Goal: Task Accomplishment & Management: Manage account settings

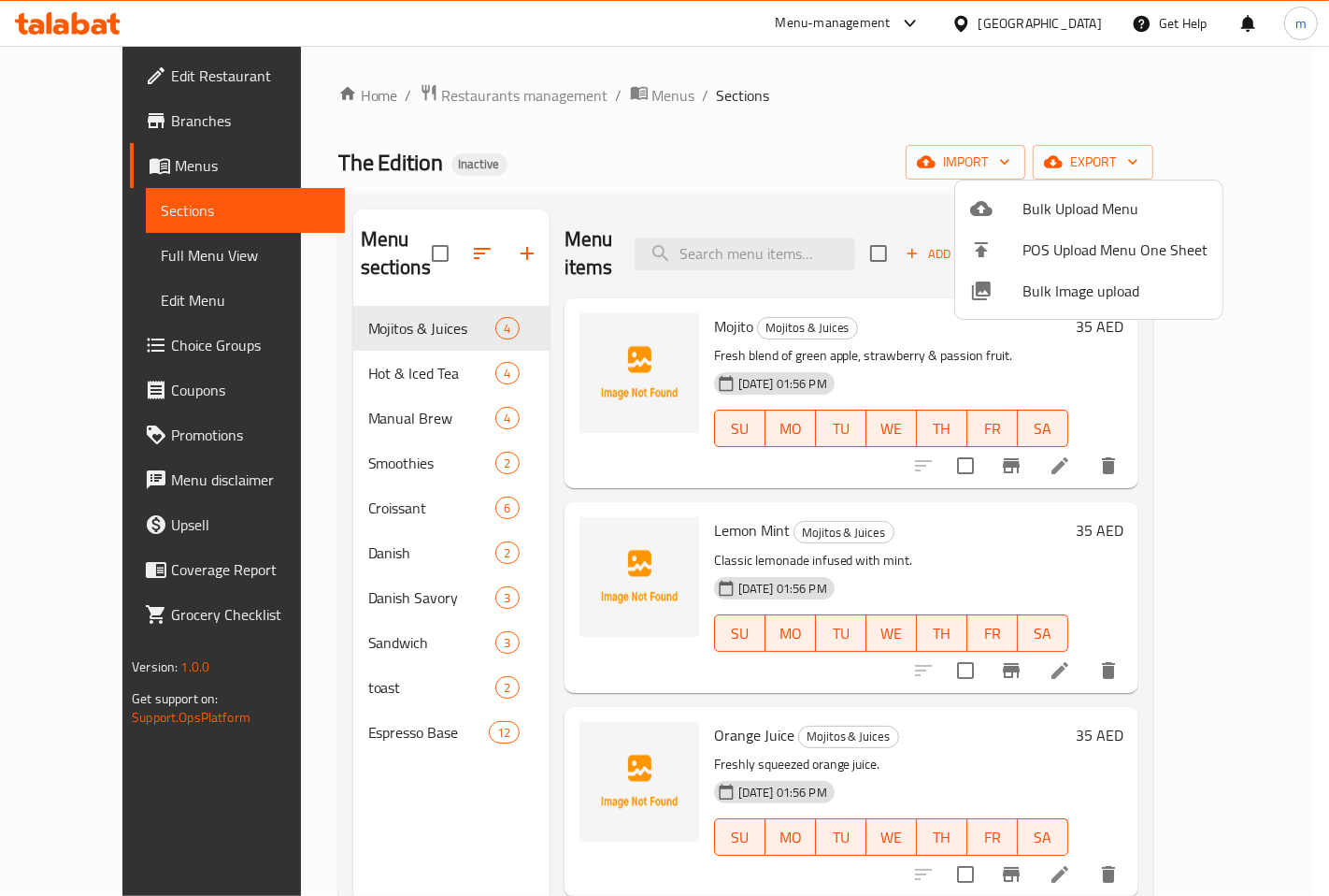
click at [774, 159] on div at bounding box center [664, 448] width 1329 height 896
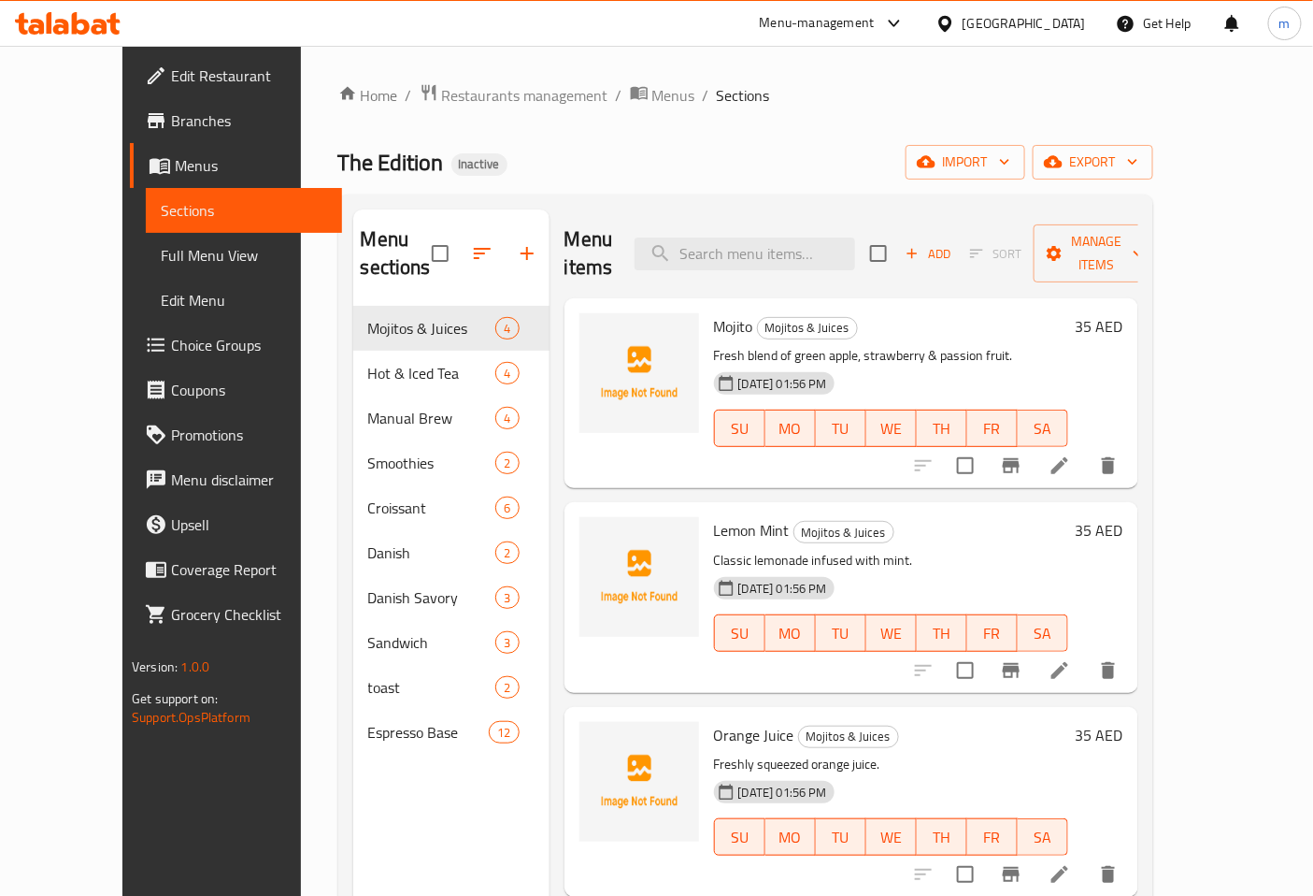
click at [171, 115] on span "Branches" at bounding box center [249, 120] width 156 height 22
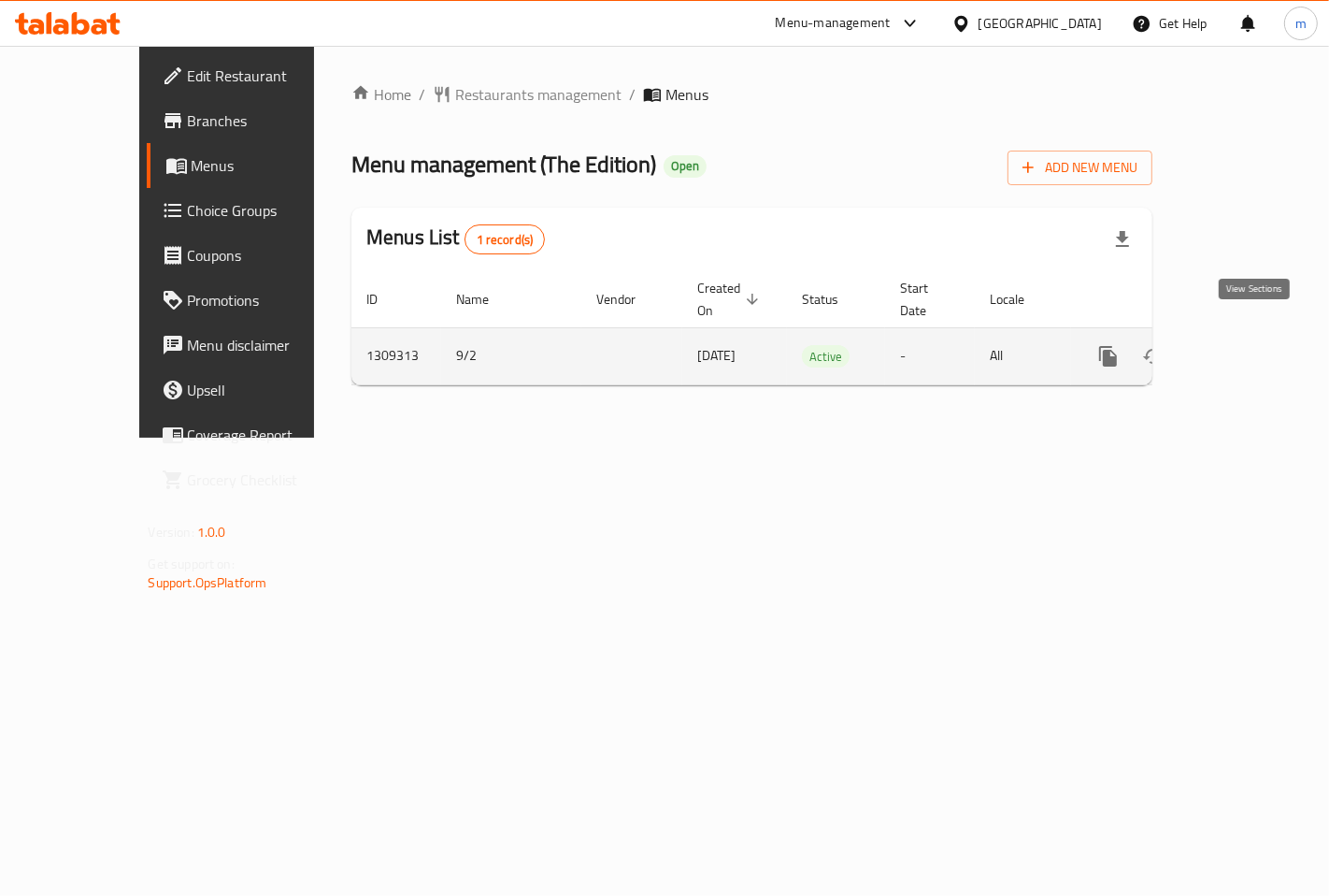
click at [1255, 345] on icon "enhanced table" at bounding box center [1243, 356] width 22 height 22
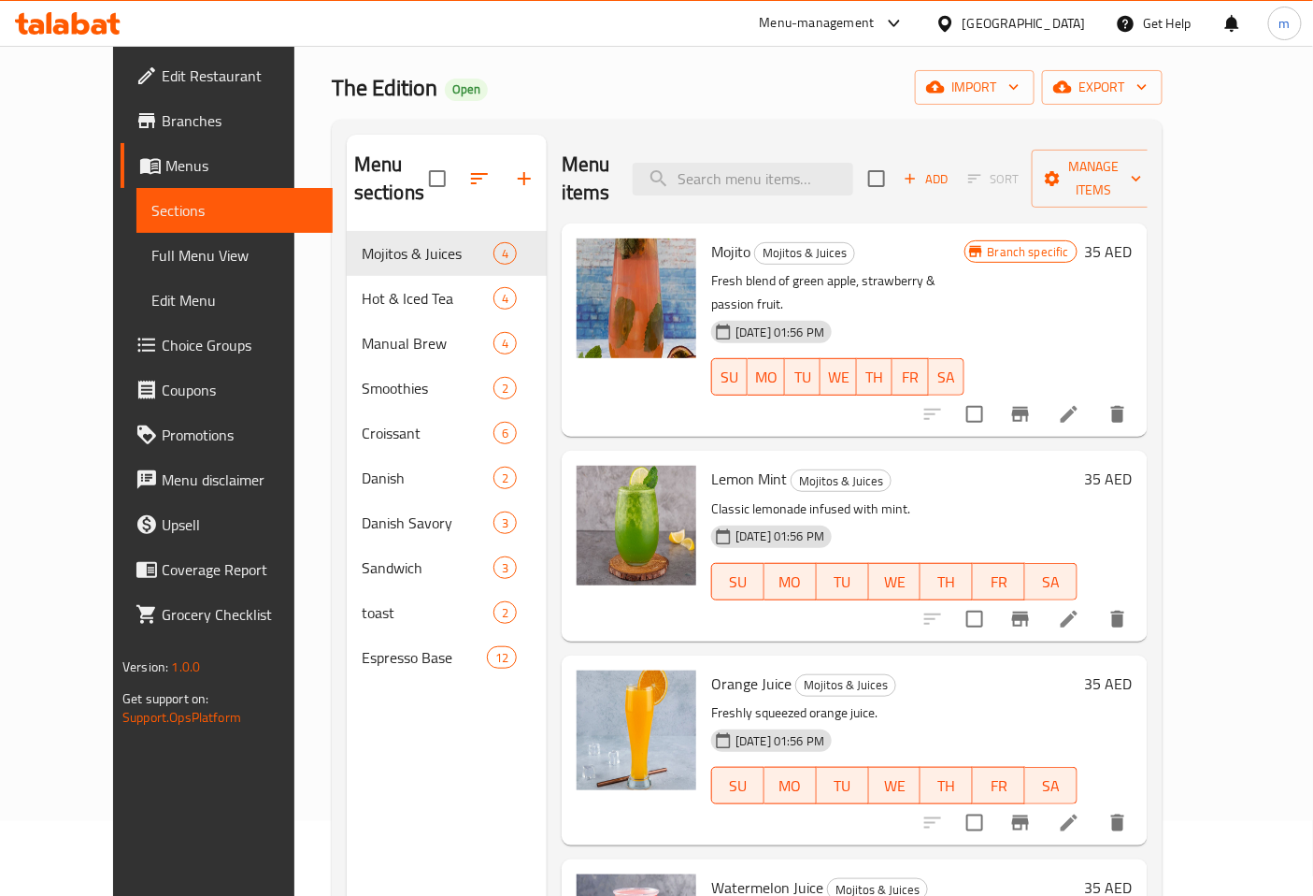
scroll to position [53, 0]
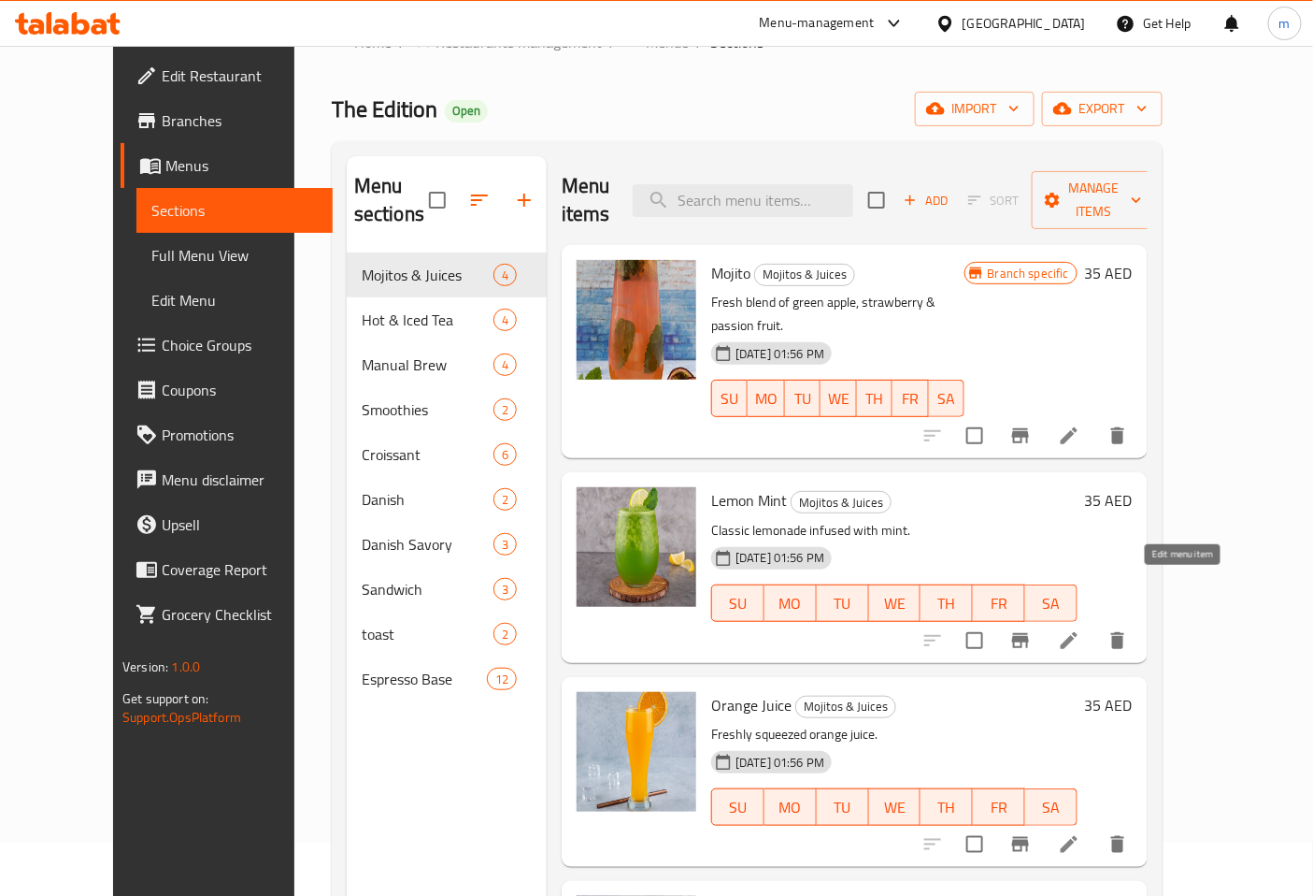
click at [1081, 629] on icon at bounding box center [1069, 640] width 22 height 22
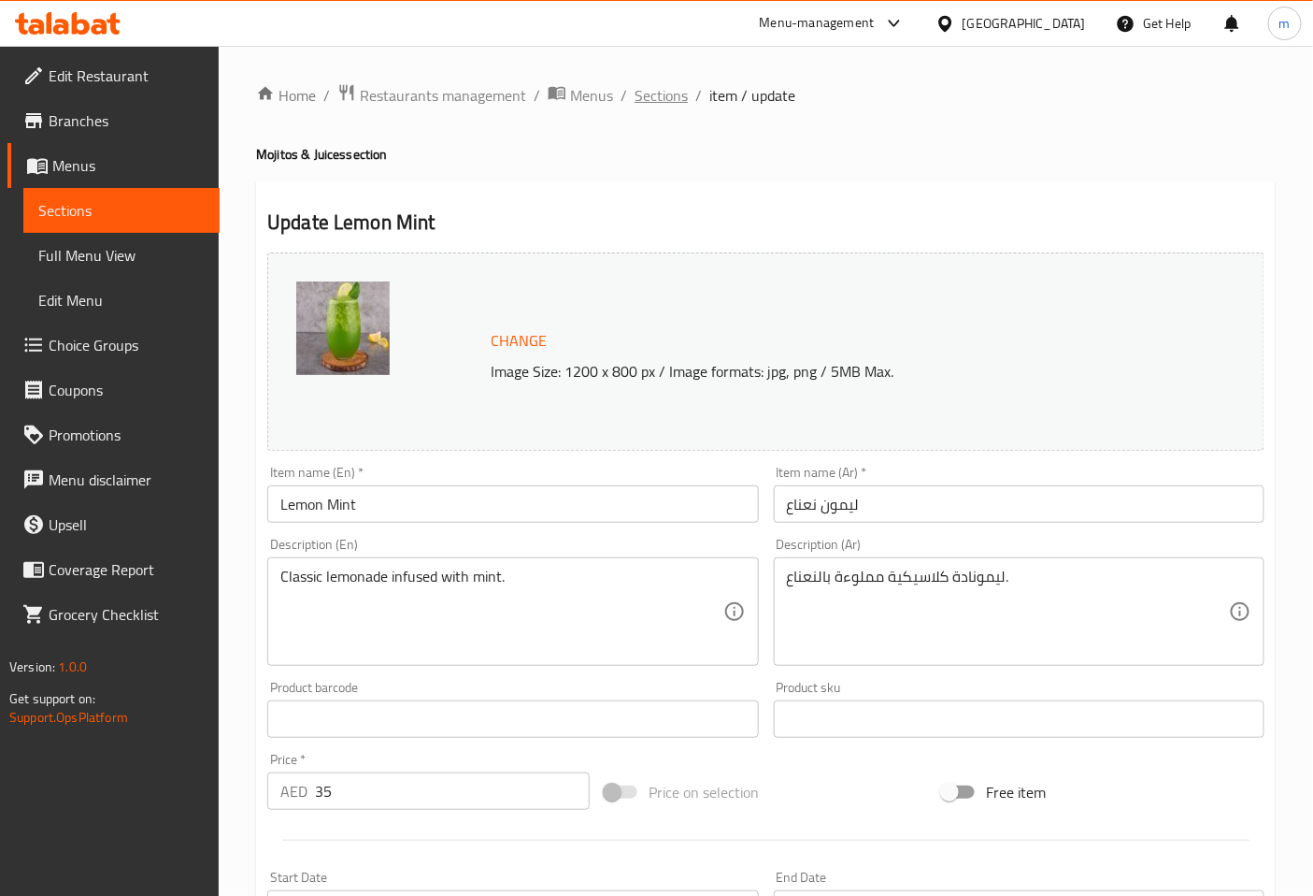
click at [657, 89] on span "Sections" at bounding box center [661, 95] width 53 height 22
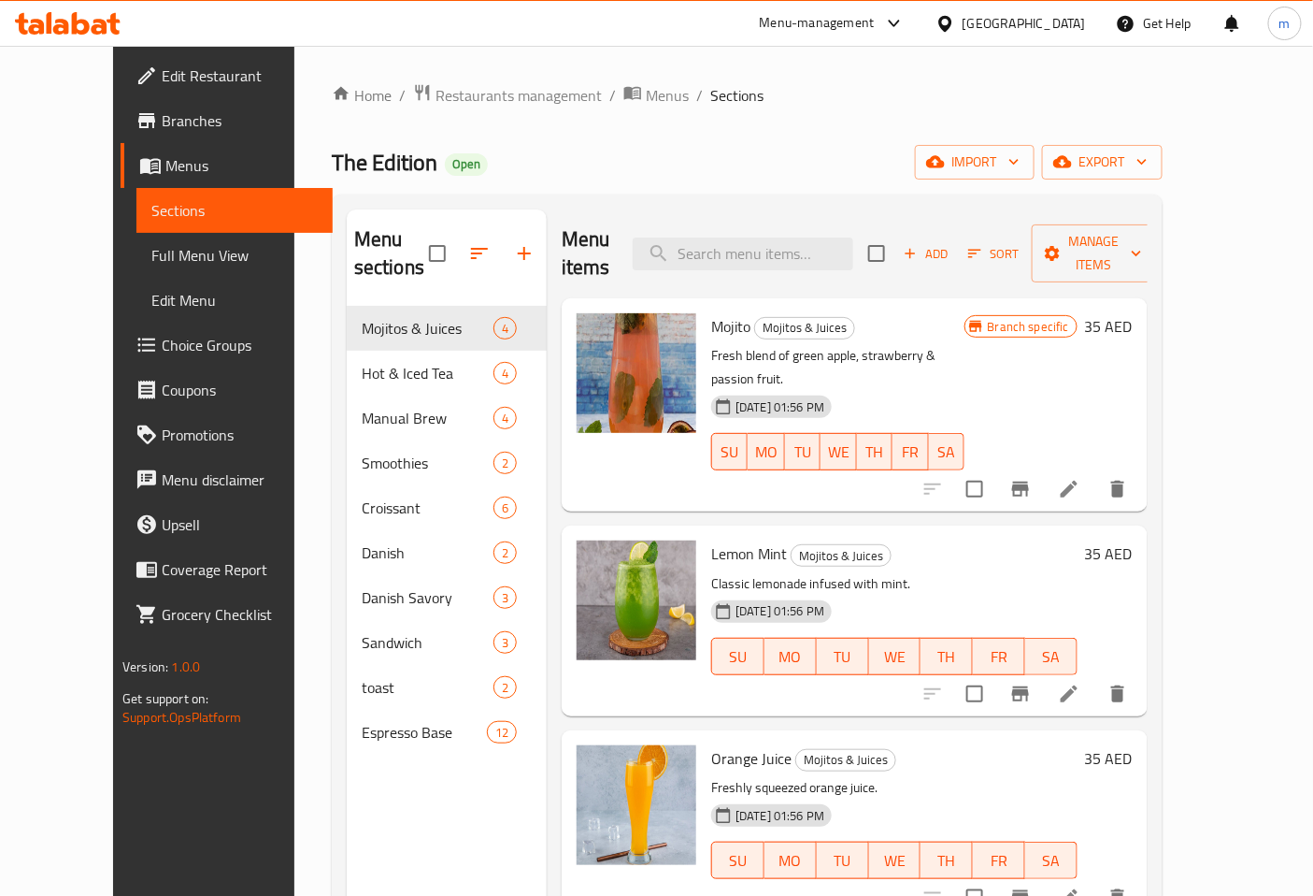
click at [1096, 472] on li at bounding box center [1069, 489] width 52 height 34
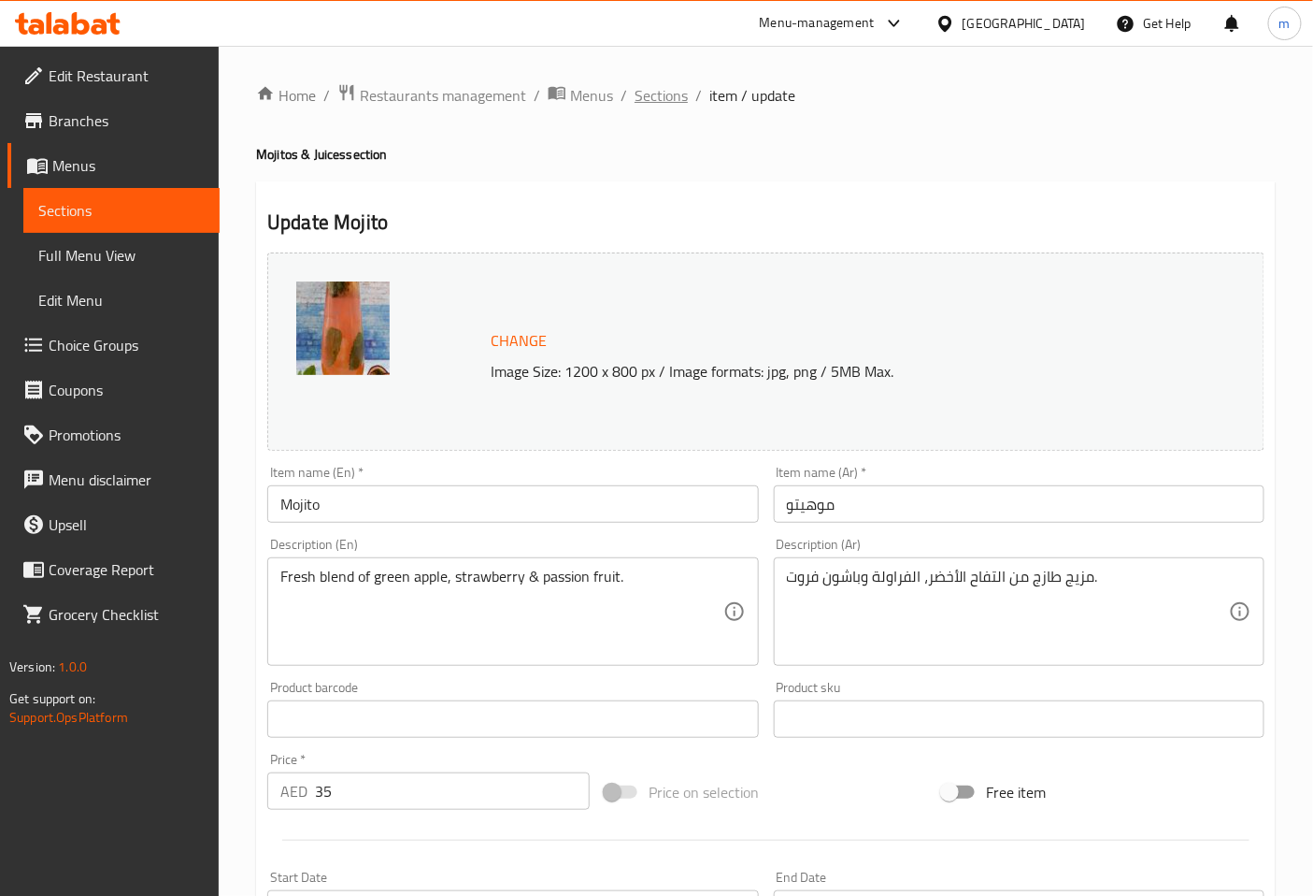
click at [665, 103] on span "Sections" at bounding box center [661, 95] width 53 height 22
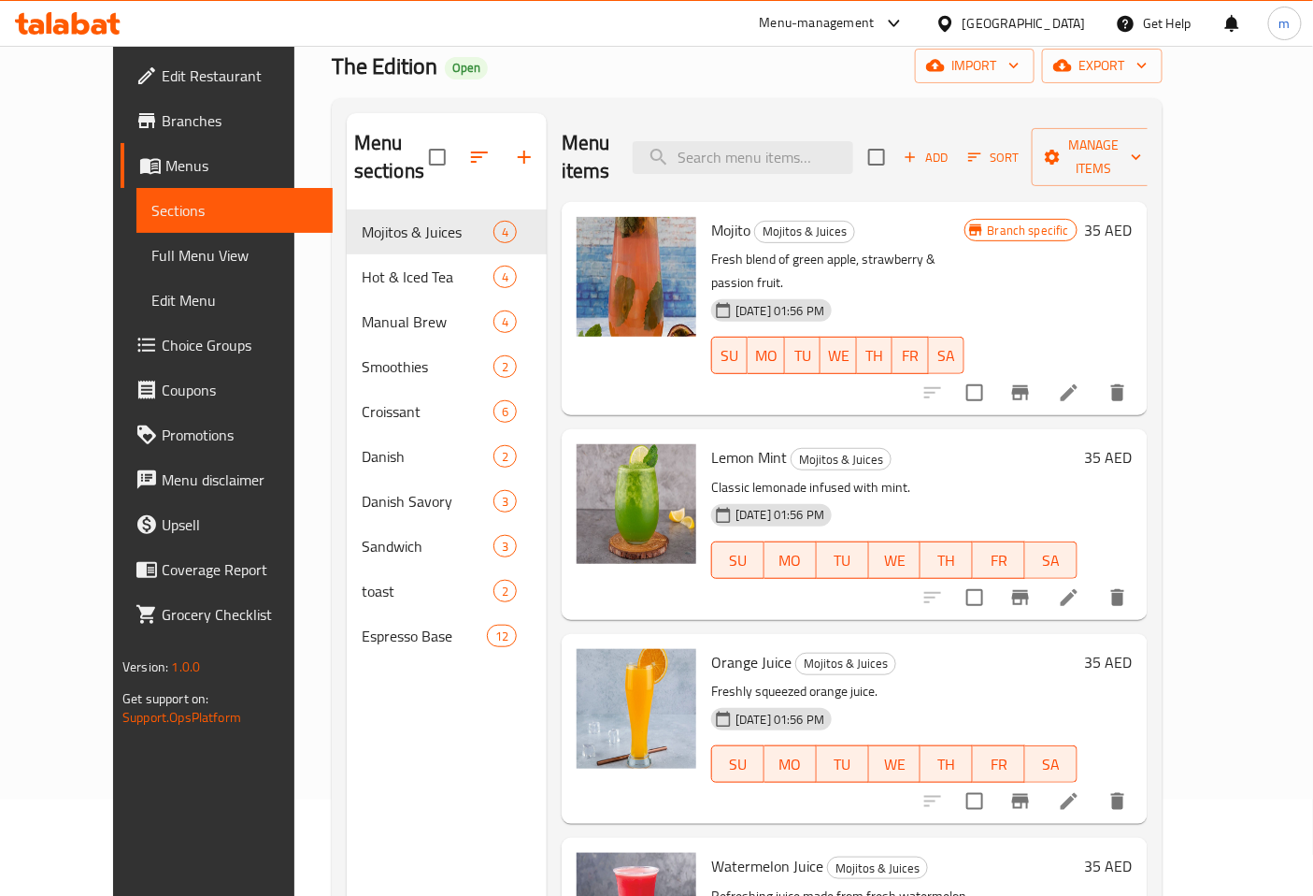
scroll to position [208, 0]
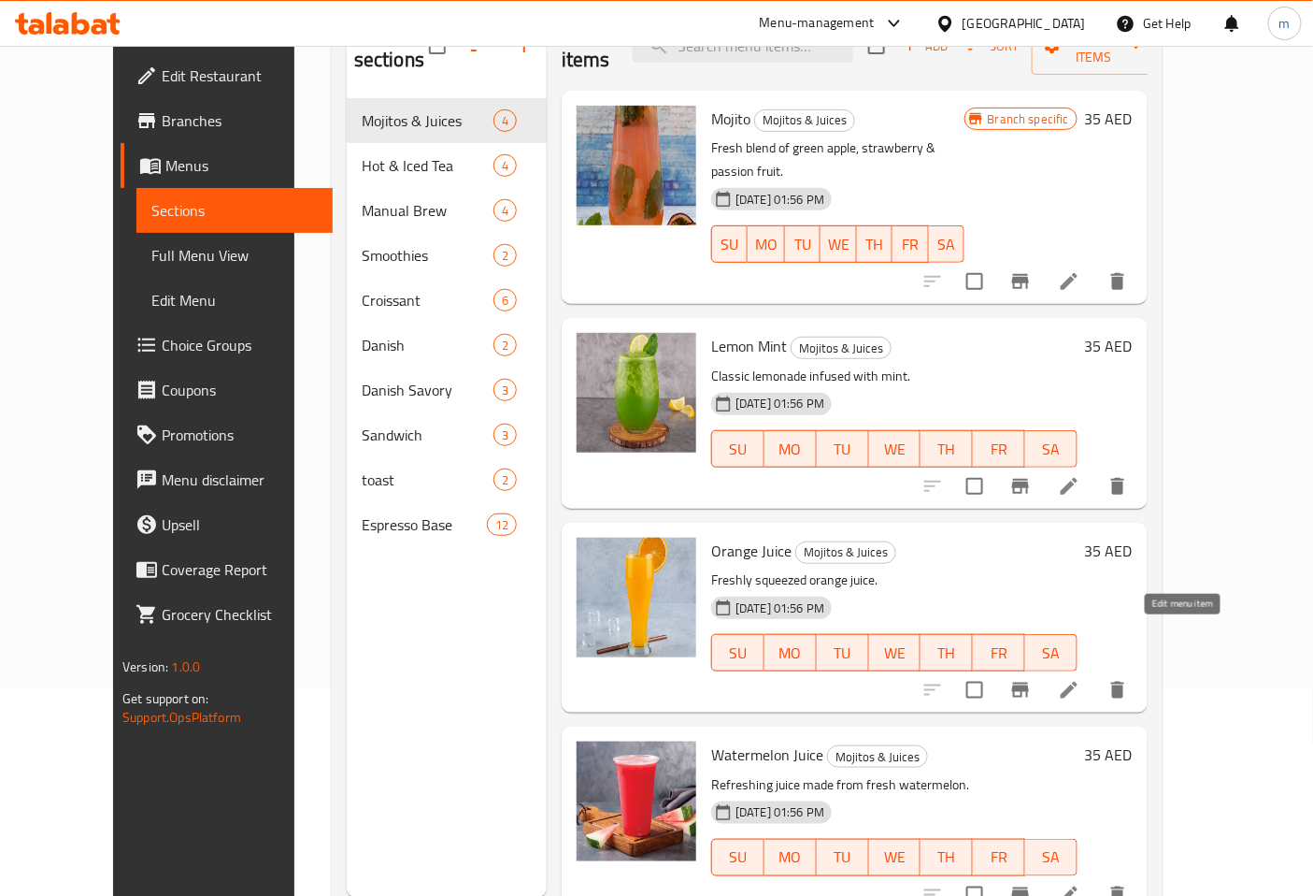
click at [1081, 679] on icon at bounding box center [1069, 690] width 22 height 22
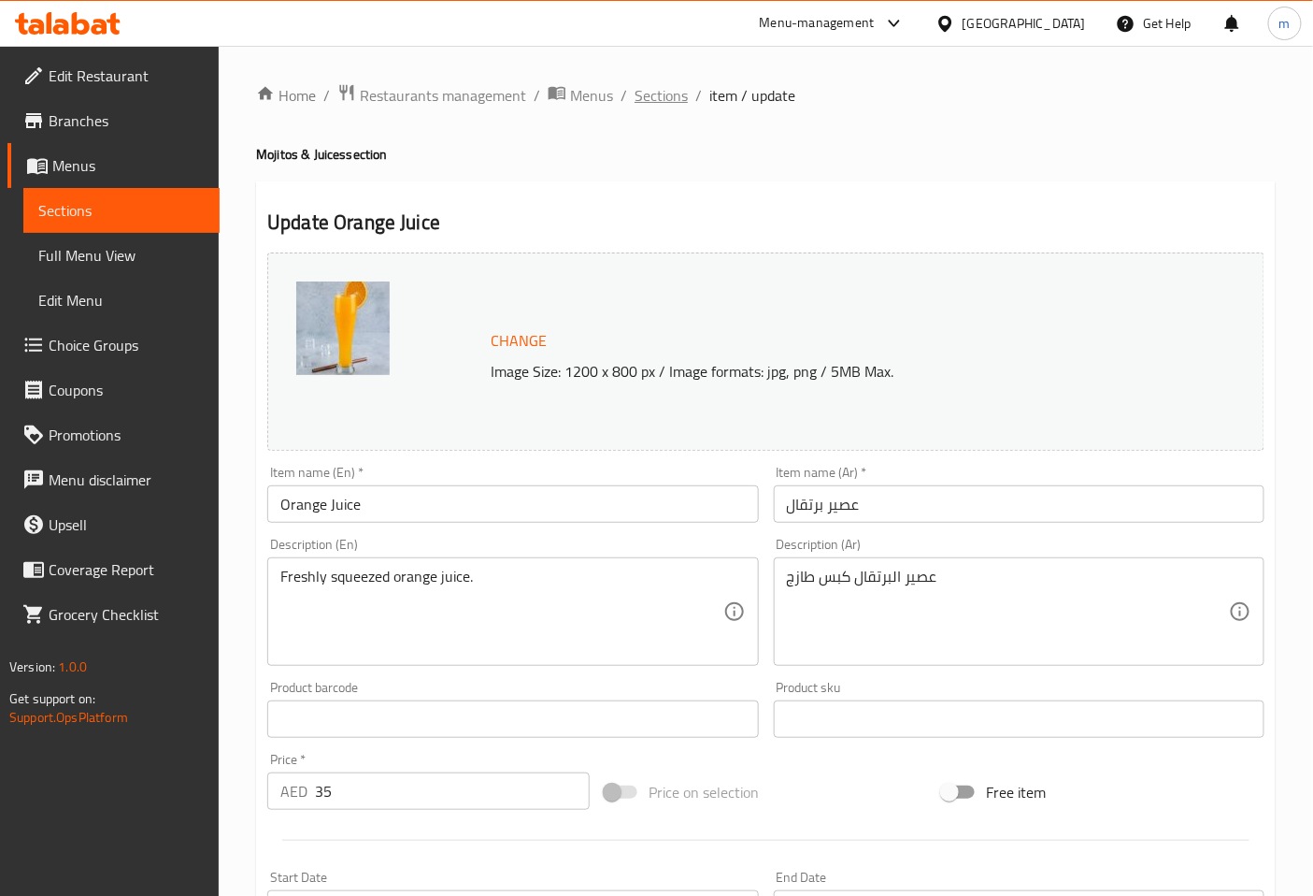
click at [664, 90] on span "Sections" at bounding box center [661, 95] width 53 height 22
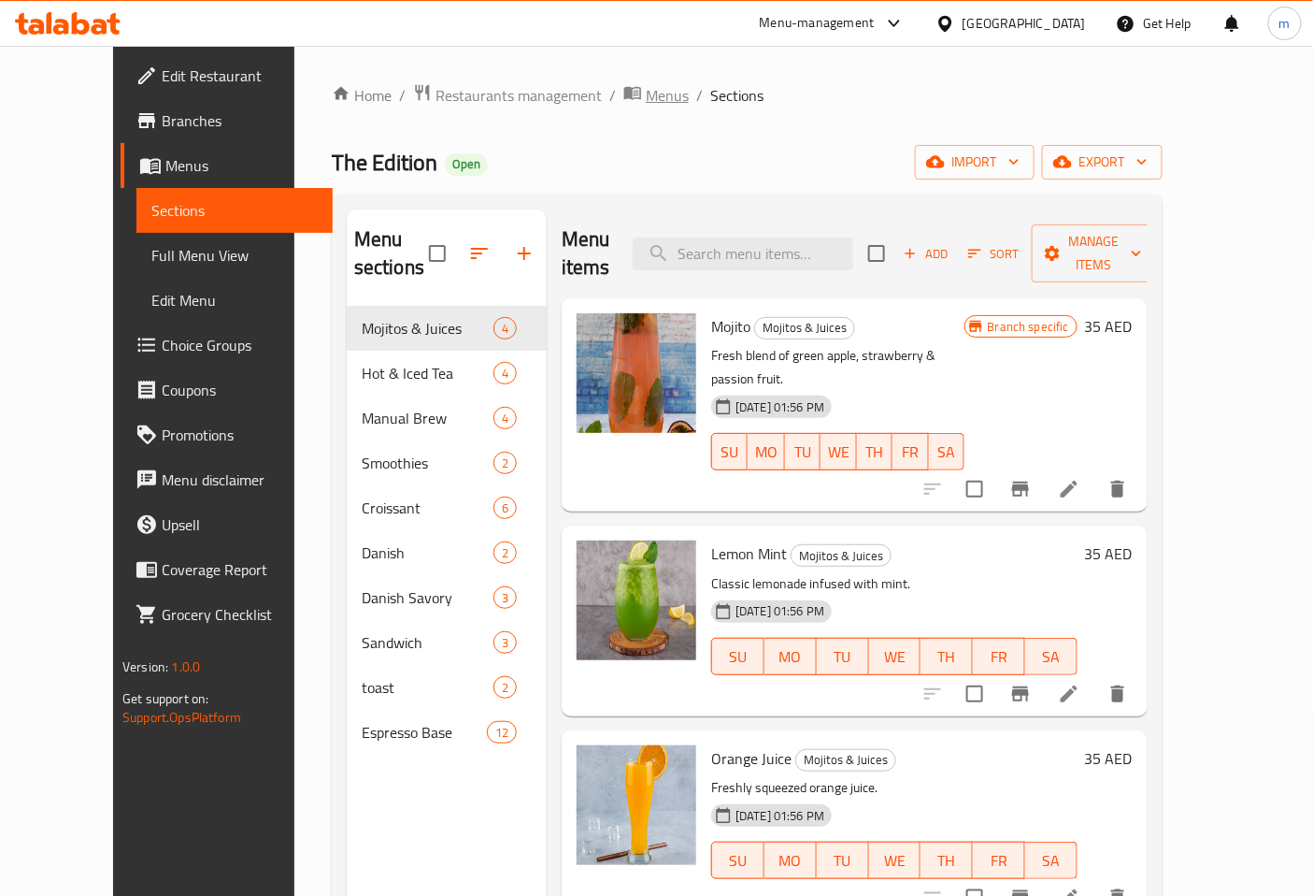
click at [646, 91] on span "Menus" at bounding box center [667, 95] width 43 height 22
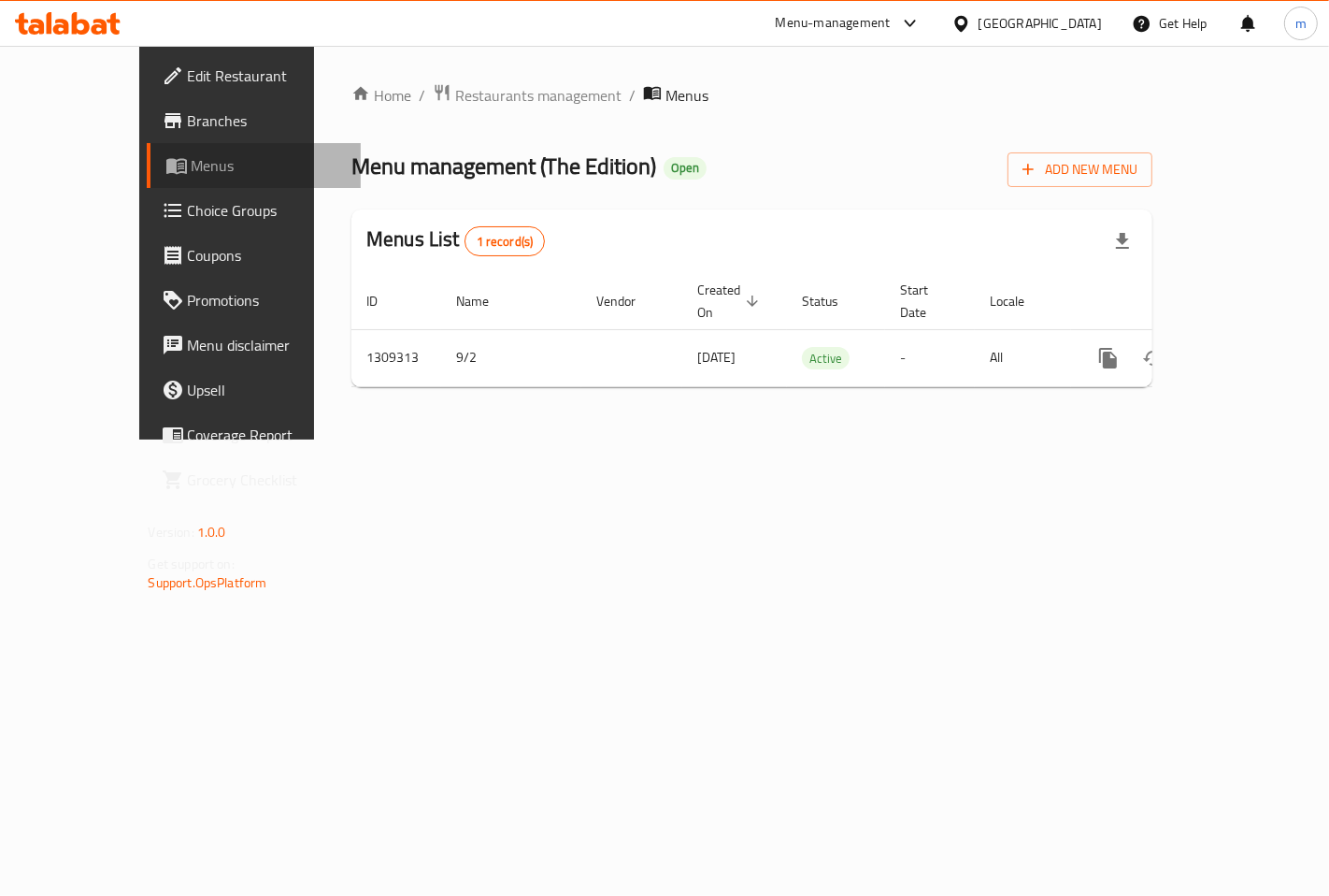
click at [192, 164] on span "Menus" at bounding box center [269, 165] width 154 height 22
click at [188, 131] on span "Branches" at bounding box center [267, 120] width 158 height 22
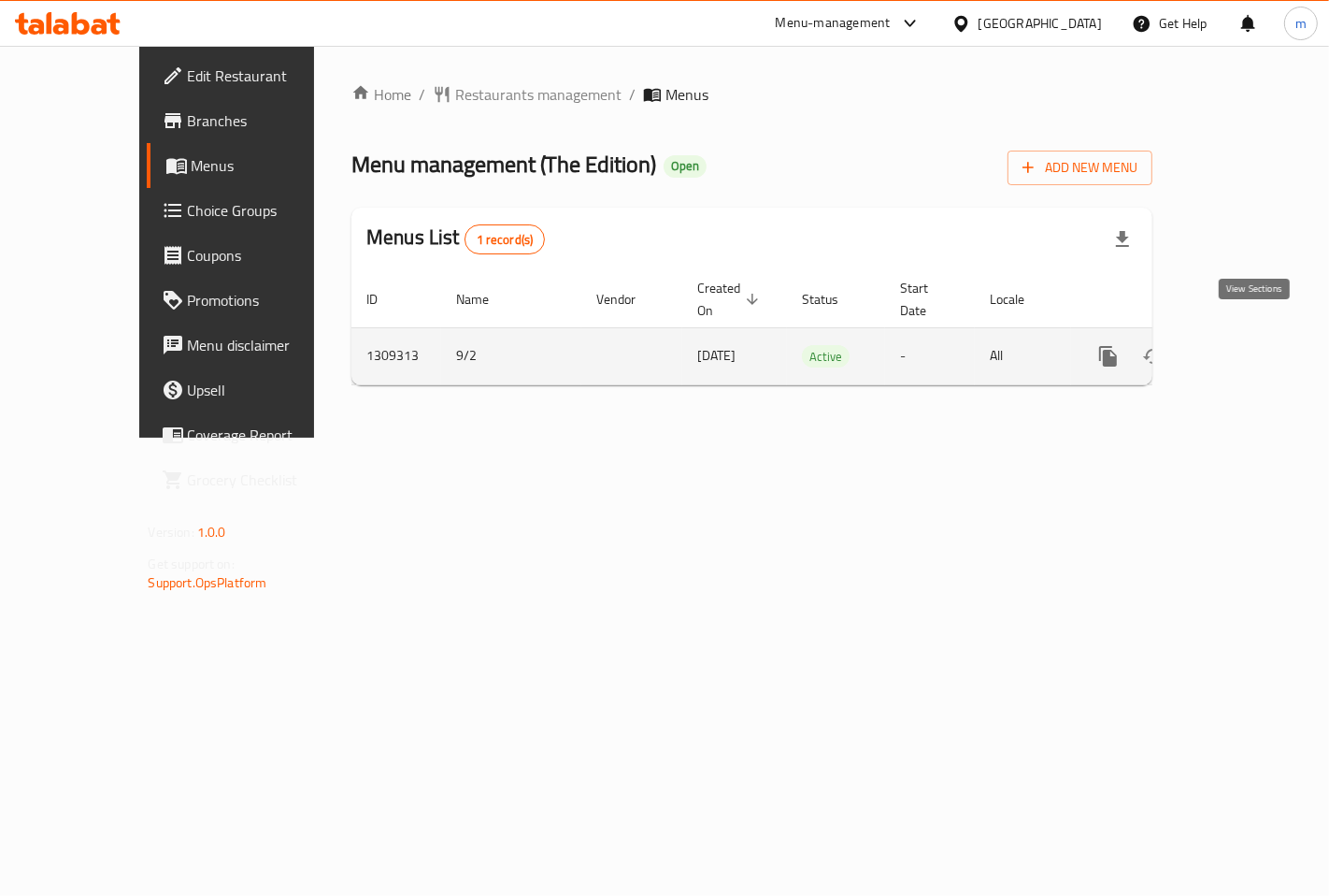
click at [1260, 352] on link "enhanced table" at bounding box center [1243, 356] width 45 height 45
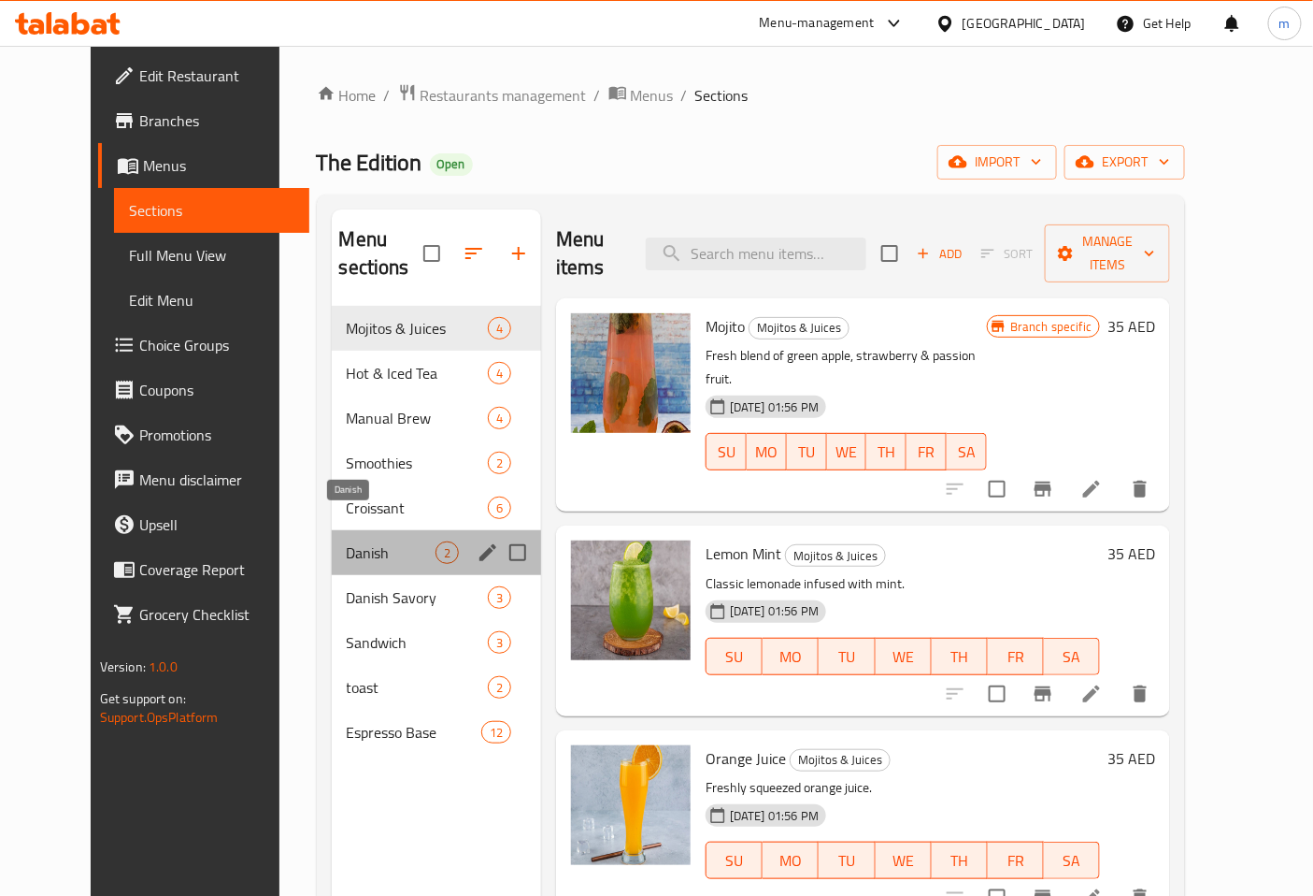
click at [348, 541] on span "Danish" at bounding box center [391, 552] width 89 height 22
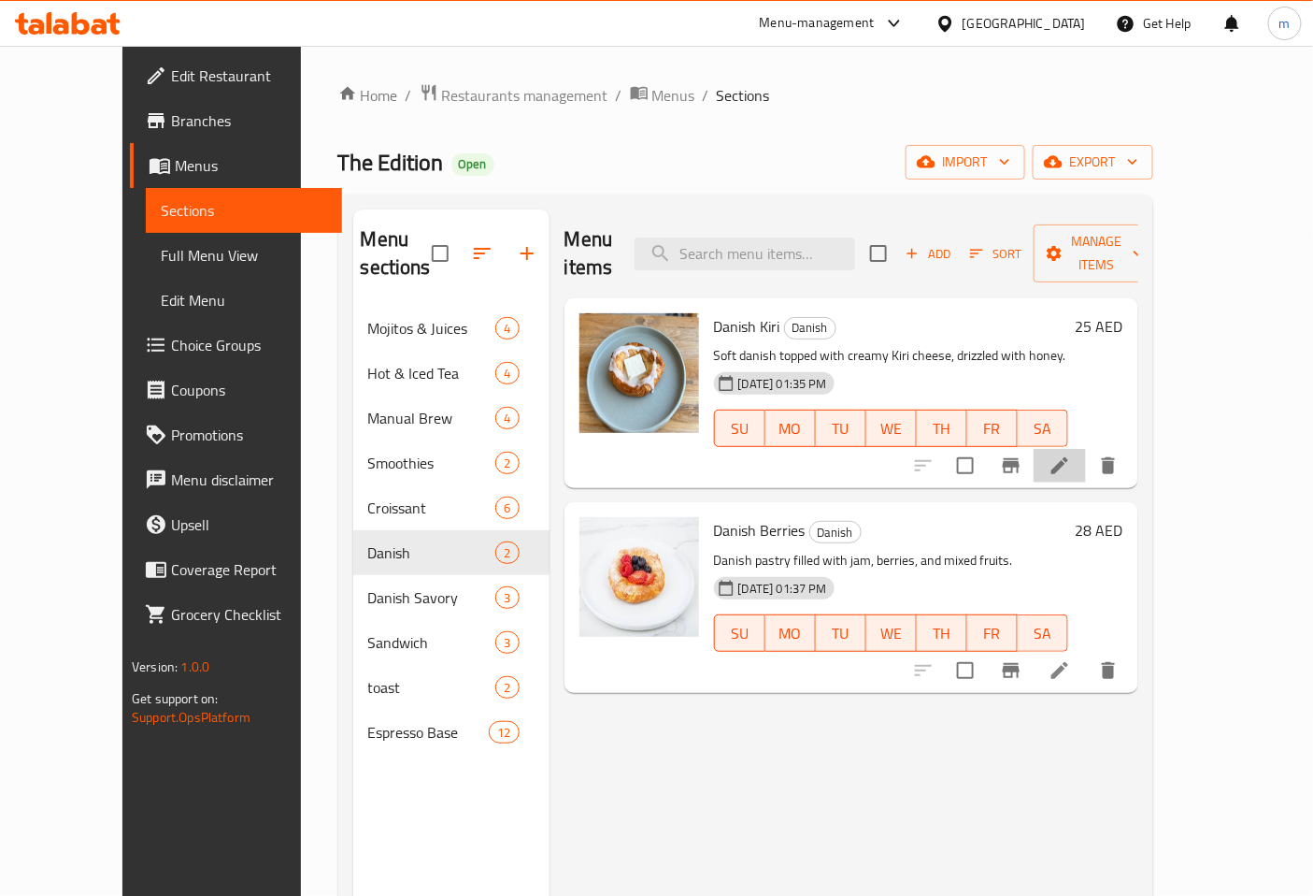
click at [1086, 450] on li at bounding box center [1060, 466] width 52 height 34
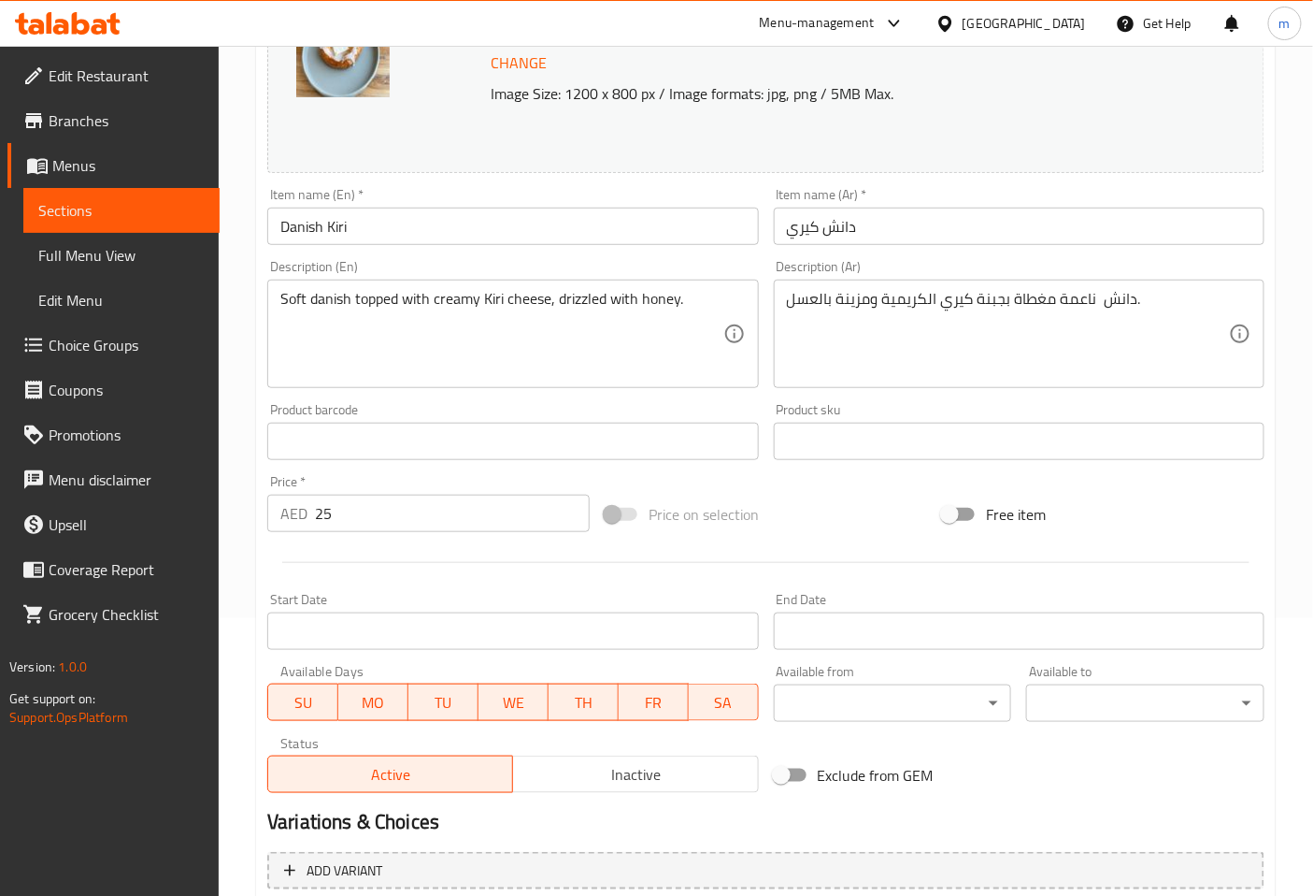
scroll to position [240, 0]
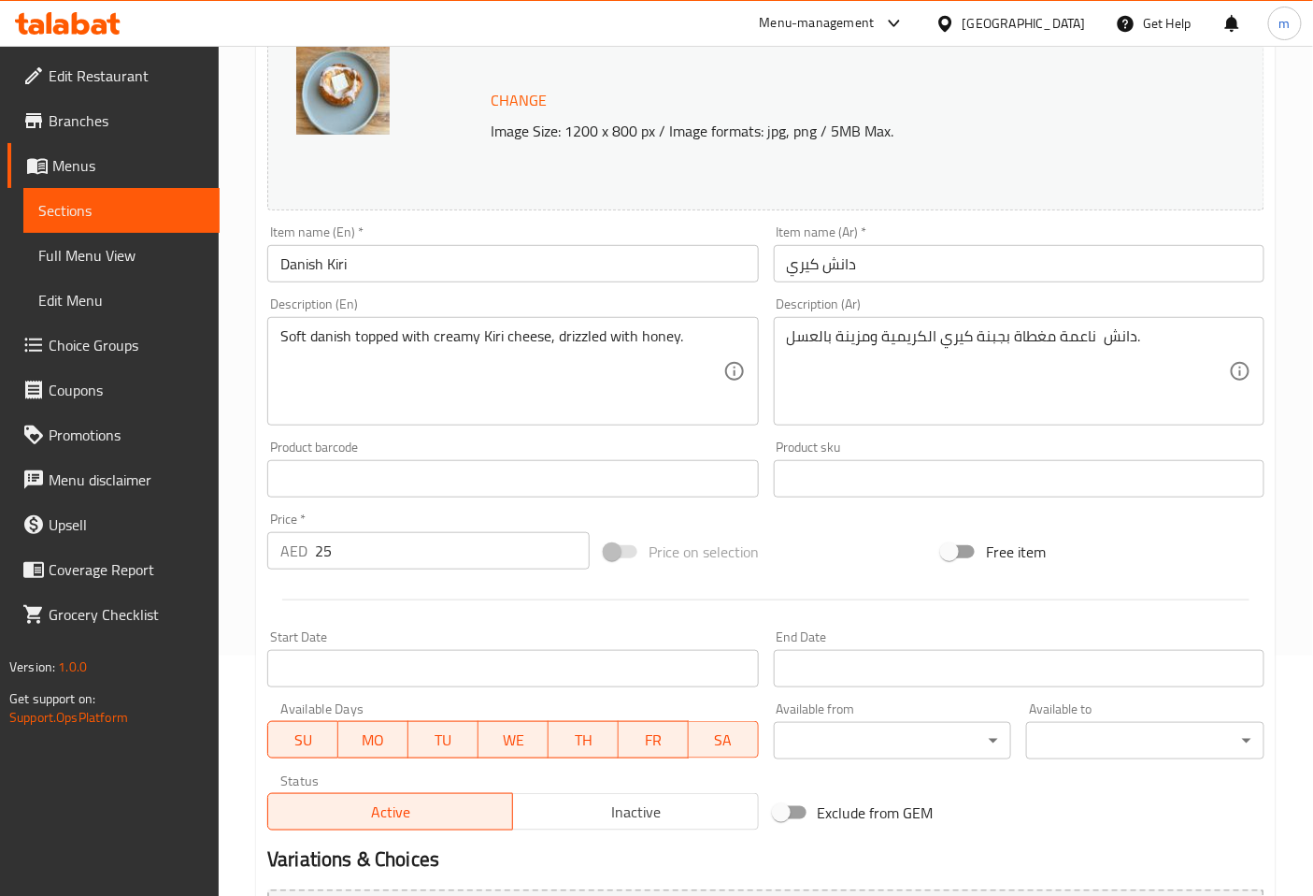
click at [119, 203] on span "Sections" at bounding box center [121, 210] width 166 height 22
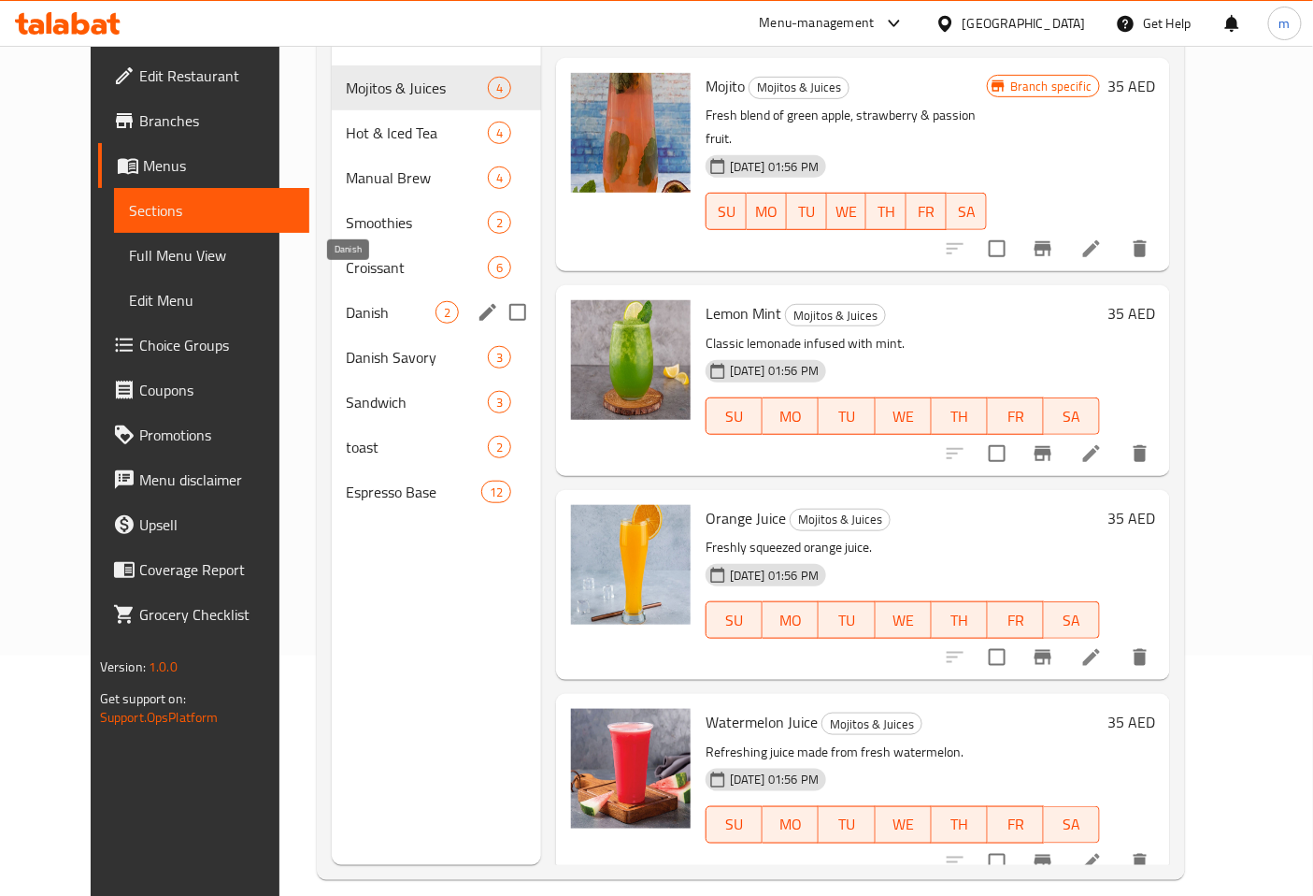
click at [352, 301] on span "Danish" at bounding box center [391, 312] width 89 height 22
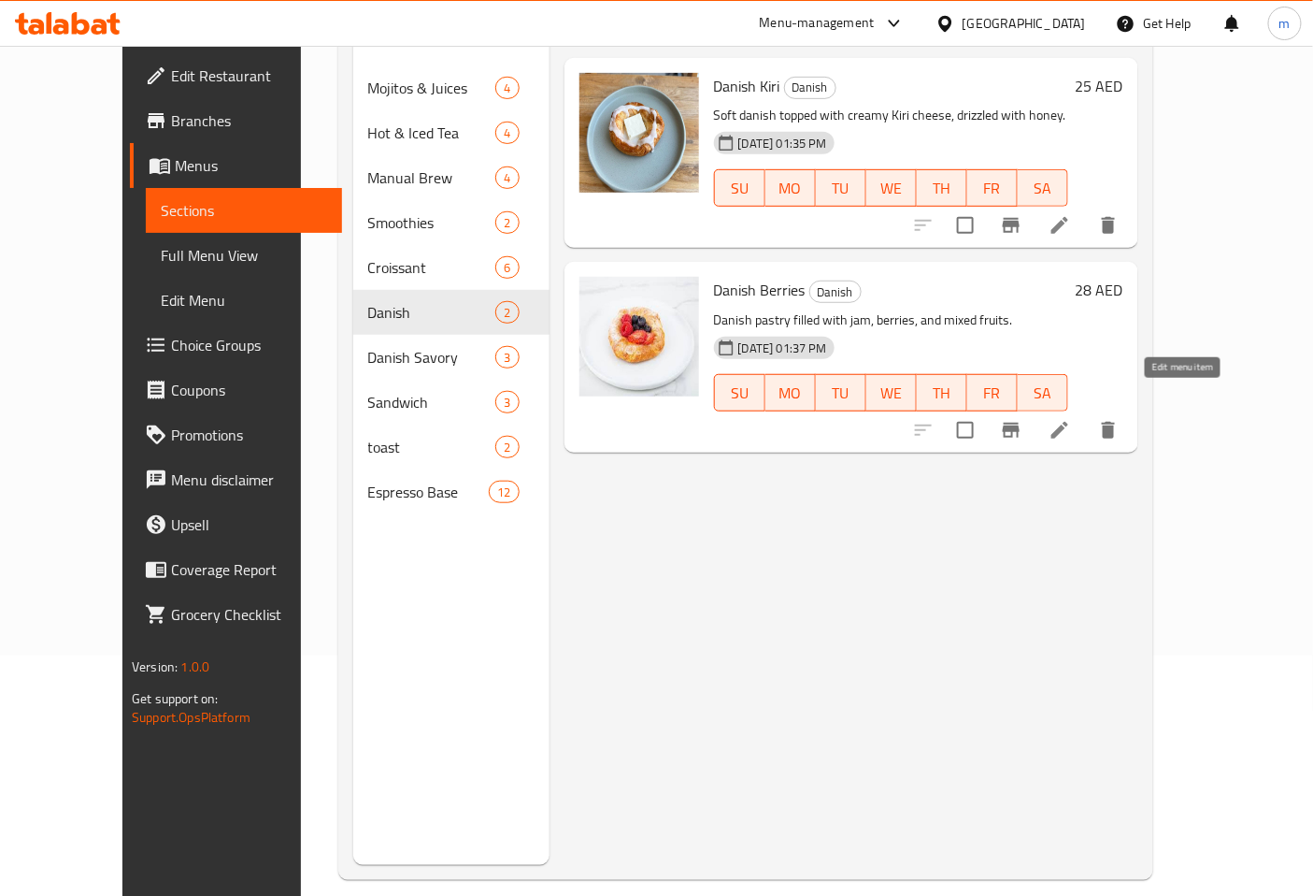
click at [1071, 419] on icon at bounding box center [1060, 430] width 22 height 22
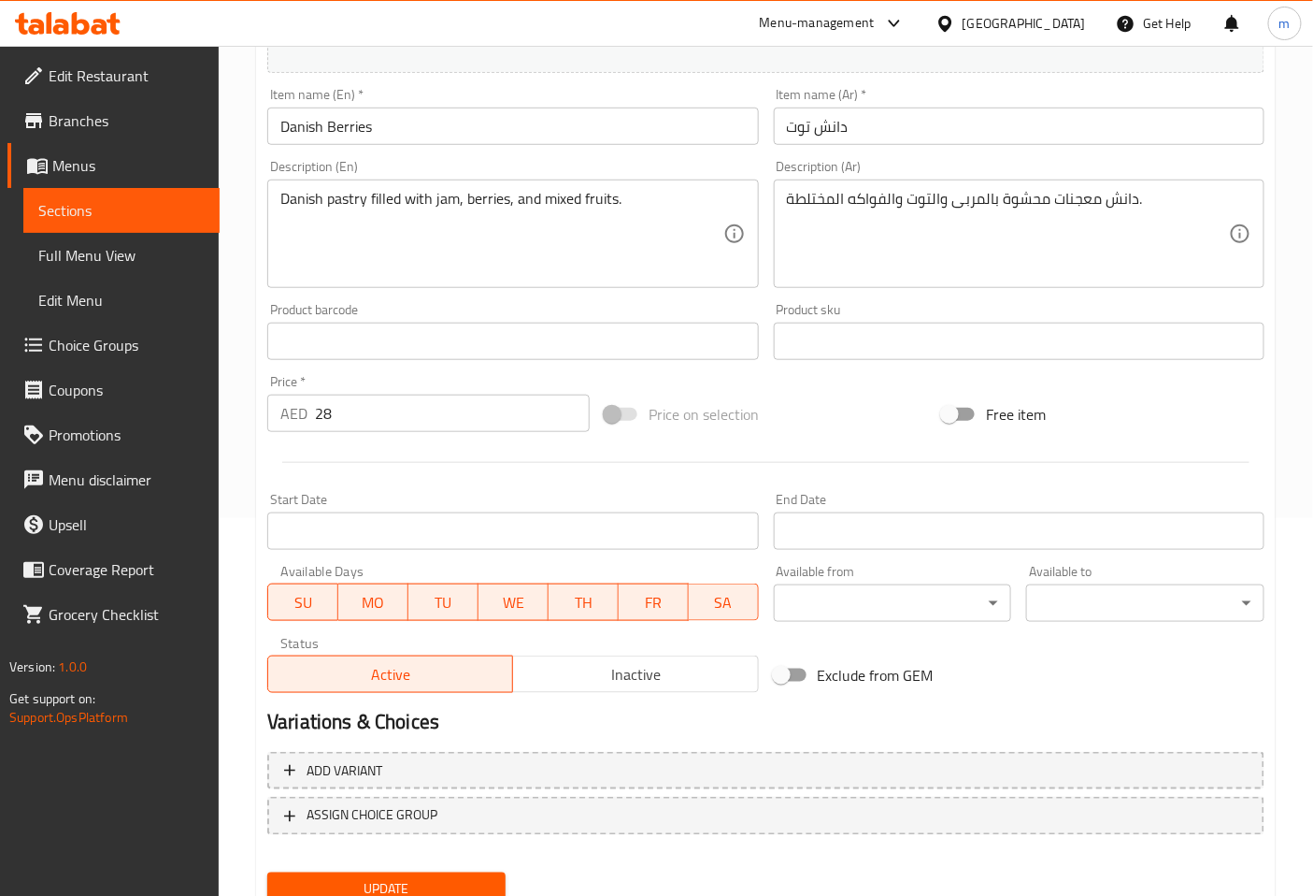
scroll to position [449, 0]
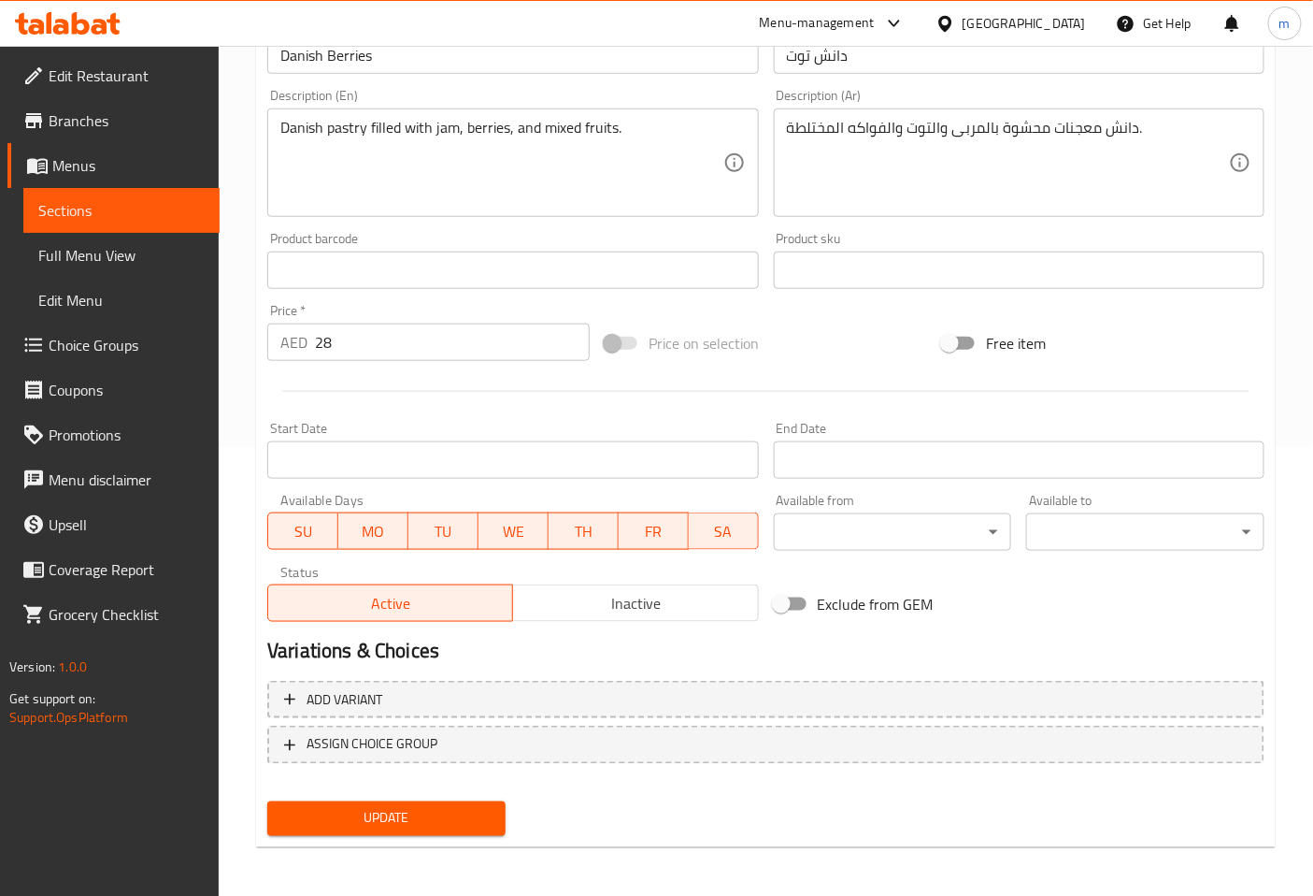
click at [157, 217] on span "Sections" at bounding box center [121, 210] width 166 height 22
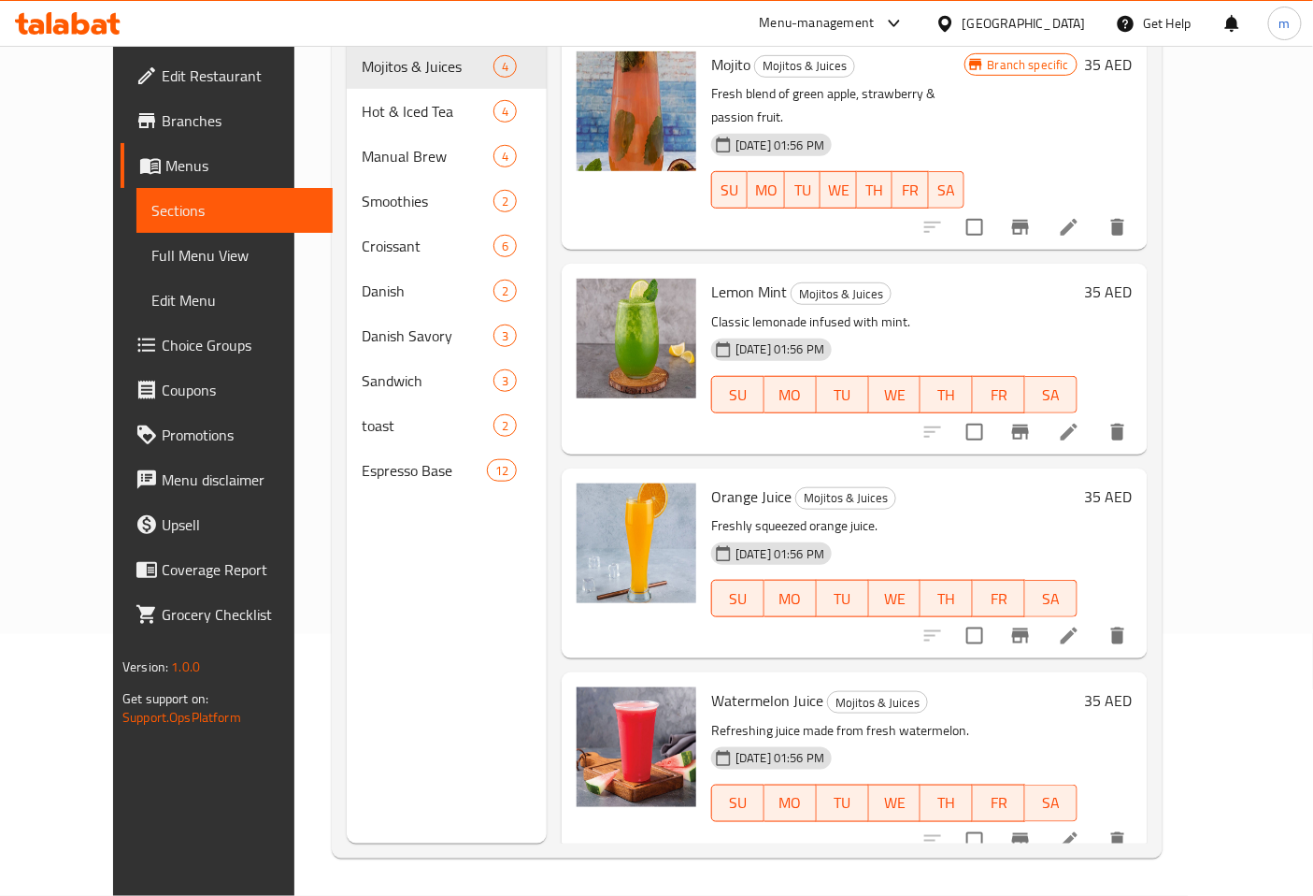
scroll to position [262, 0]
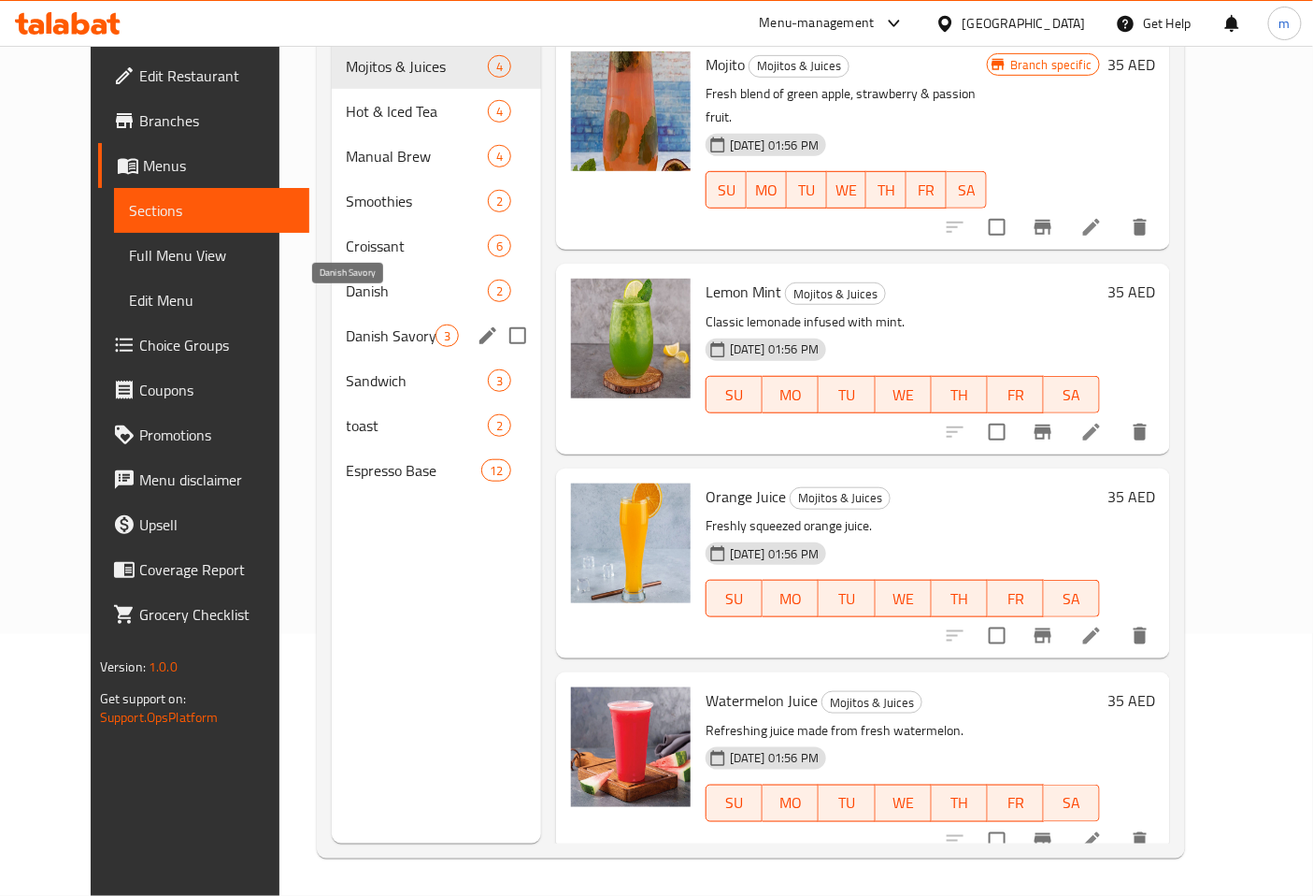
click at [381, 324] on span "Danish Savory" at bounding box center [391, 335] width 89 height 22
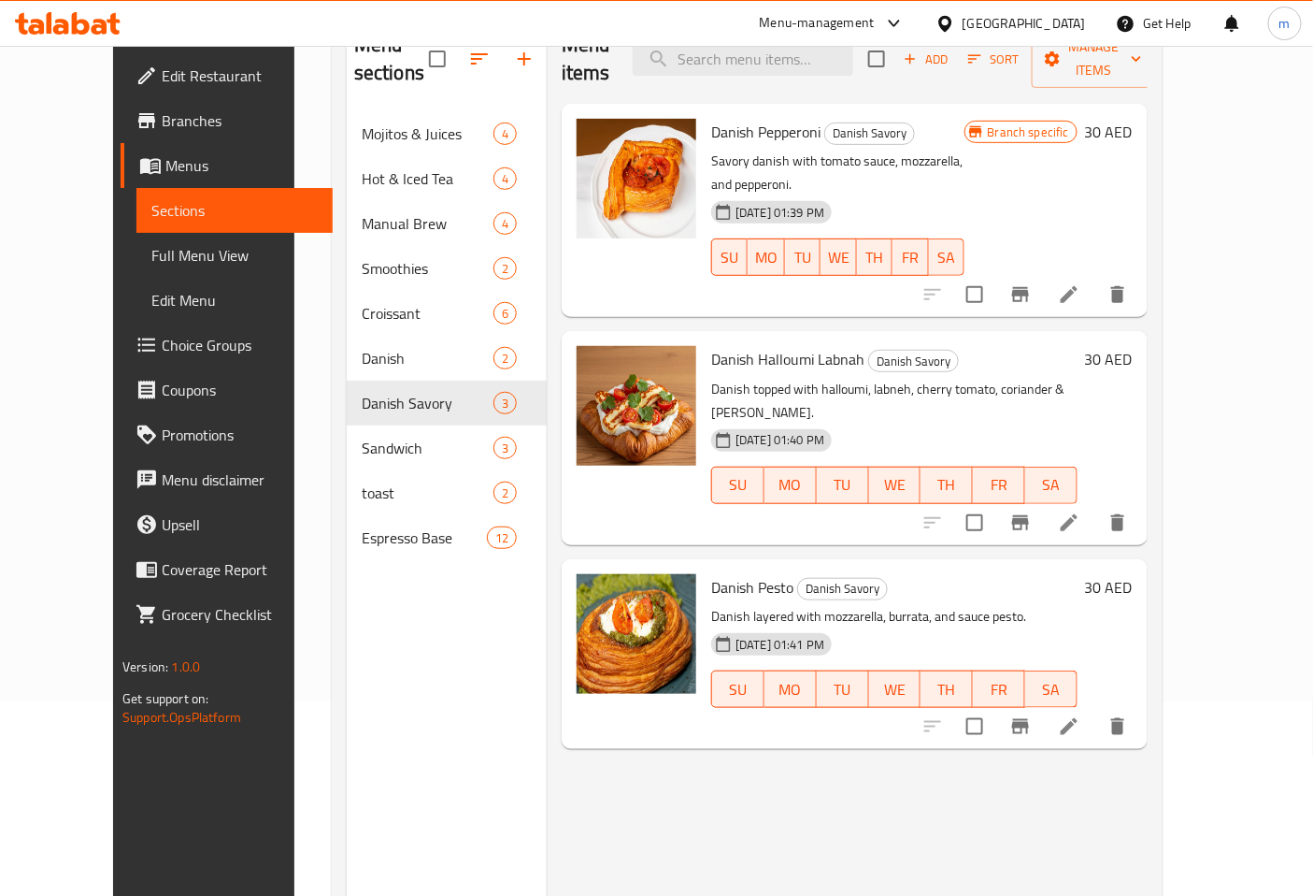
scroll to position [157, 0]
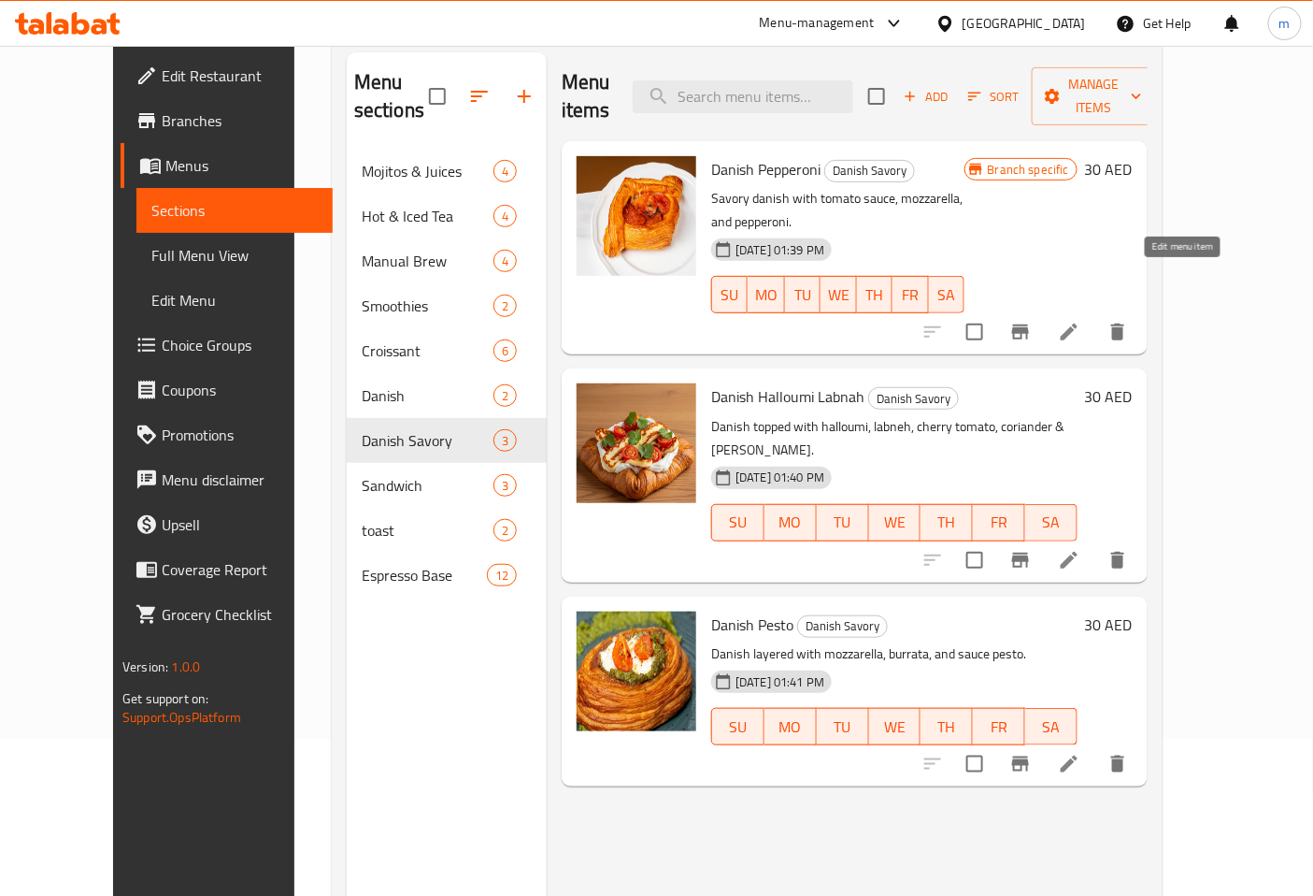
click at [1081, 321] on icon at bounding box center [1069, 332] width 22 height 22
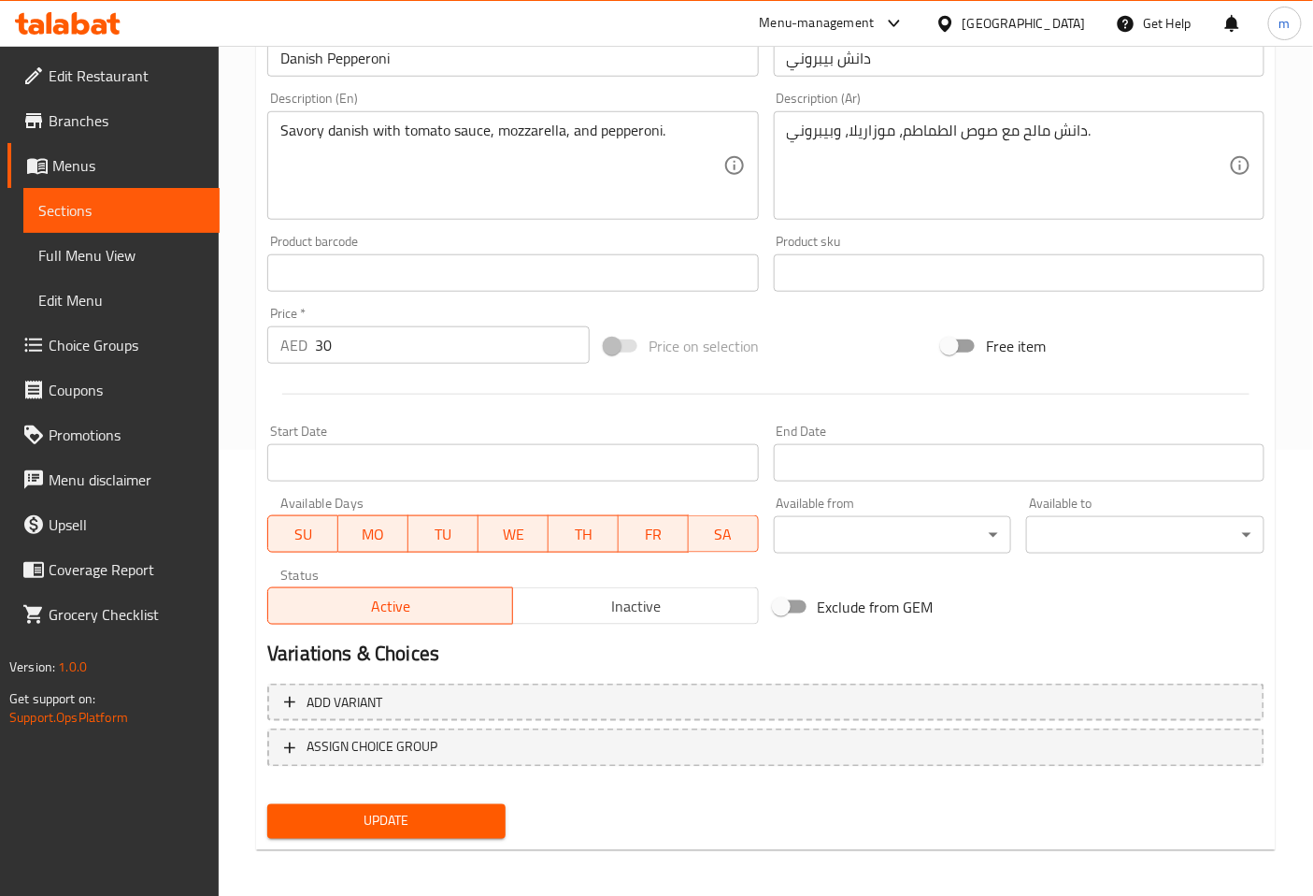
scroll to position [449, 0]
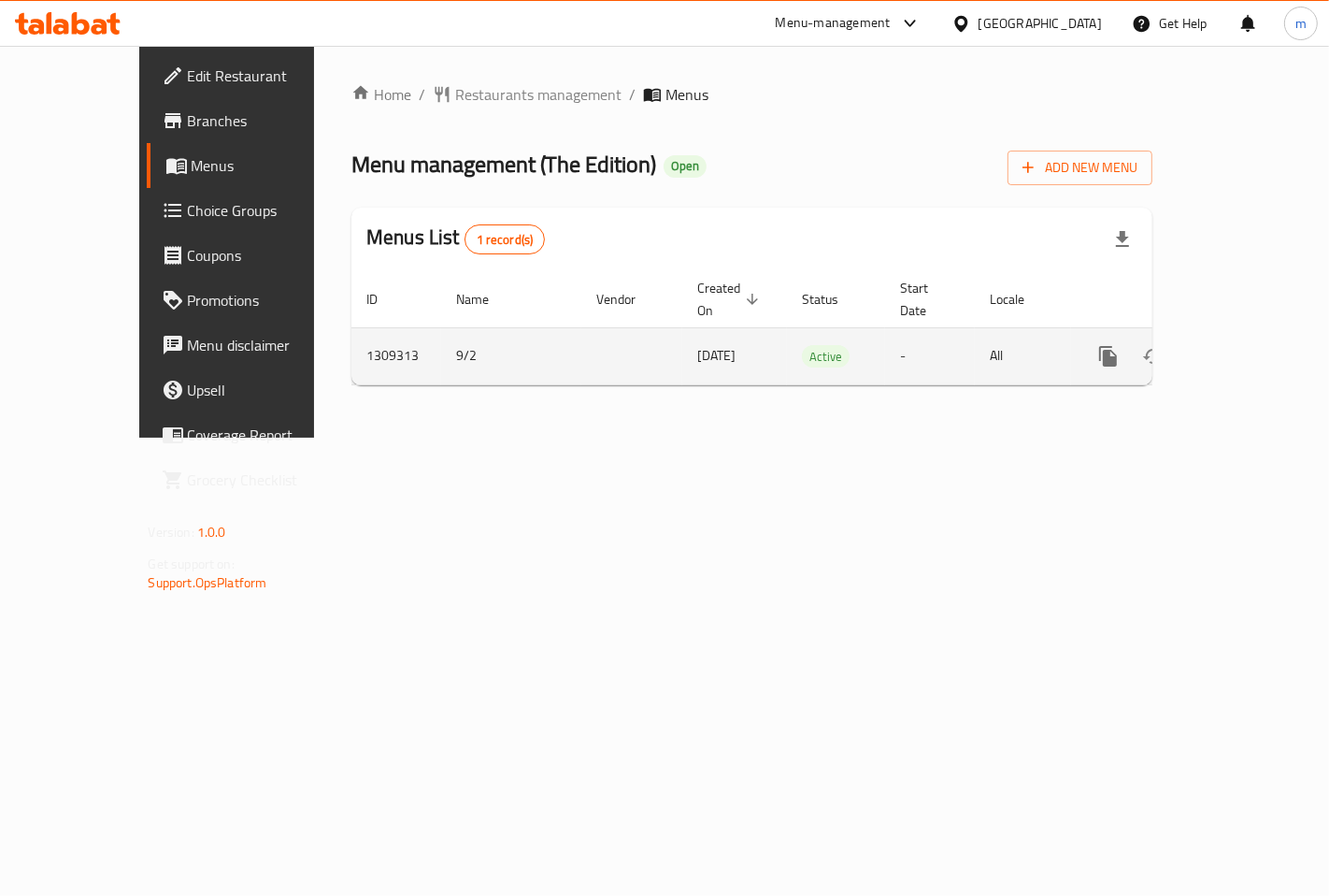
click at [1255, 345] on icon "enhanced table" at bounding box center [1243, 356] width 22 height 22
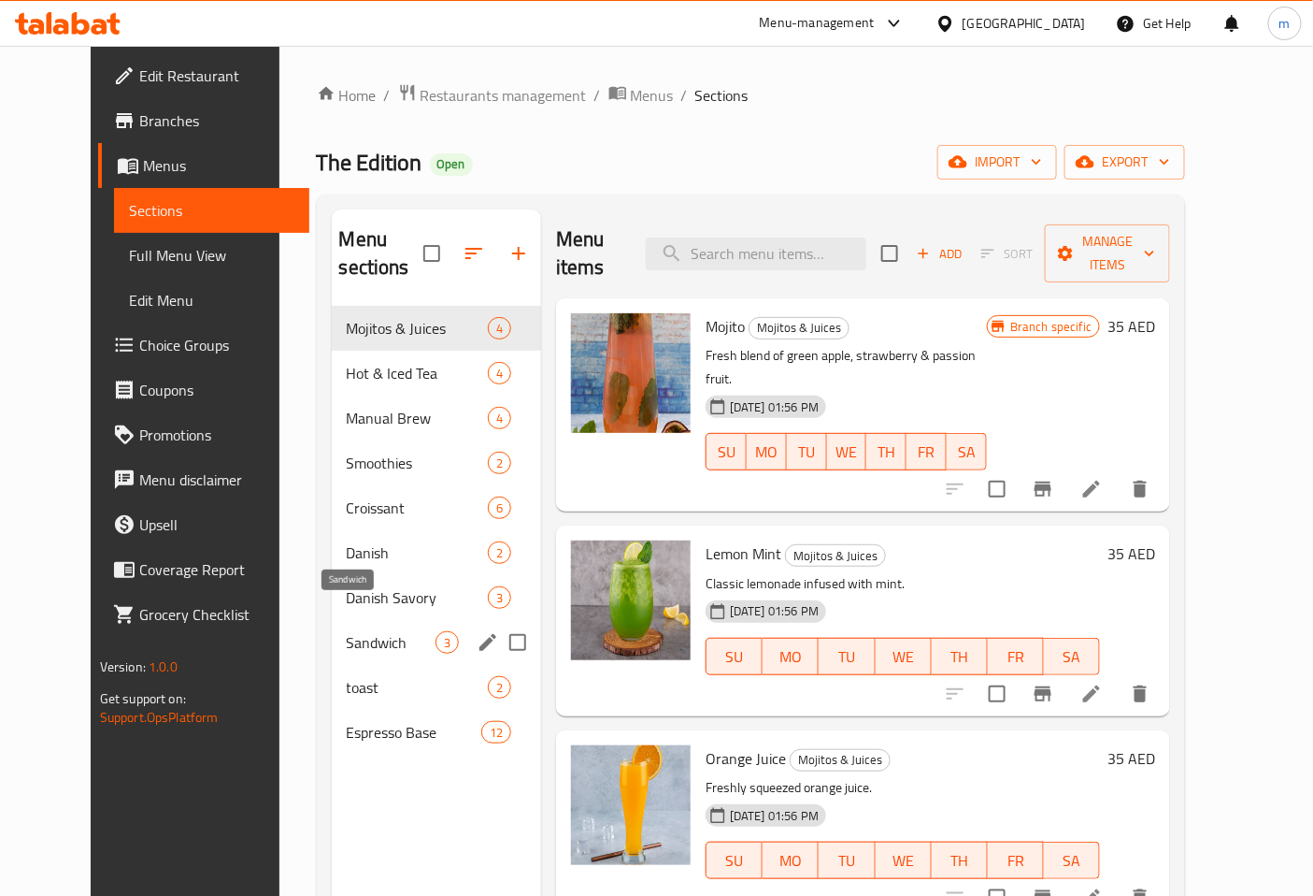
click at [371, 631] on span "Sandwich" at bounding box center [391, 642] width 89 height 22
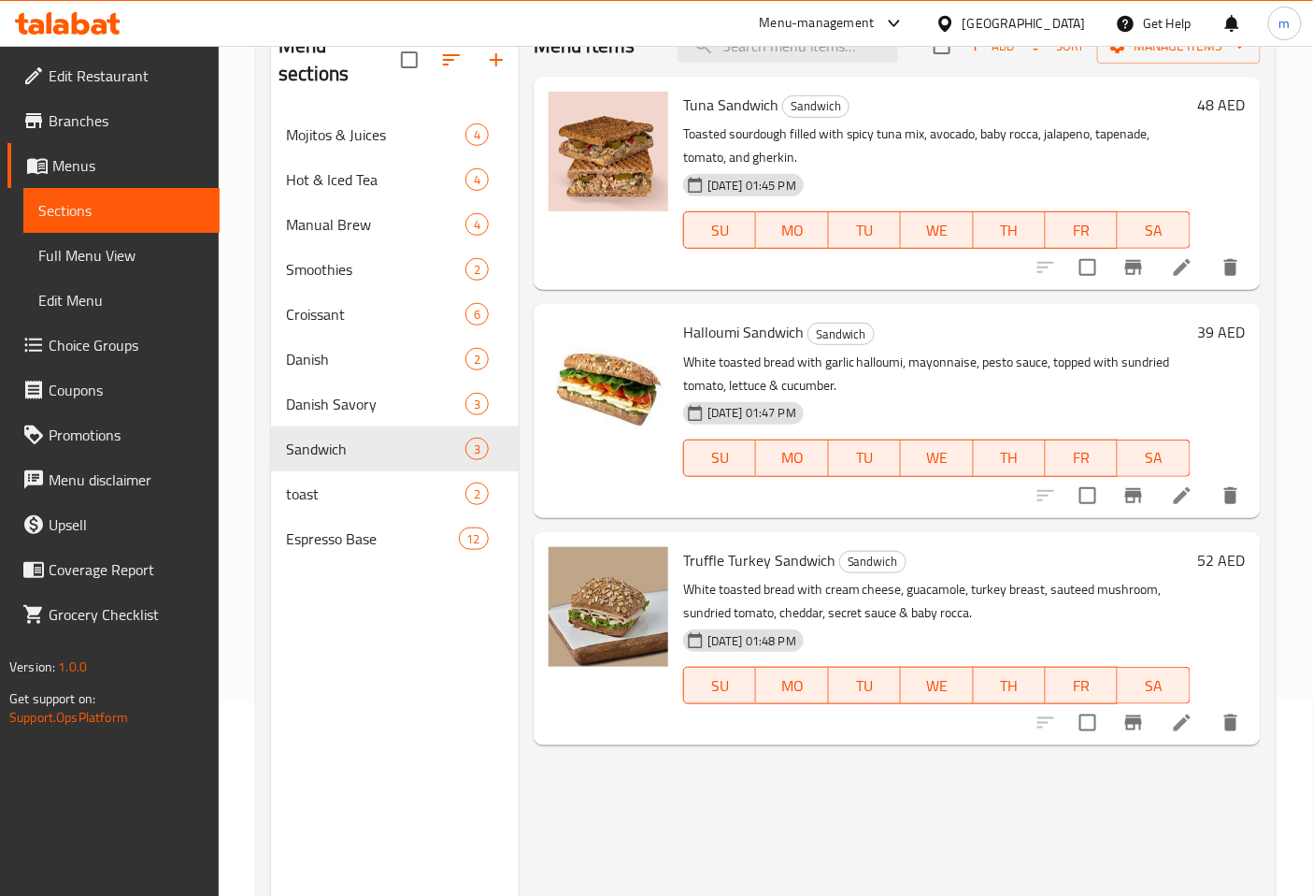
scroll to position [157, 0]
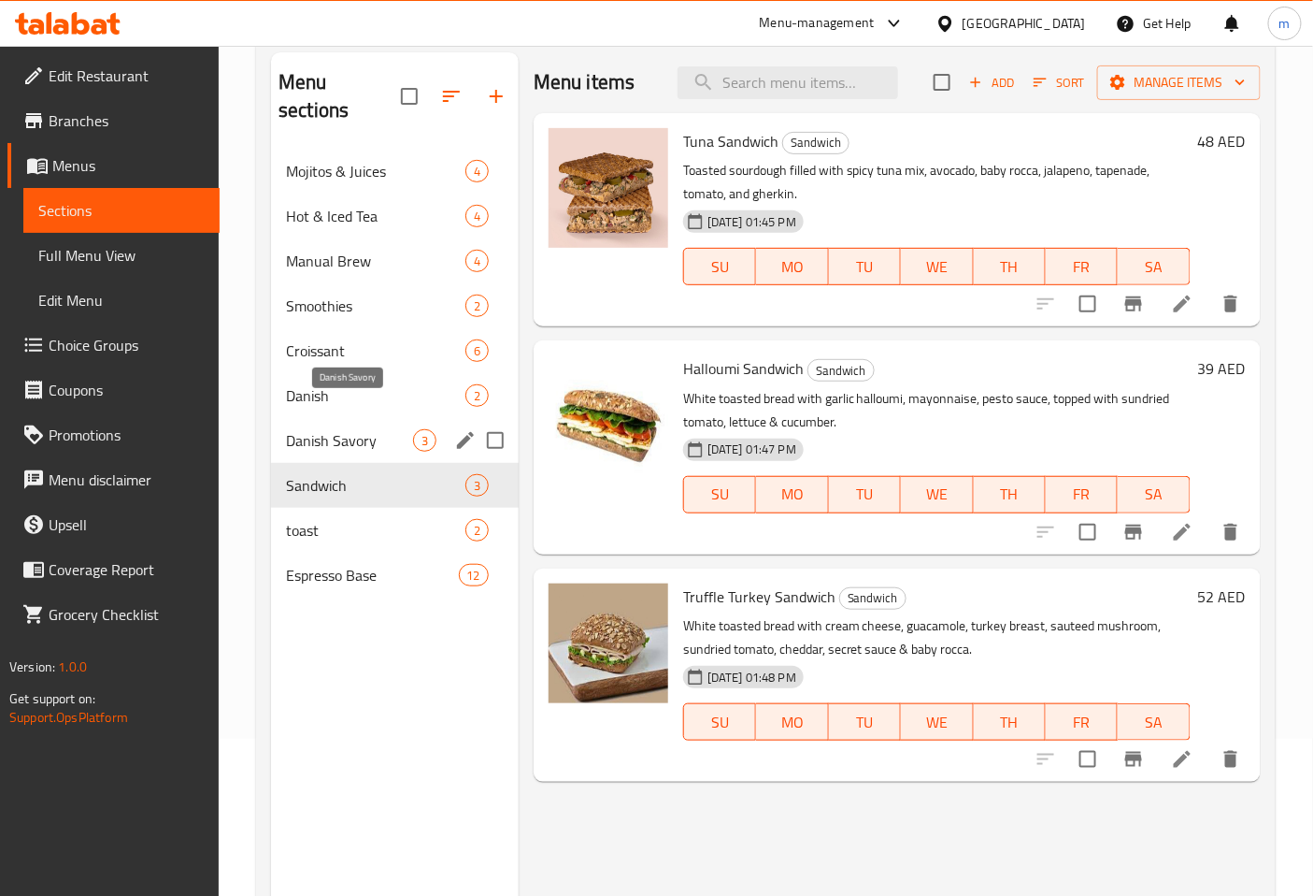
click at [334, 429] on span "Danish Savory" at bounding box center [349, 440] width 127 height 22
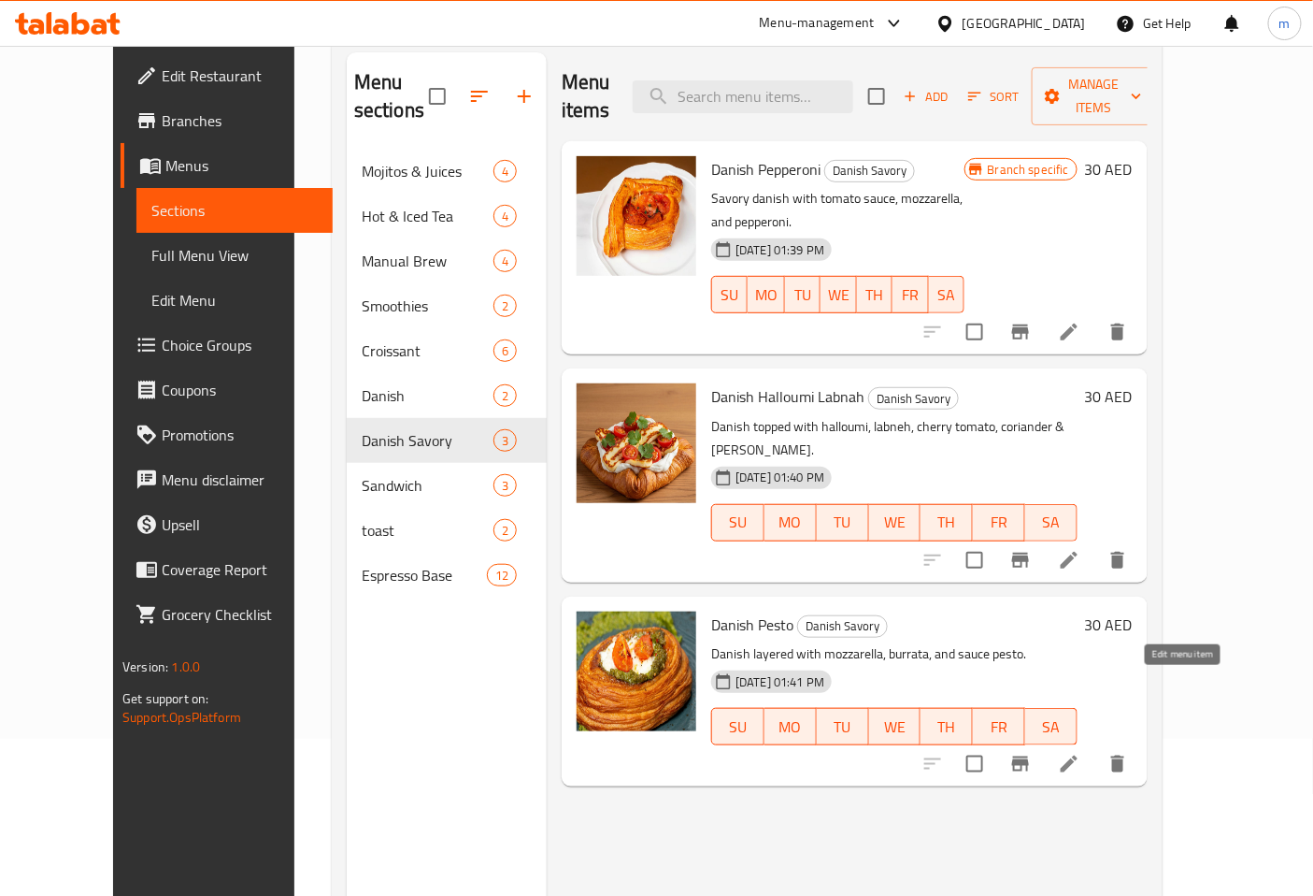
click at [1081, 753] on icon at bounding box center [1069, 764] width 22 height 22
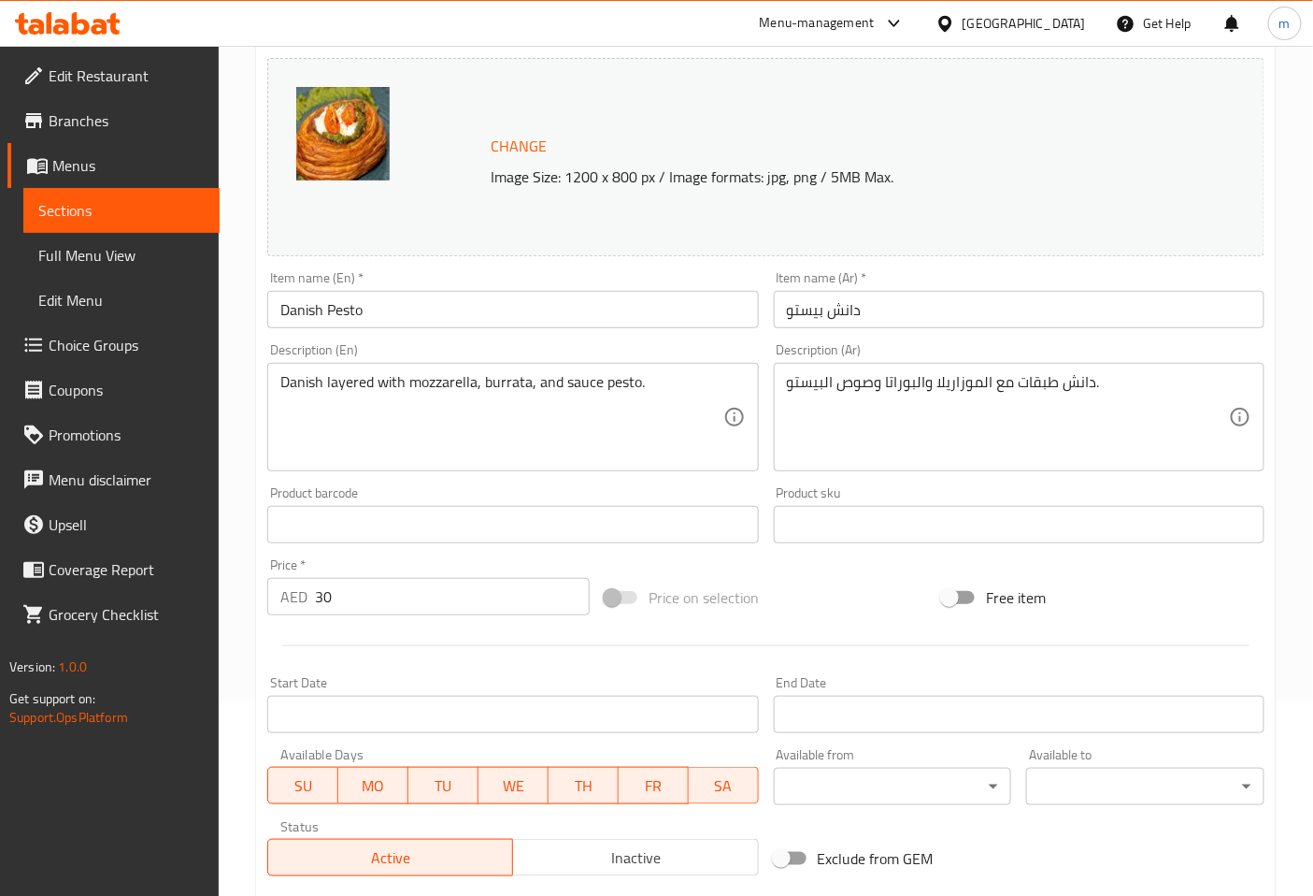
scroll to position [208, 0]
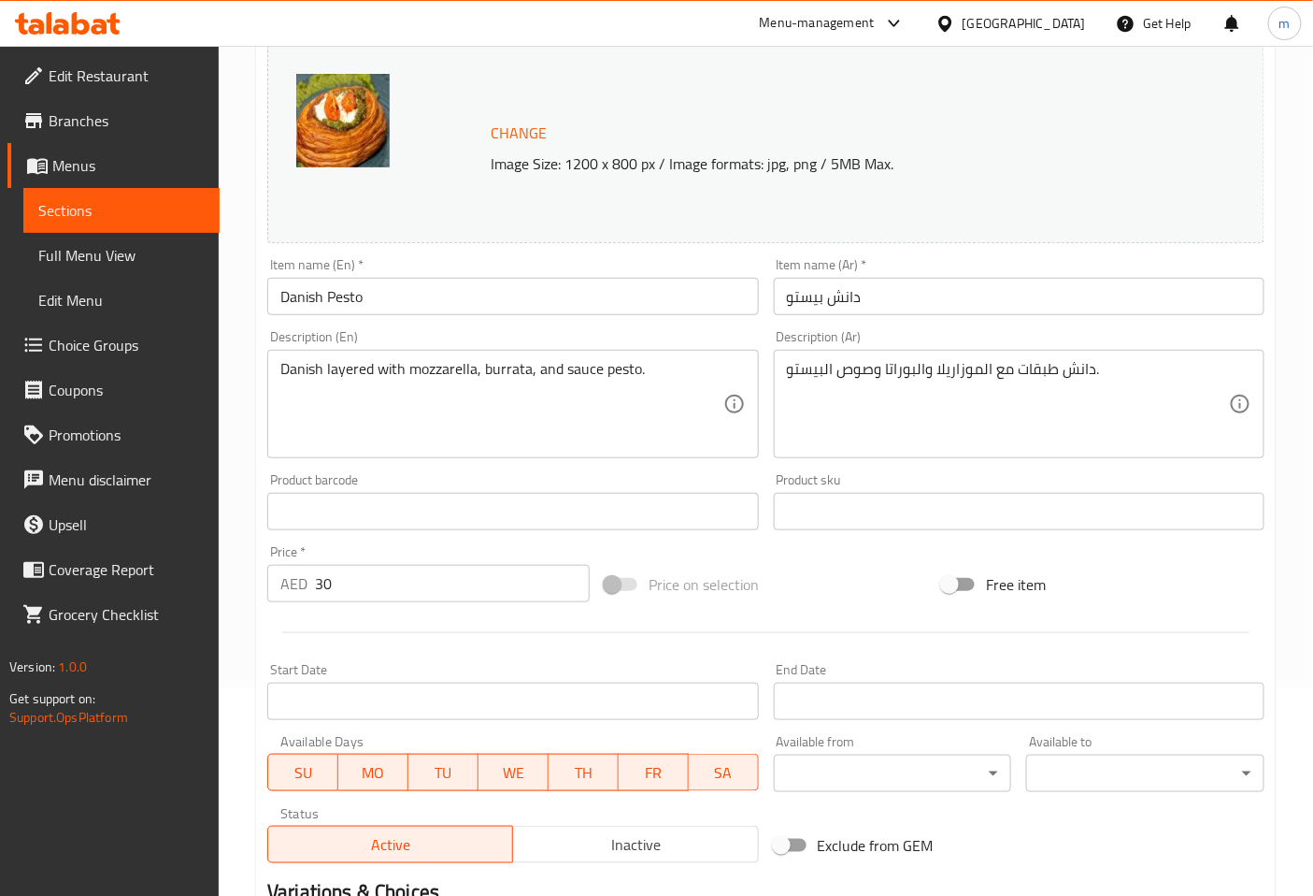
click at [51, 200] on span "Sections" at bounding box center [121, 210] width 166 height 22
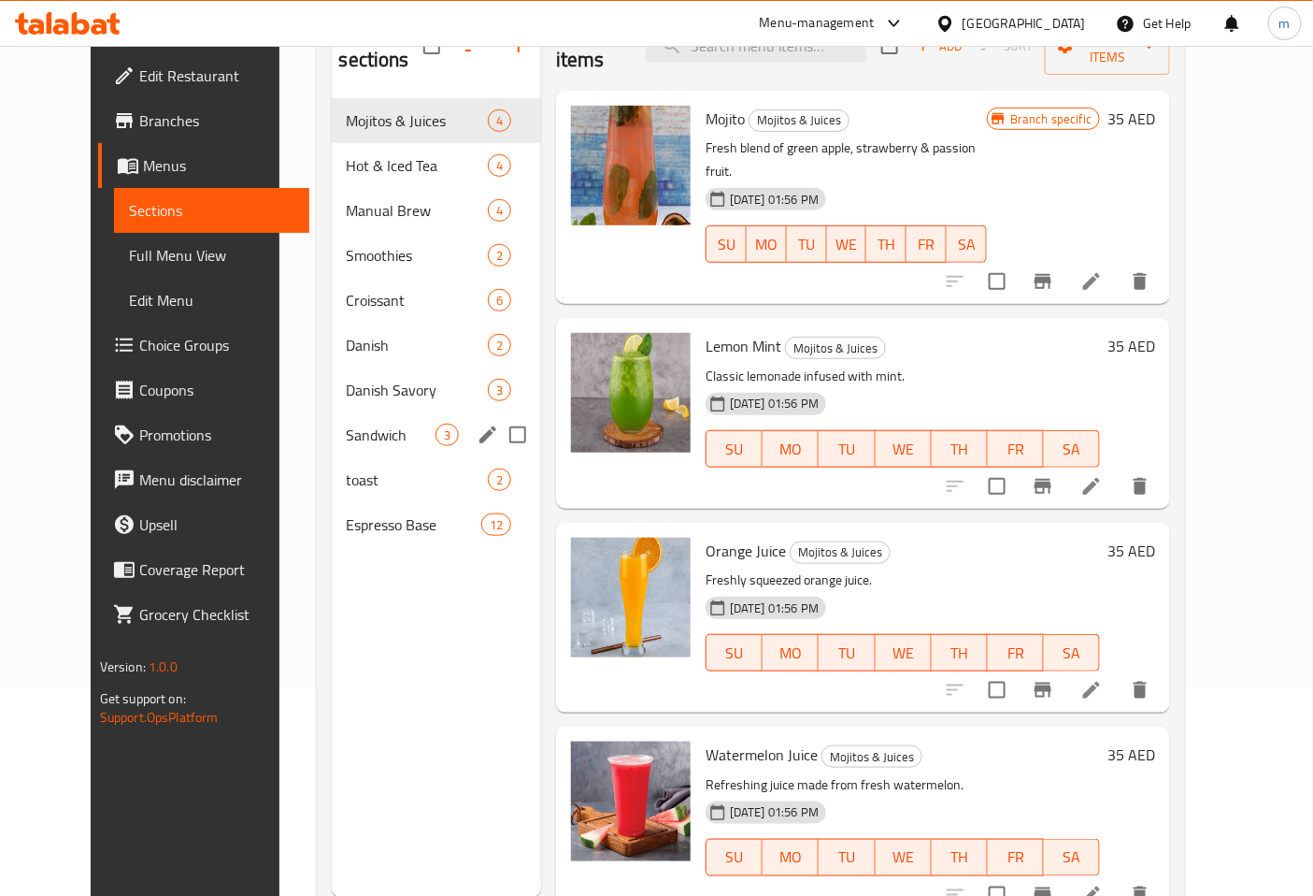
click at [384, 412] on div "Sandwich 3" at bounding box center [436, 434] width 209 height 45
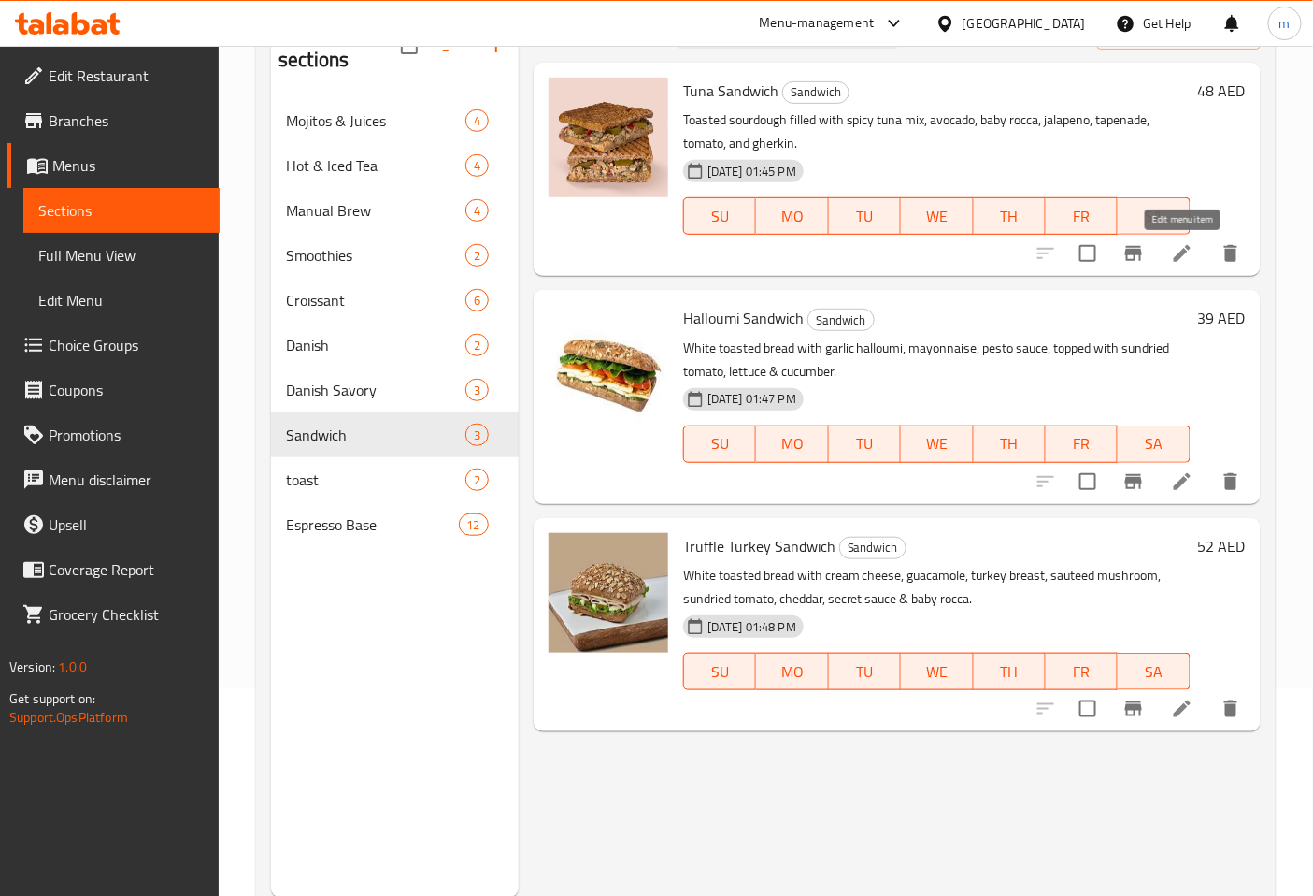
click at [1189, 249] on icon at bounding box center [1182, 253] width 17 height 17
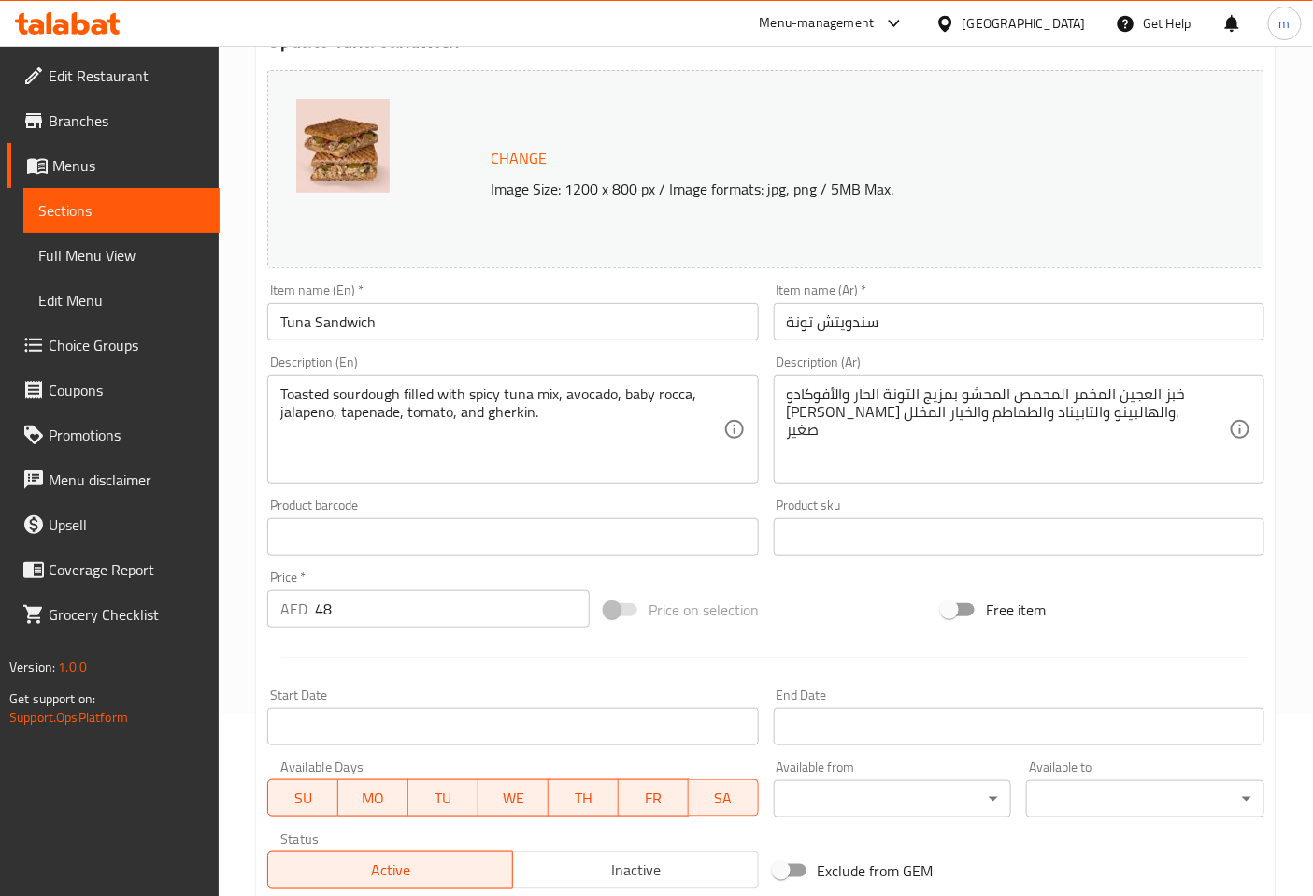
scroll to position [208, 0]
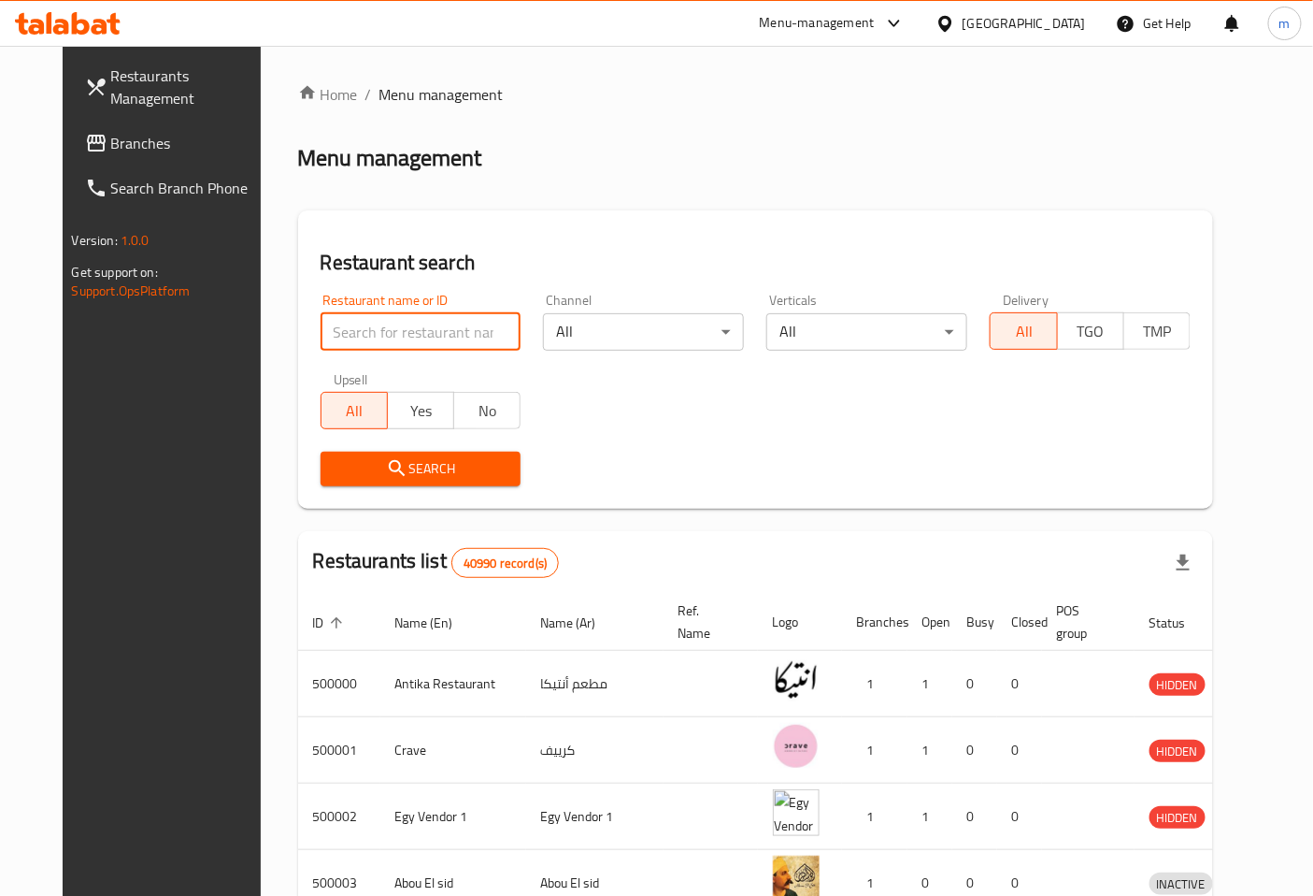
click at [353, 329] on input "search" at bounding box center [421, 331] width 201 height 37
type input "776323"
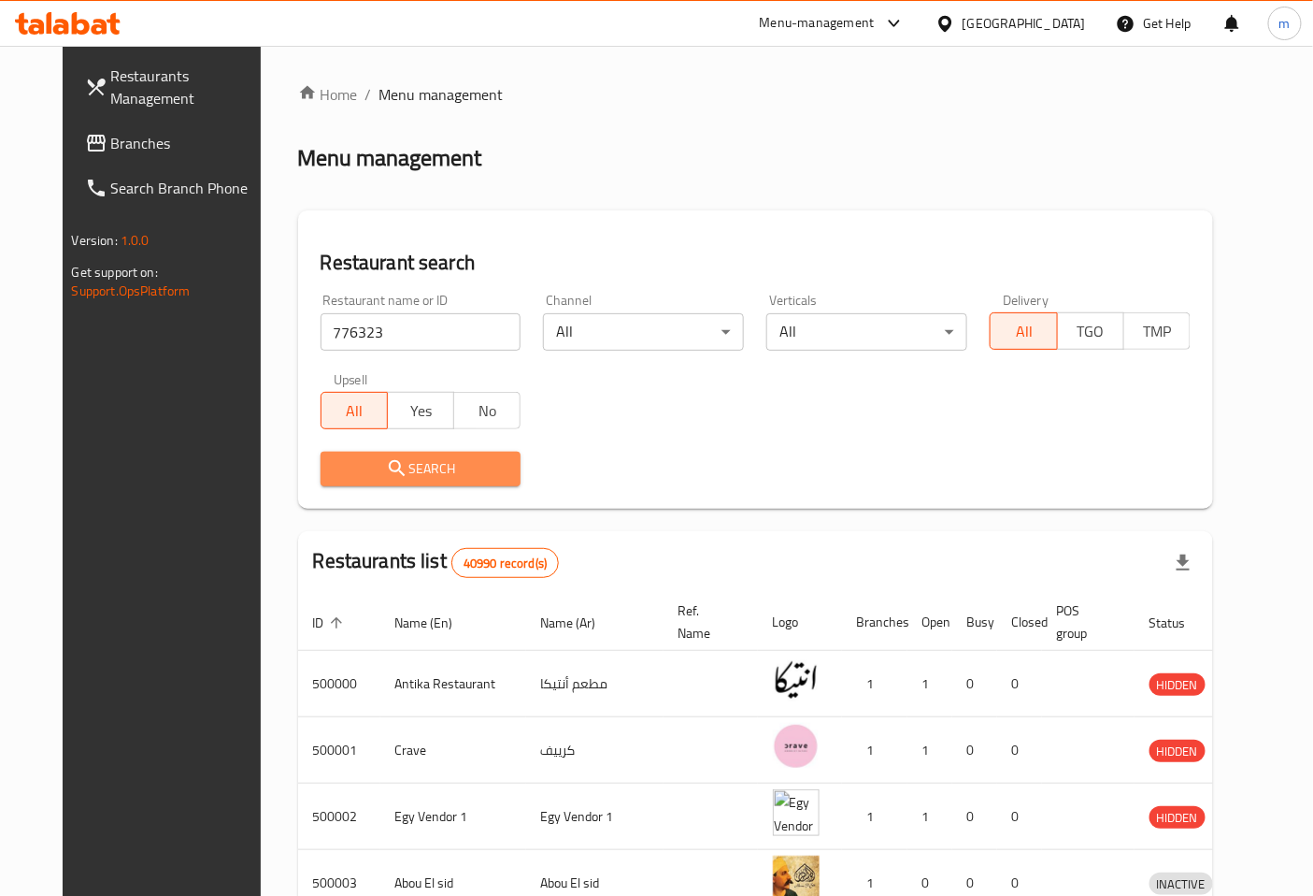
click at [386, 460] on icon "submit" at bounding box center [397, 468] width 22 height 22
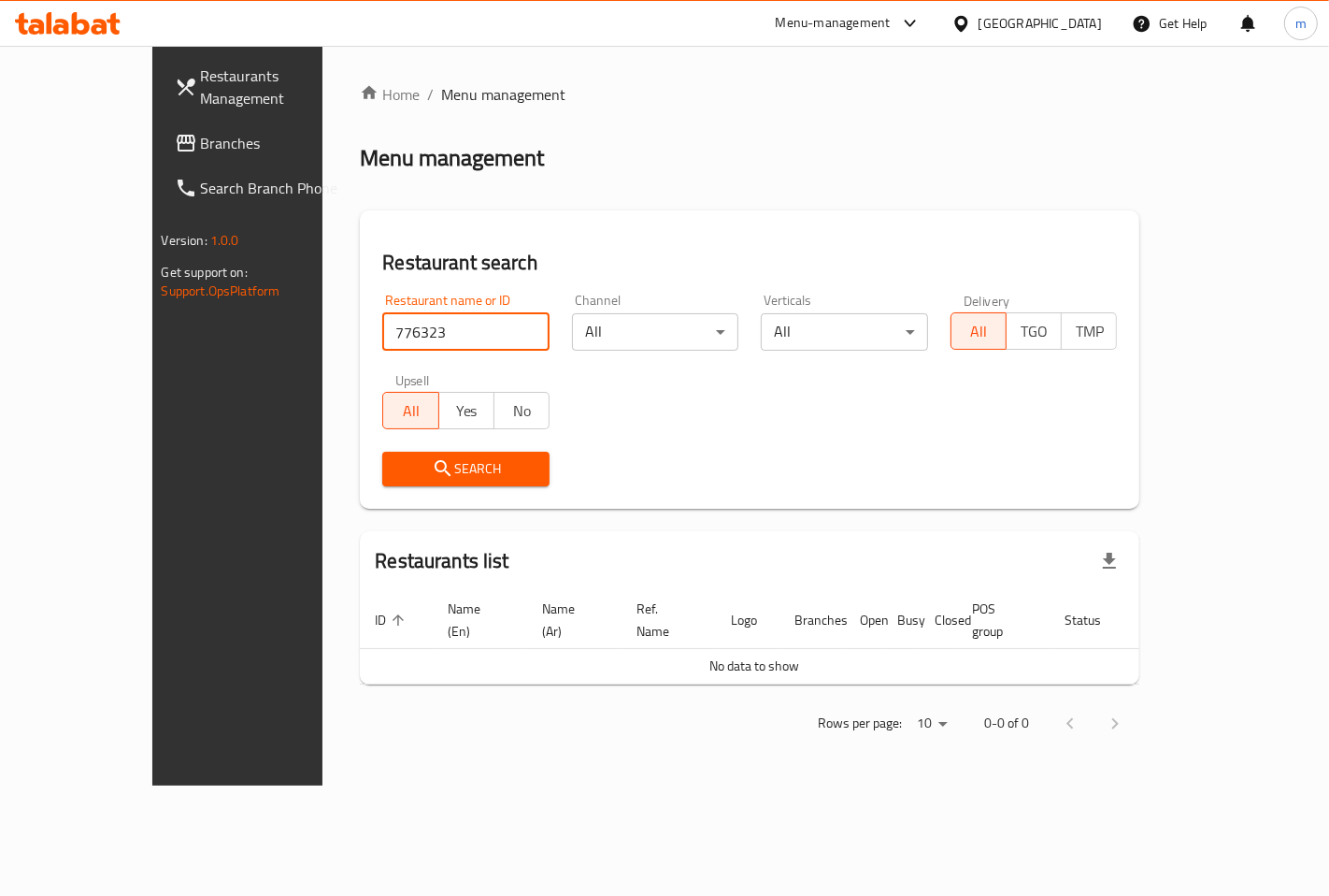
drag, startPoint x: 363, startPoint y: 323, endPoint x: 273, endPoint y: 341, distance: 91.5
click at [371, 341] on div "Restaurant name or ID 776323 Restaurant name or ID" at bounding box center [466, 321] width 190 height 79
click at [615, 199] on div "Home / Menu management Menu management Restaurant search Restaurant name or ID …" at bounding box center [750, 415] width 780 height 665
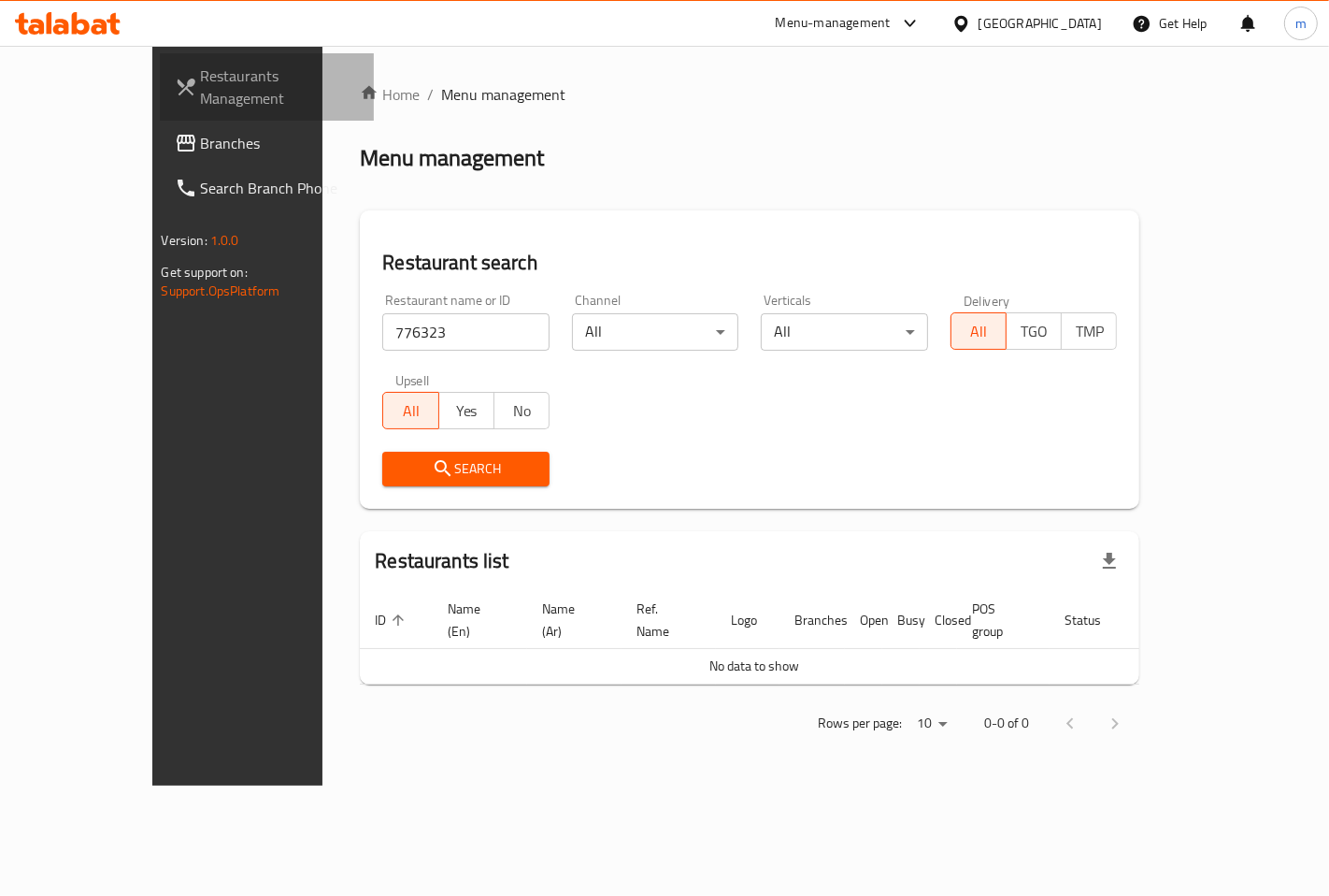
click at [201, 90] on span "Restaurants Management" at bounding box center [280, 87] width 158 height 45
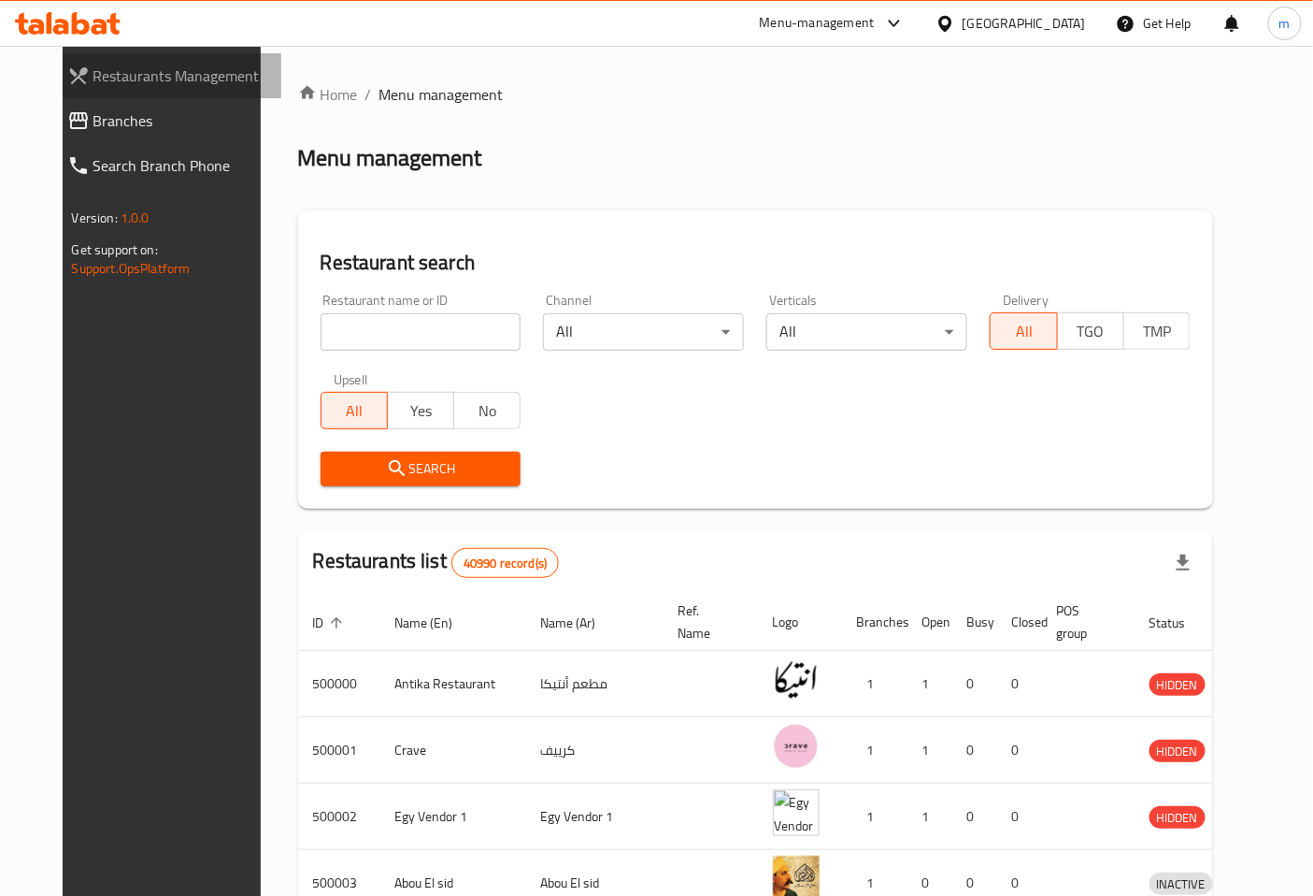
click at [132, 66] on span "Restaurants Management" at bounding box center [180, 76] width 174 height 22
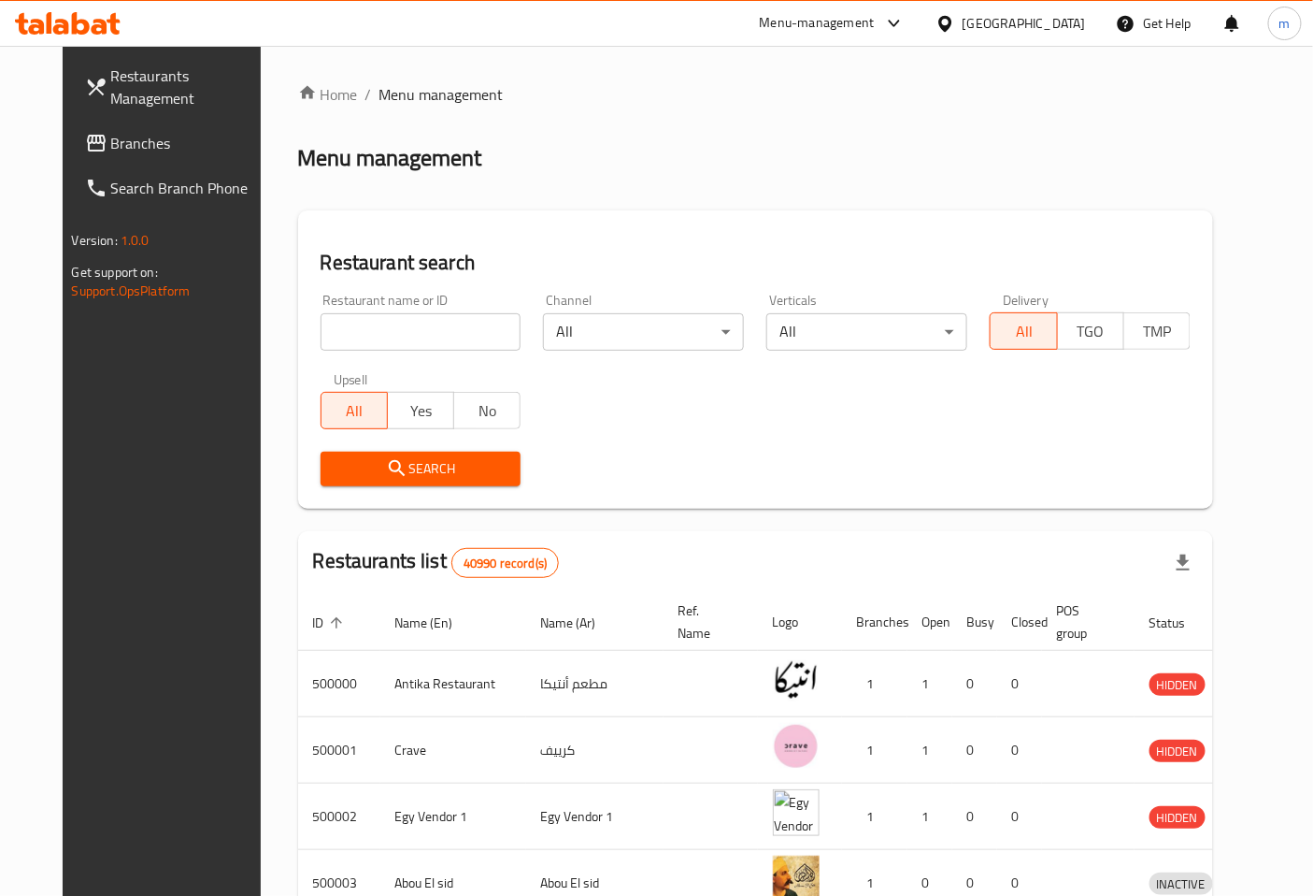
click at [875, 17] on div "Menu-management" at bounding box center [817, 23] width 115 height 22
click at [798, 163] on div "Restaurant-Management" at bounding box center [806, 163] width 147 height 21
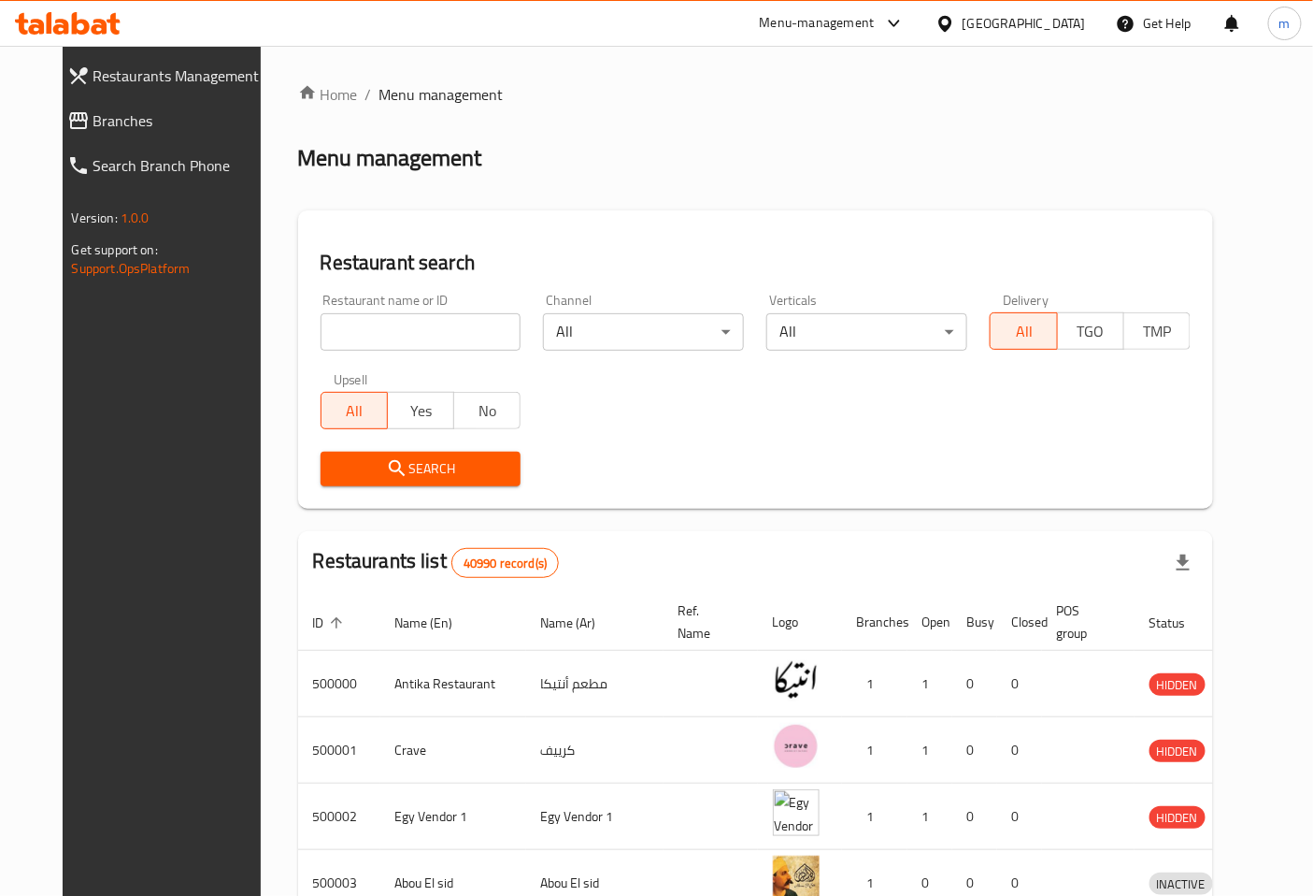
click at [1076, 32] on div "Egypt" at bounding box center [1024, 23] width 123 height 21
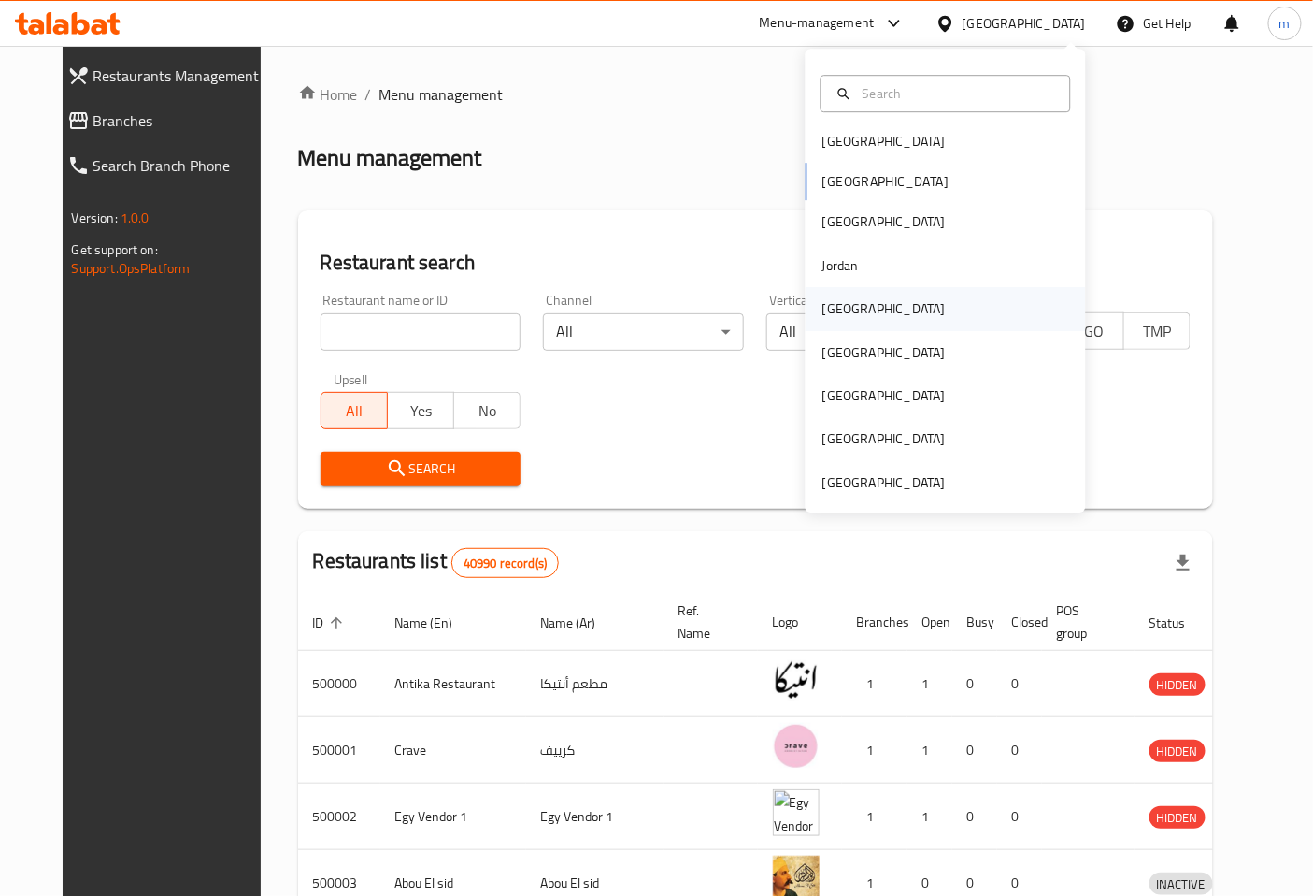
scroll to position [10, 0]
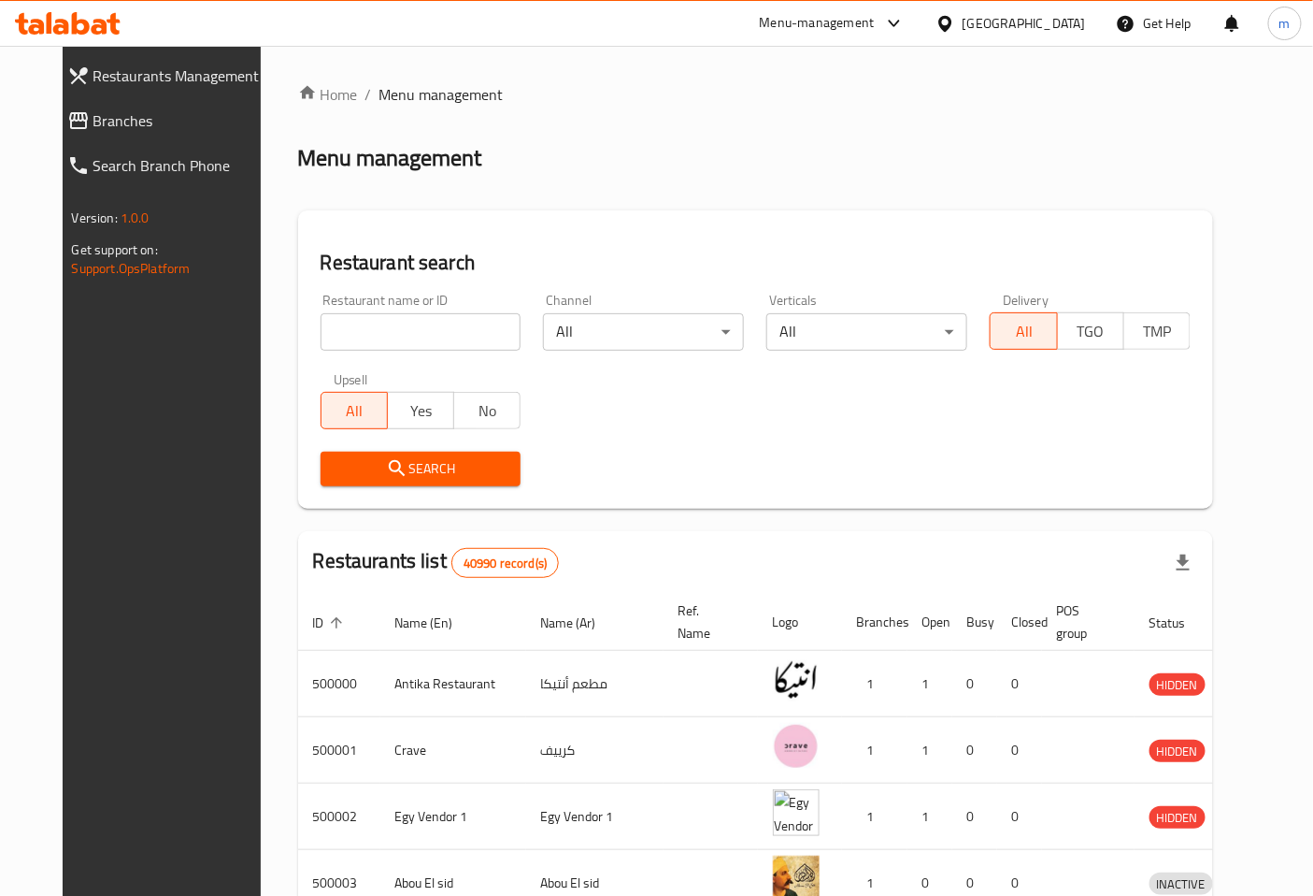
click at [620, 154] on div "Menu management" at bounding box center [756, 158] width 916 height 30
click at [1274, 31] on div "m" at bounding box center [1286, 24] width 34 height 34
click at [1292, 24] on div "m" at bounding box center [1286, 24] width 34 height 34
click at [628, 126] on div "Home / Menu management Menu management Restaurant search Restaurant name or ID …" at bounding box center [756, 730] width 916 height 1295
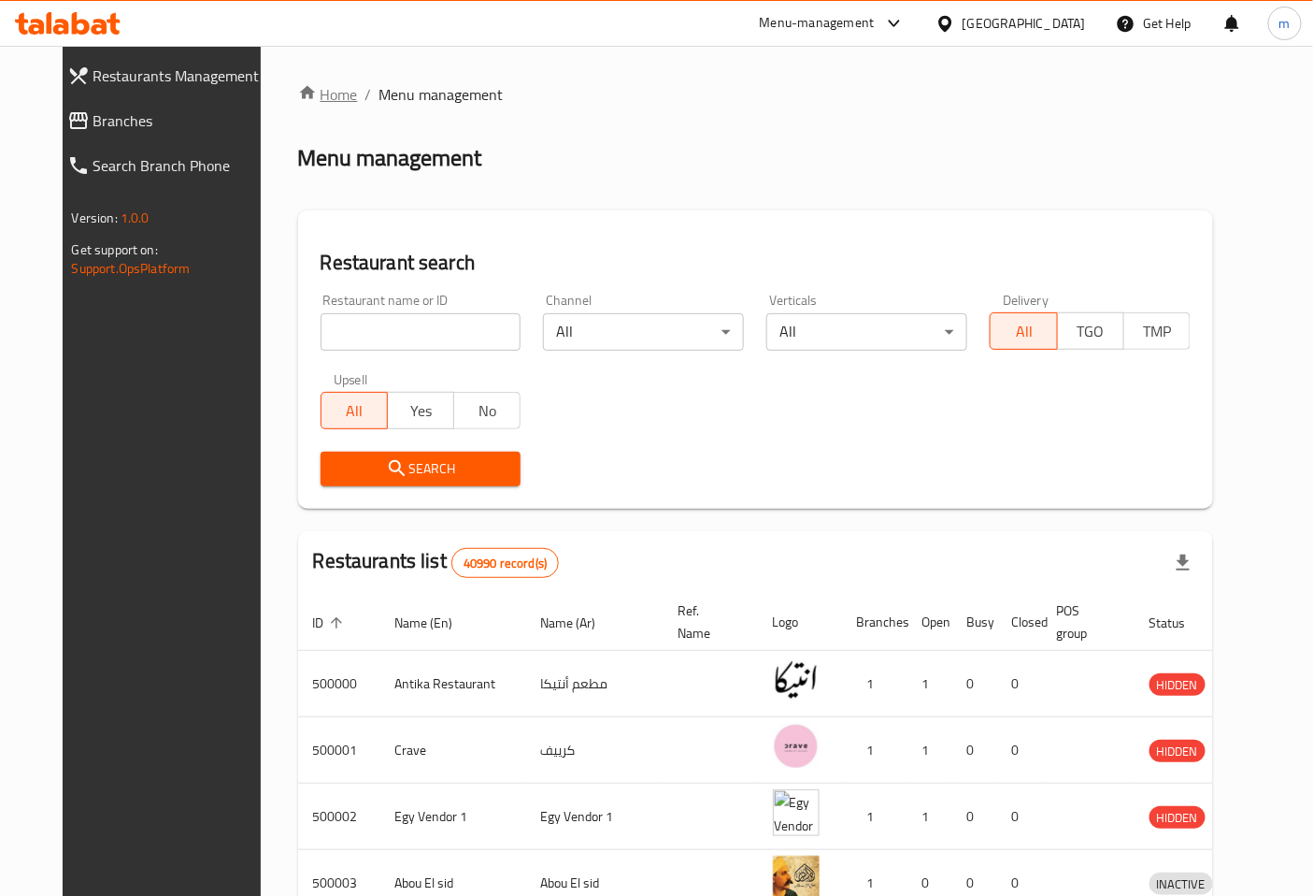
click at [309, 94] on link "Home" at bounding box center [328, 94] width 60 height 22
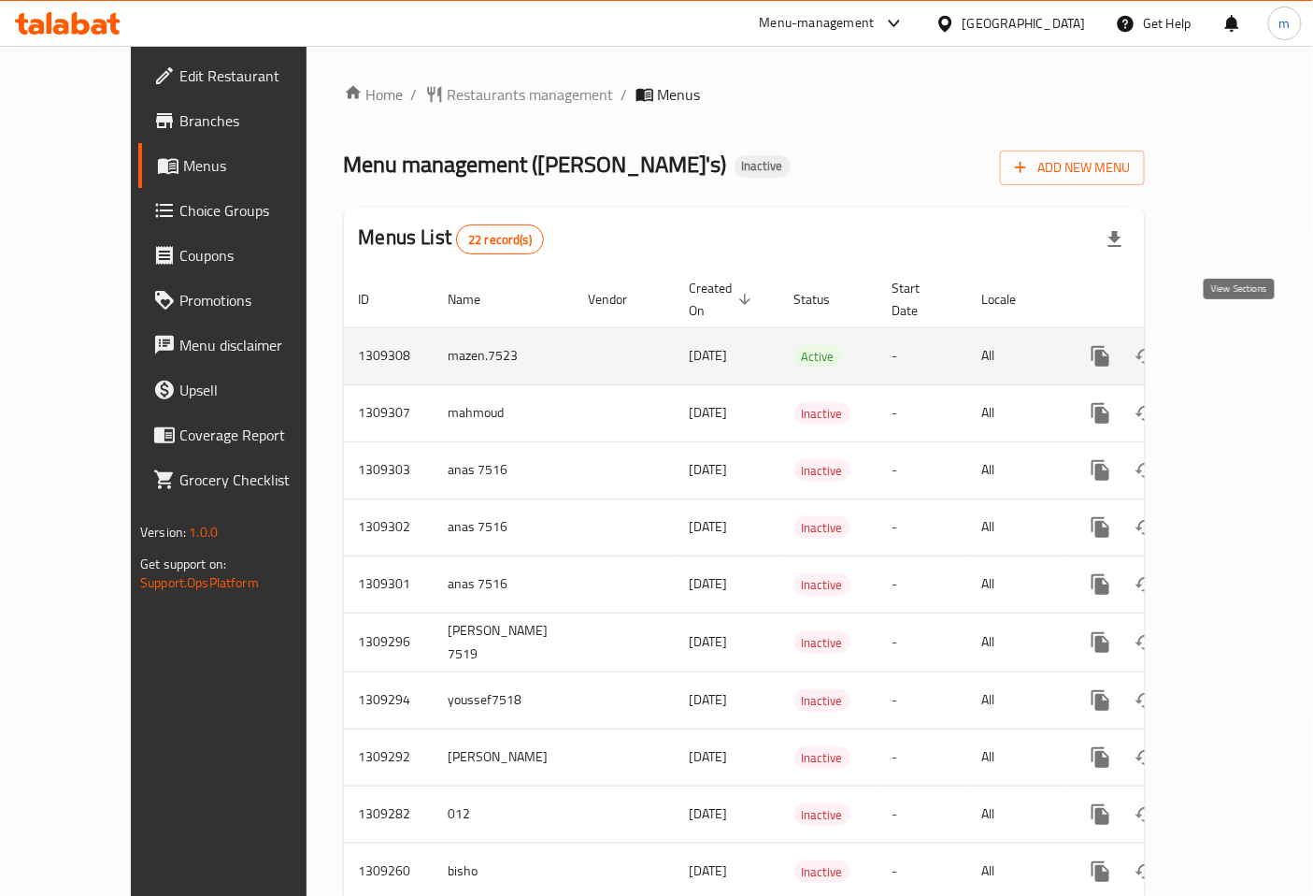
click at [1228, 345] on icon "enhanced table" at bounding box center [1236, 356] width 22 height 22
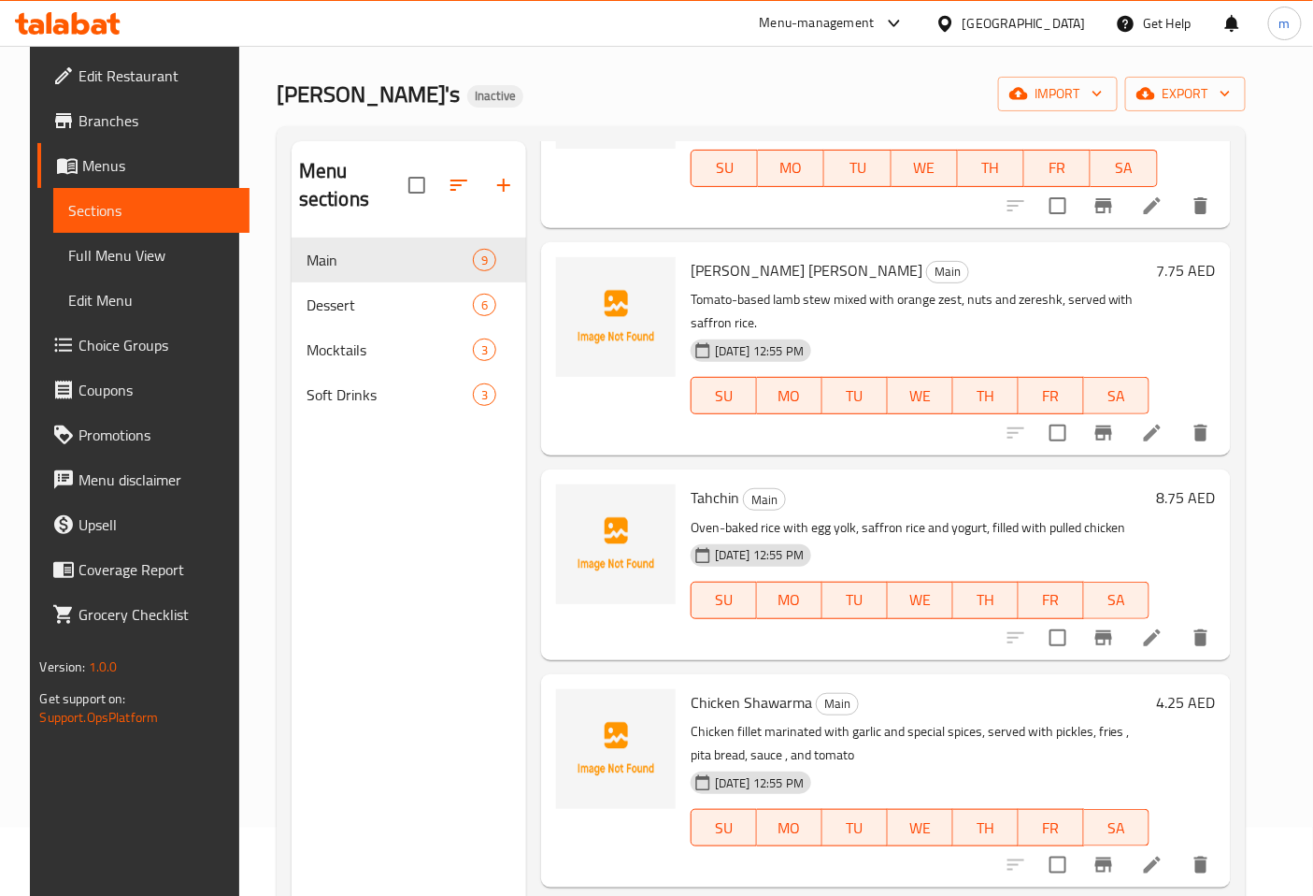
scroll to position [104, 0]
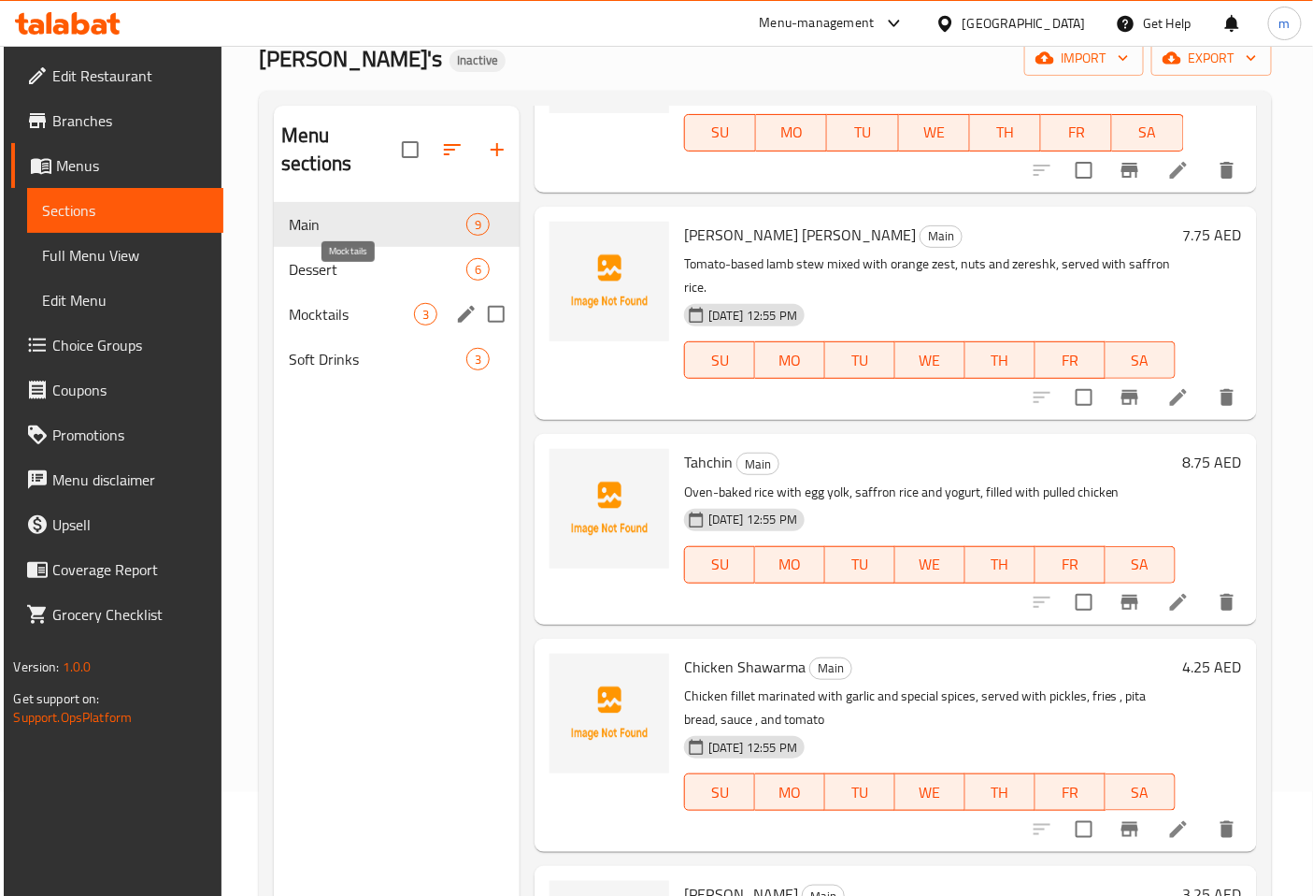
click at [334, 303] on span "Mocktails" at bounding box center [351, 314] width 125 height 22
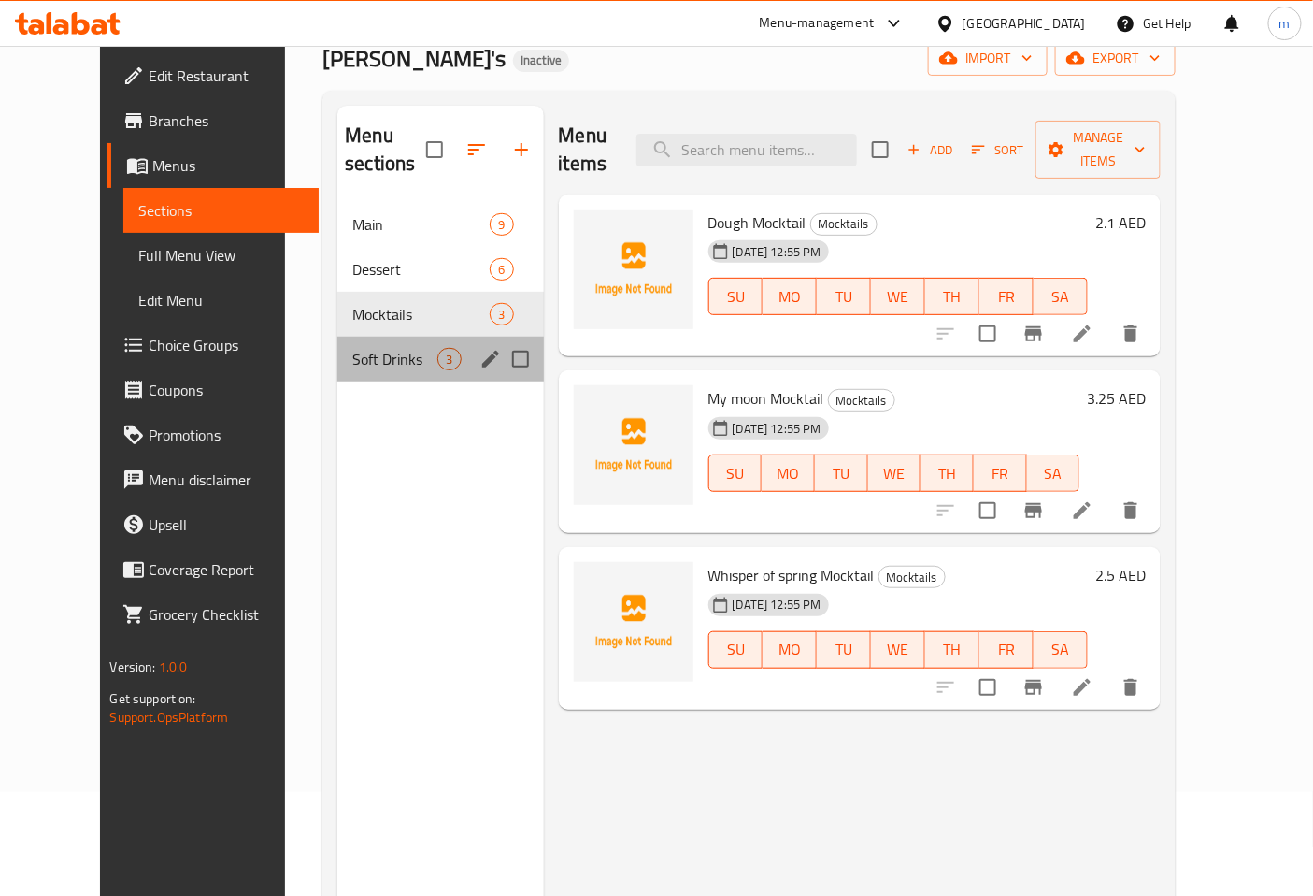
click at [338, 337] on div "Soft Drinks 3" at bounding box center [440, 359] width 206 height 45
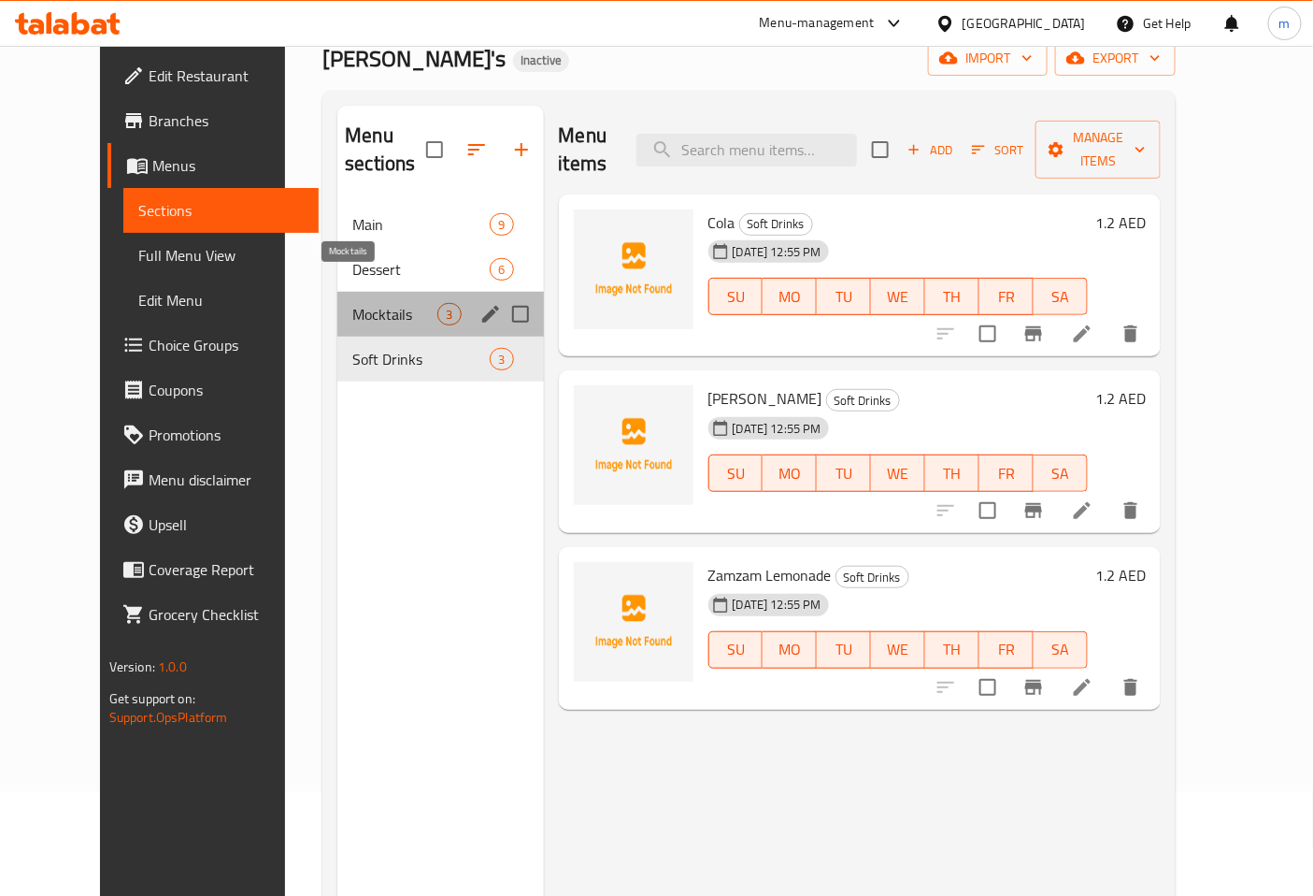
click at [366, 303] on span "Mocktails" at bounding box center [394, 314] width 85 height 22
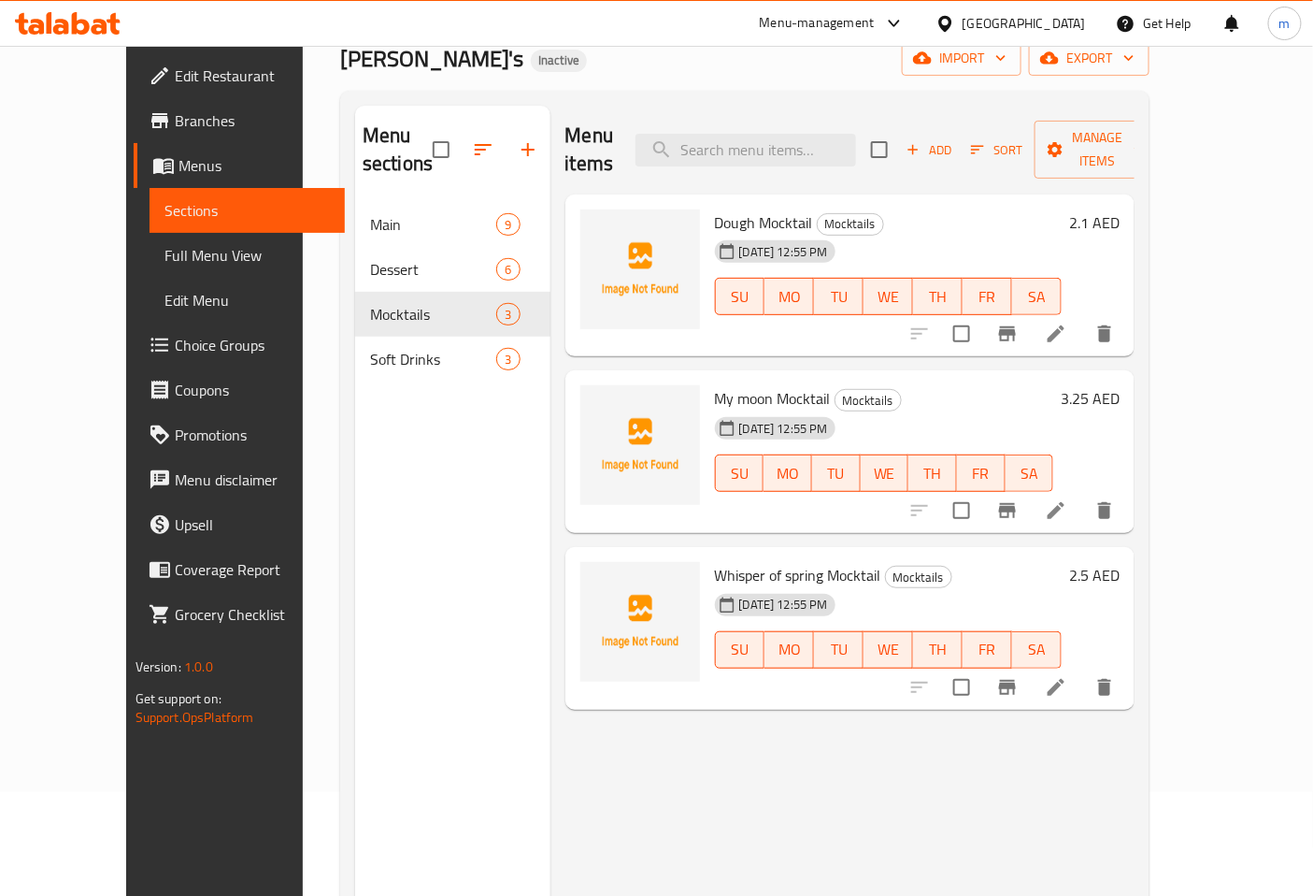
click at [165, 290] on span "Edit Menu" at bounding box center [248, 300] width 166 height 22
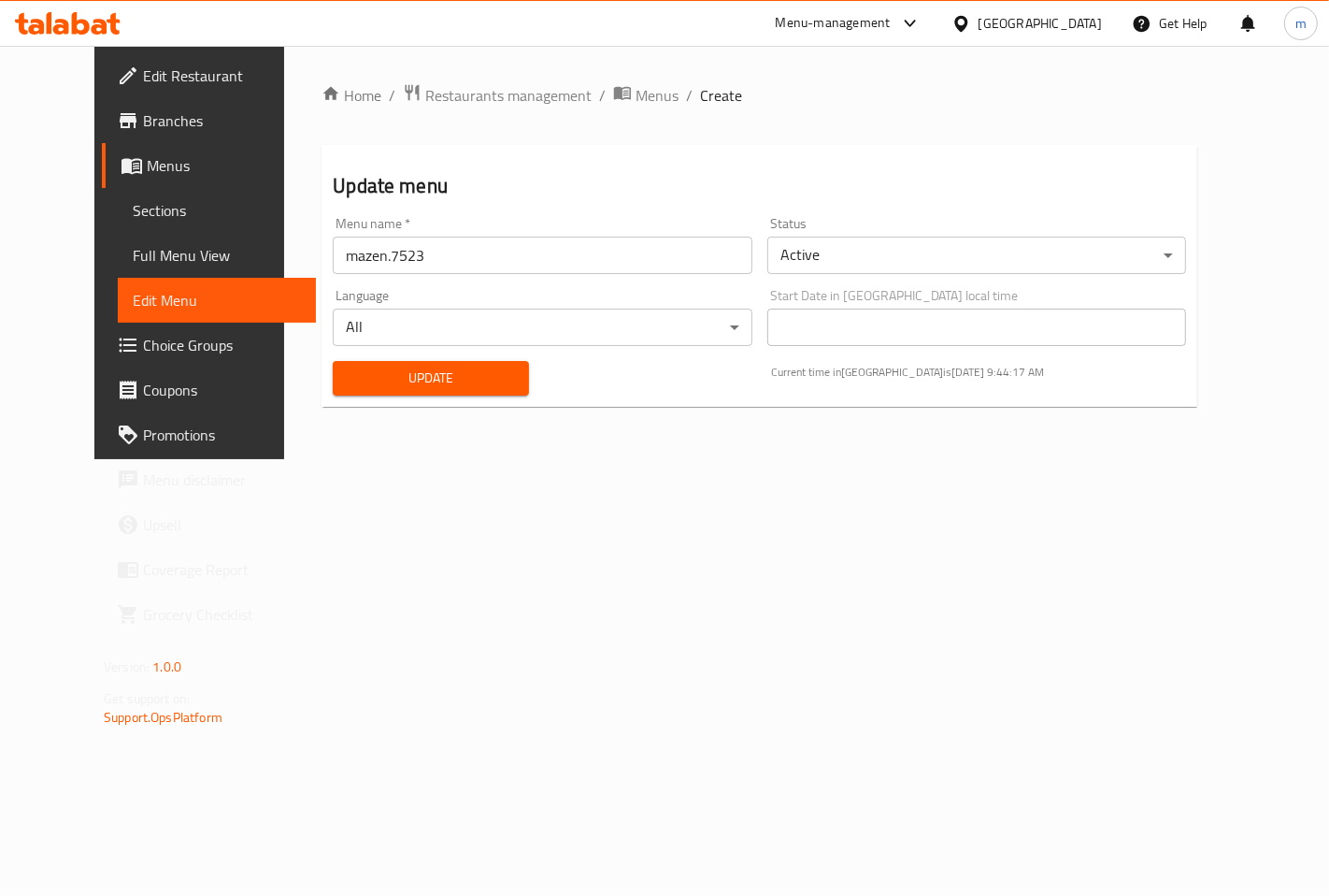
click at [151, 255] on span "Full Menu View" at bounding box center [217, 255] width 168 height 22
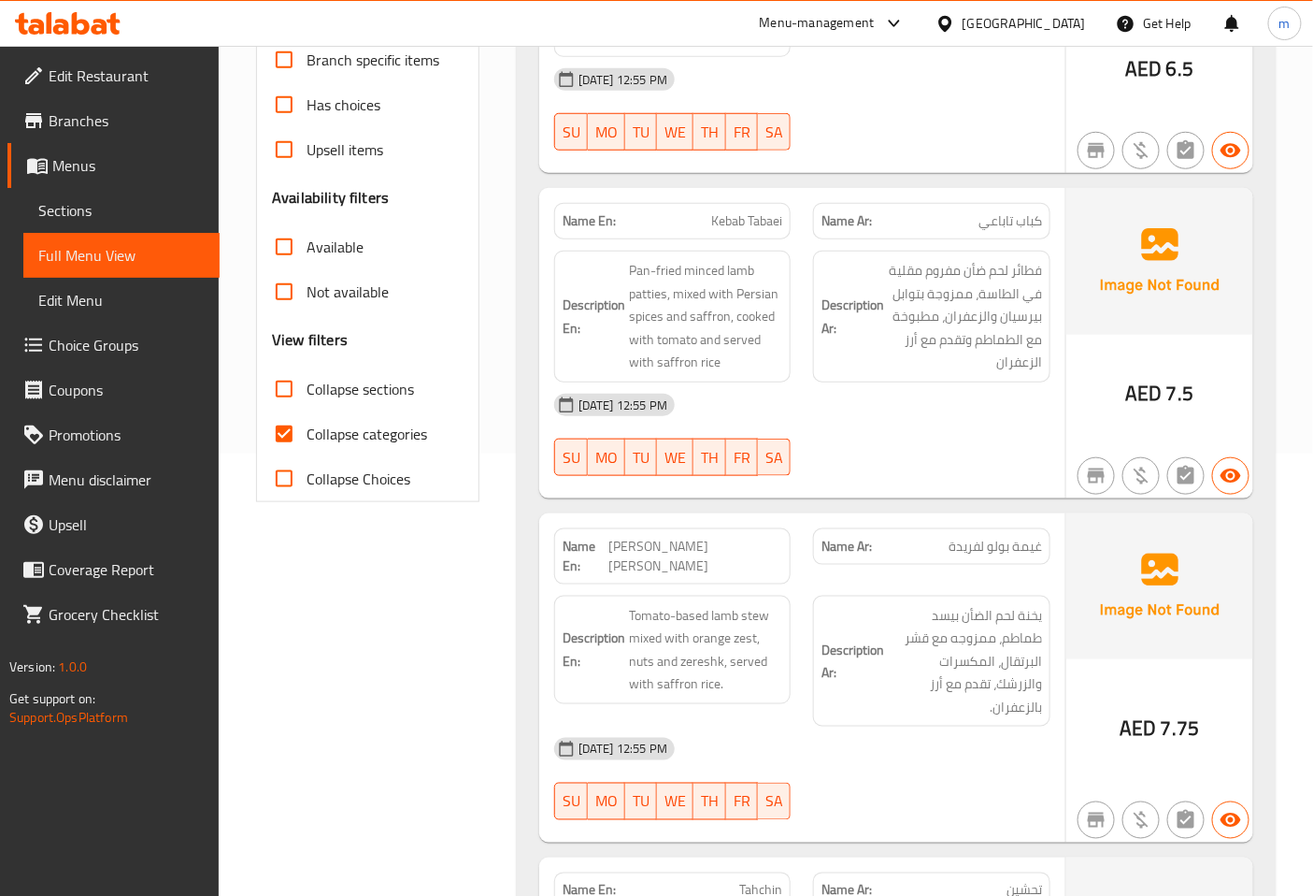
scroll to position [519, 0]
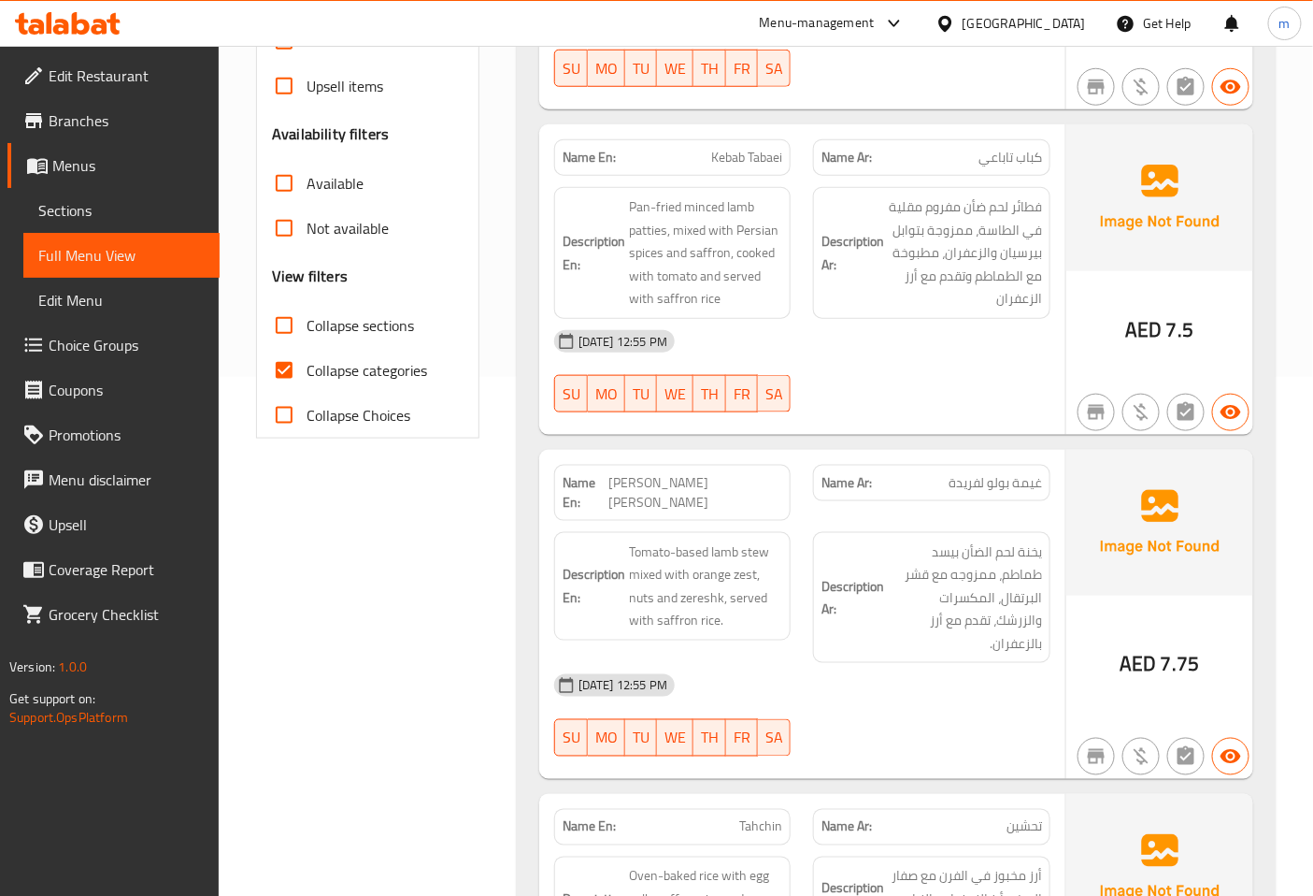
click at [302, 376] on input "Collapse categories" at bounding box center [284, 370] width 45 height 45
checkbox input "false"
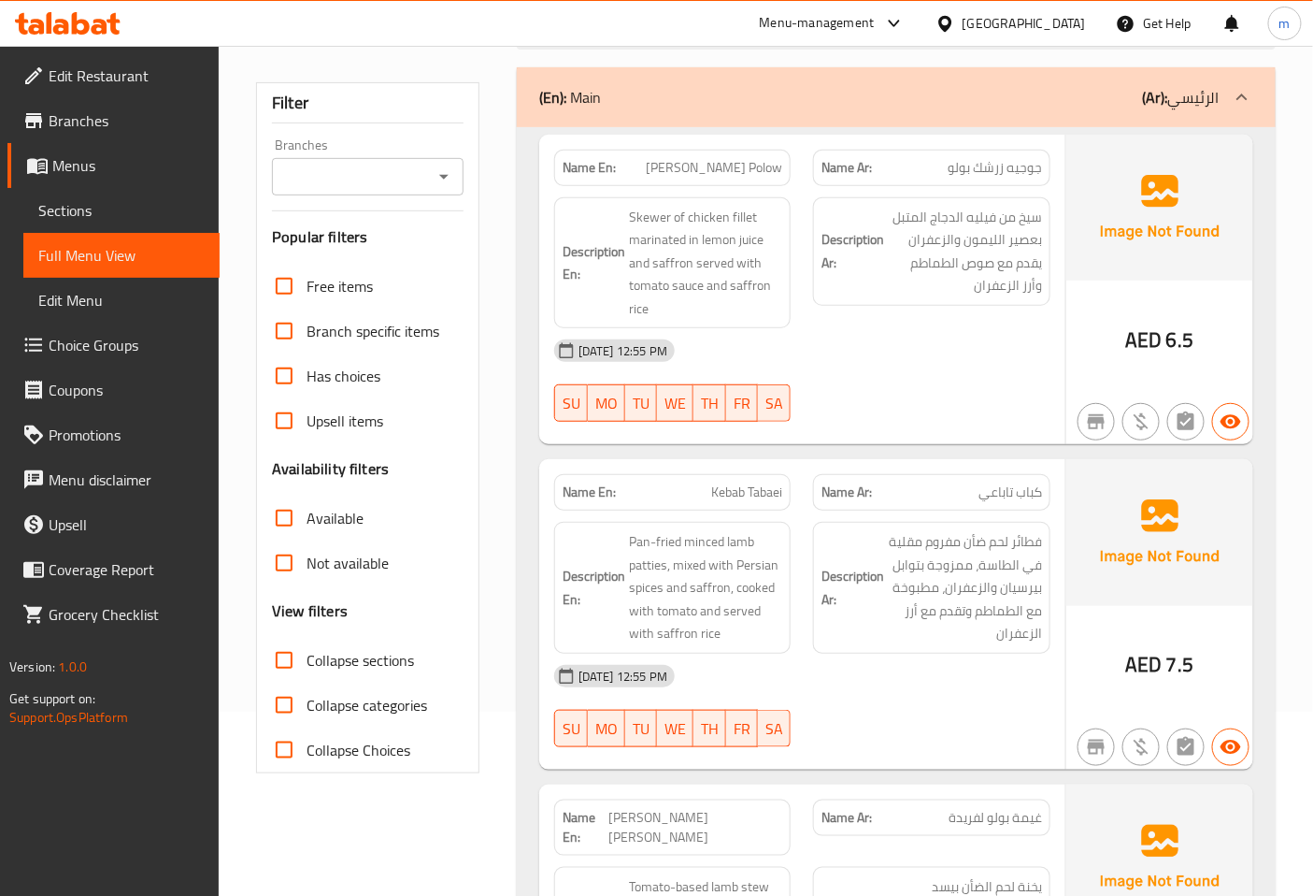
scroll to position [0, 0]
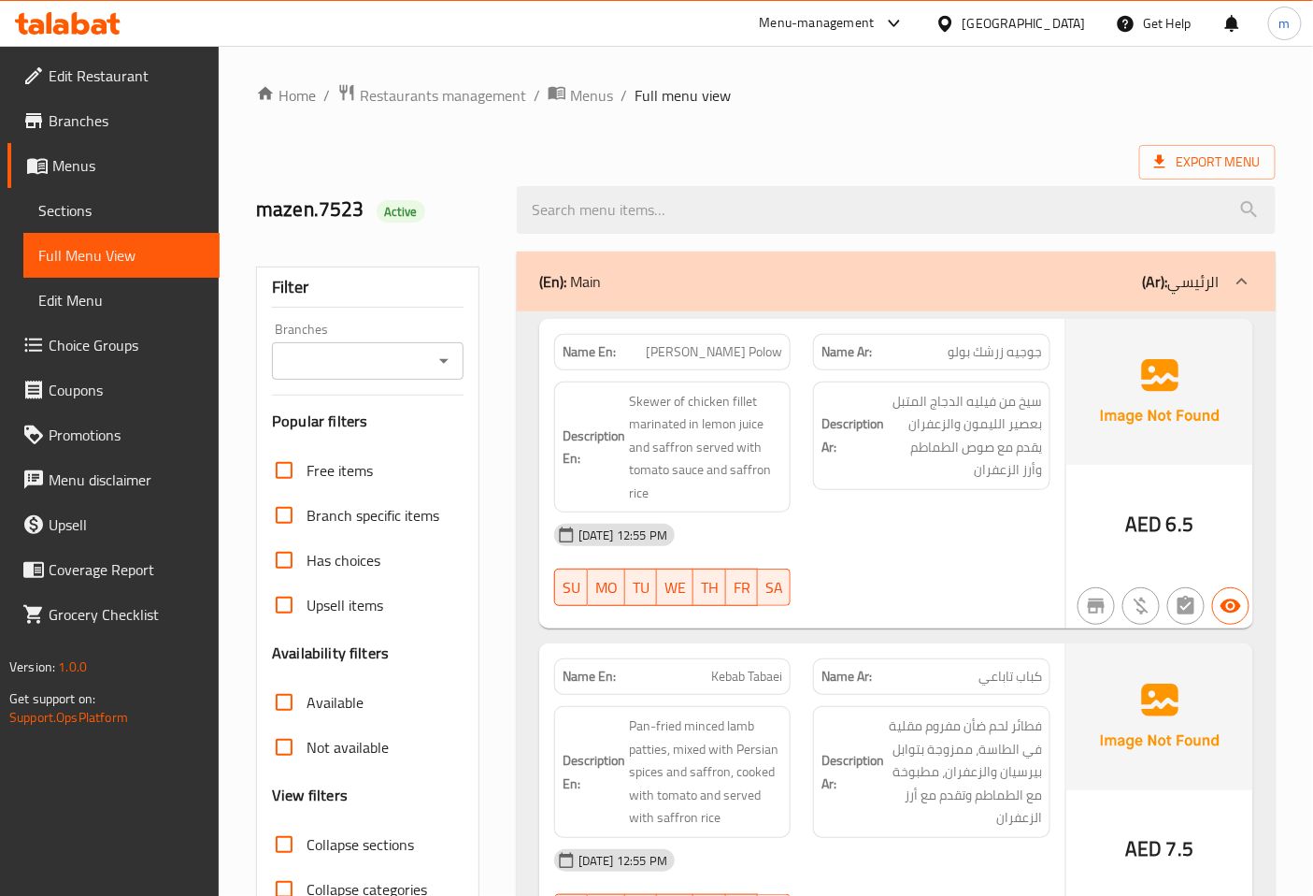
click at [1242, 288] on icon at bounding box center [1242, 281] width 22 height 22
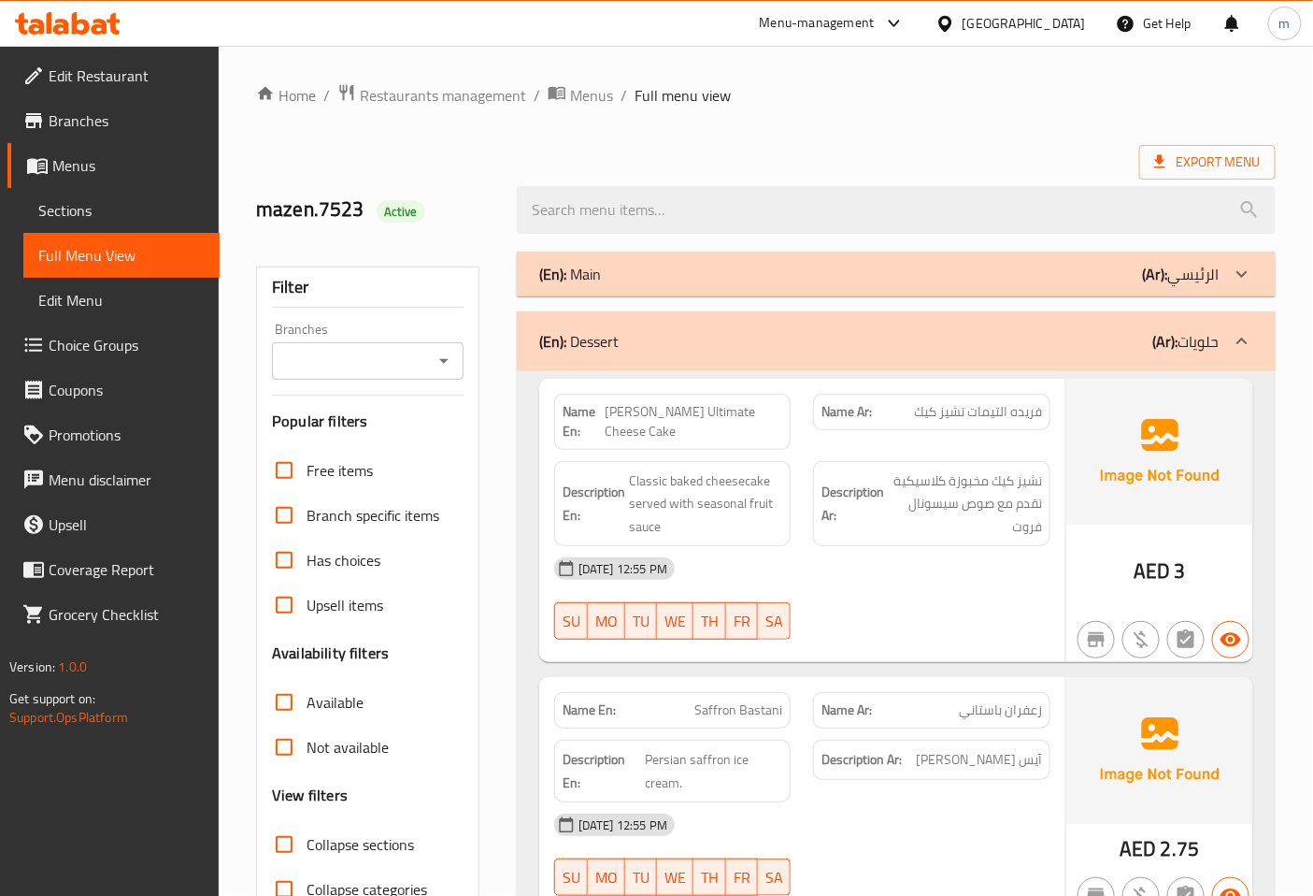
click at [1247, 267] on icon at bounding box center [1242, 274] width 22 height 22
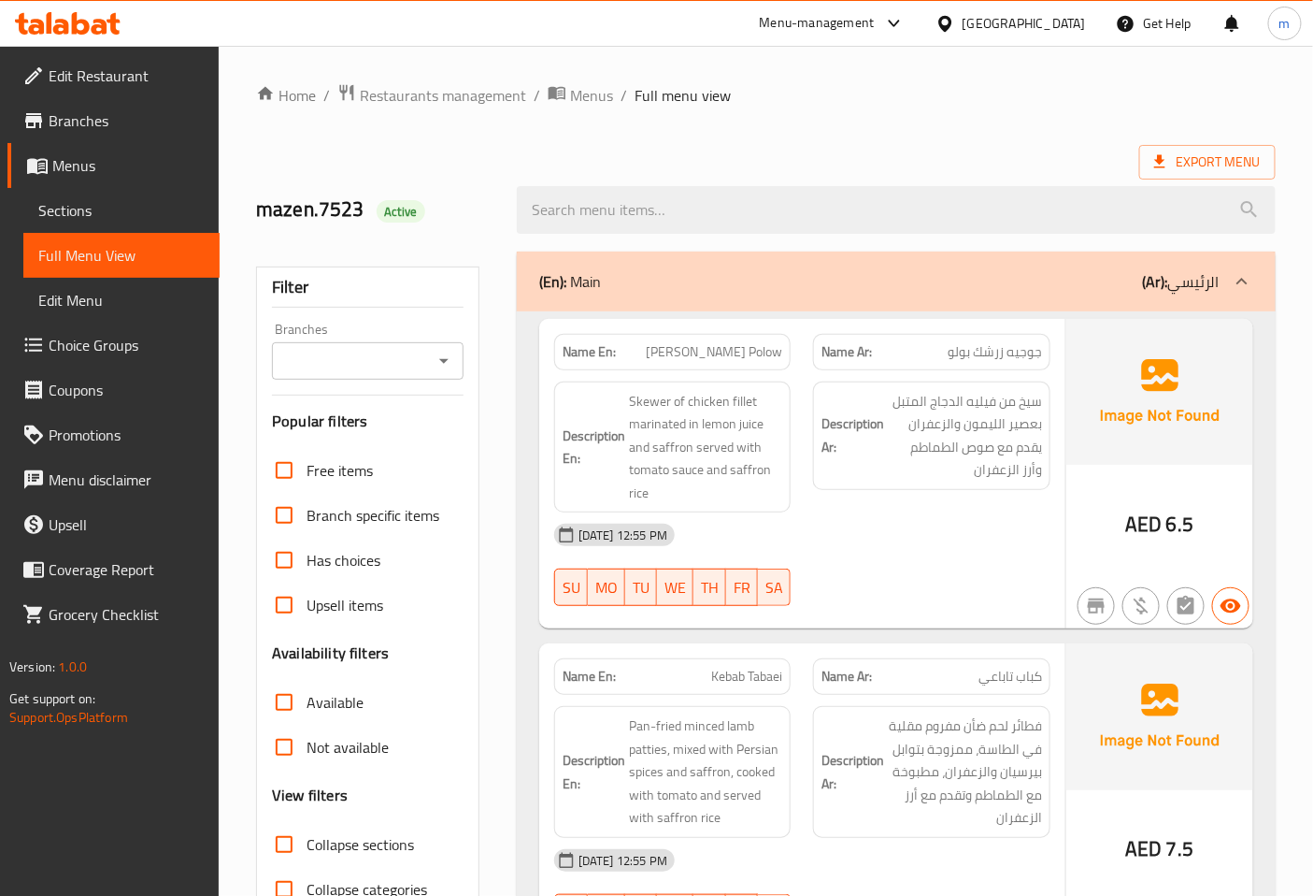
click at [107, 170] on span "Menus" at bounding box center [128, 165] width 152 height 22
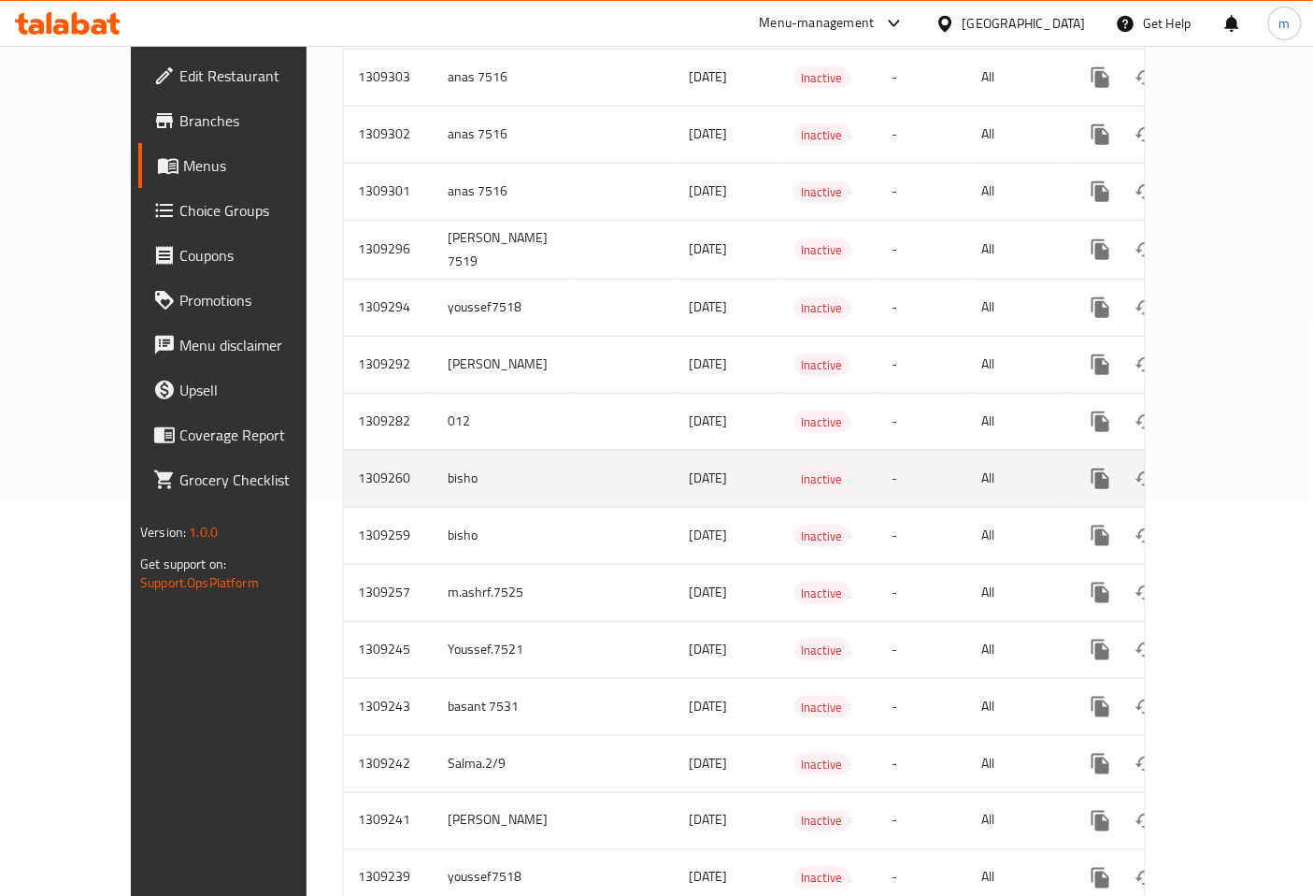
scroll to position [415, 0]
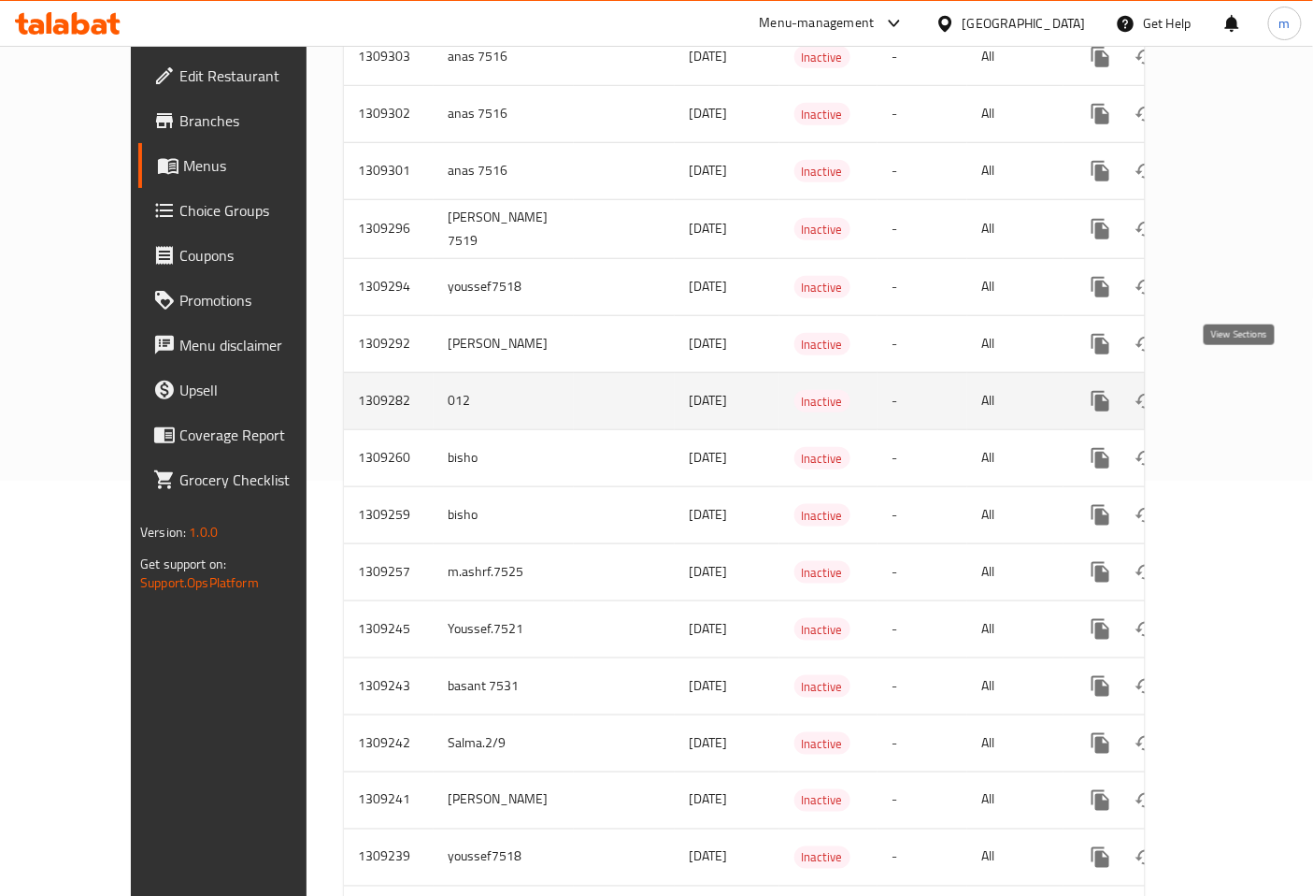
click at [1239, 379] on link "enhanced table" at bounding box center [1235, 401] width 45 height 45
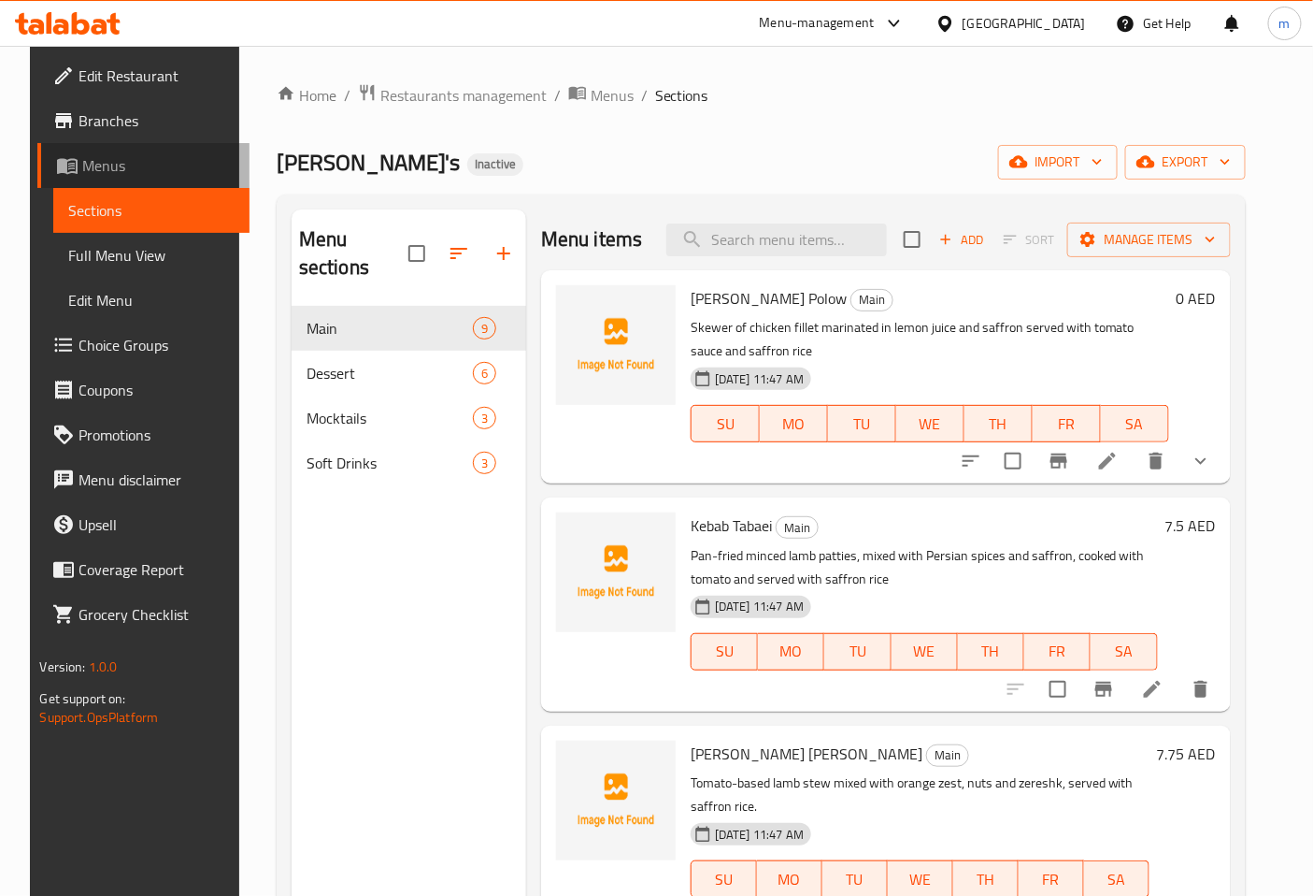
click at [134, 175] on span "Menus" at bounding box center [158, 165] width 152 height 22
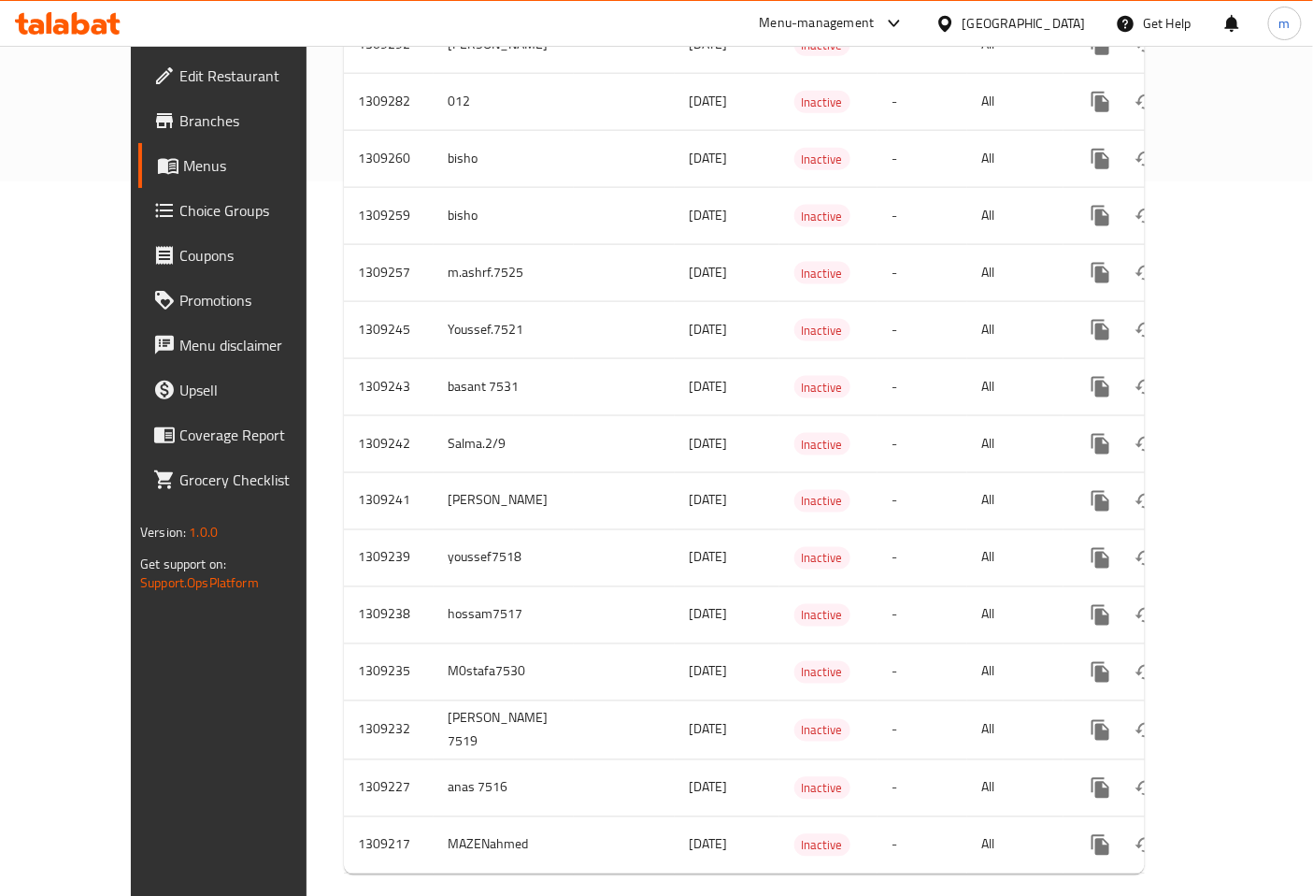
scroll to position [725, 0]
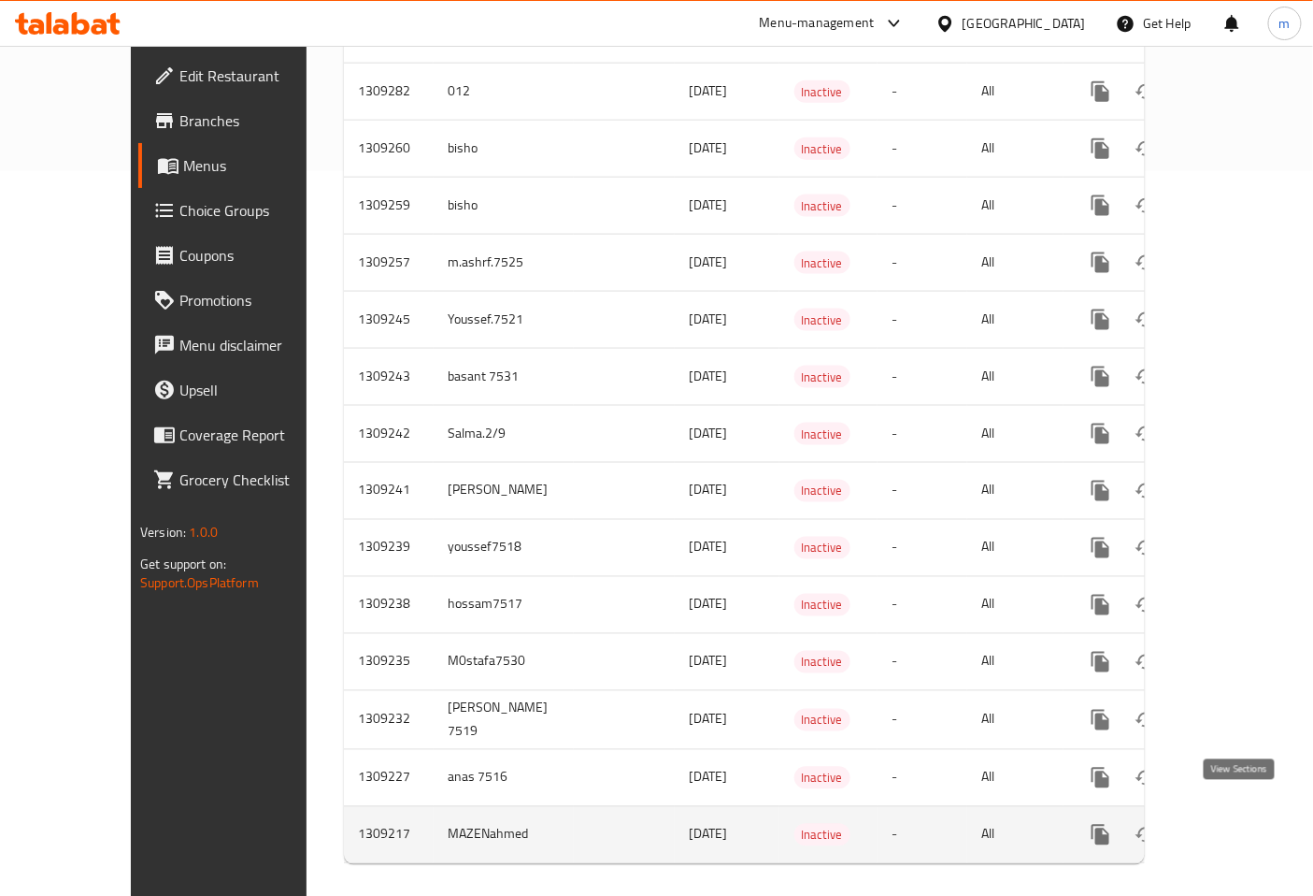
click at [1248, 830] on link "enhanced table" at bounding box center [1235, 834] width 45 height 45
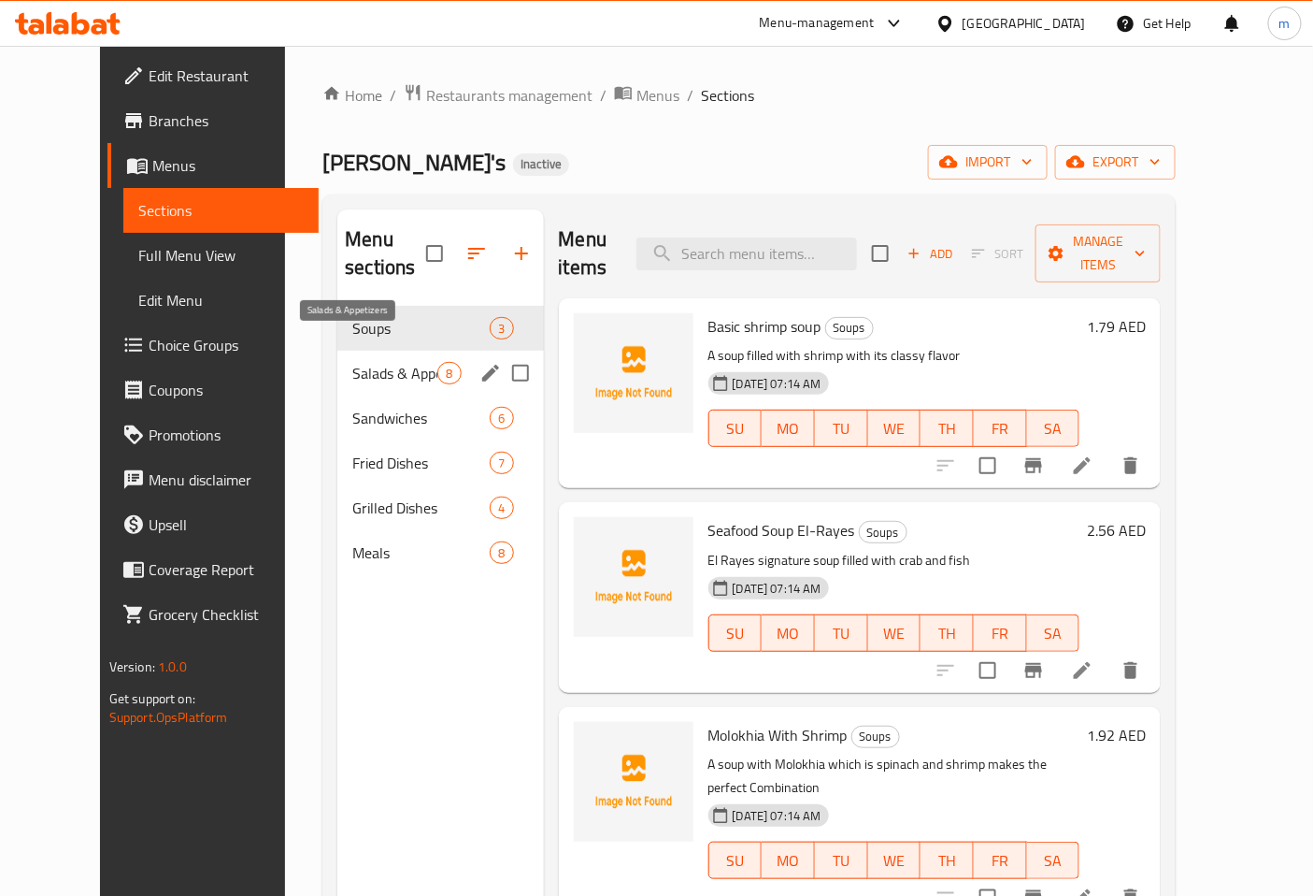
click at [383, 362] on span "Salads & Appetizers" at bounding box center [394, 373] width 85 height 22
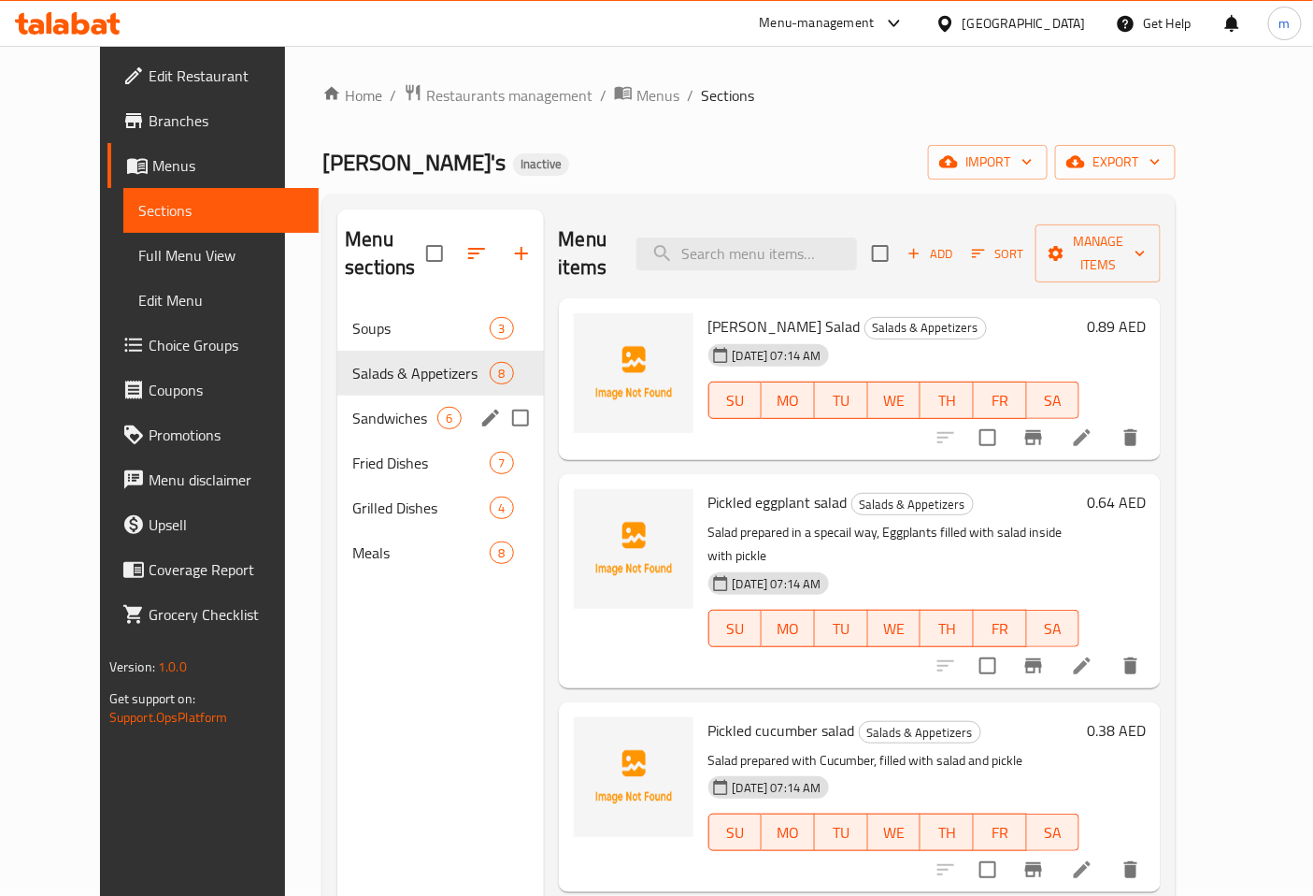
click at [361, 395] on div "Sandwiches 6" at bounding box center [440, 417] width 206 height 45
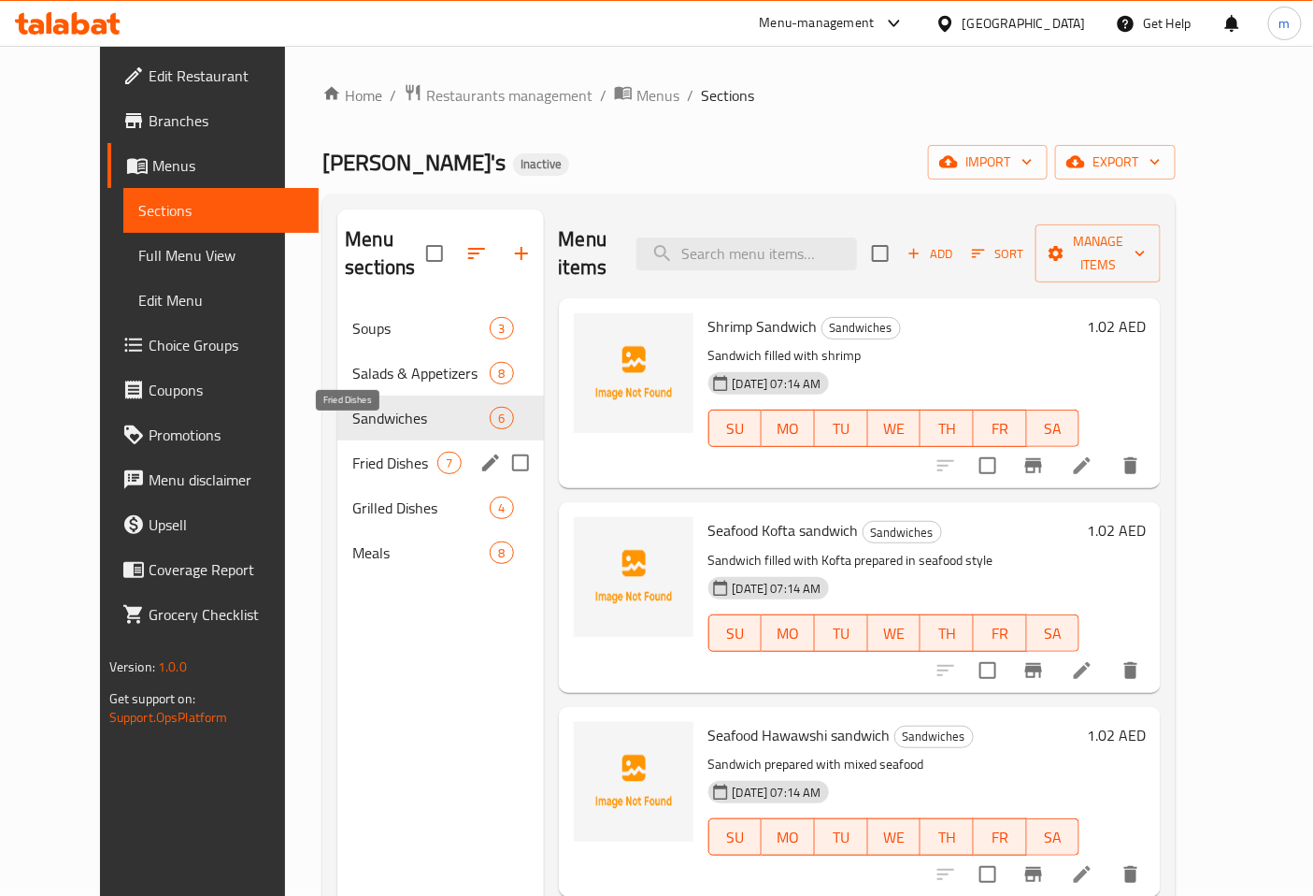
click at [377, 452] on span "Fried Dishes" at bounding box center [394, 463] width 85 height 22
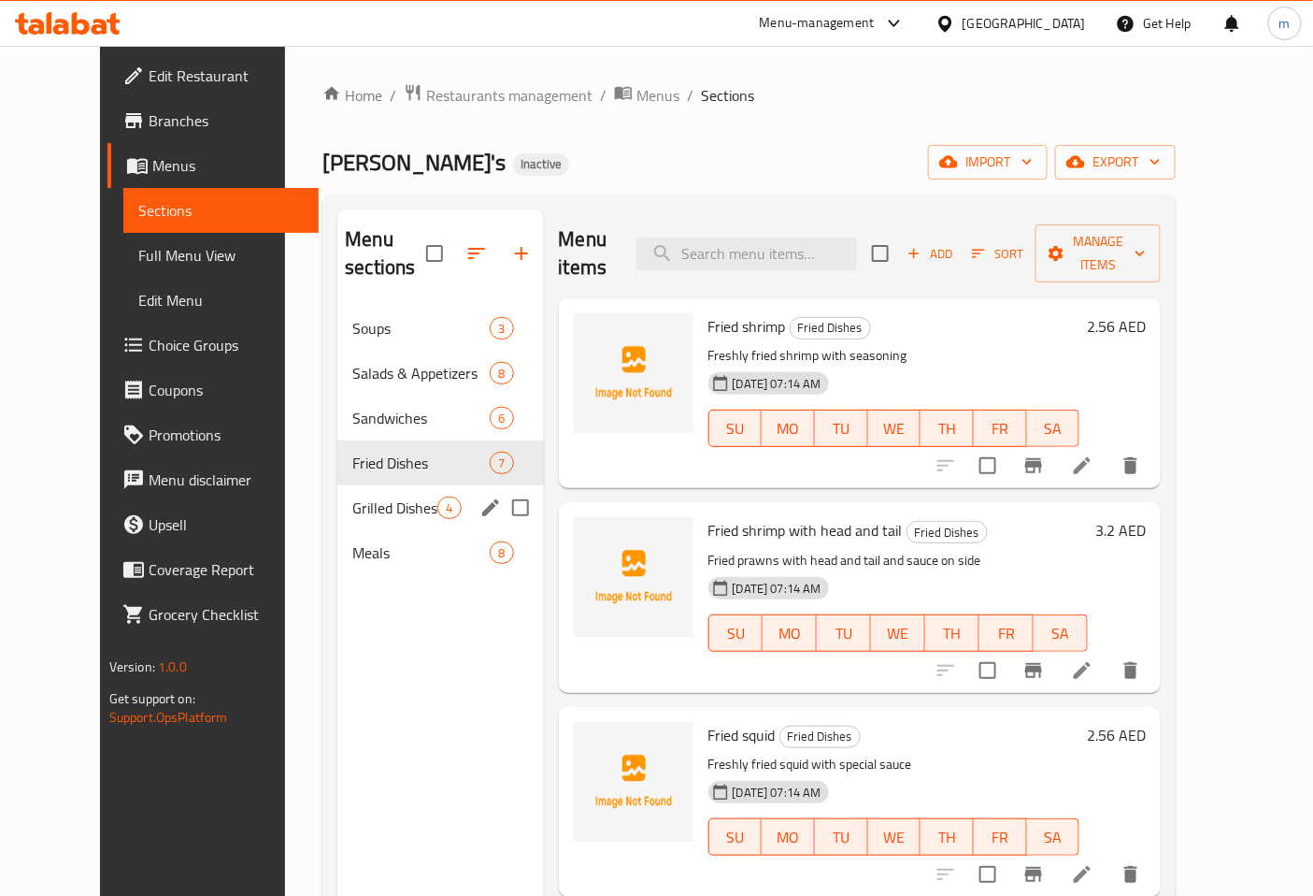
click at [347, 485] on div "Grilled Dishes 4" at bounding box center [440, 507] width 206 height 45
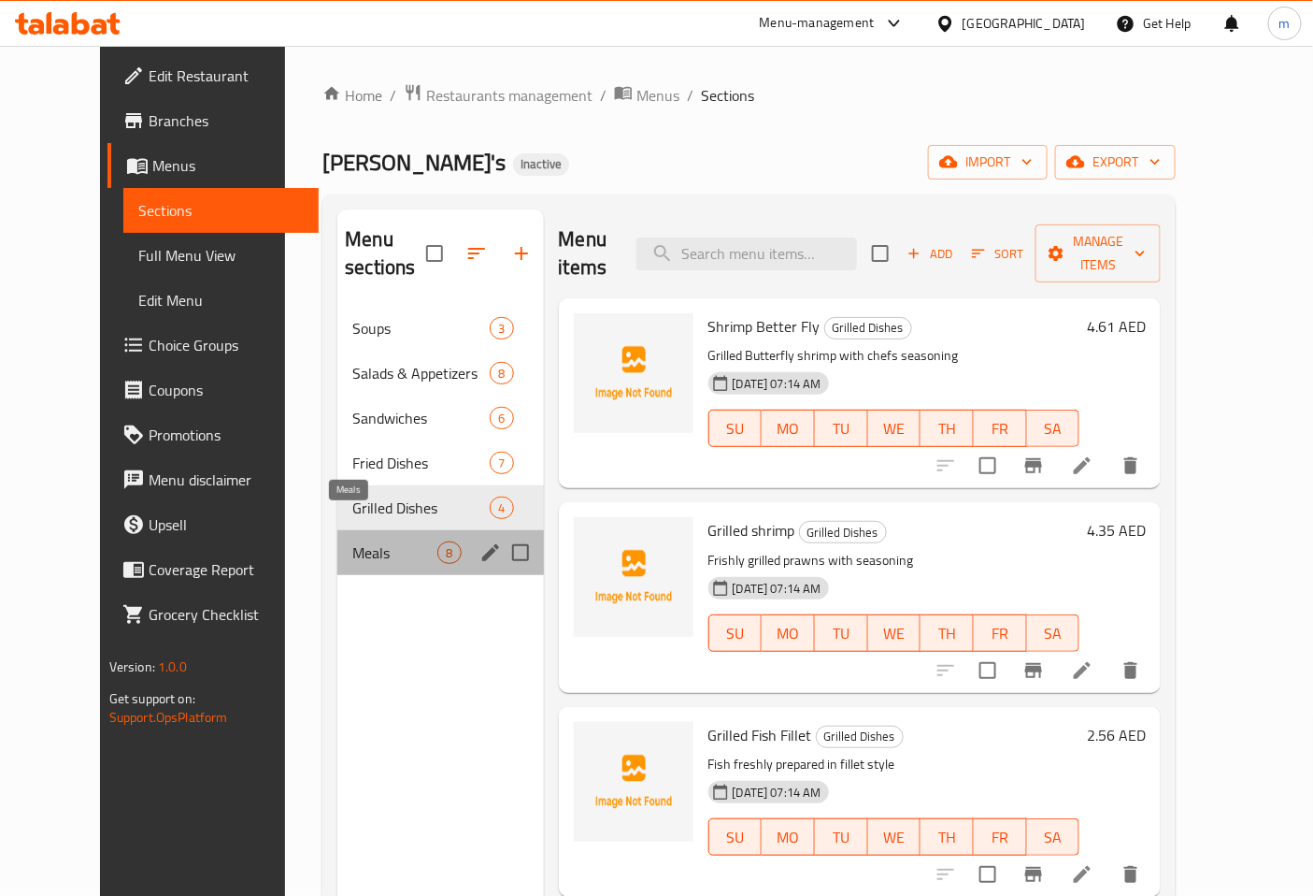
click at [352, 541] on span "Meals" at bounding box center [394, 552] width 85 height 22
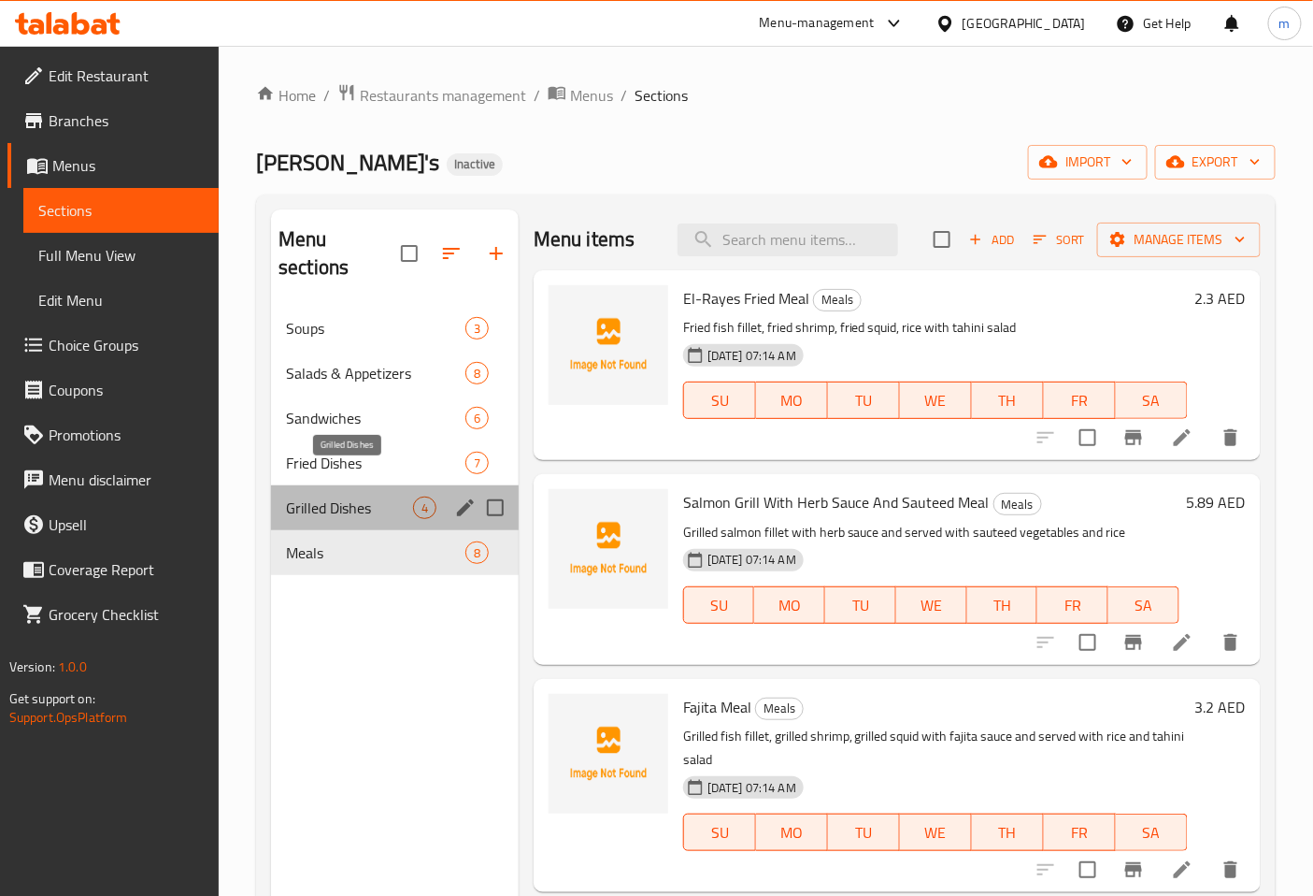
click at [337, 496] on span "Grilled Dishes" at bounding box center [349, 507] width 127 height 22
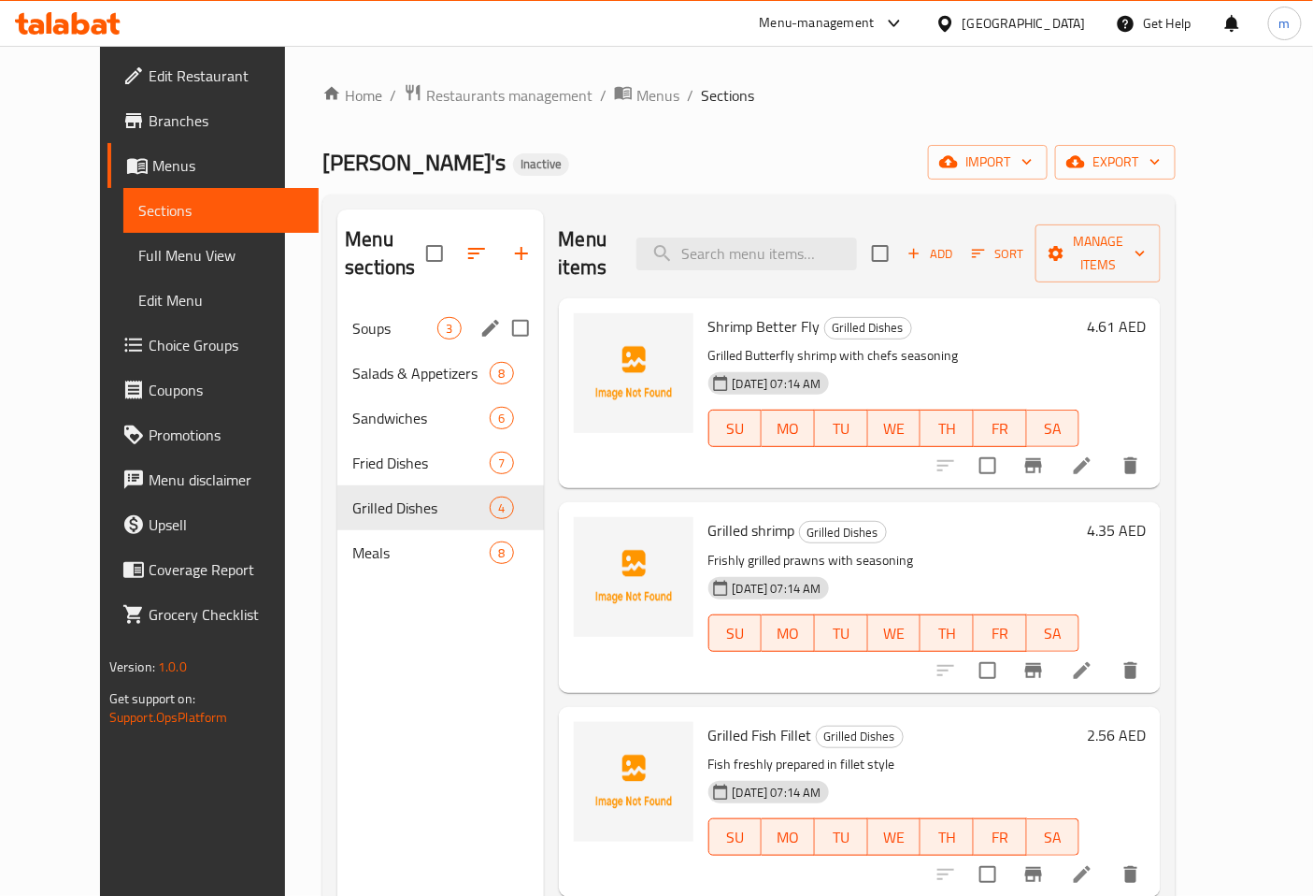
click at [361, 314] on div "Soups 3" at bounding box center [440, 328] width 206 height 45
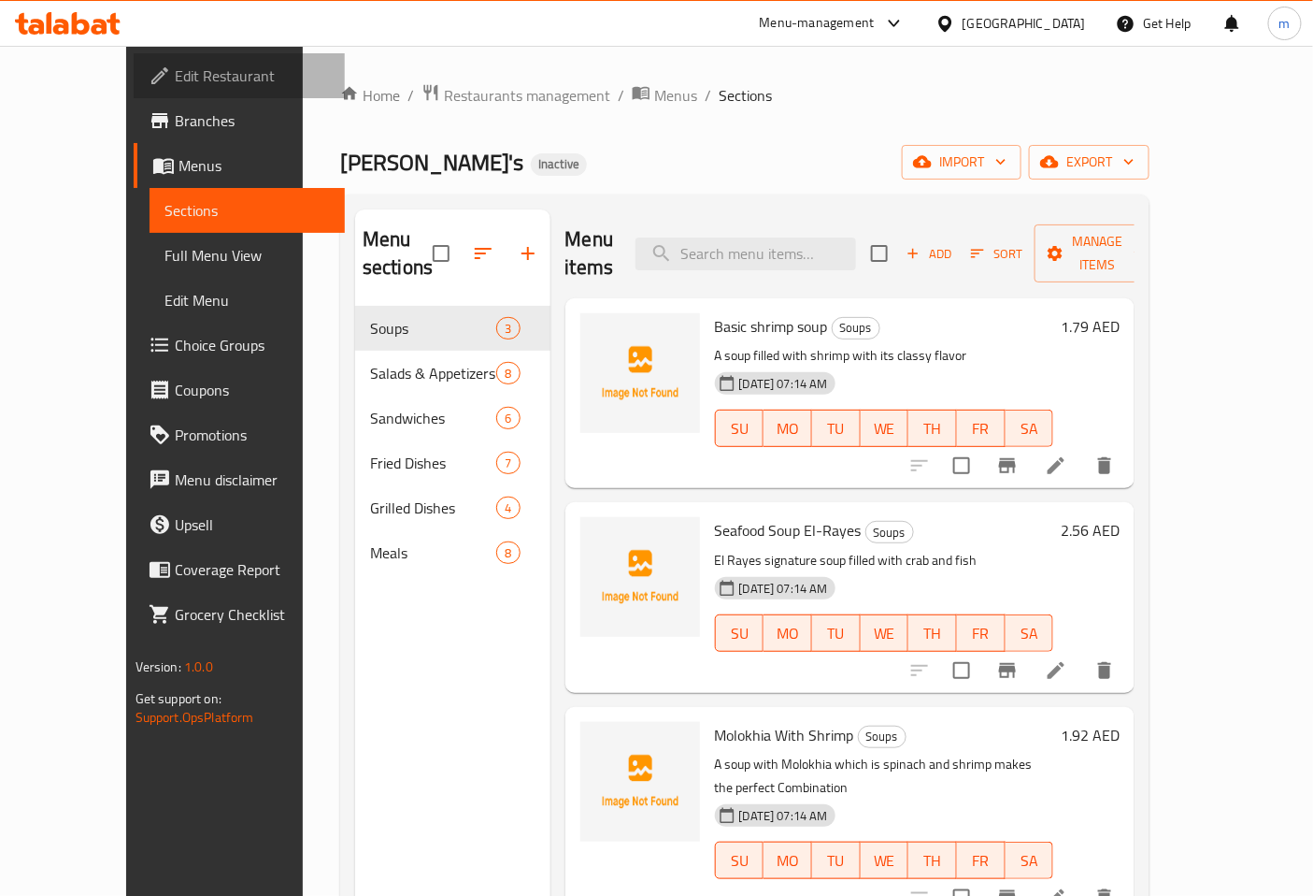
click at [175, 77] on span "Edit Restaurant" at bounding box center [253, 76] width 156 height 22
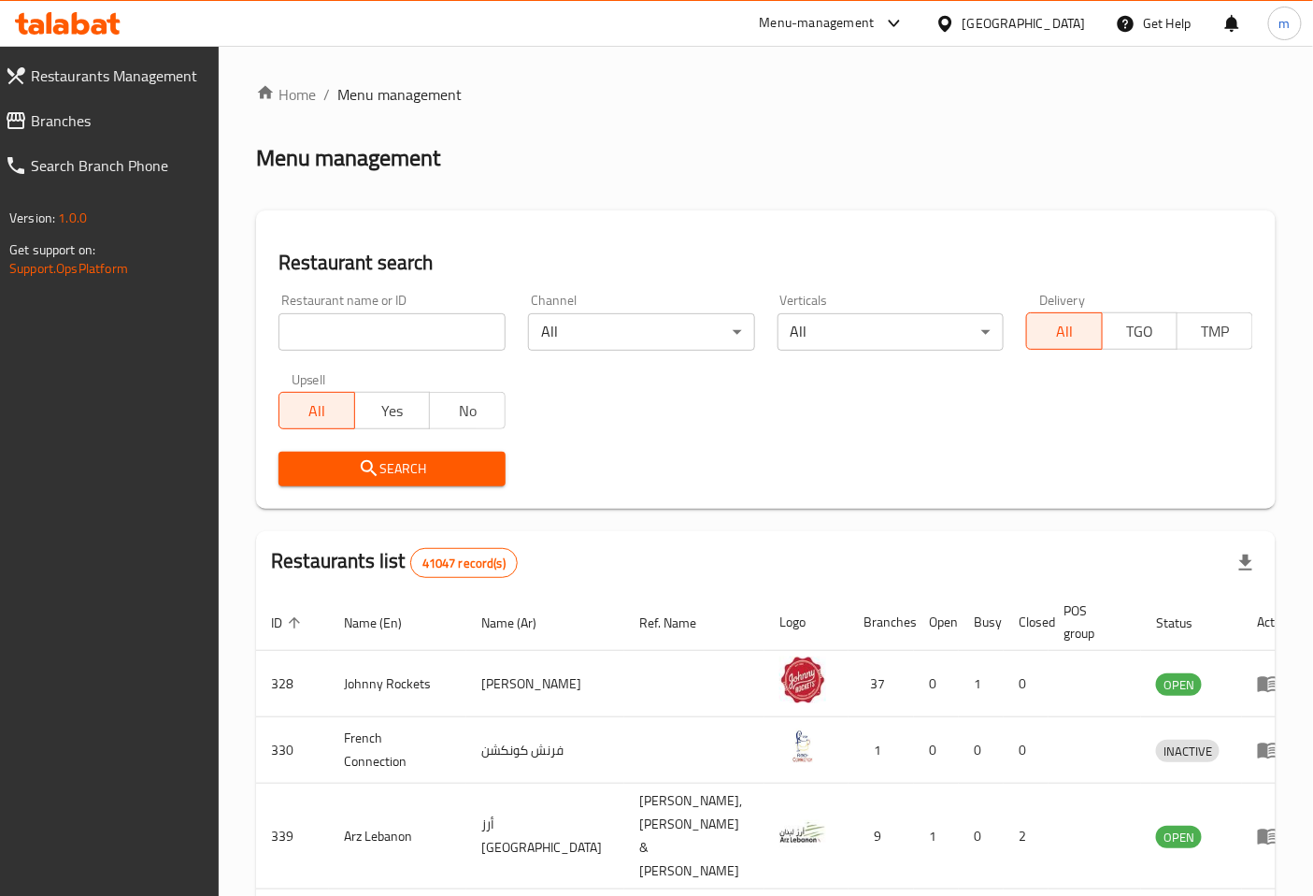
click at [395, 325] on input "search" at bounding box center [392, 331] width 227 height 37
click at [112, 81] on span "Restaurants Management" at bounding box center [118, 76] width 174 height 22
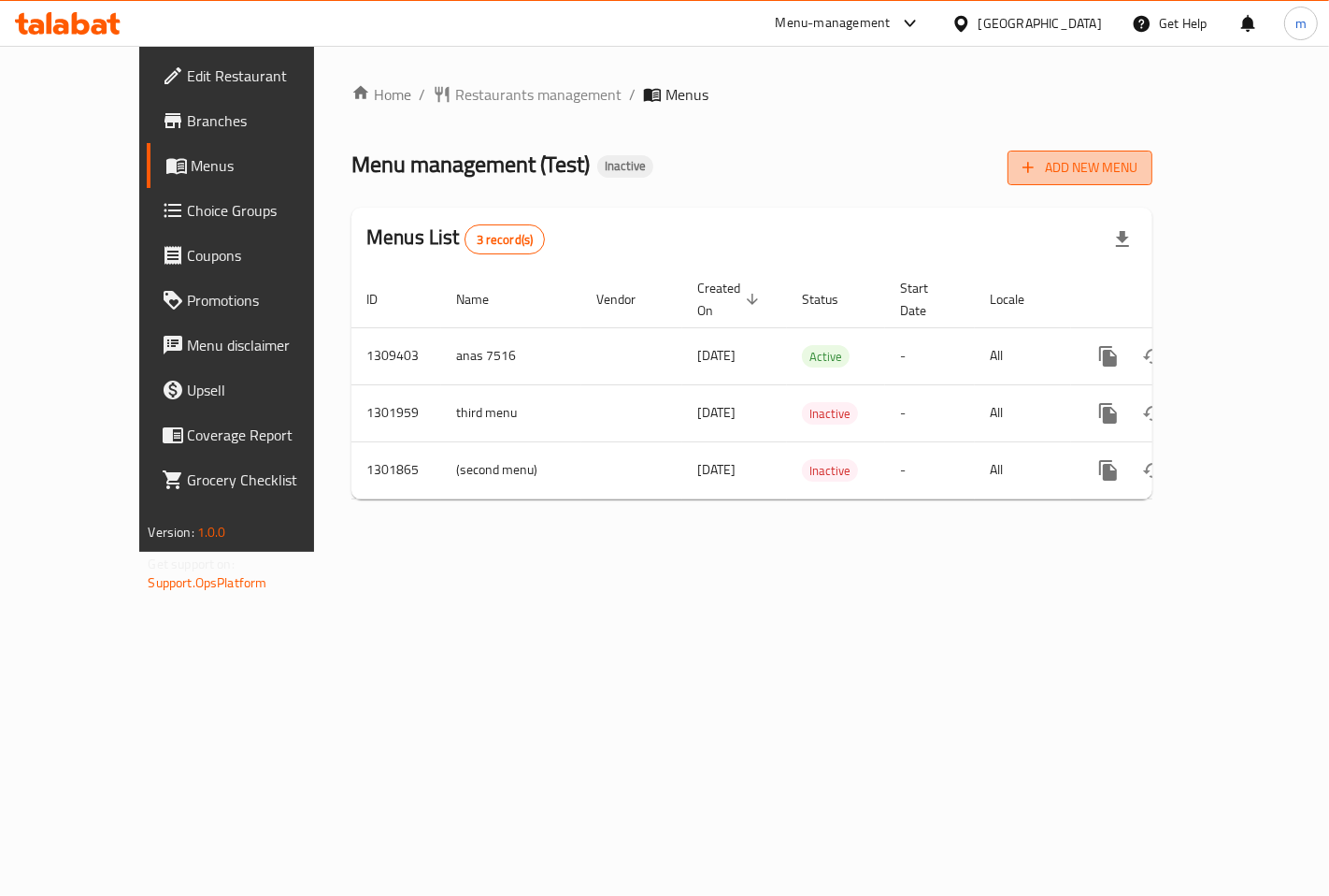
click at [1138, 160] on span "Add New Menu" at bounding box center [1080, 167] width 115 height 23
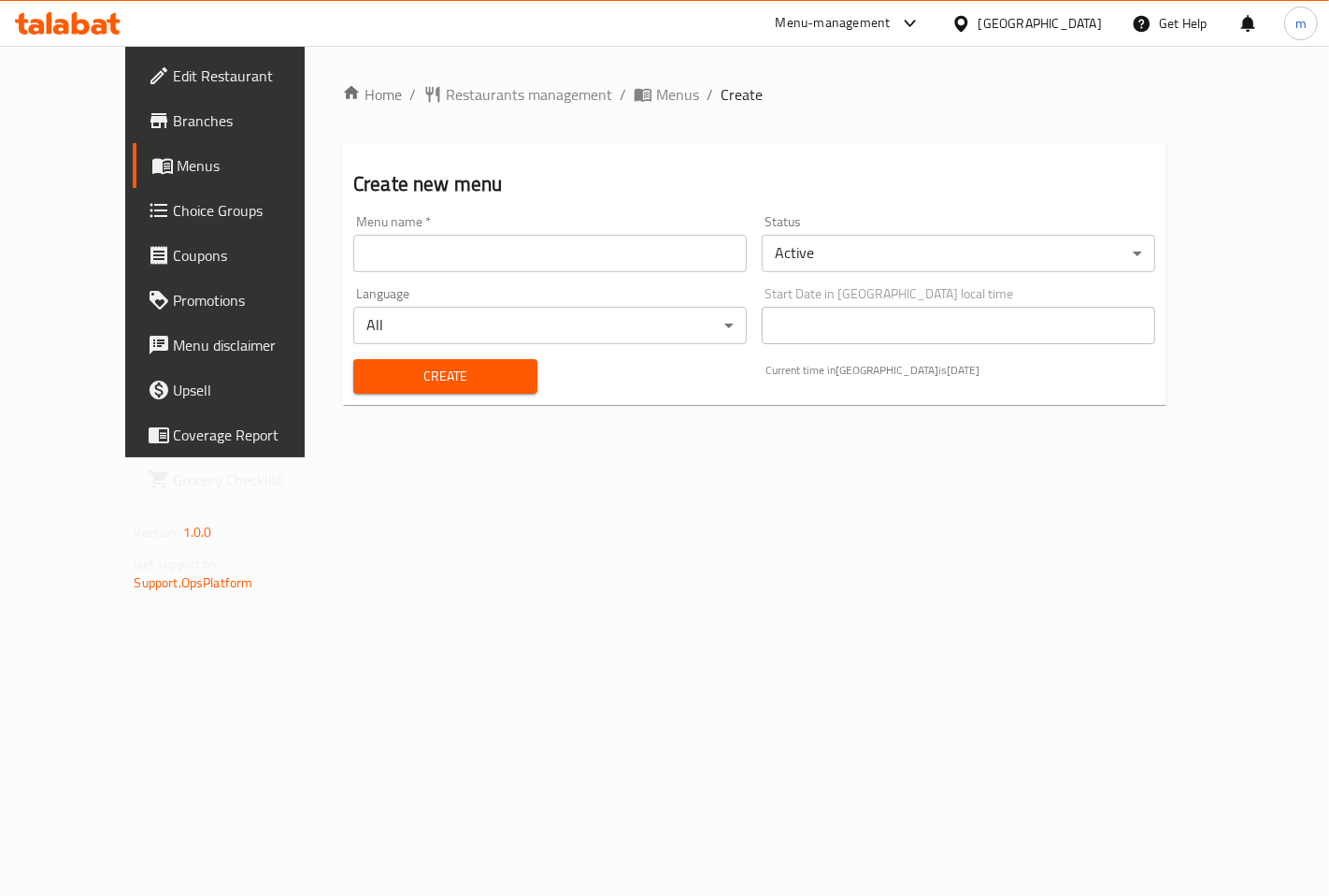
click at [368, 252] on input "text" at bounding box center [550, 253] width 394 height 37
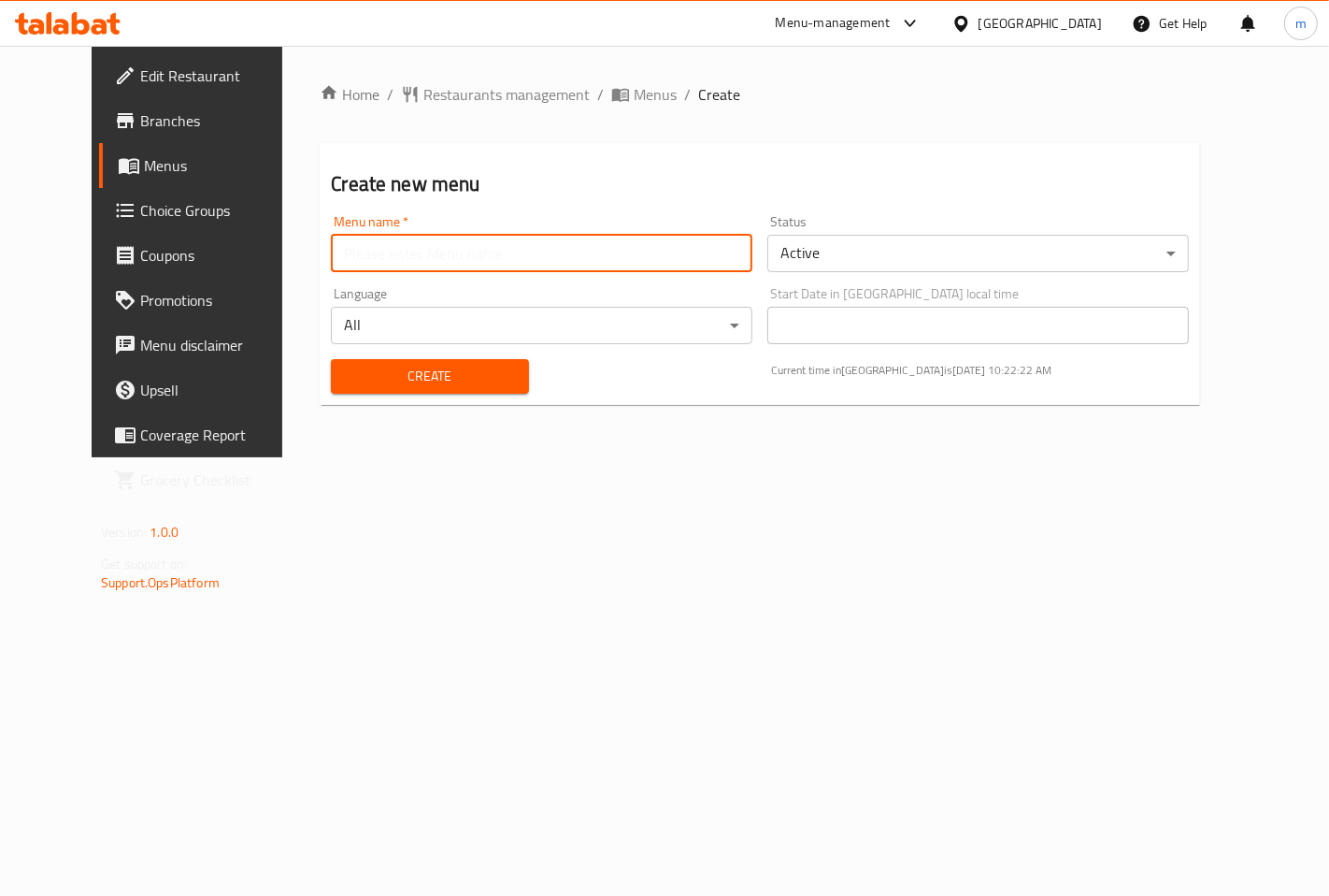
type input "MAZEN7527"
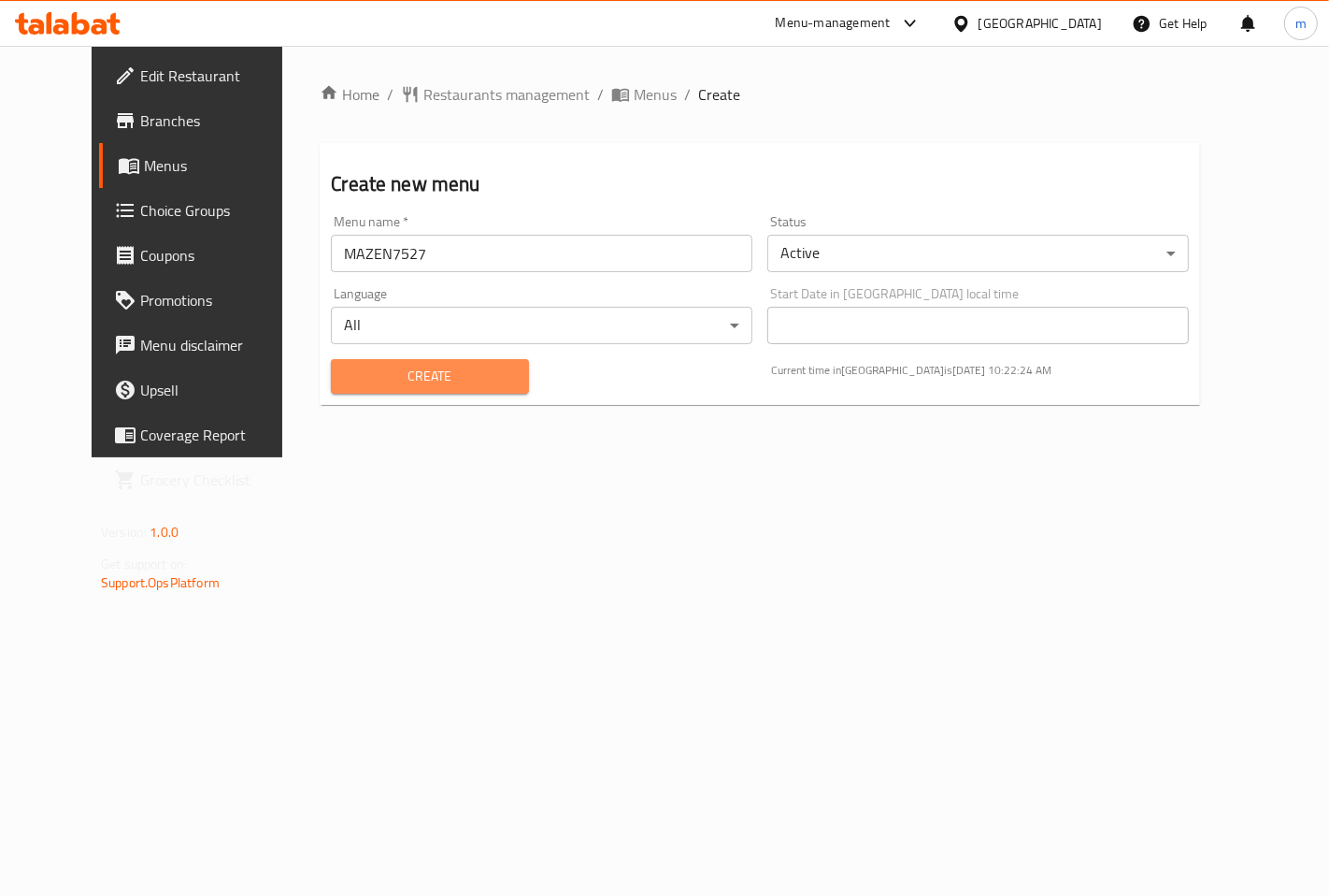
click at [347, 384] on span "Create" at bounding box center [429, 376] width 167 height 23
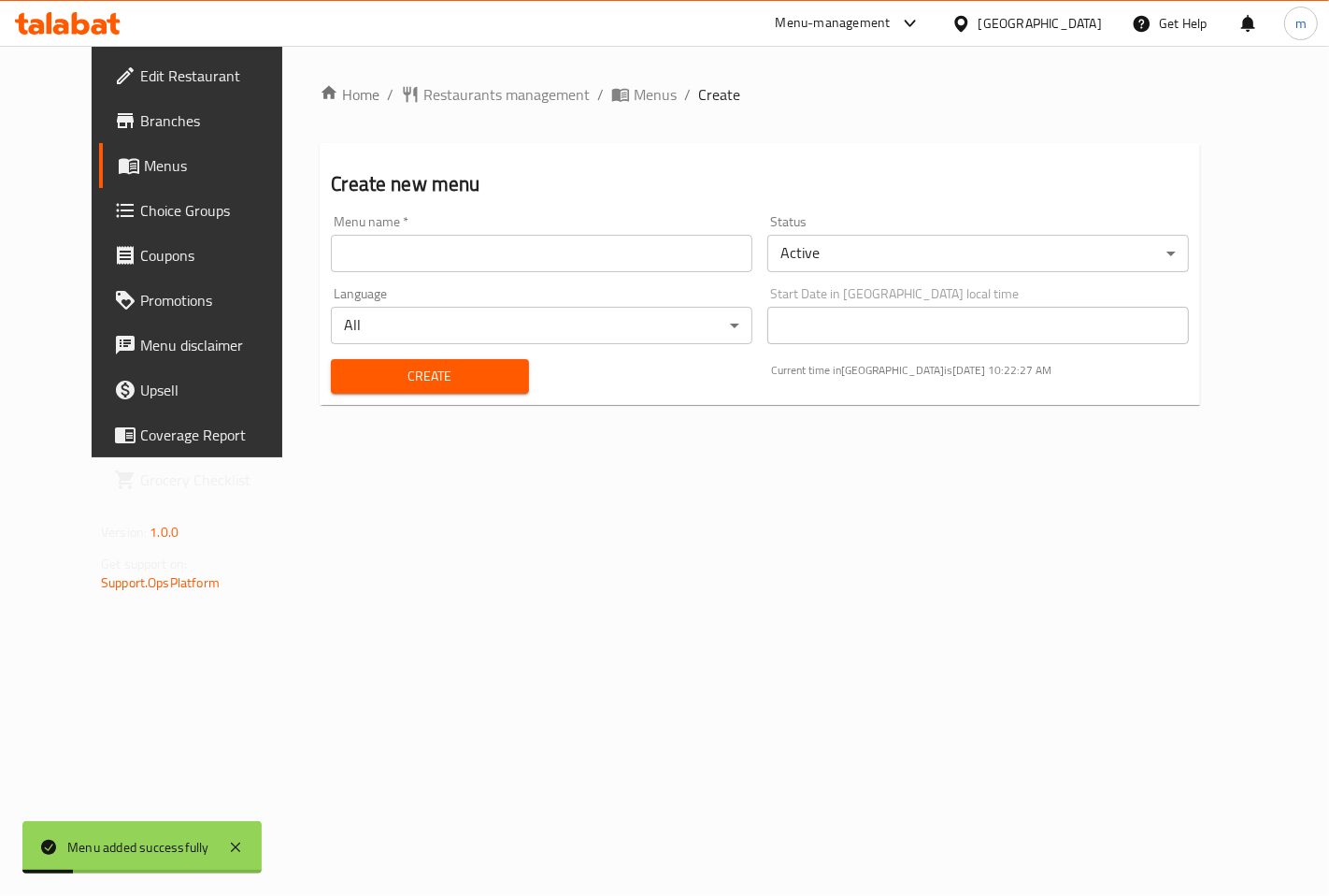
click at [144, 165] on span "Menus" at bounding box center [221, 165] width 154 height 22
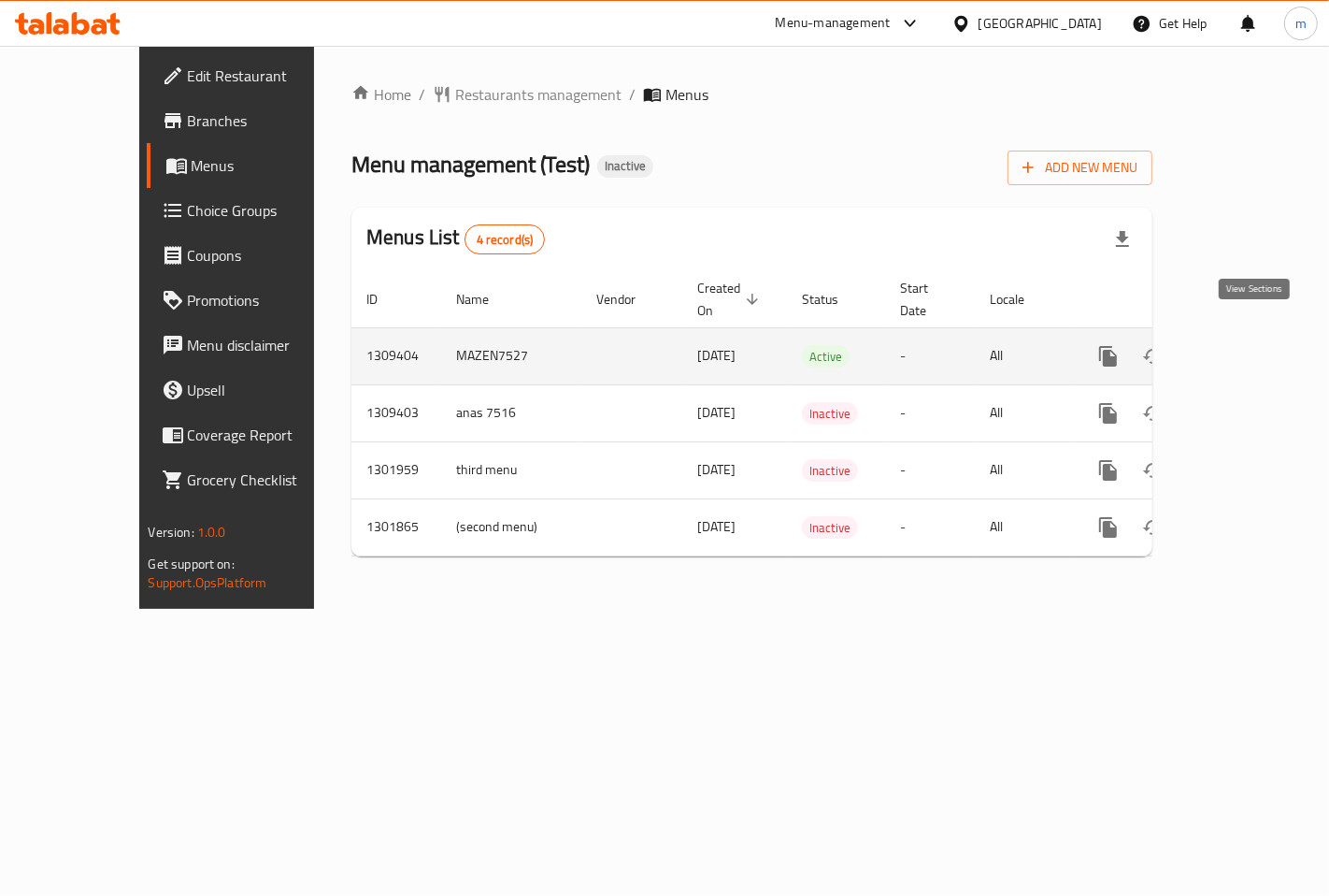
click at [1255, 345] on icon "enhanced table" at bounding box center [1243, 356] width 22 height 22
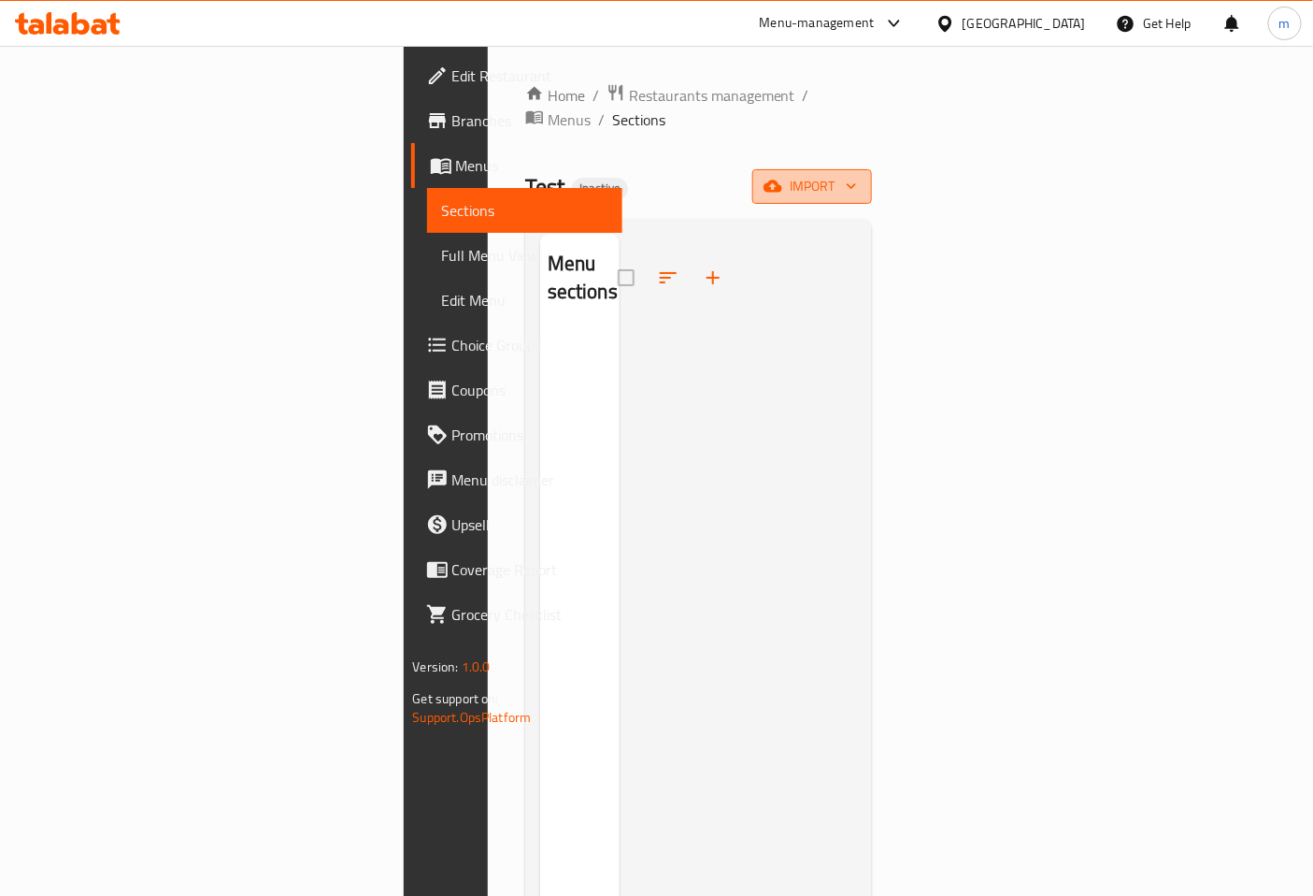
click at [782, 180] on icon "button" at bounding box center [773, 186] width 19 height 12
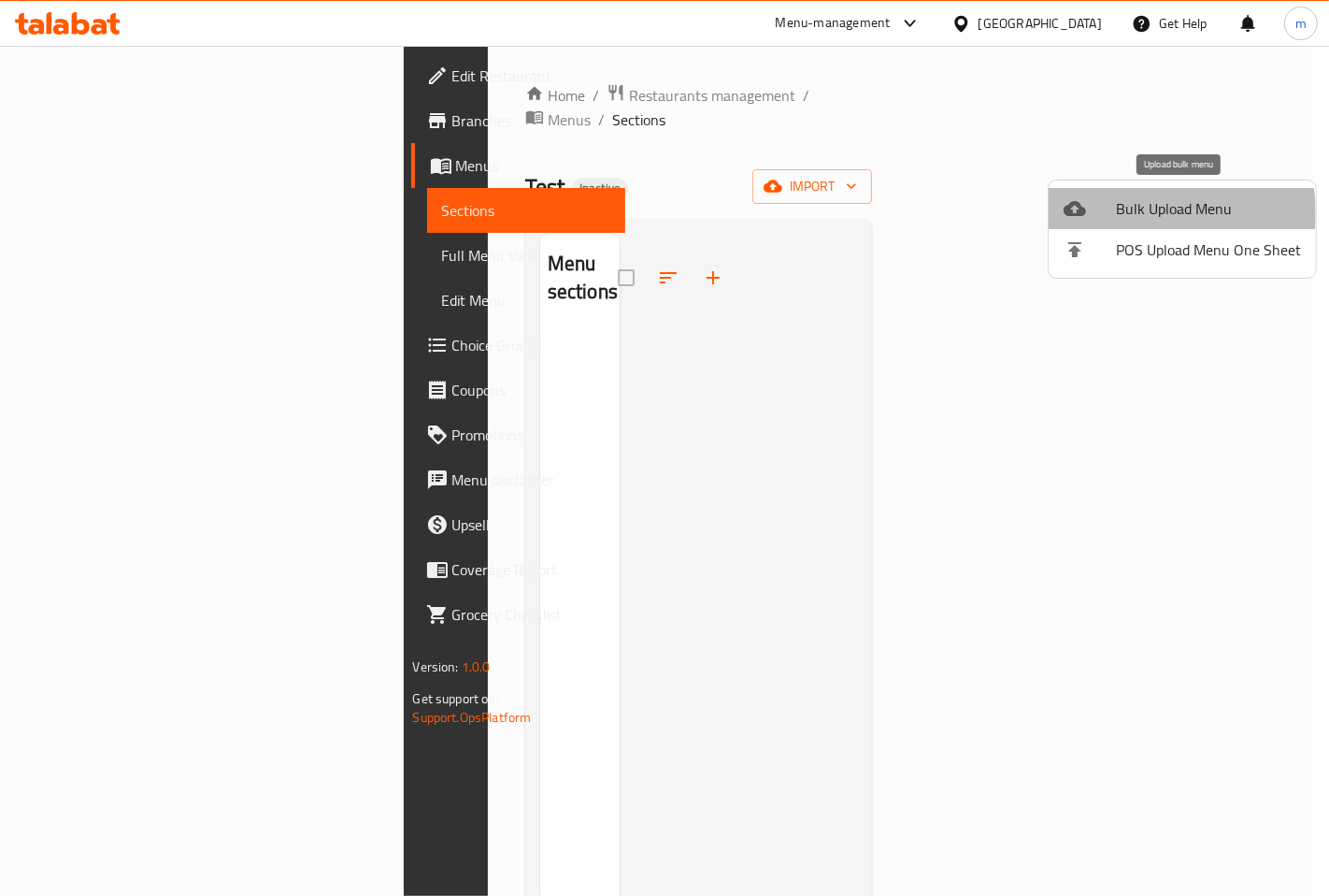
click at [1144, 212] on span "Bulk Upload Menu" at bounding box center [1208, 208] width 185 height 22
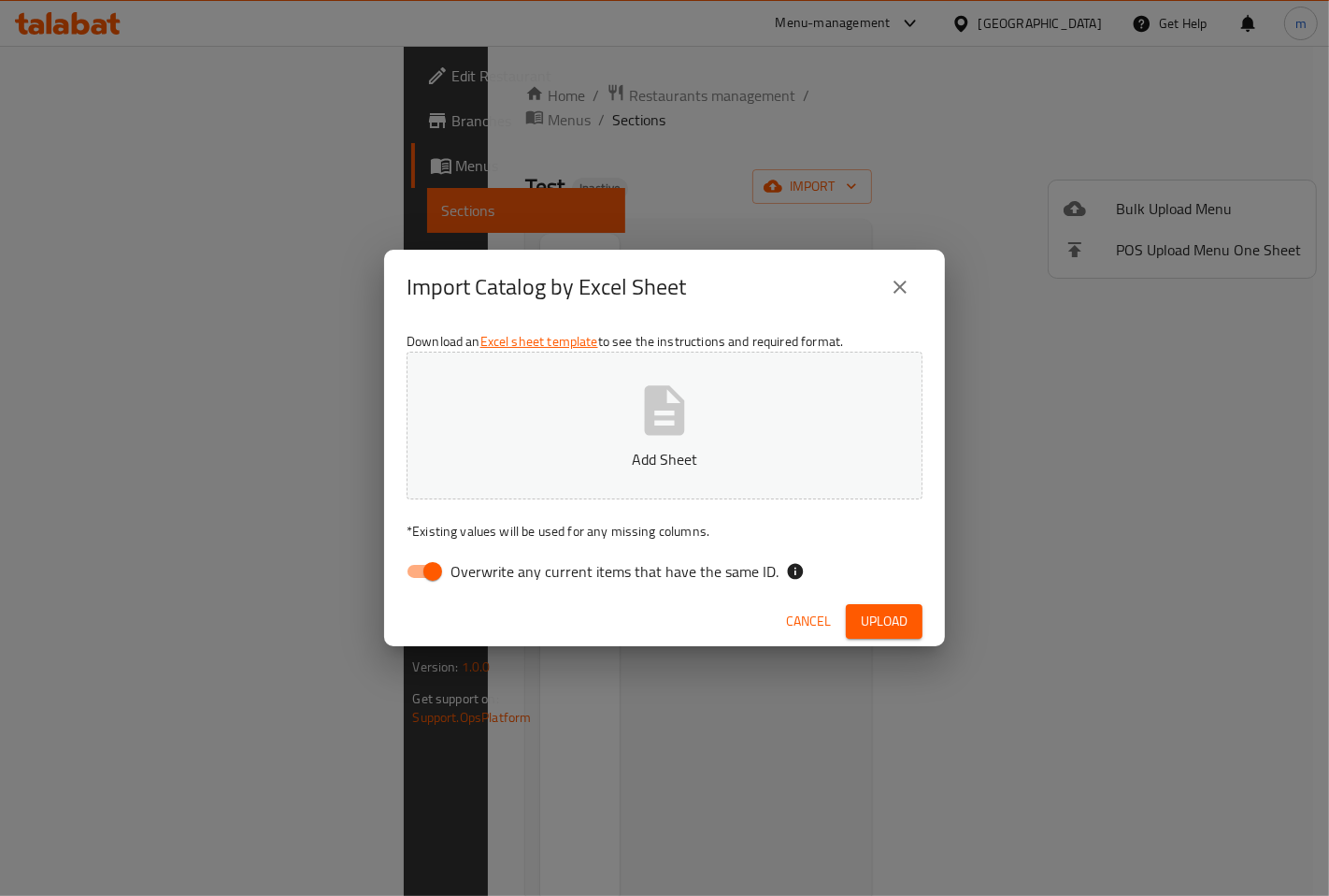
click at [524, 567] on span "Overwrite any current items that have the same ID." at bounding box center [615, 571] width 328 height 22
click at [486, 567] on input "Overwrite any current items that have the same ID." at bounding box center [433, 571] width 107 height 36
checkbox input "false"
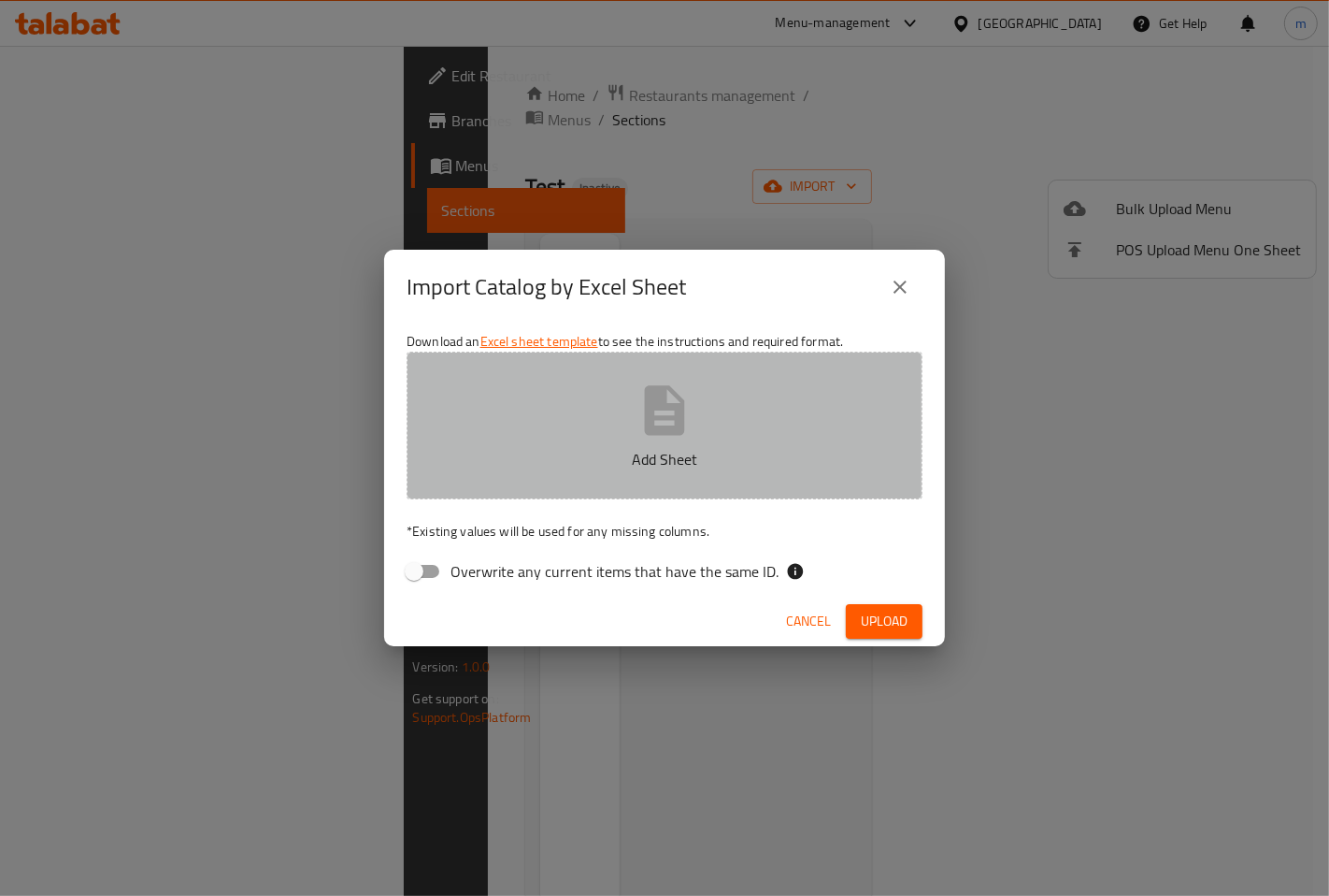
click at [629, 431] on button "Add Sheet" at bounding box center [665, 426] width 516 height 148
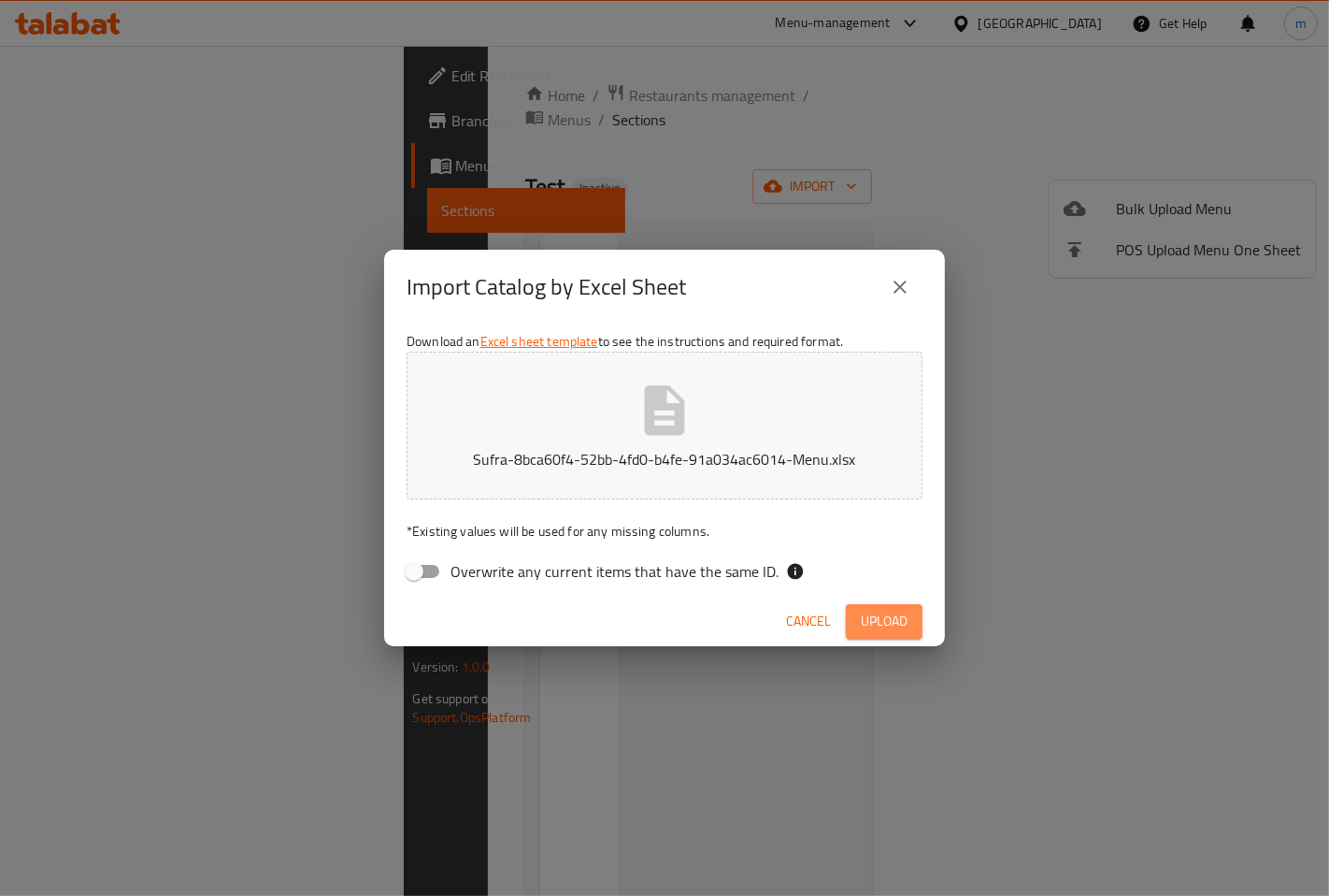
click at [880, 624] on span "Upload" at bounding box center [884, 621] width 47 height 23
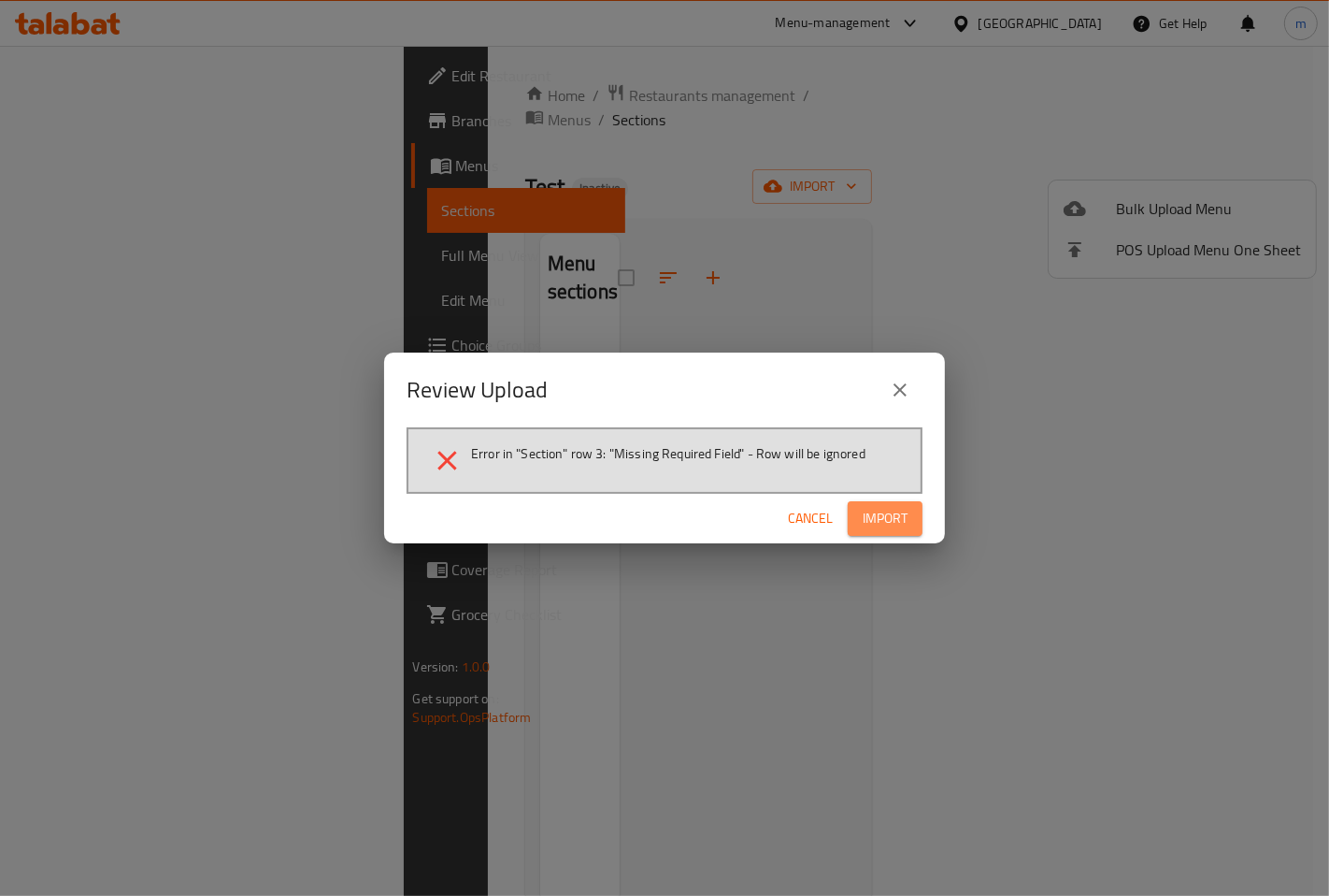
click at [877, 512] on span "Import" at bounding box center [885, 518] width 45 height 23
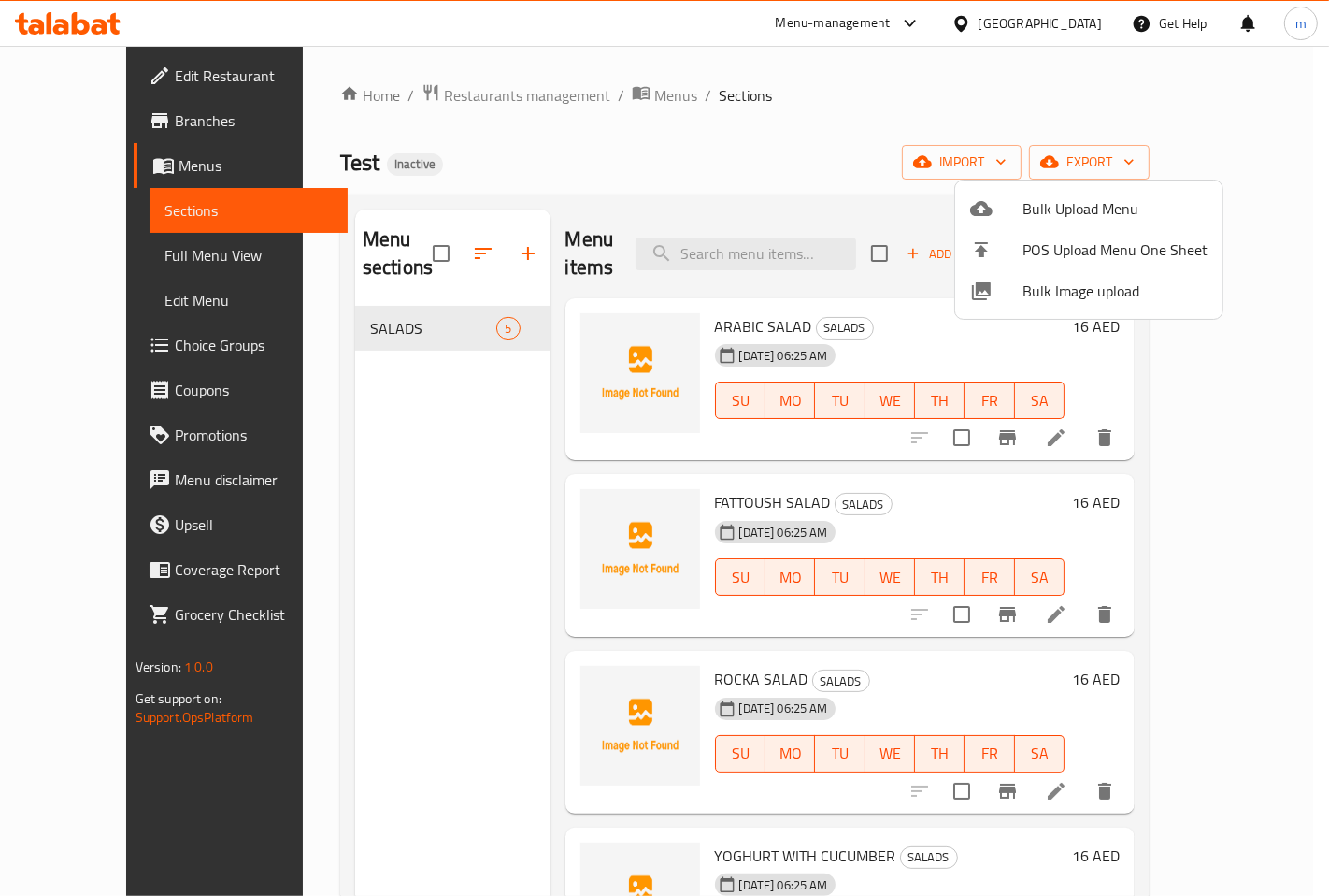
click at [375, 303] on div at bounding box center [664, 448] width 1329 height 896
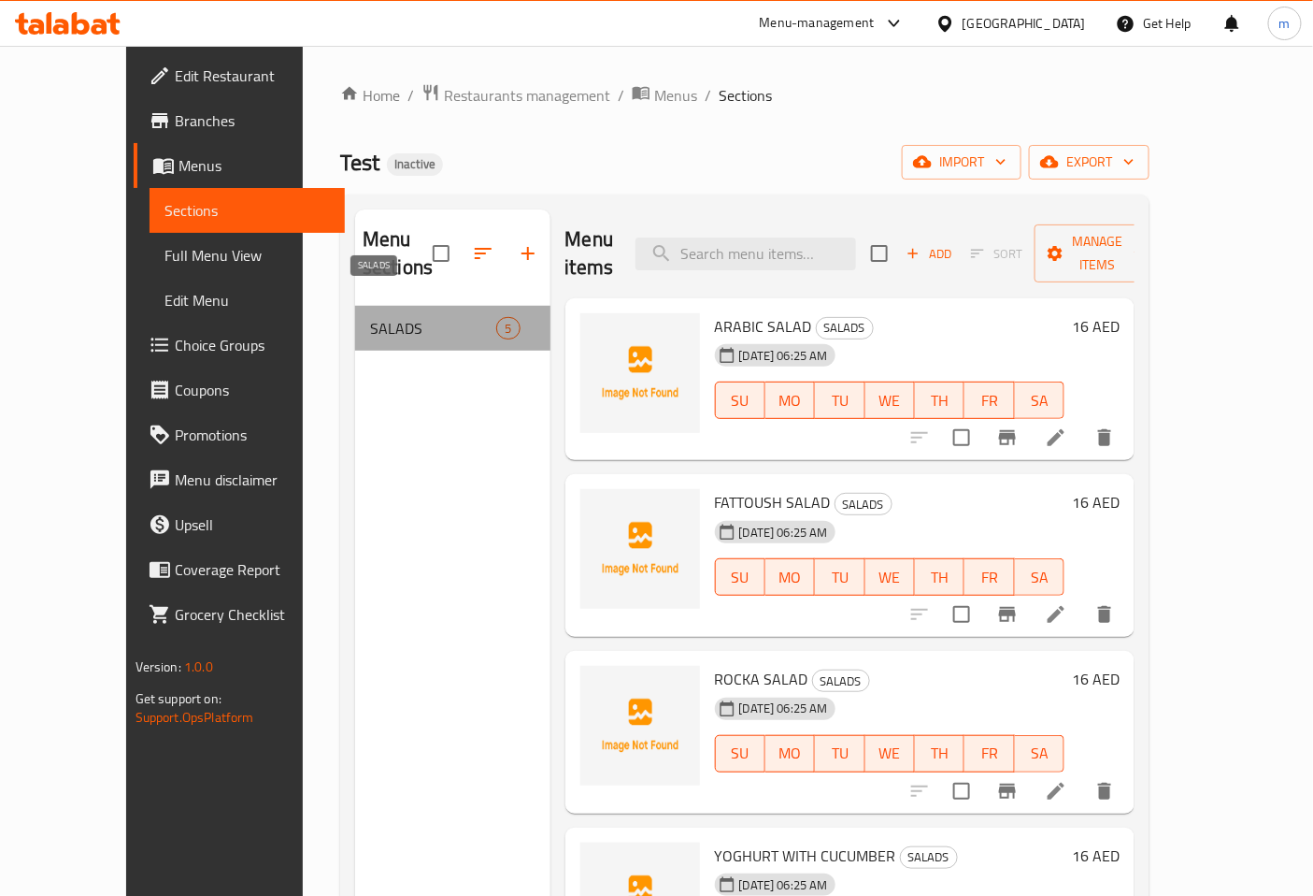
click at [427, 317] on span "SALADS" at bounding box center [433, 328] width 126 height 22
drag, startPoint x: 426, startPoint y: 309, endPoint x: 366, endPoint y: 299, distance: 60.6
click at [370, 317] on span "SALADS" at bounding box center [433, 328] width 126 height 22
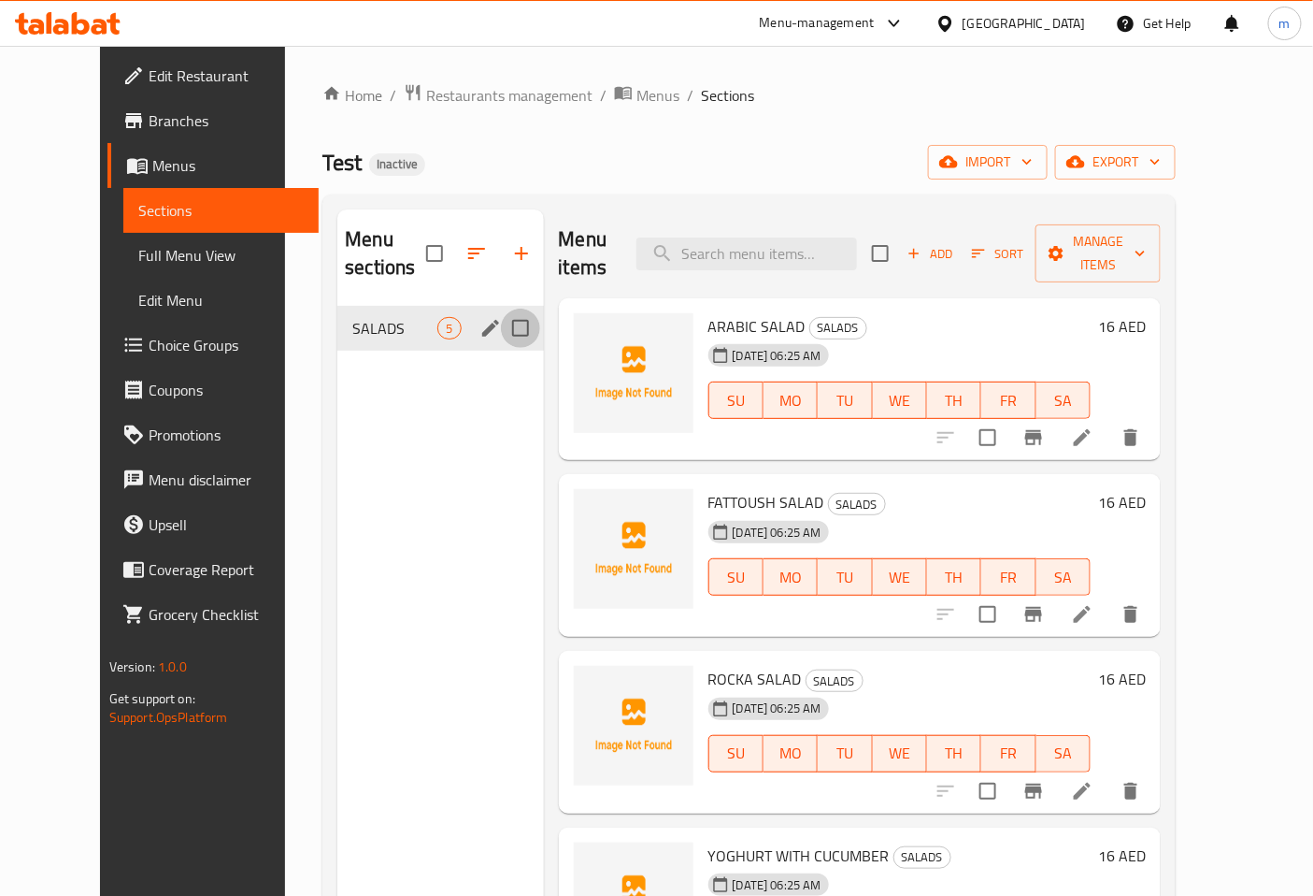
click at [501, 309] on input "Menu sections" at bounding box center [520, 328] width 39 height 39
checkbox input "true"
click at [457, 254] on icon "button" at bounding box center [465, 253] width 17 height 17
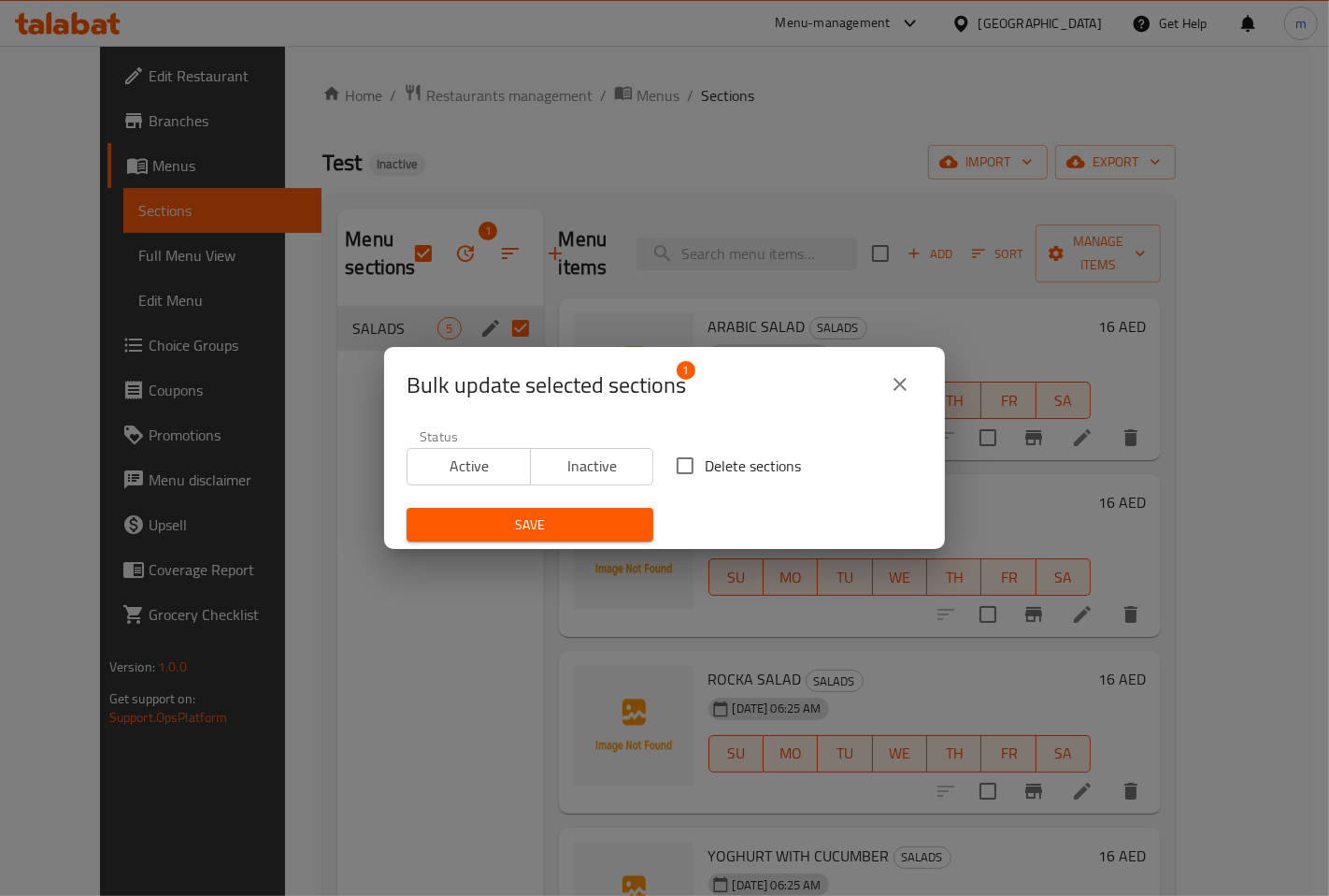
click at [729, 474] on span "Delete sections" at bounding box center [753, 465] width 96 height 22
click at [705, 474] on input "Delete sections" at bounding box center [685, 465] width 39 height 39
checkbox input "true"
click at [595, 524] on span "Save" at bounding box center [530, 524] width 217 height 23
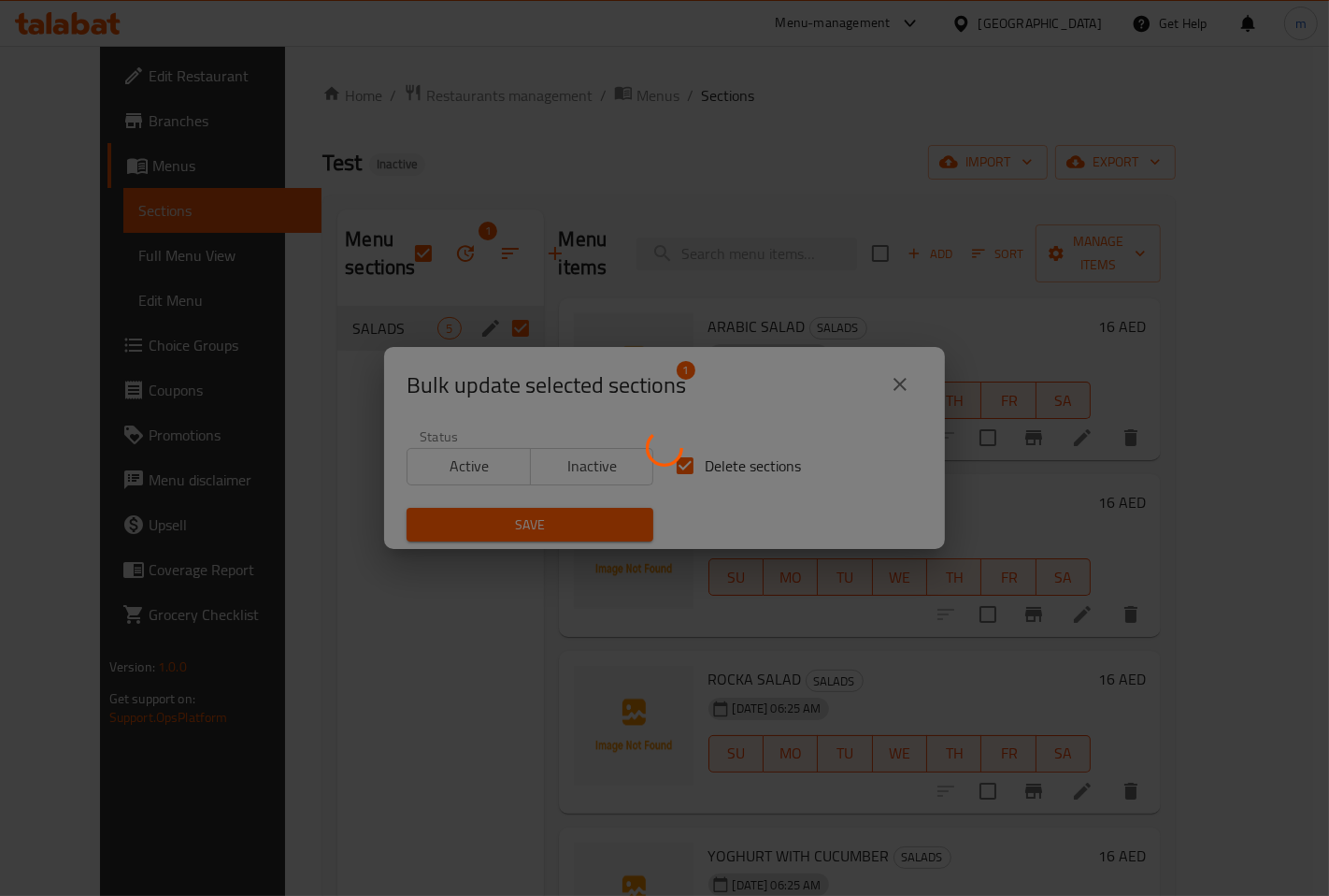
checkbox input "false"
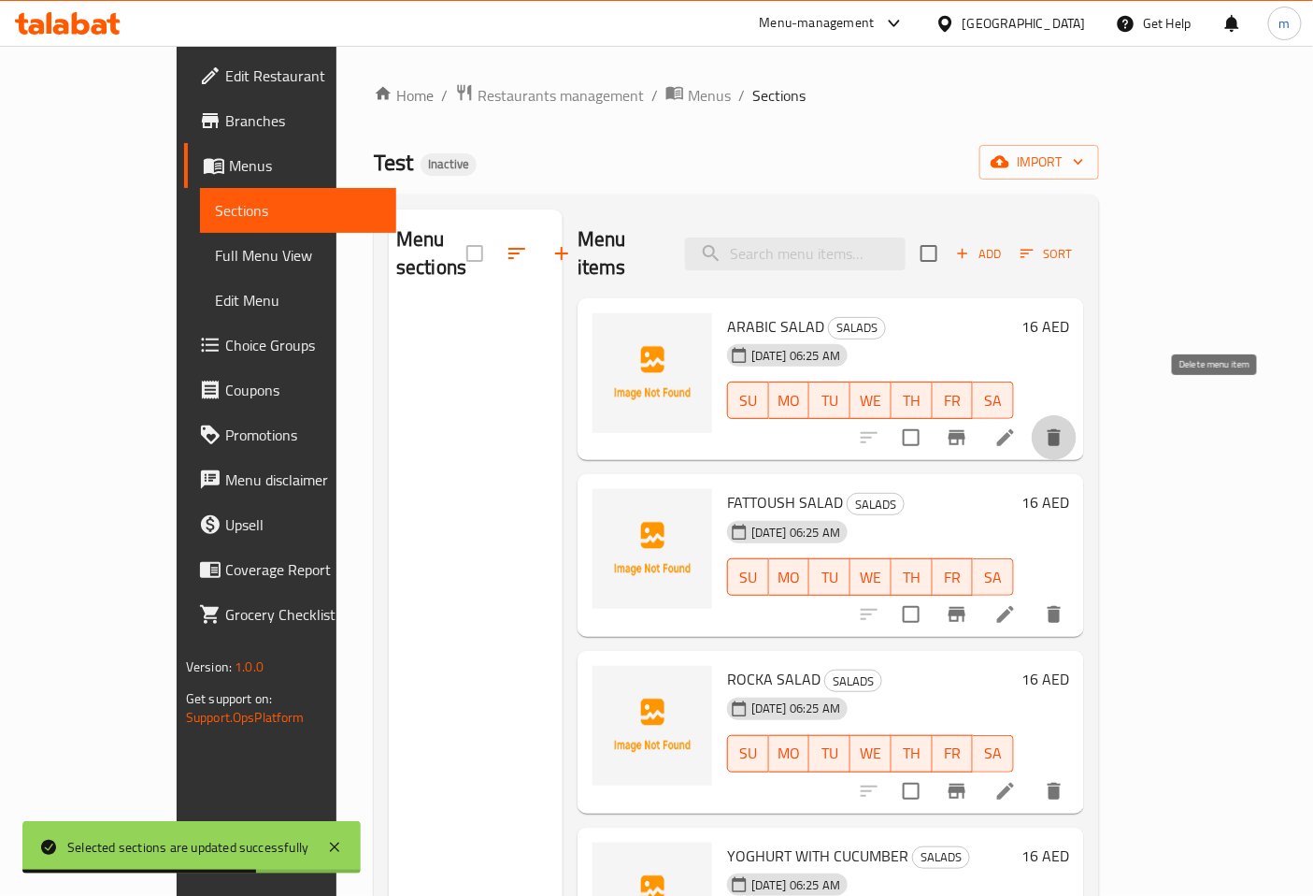
click at [1066, 426] on icon "delete" at bounding box center [1054, 437] width 22 height 22
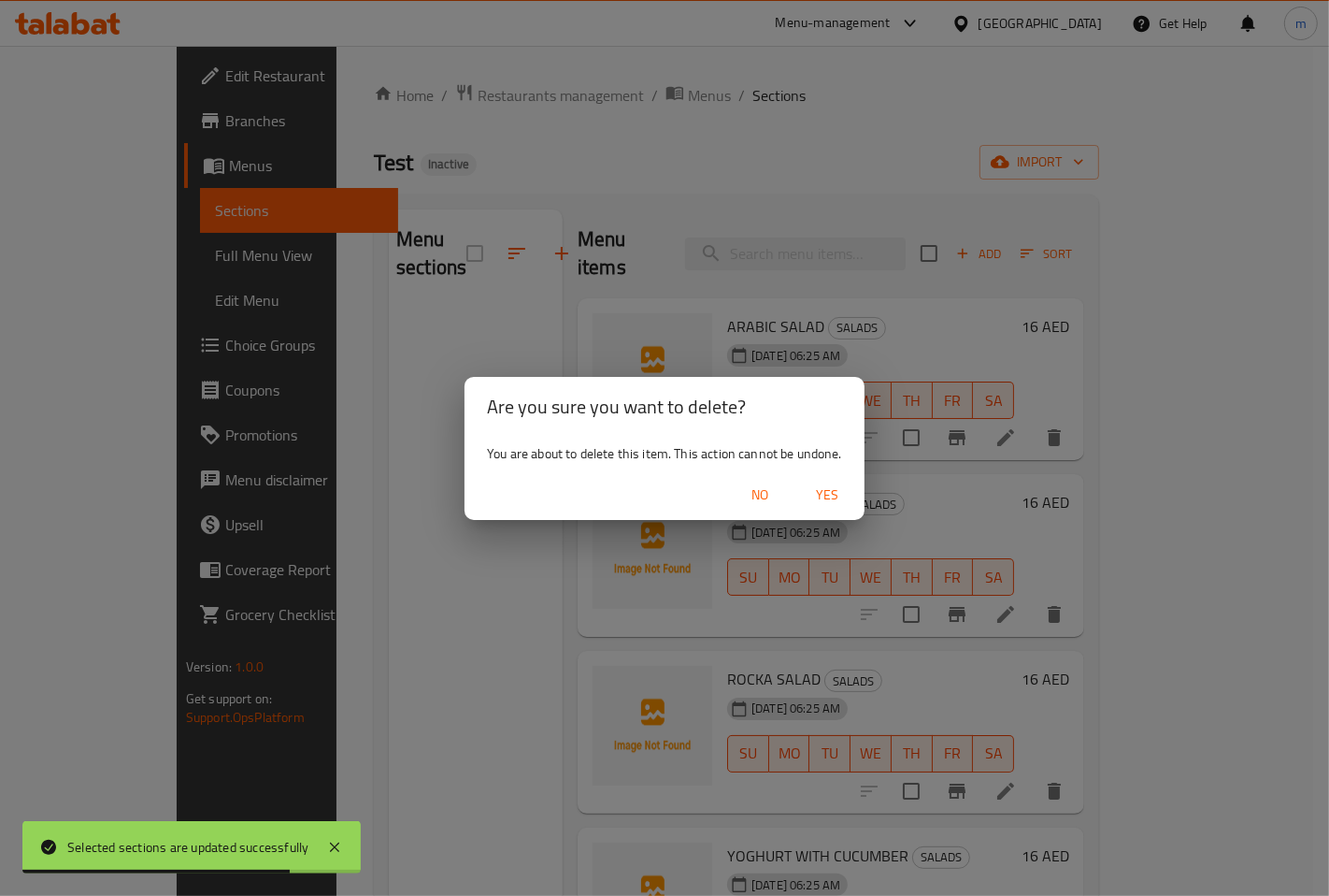
click at [824, 491] on span "Yes" at bounding box center [827, 494] width 45 height 23
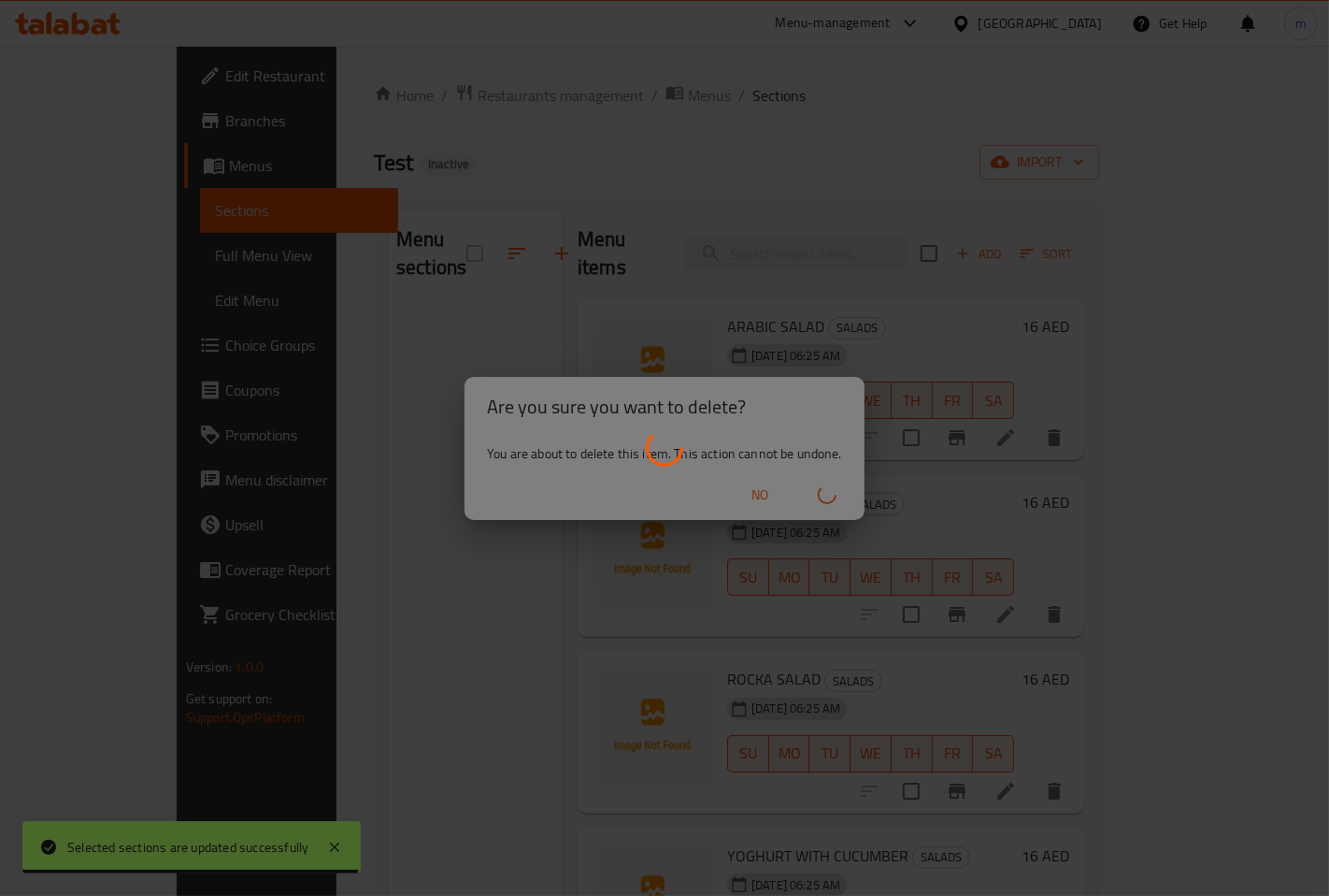
click at [1213, 403] on div at bounding box center [664, 448] width 1329 height 896
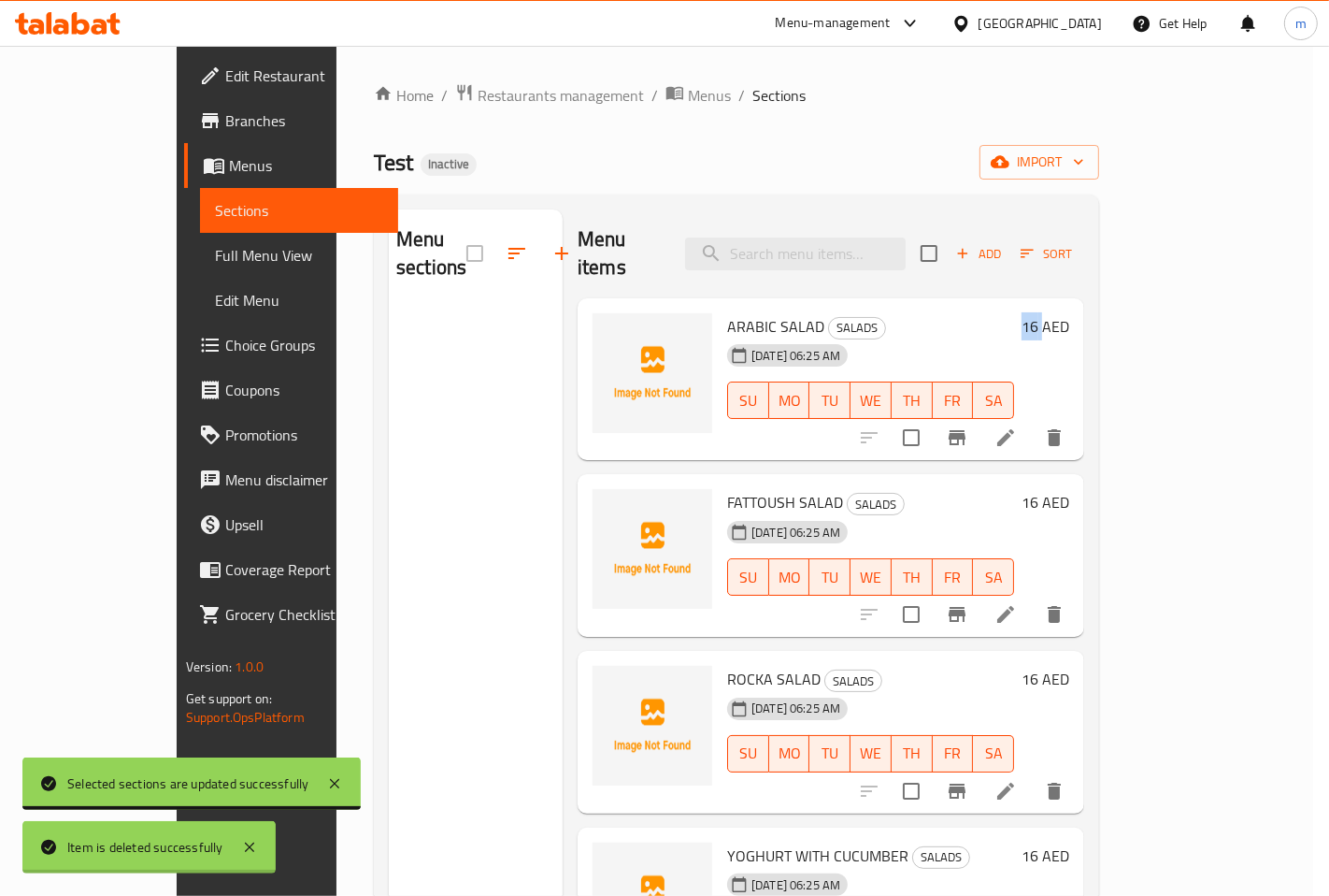
click at [1213, 403] on div at bounding box center [664, 448] width 1329 height 896
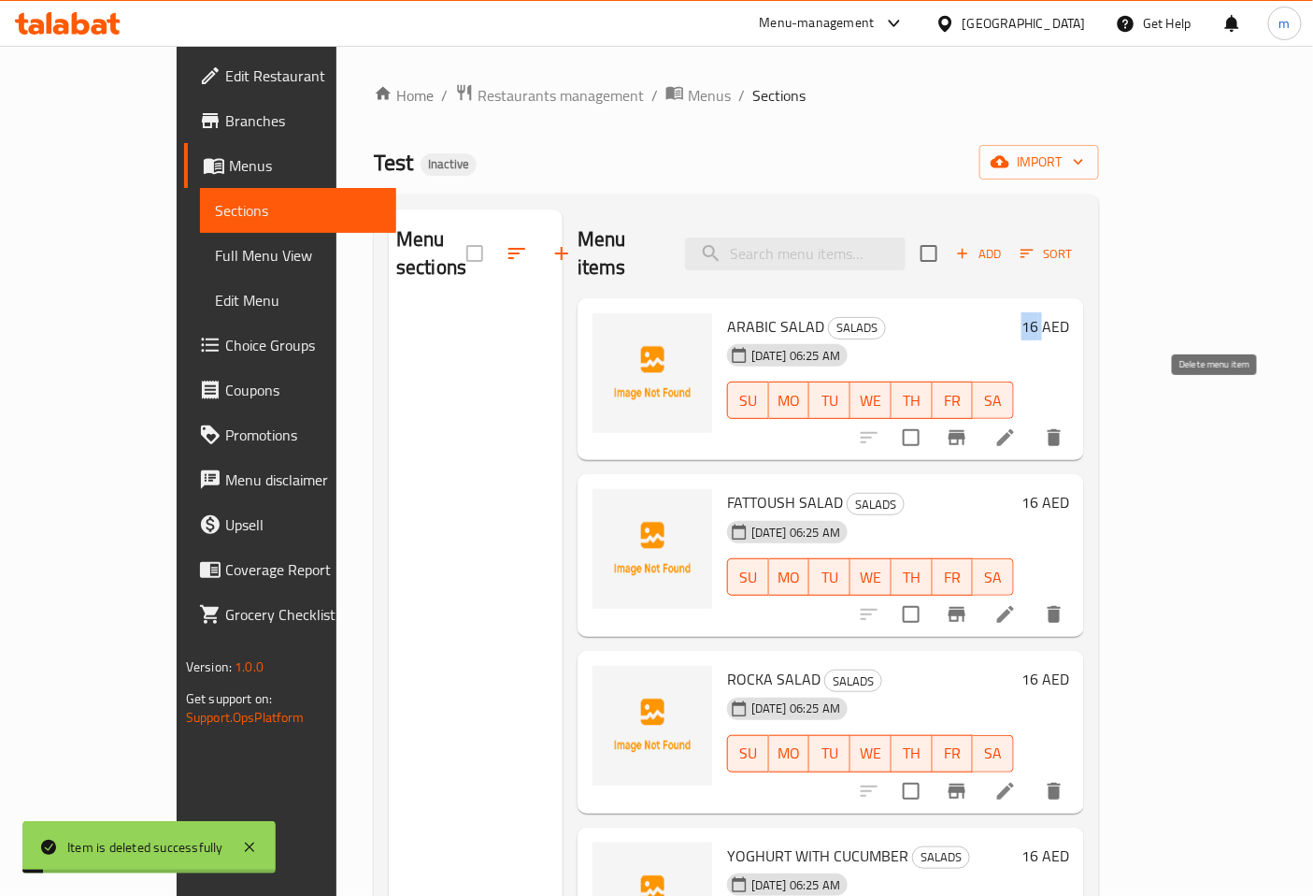
click at [1066, 426] on icon "delete" at bounding box center [1054, 437] width 22 height 22
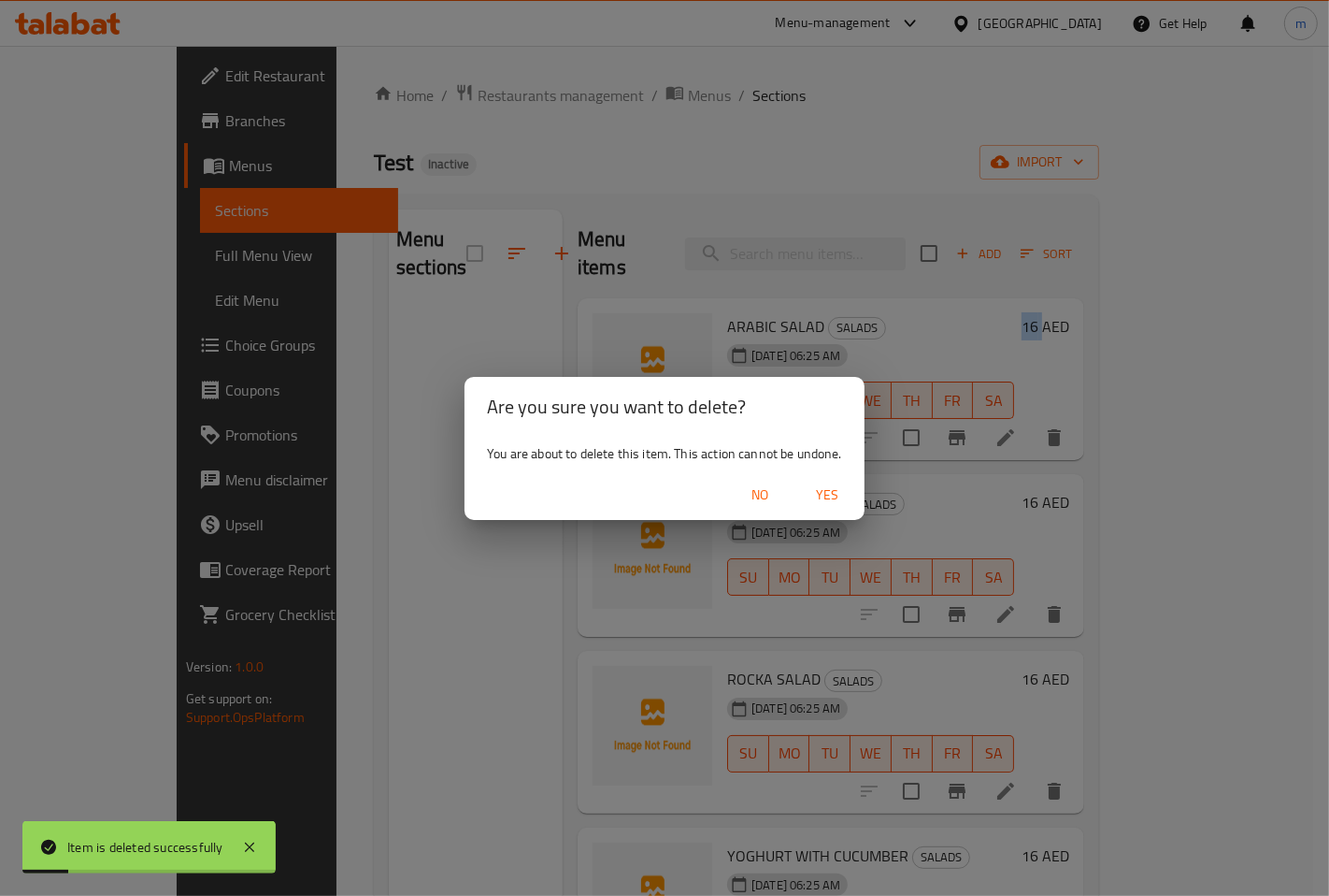
click at [835, 492] on span "Yes" at bounding box center [827, 494] width 45 height 23
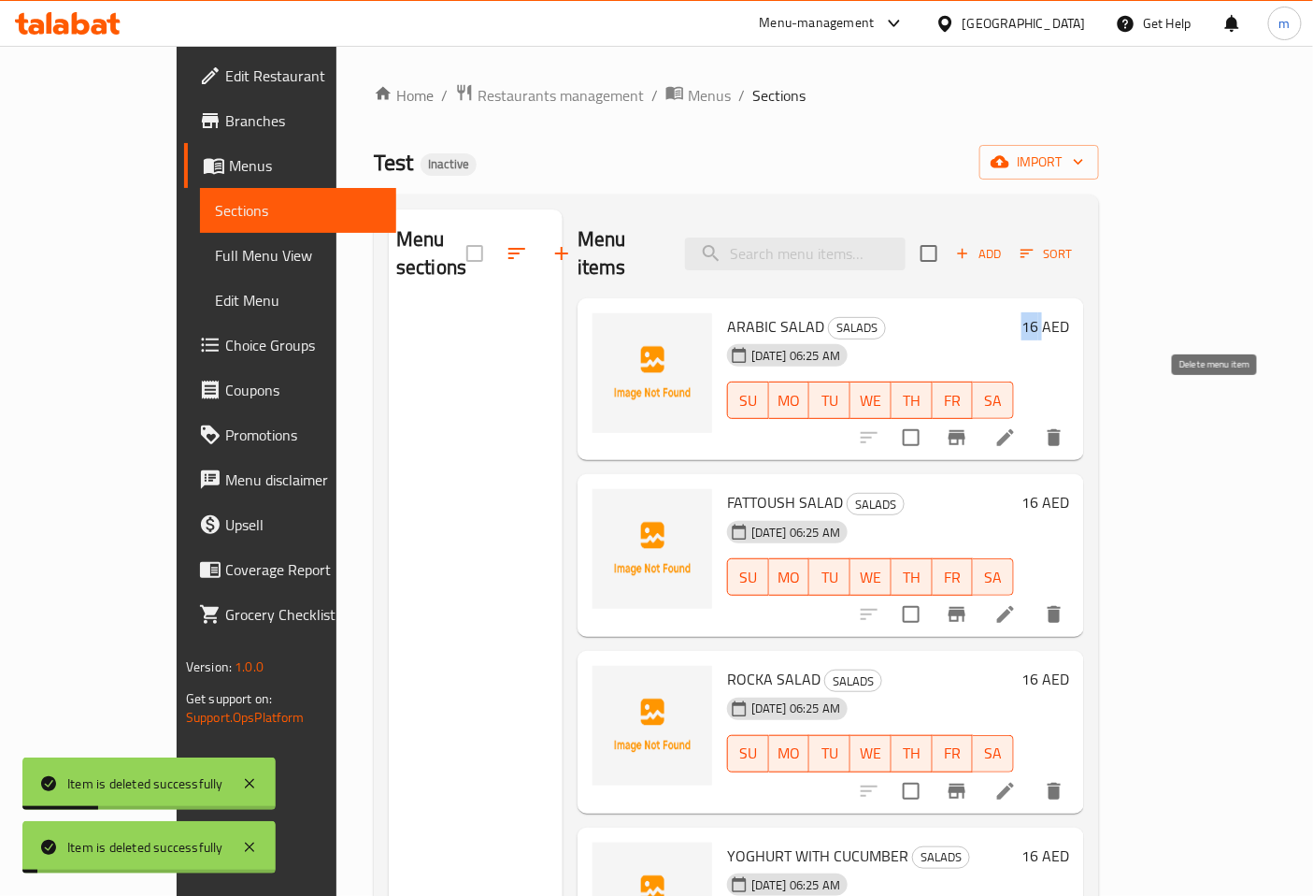
click at [1066, 426] on icon "delete" at bounding box center [1054, 437] width 22 height 22
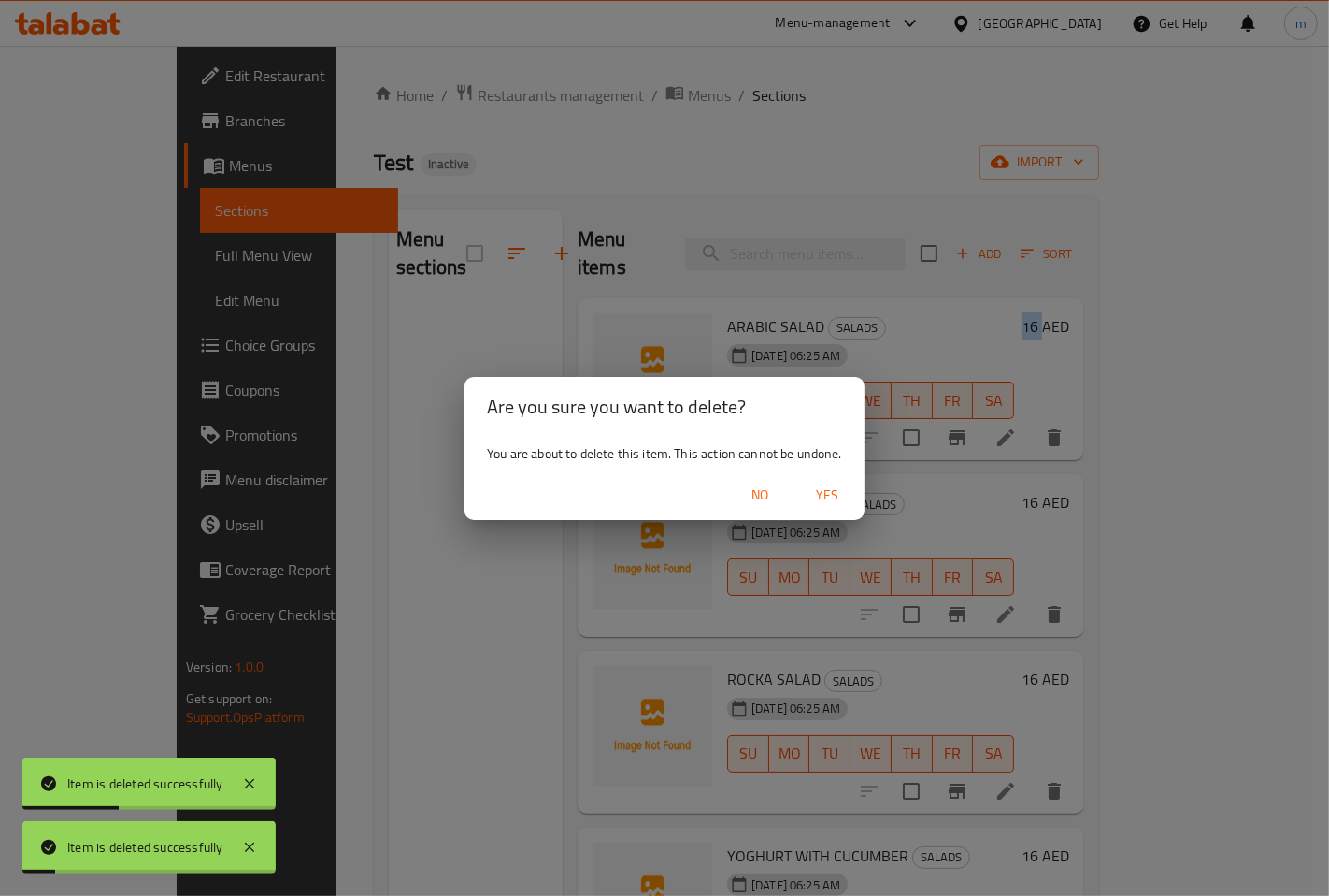
click at [797, 491] on button "Yes" at bounding box center [827, 495] width 60 height 35
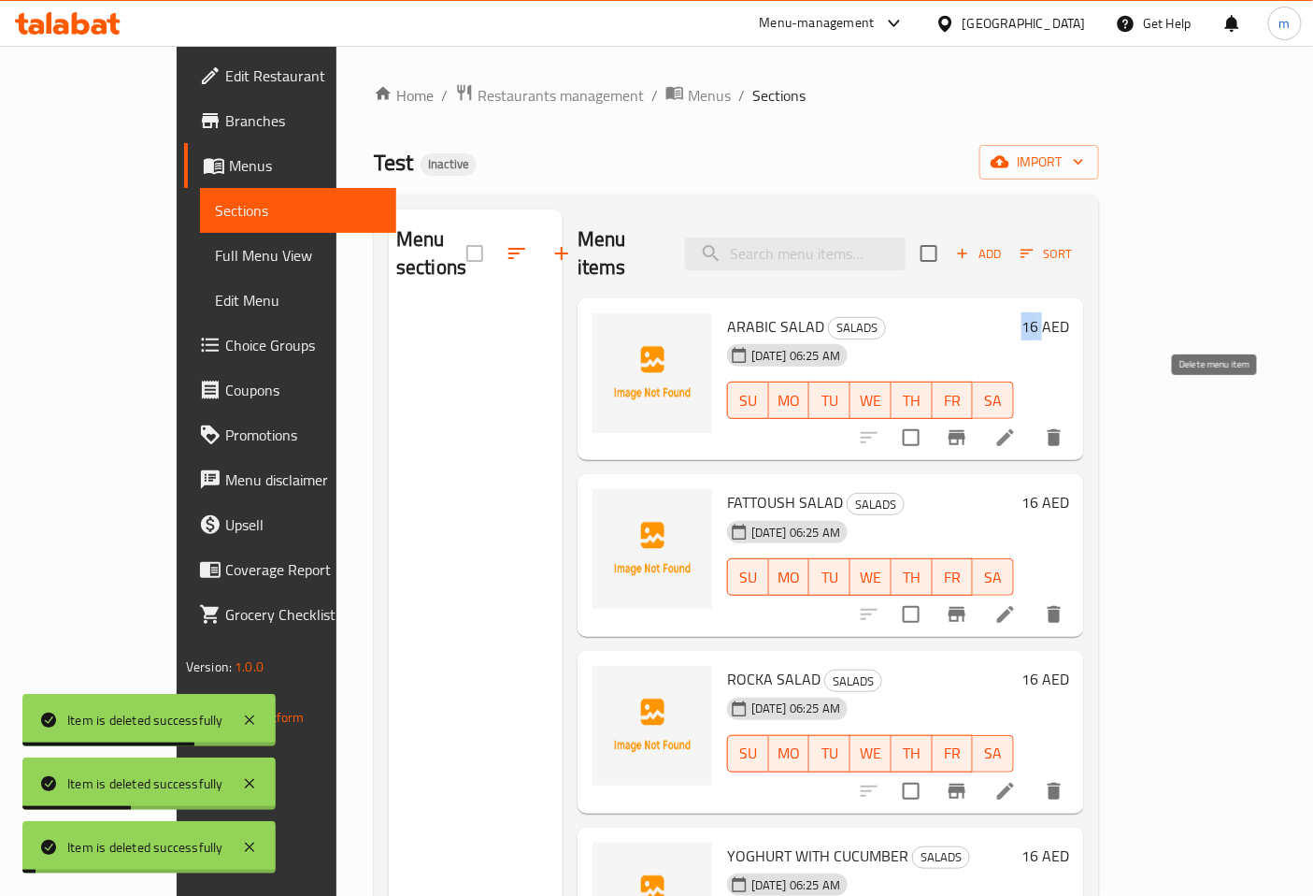
click at [1061, 429] on icon "delete" at bounding box center [1054, 437] width 13 height 17
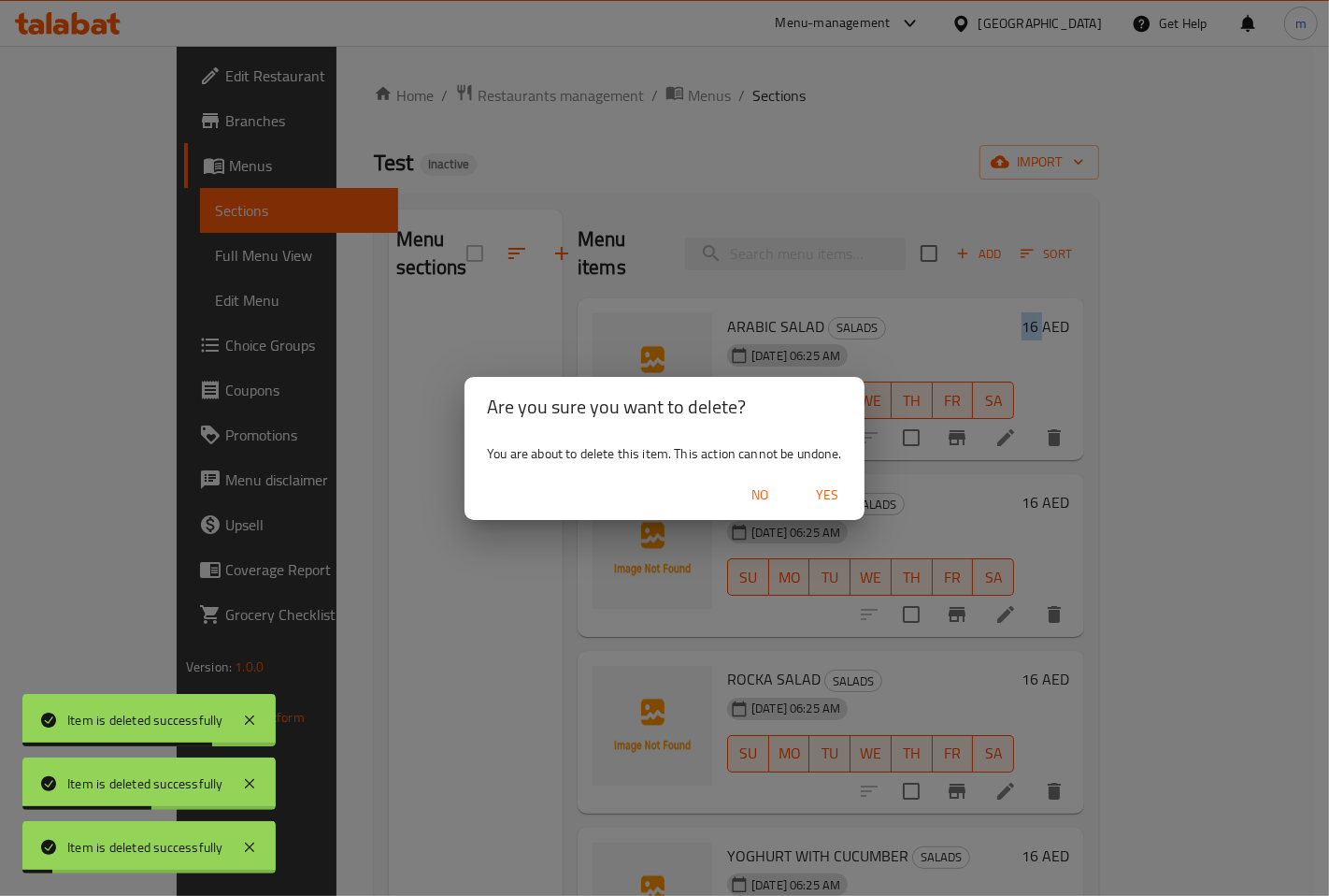
click at [828, 483] on span "Yes" at bounding box center [827, 494] width 45 height 23
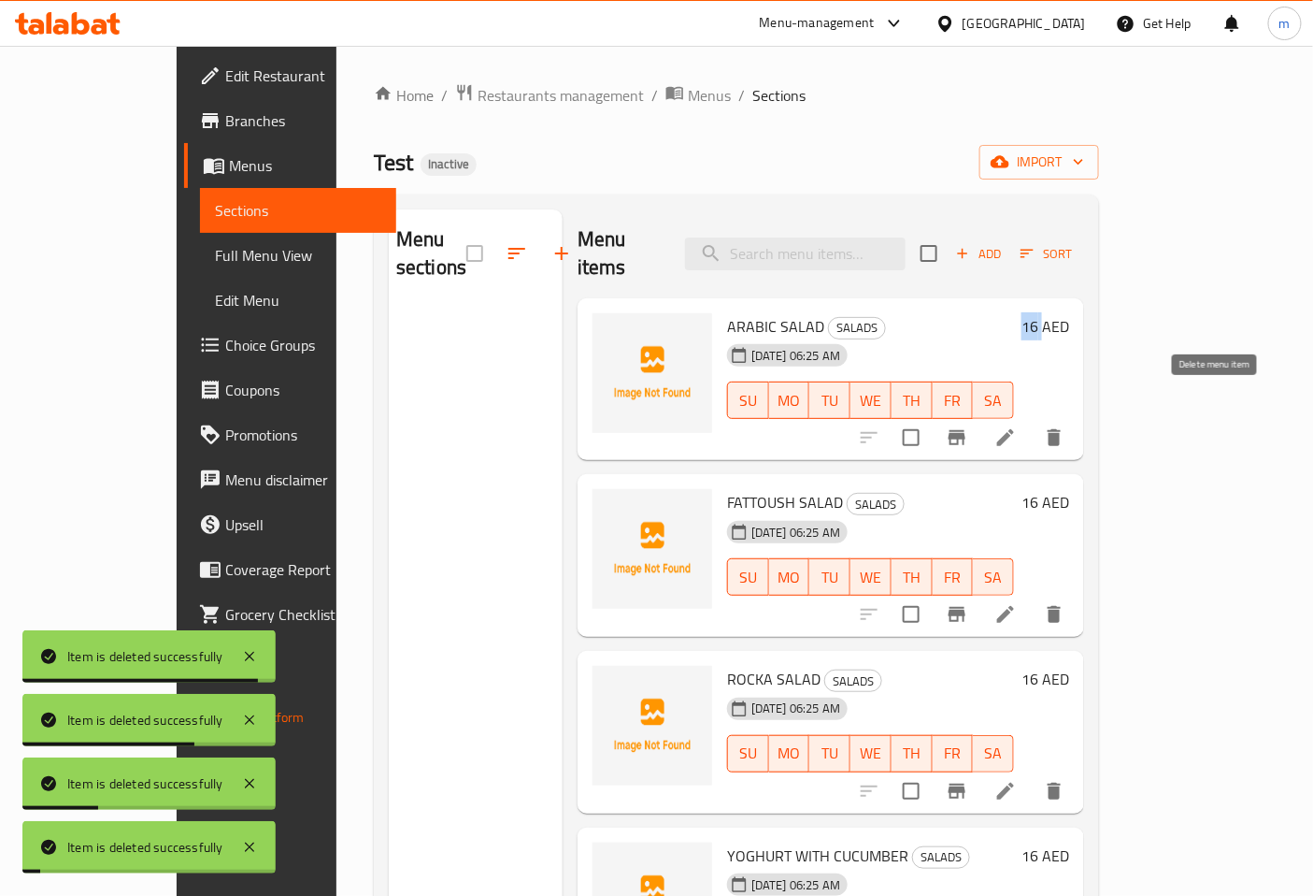
click at [1061, 429] on icon "delete" at bounding box center [1054, 437] width 13 height 17
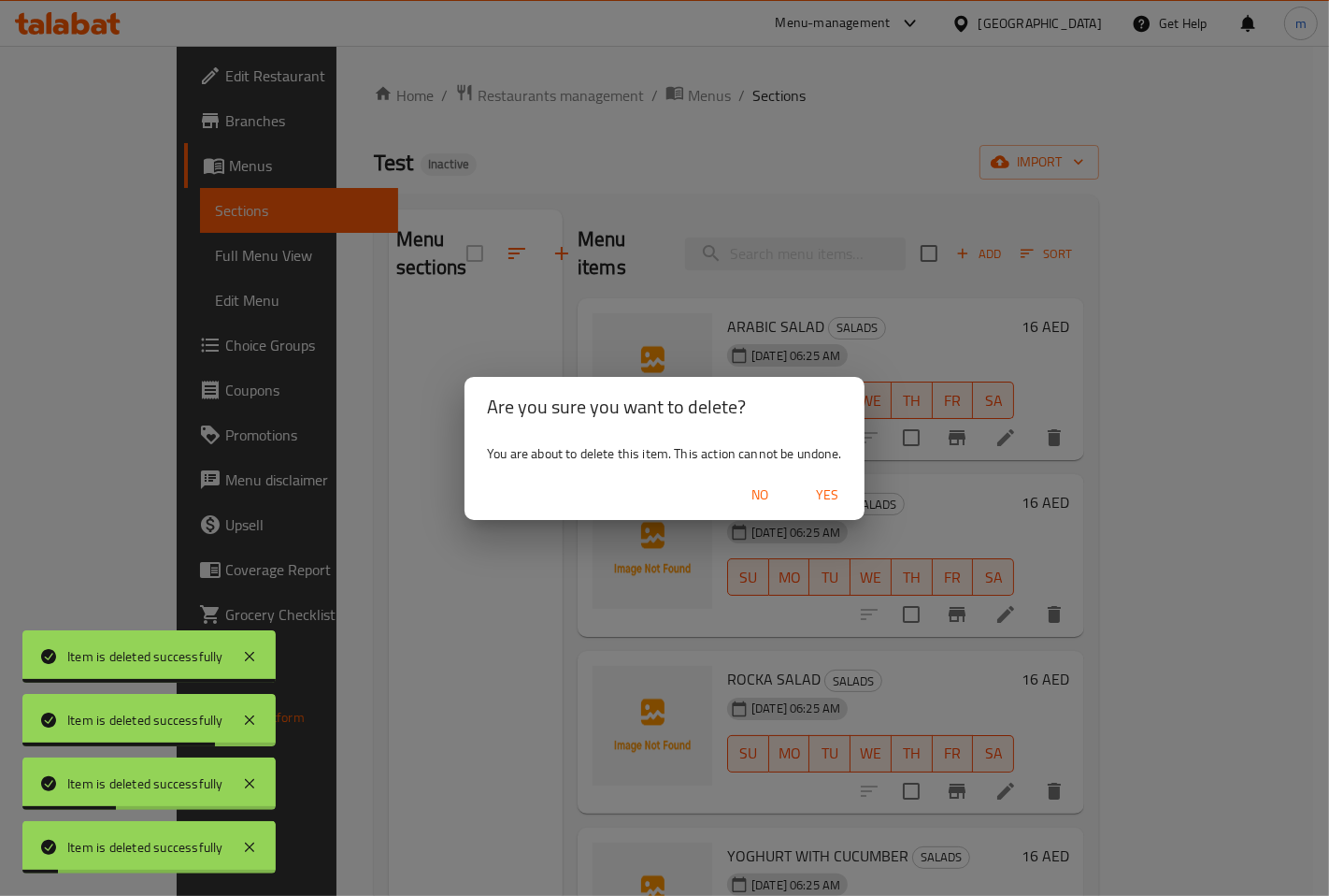
click at [826, 473] on div "No Yes" at bounding box center [665, 495] width 400 height 50
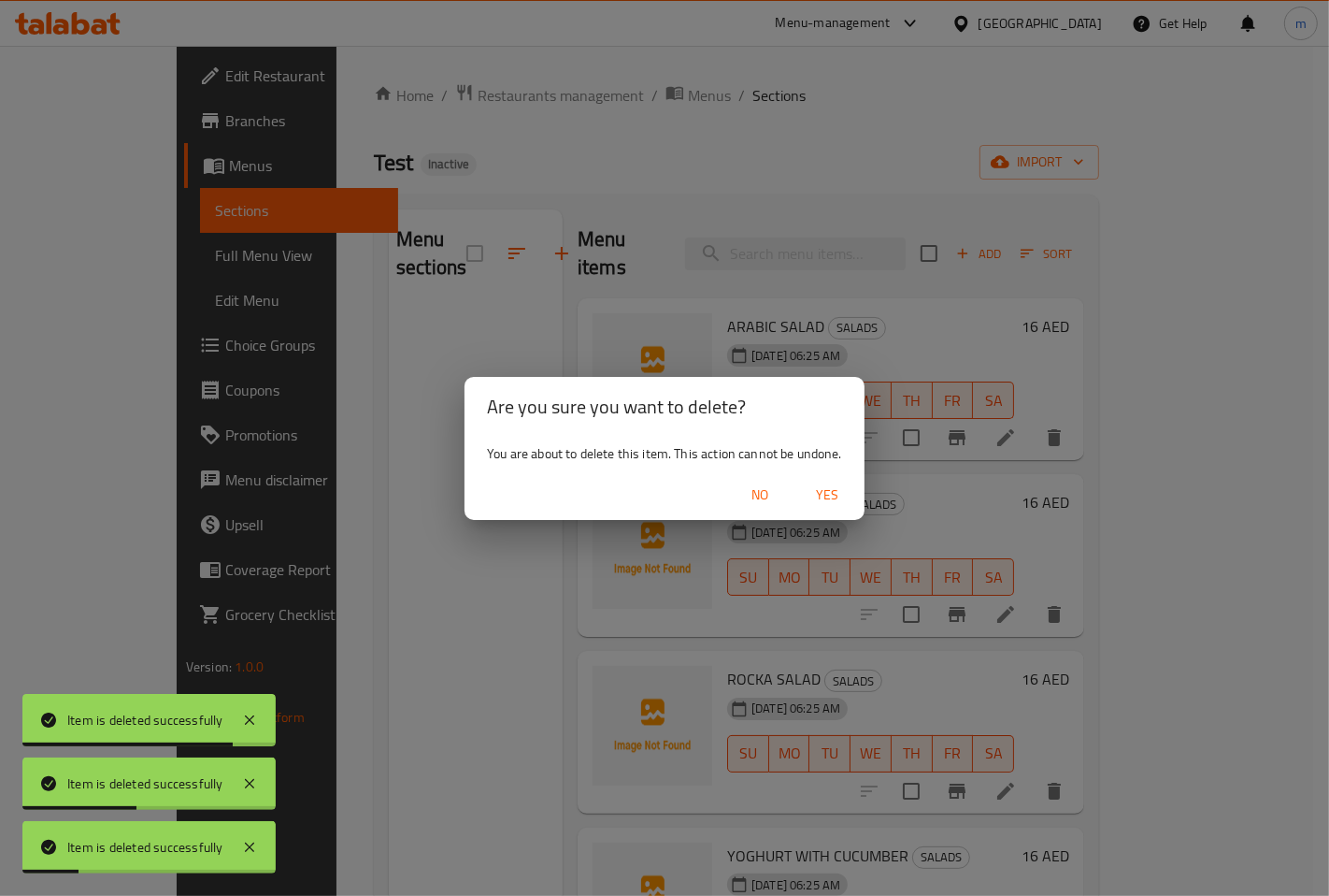
click at [832, 481] on button "Yes" at bounding box center [827, 495] width 60 height 35
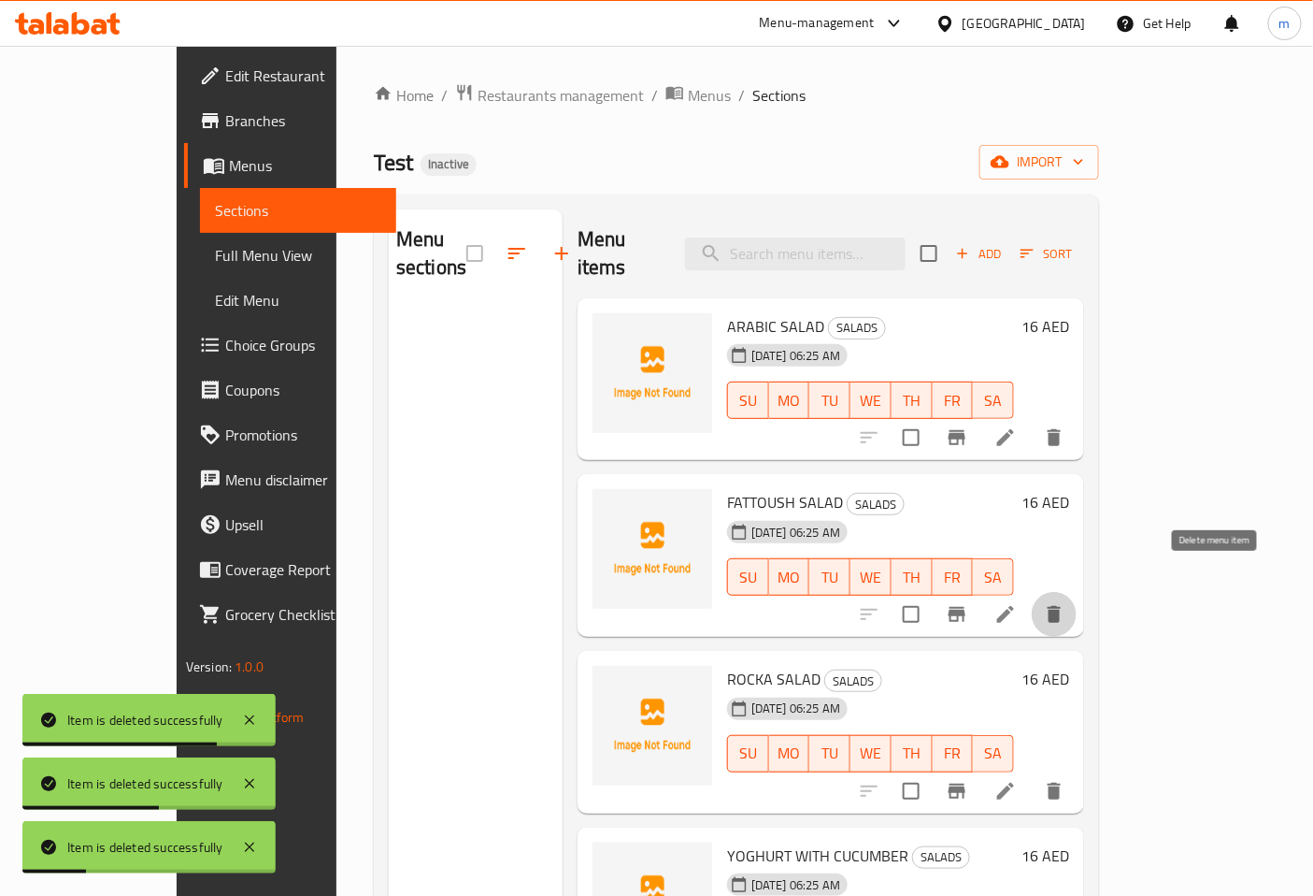
click at [1066, 603] on icon "delete" at bounding box center [1054, 614] width 22 height 22
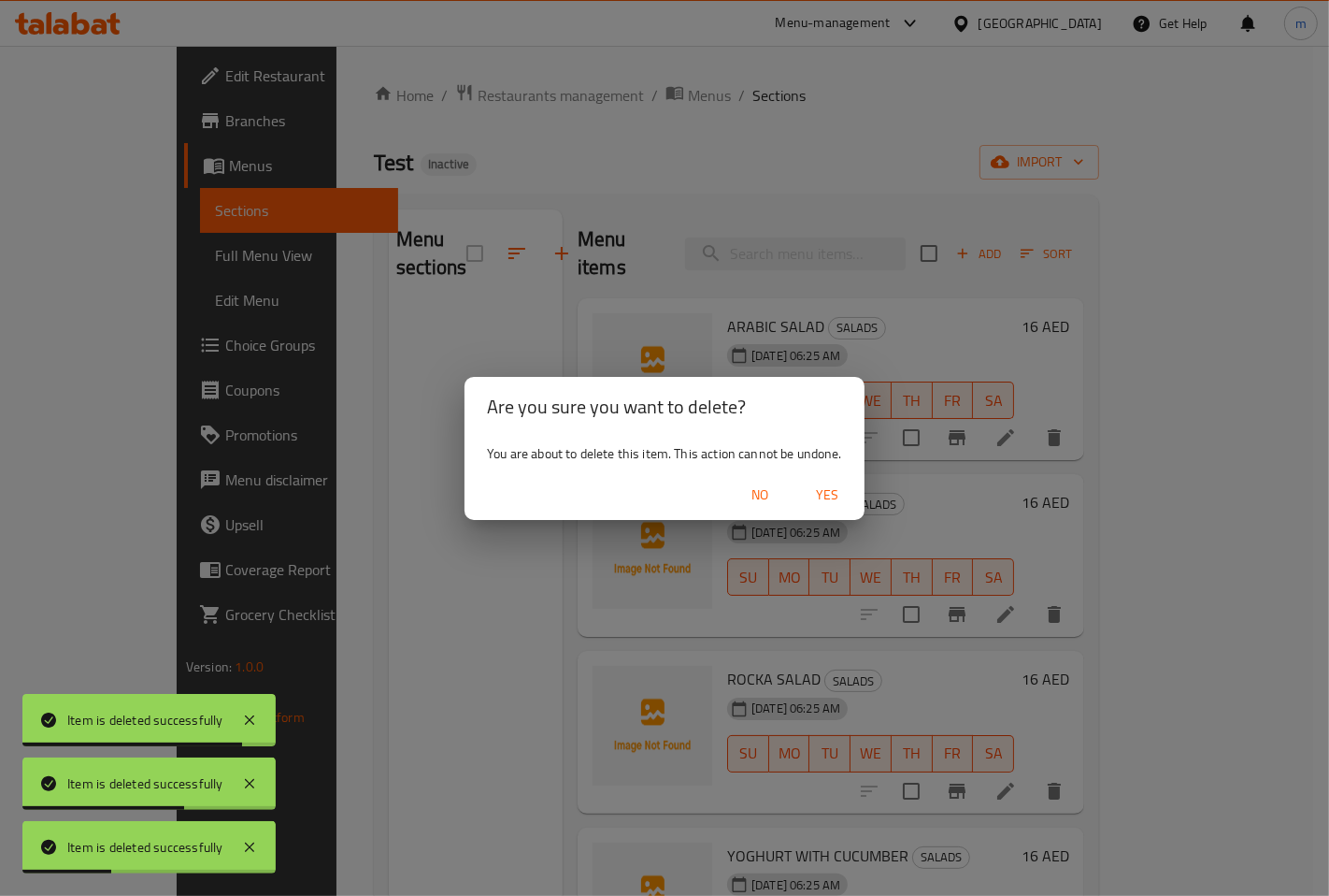
click at [835, 489] on span "Yes" at bounding box center [827, 494] width 45 height 23
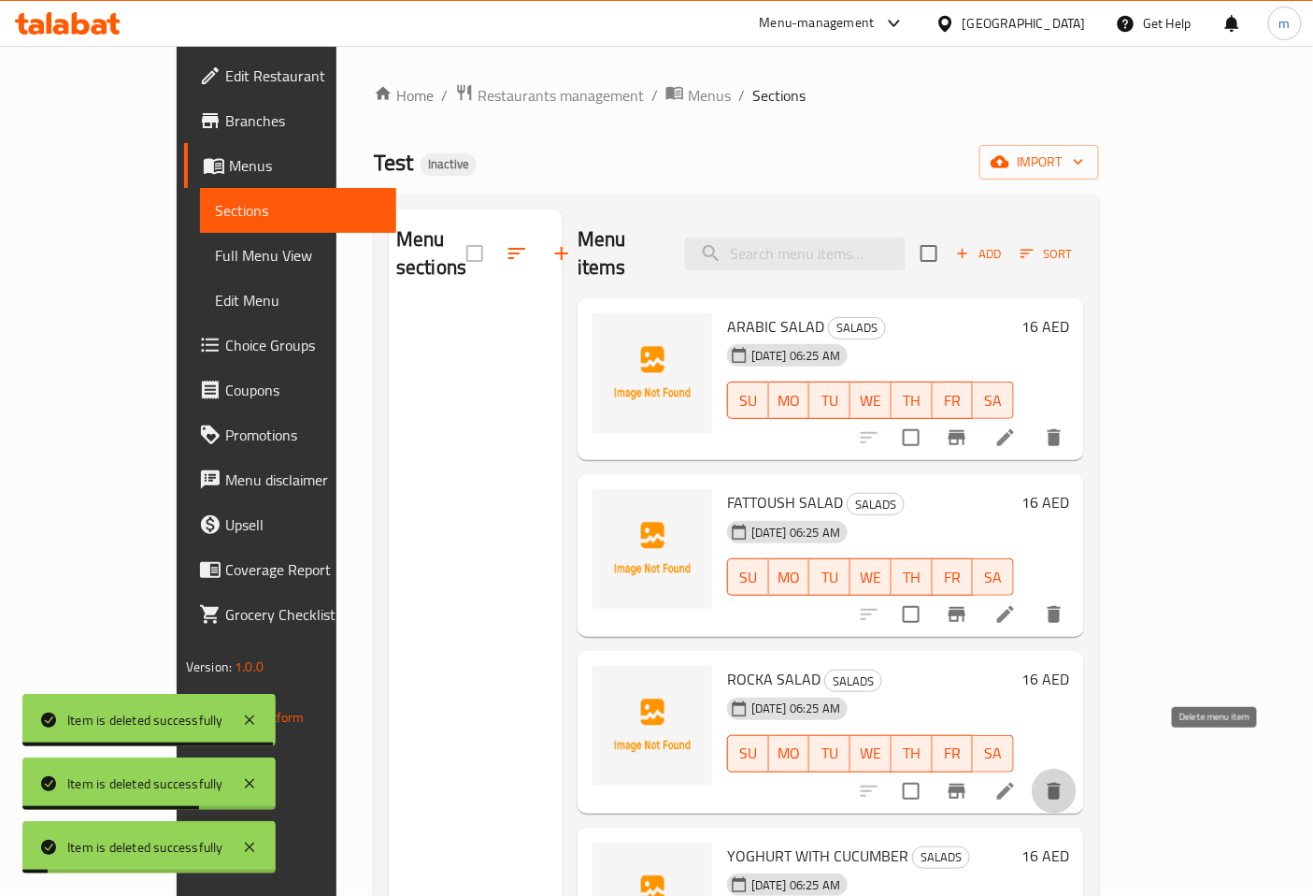
click at [1061, 782] on icon "delete" at bounding box center [1054, 790] width 13 height 17
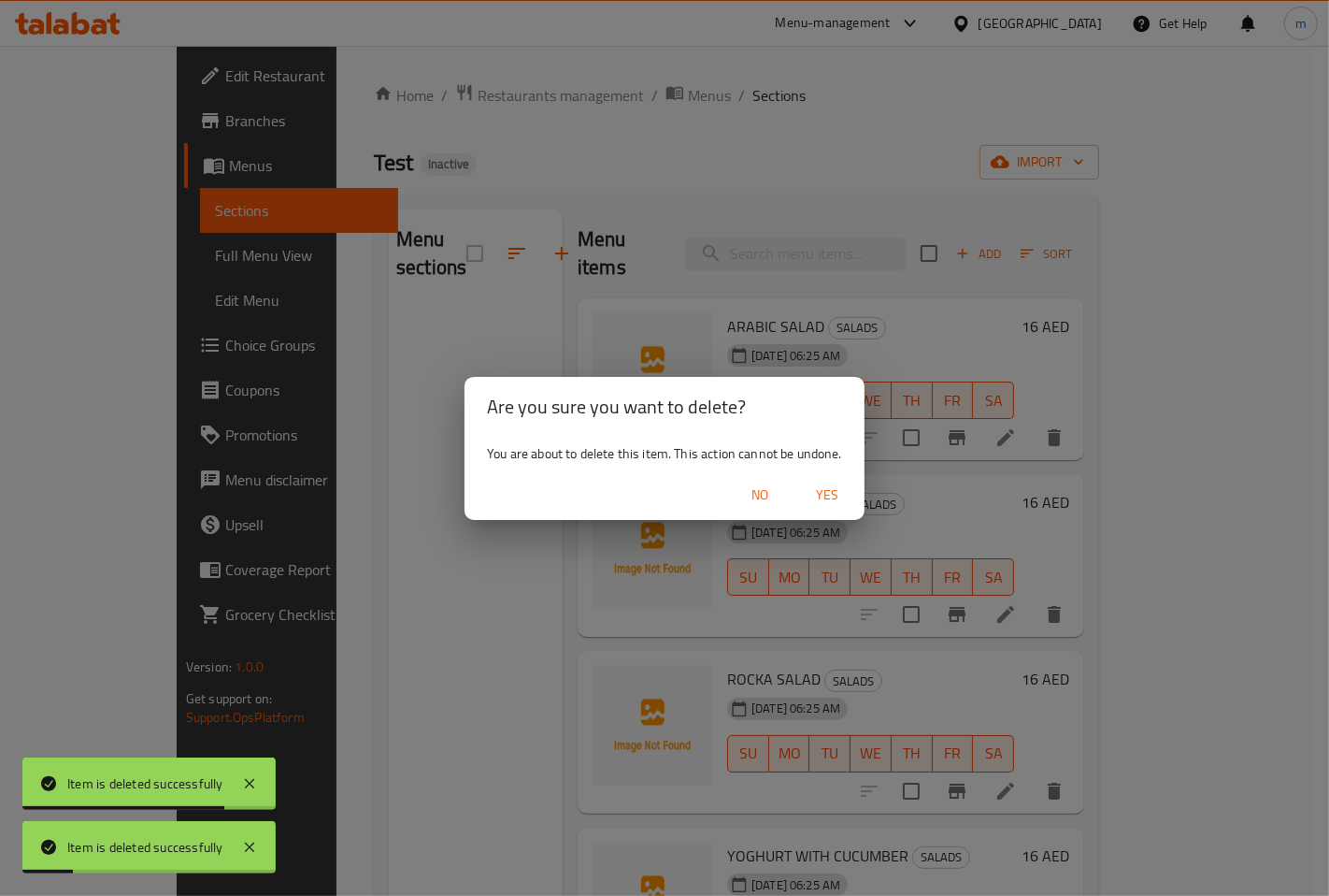
click at [846, 496] on span "Yes" at bounding box center [827, 494] width 45 height 23
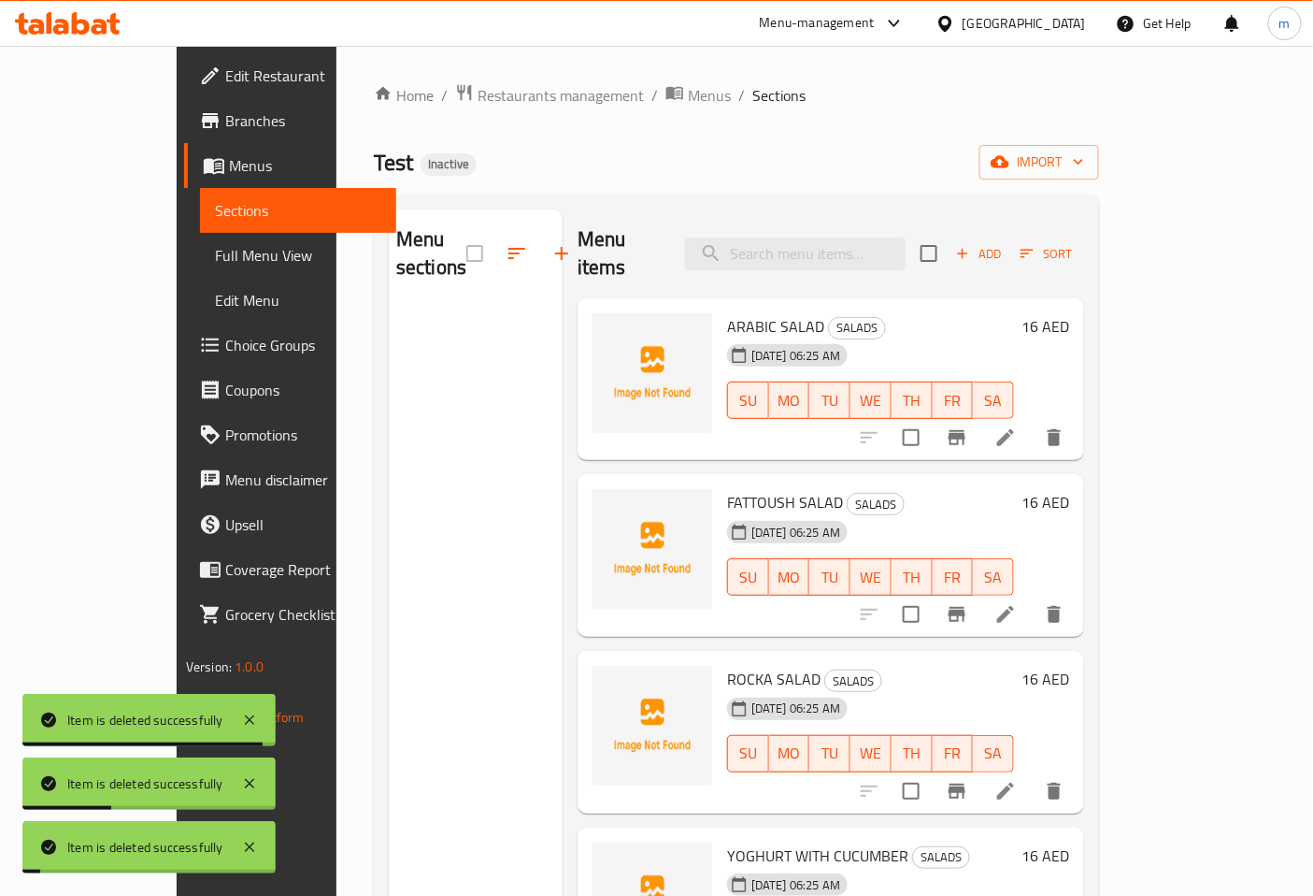
click at [405, 534] on div "Menu sections" at bounding box center [476, 657] width 174 height 896
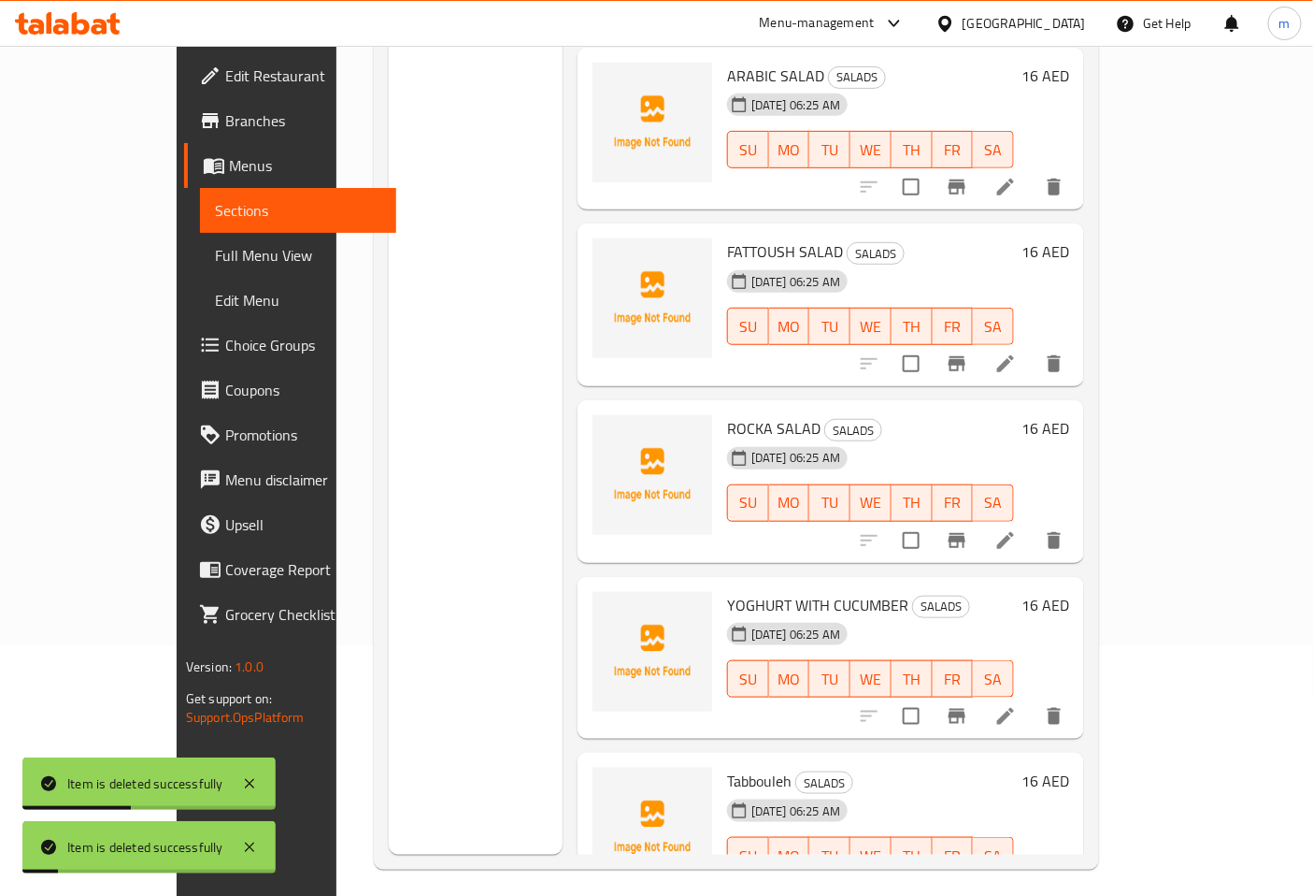
scroll to position [262, 0]
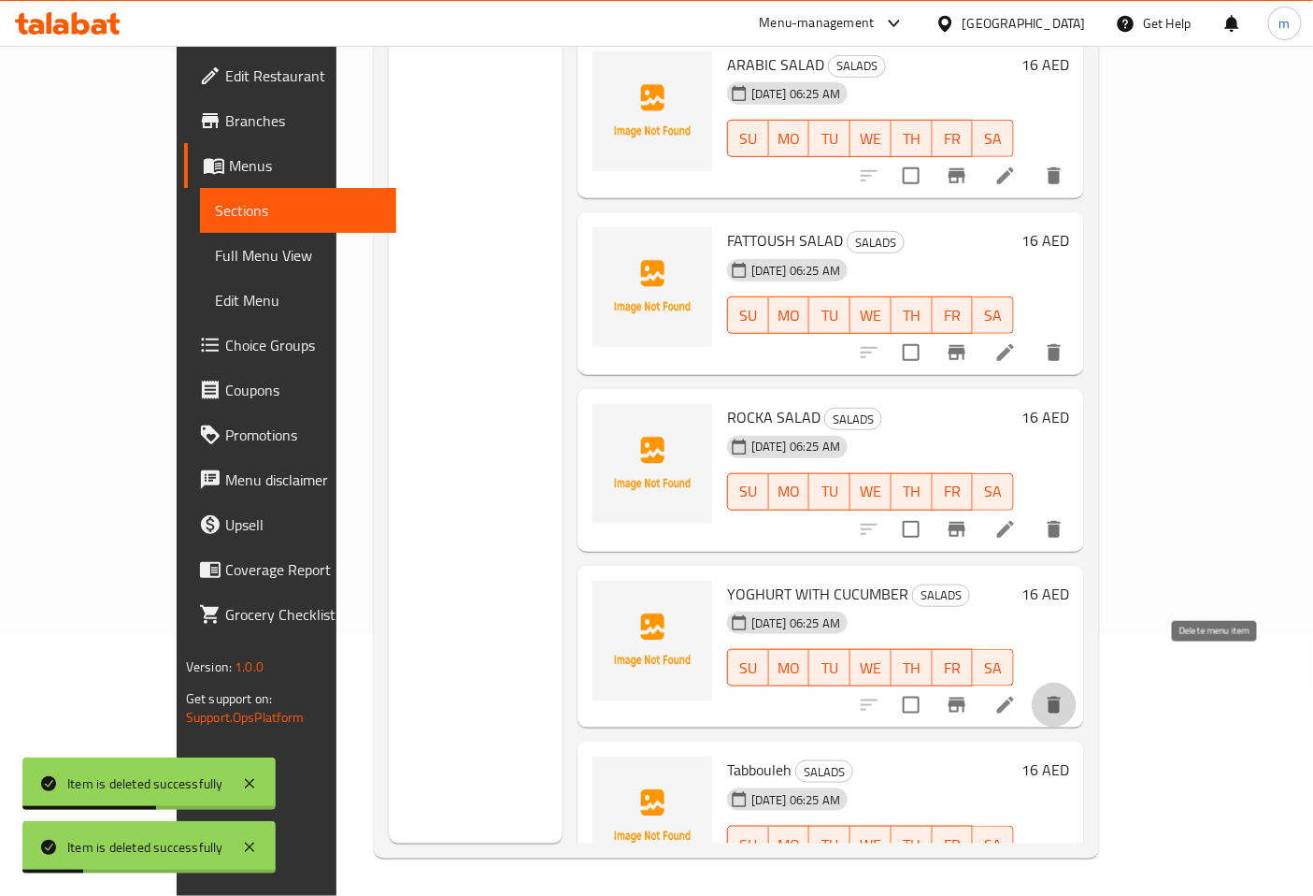
click at [1066, 694] on icon "delete" at bounding box center [1054, 705] width 22 height 22
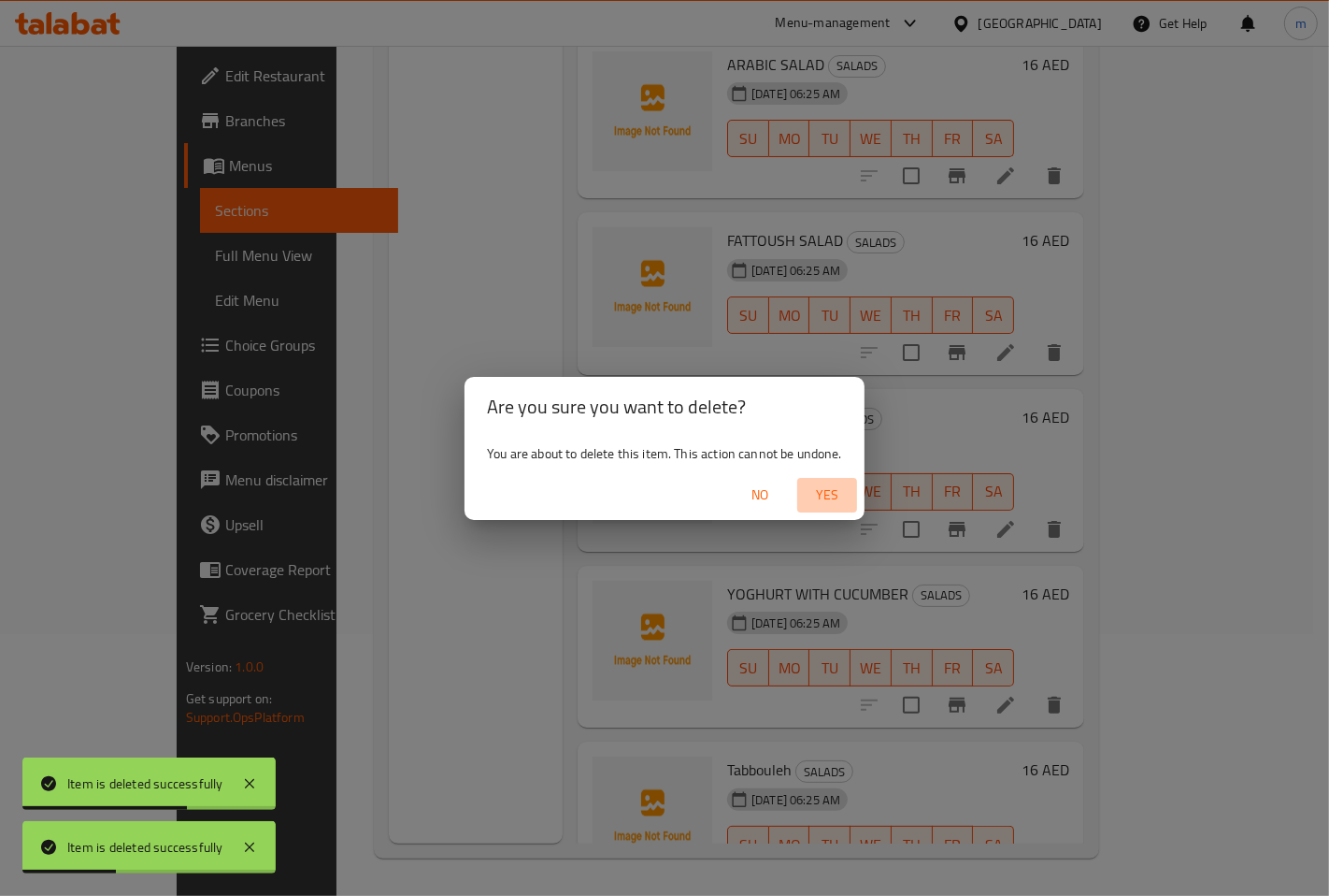
click at [837, 502] on span "Yes" at bounding box center [827, 494] width 45 height 23
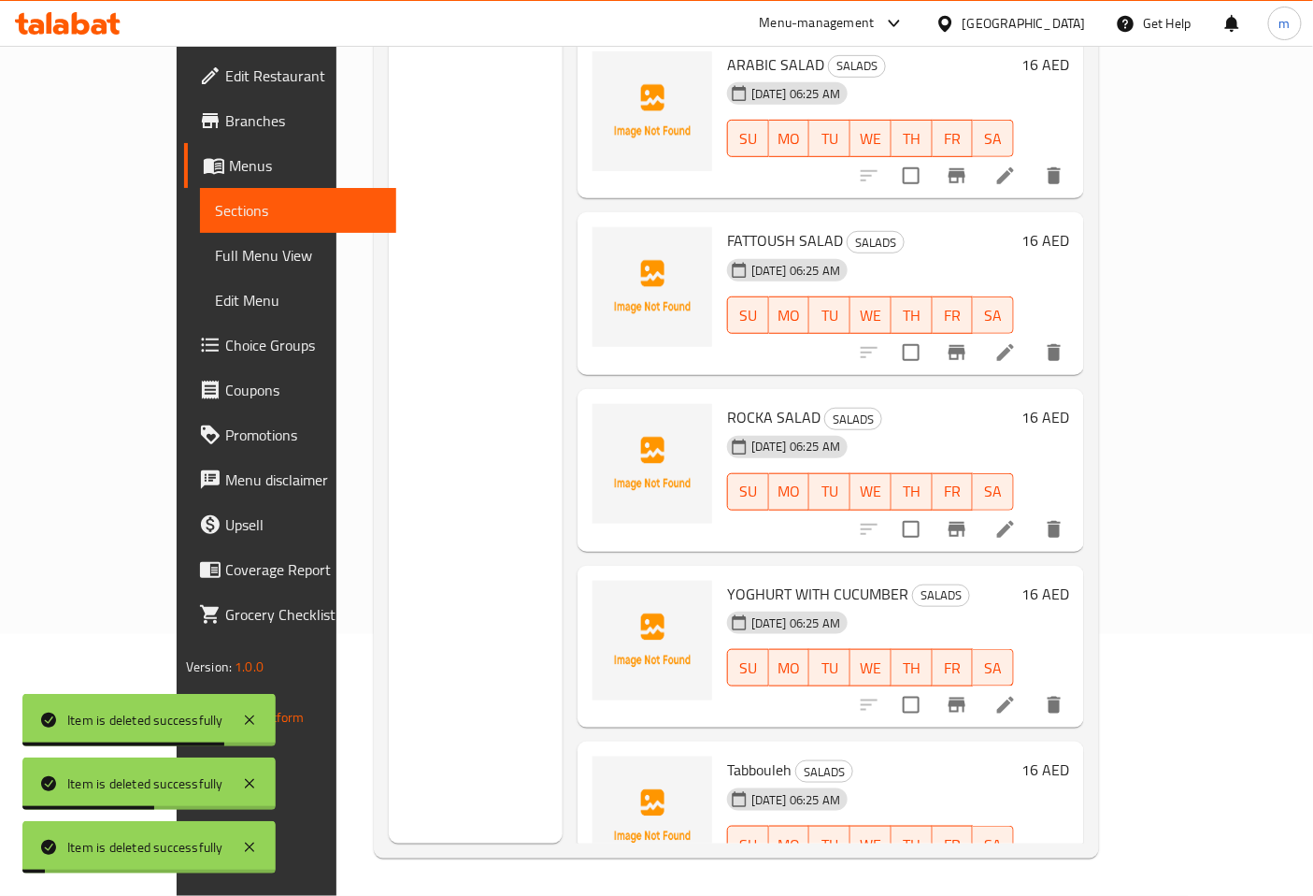
scroll to position [31, 0]
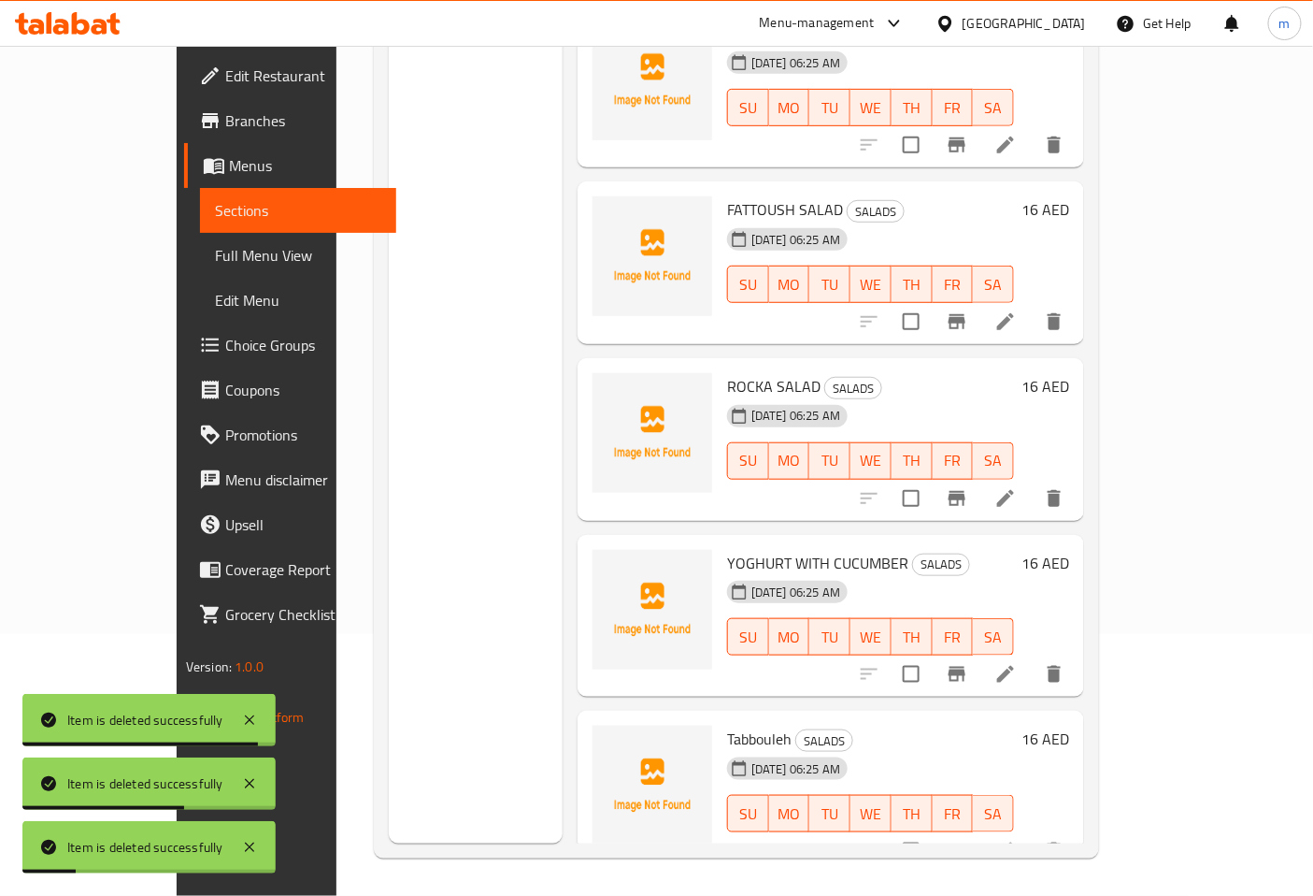
click at [1066, 840] on icon "delete" at bounding box center [1054, 851] width 22 height 22
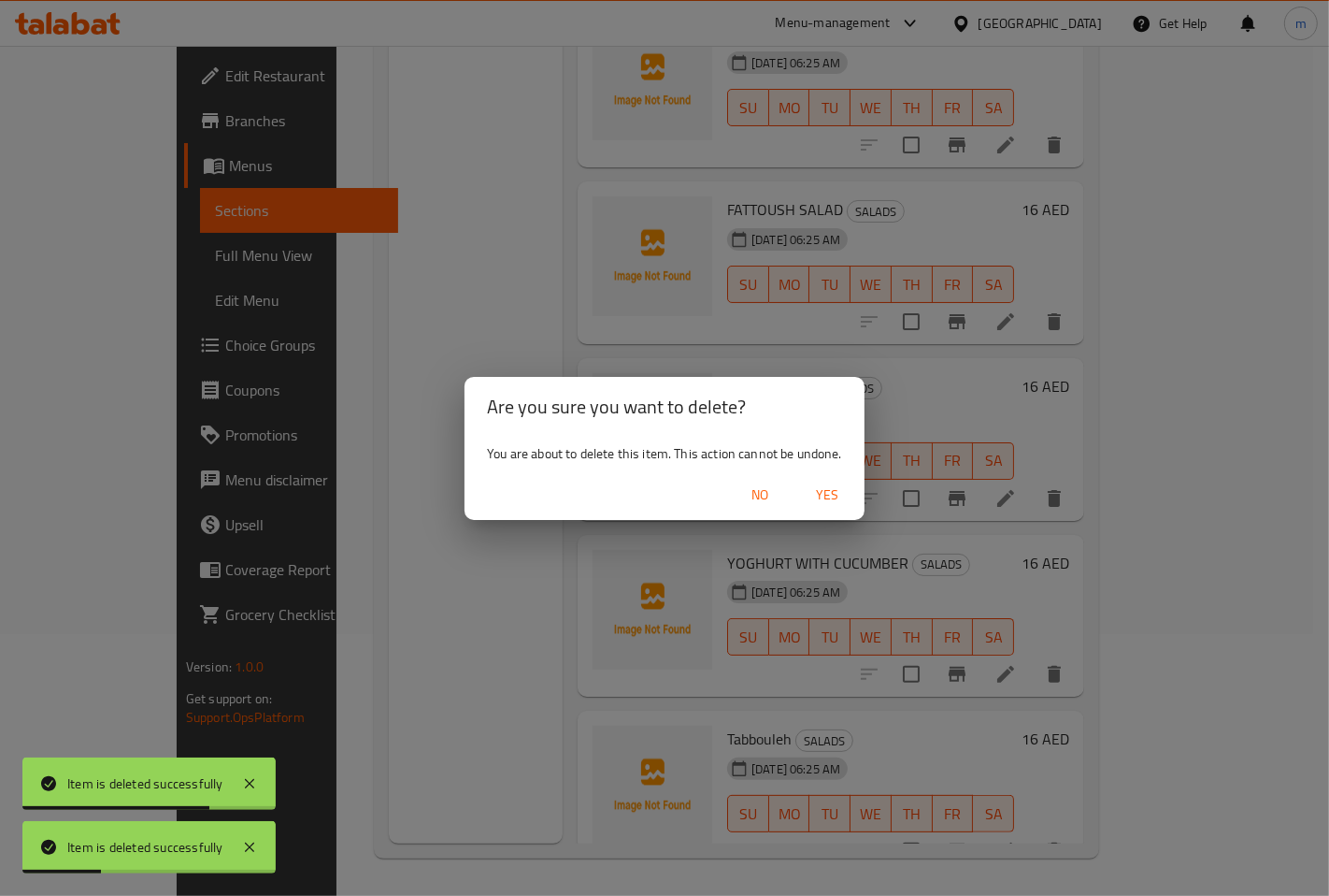
click at [841, 490] on span "Yes" at bounding box center [827, 494] width 45 height 23
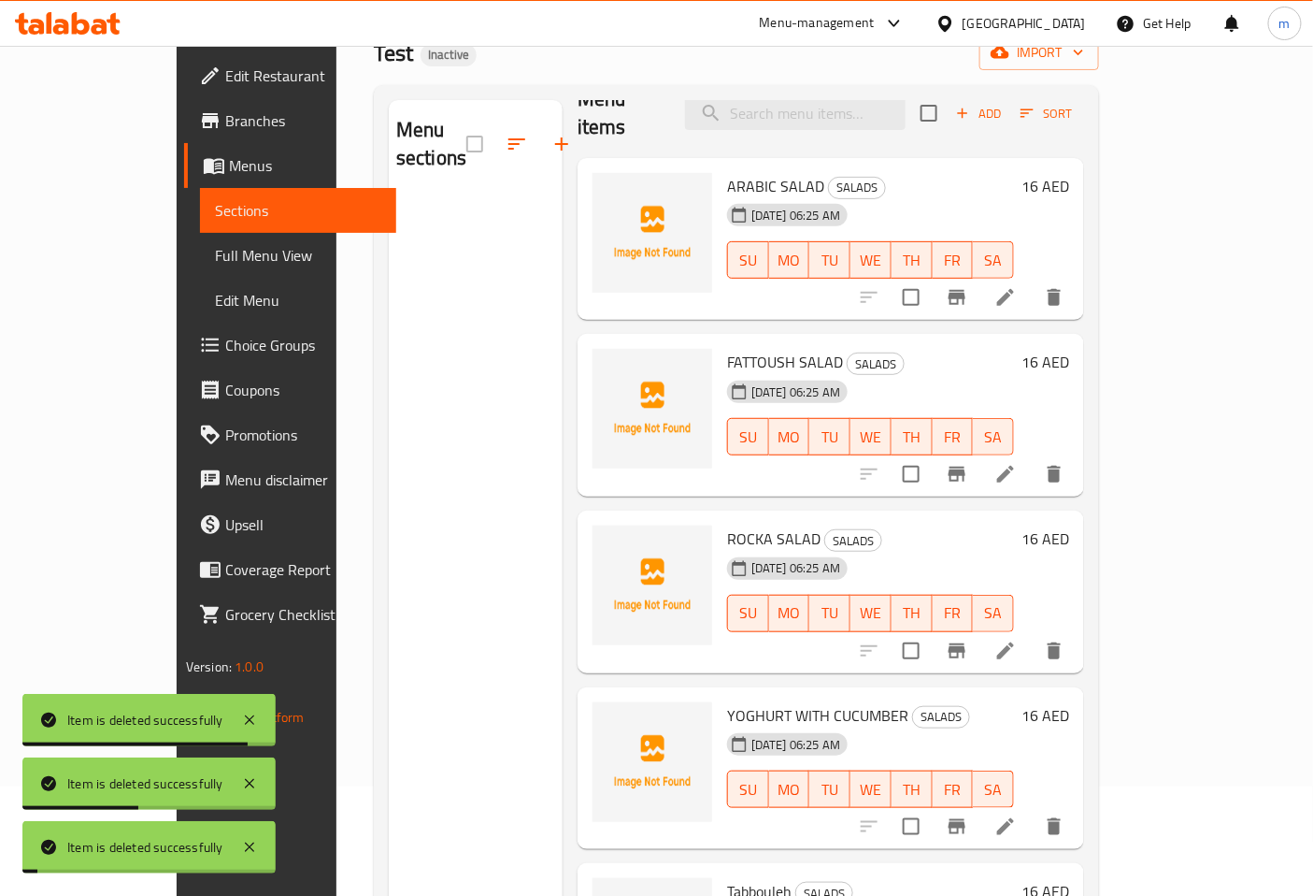
scroll to position [0, 0]
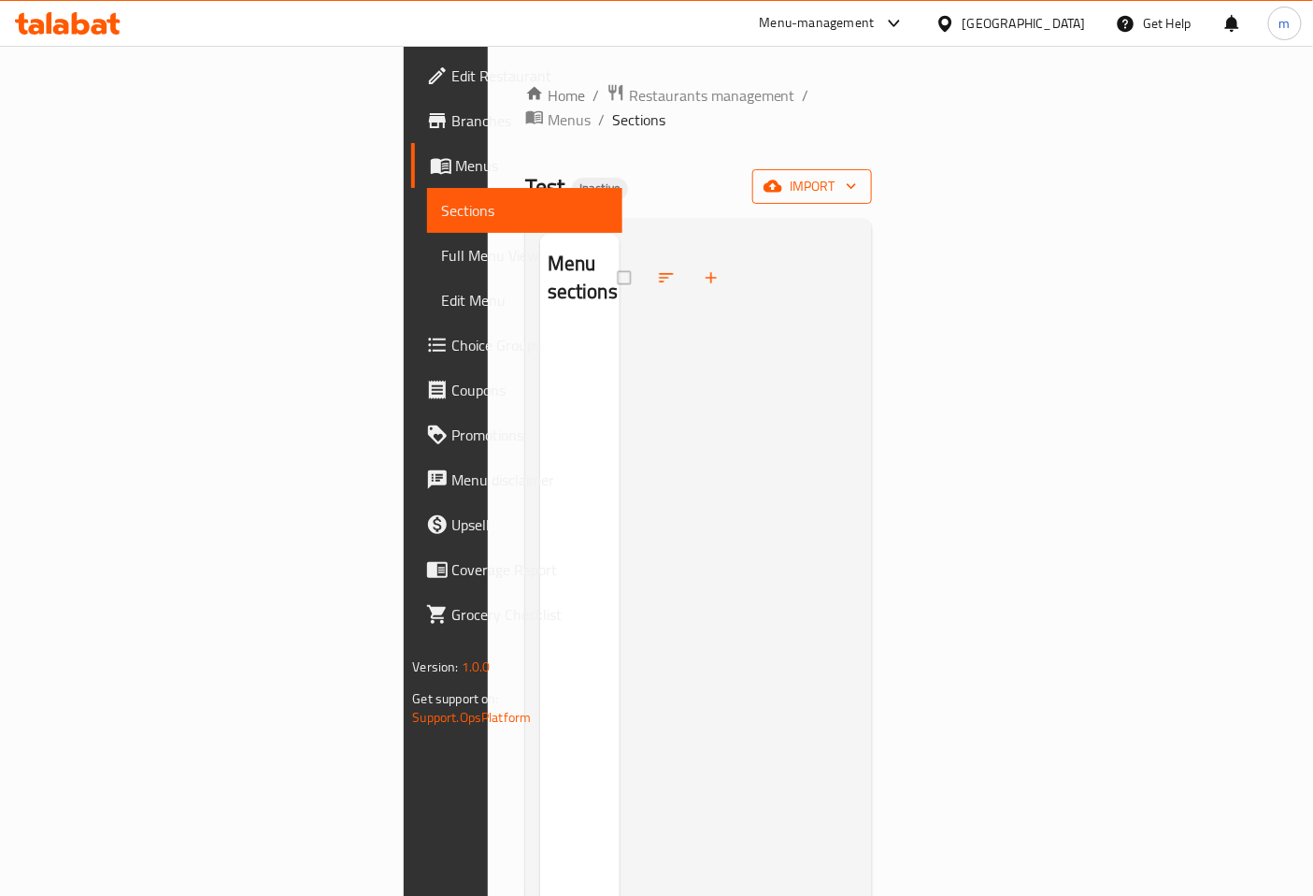
drag, startPoint x: 1236, startPoint y: 162, endPoint x: 1243, endPoint y: 147, distance: 16.7
click at [872, 169] on button "import" at bounding box center [813, 186] width 120 height 35
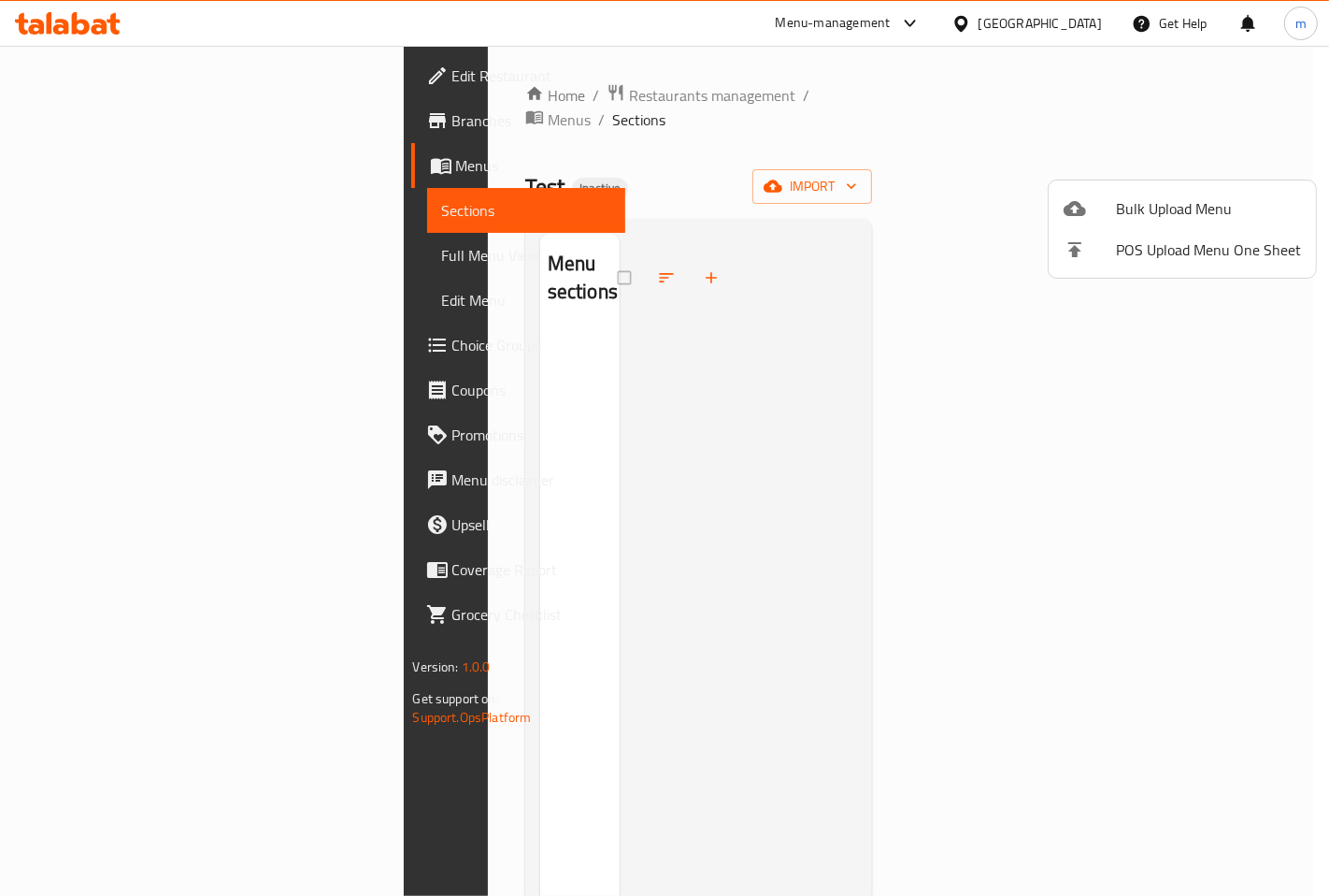
click at [1148, 197] on span "Bulk Upload Menu" at bounding box center [1208, 208] width 185 height 22
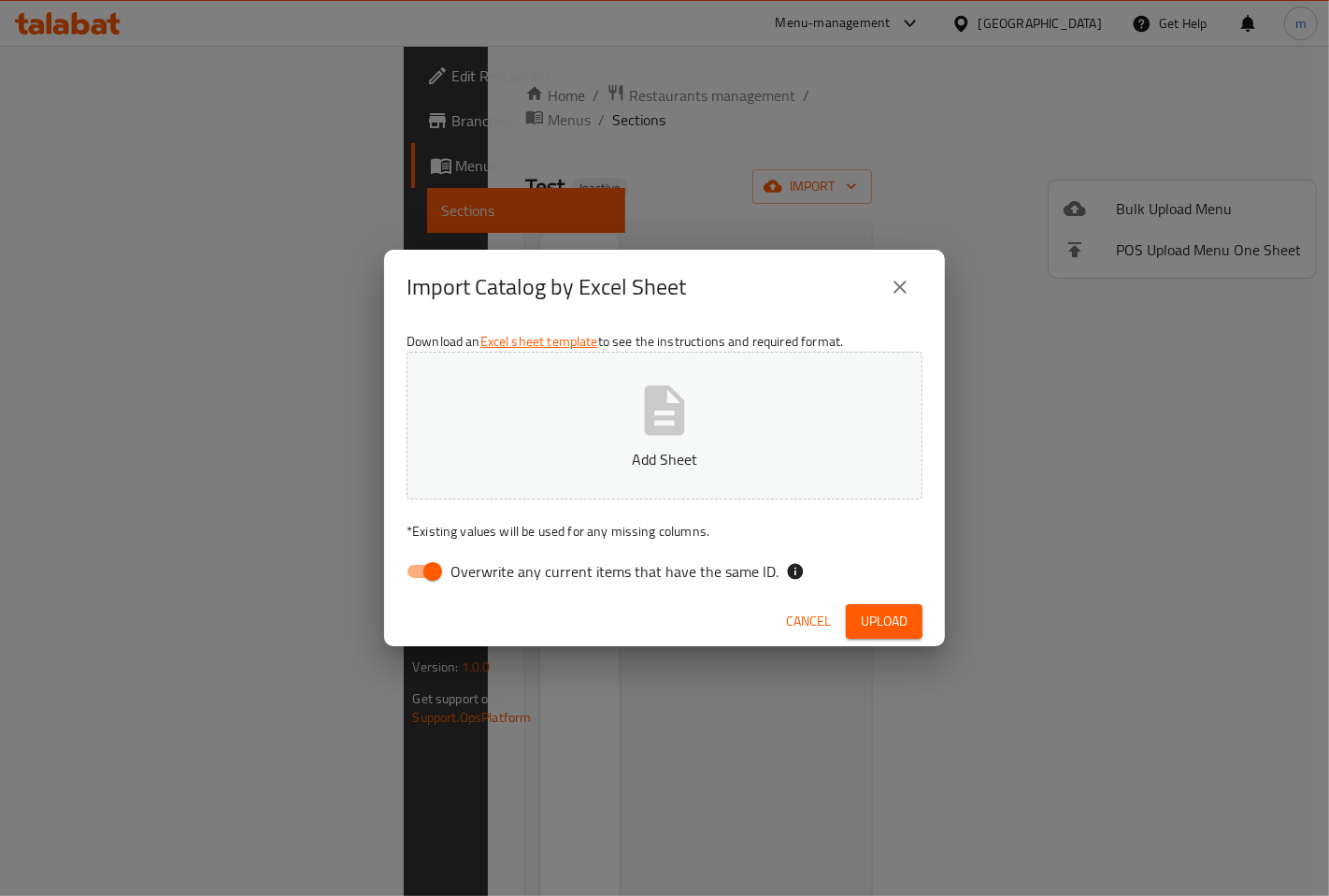
click at [643, 455] on p "Add Sheet" at bounding box center [665, 459] width 458 height 22
click at [528, 577] on span "Overwrite any current items that have the same ID." at bounding box center [615, 571] width 328 height 22
click at [486, 577] on input "Overwrite any current items that have the same ID." at bounding box center [433, 571] width 107 height 36
checkbox input "false"
click at [886, 620] on span "Upload" at bounding box center [884, 621] width 47 height 23
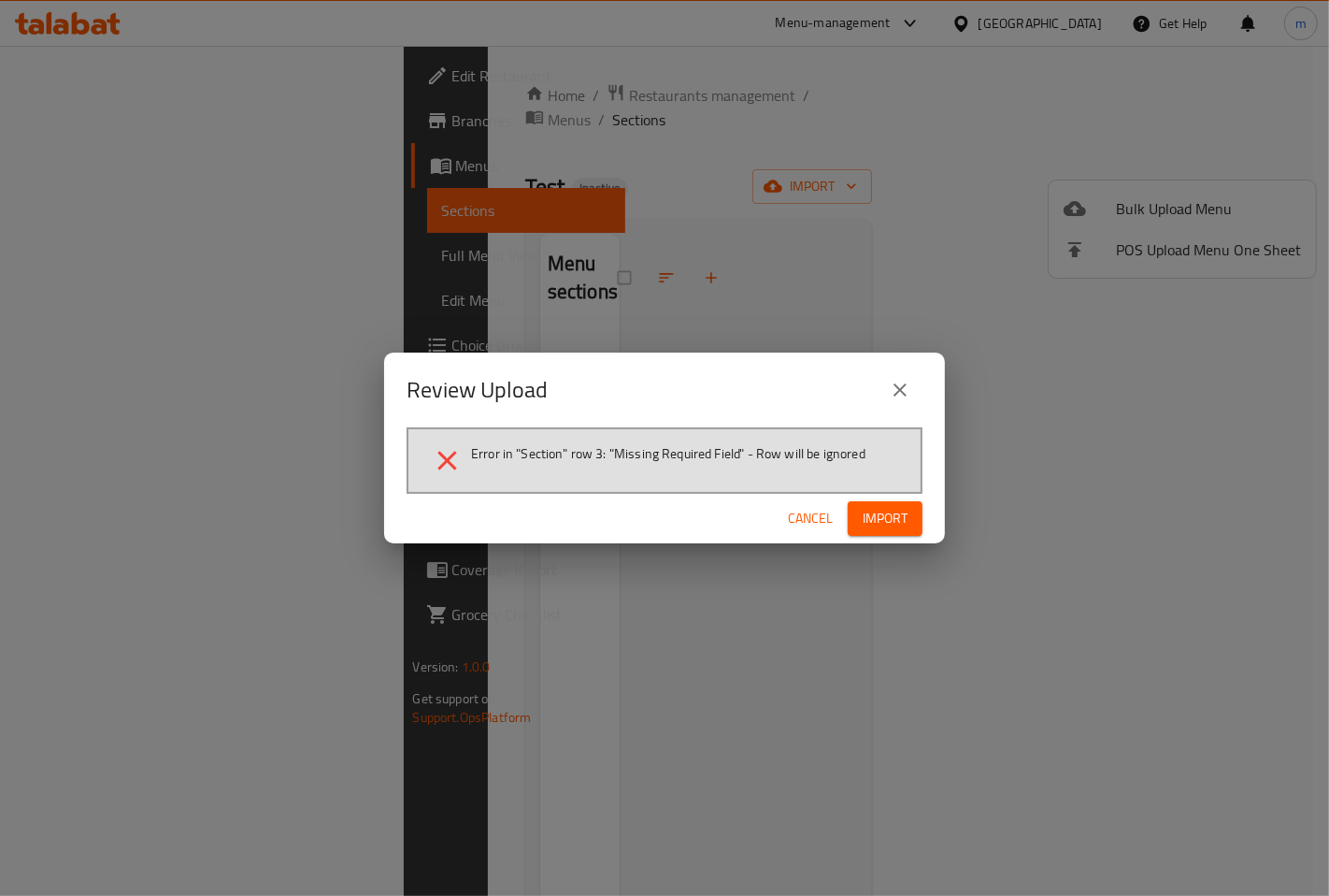
click at [811, 529] on button "Cancel" at bounding box center [811, 518] width 60 height 35
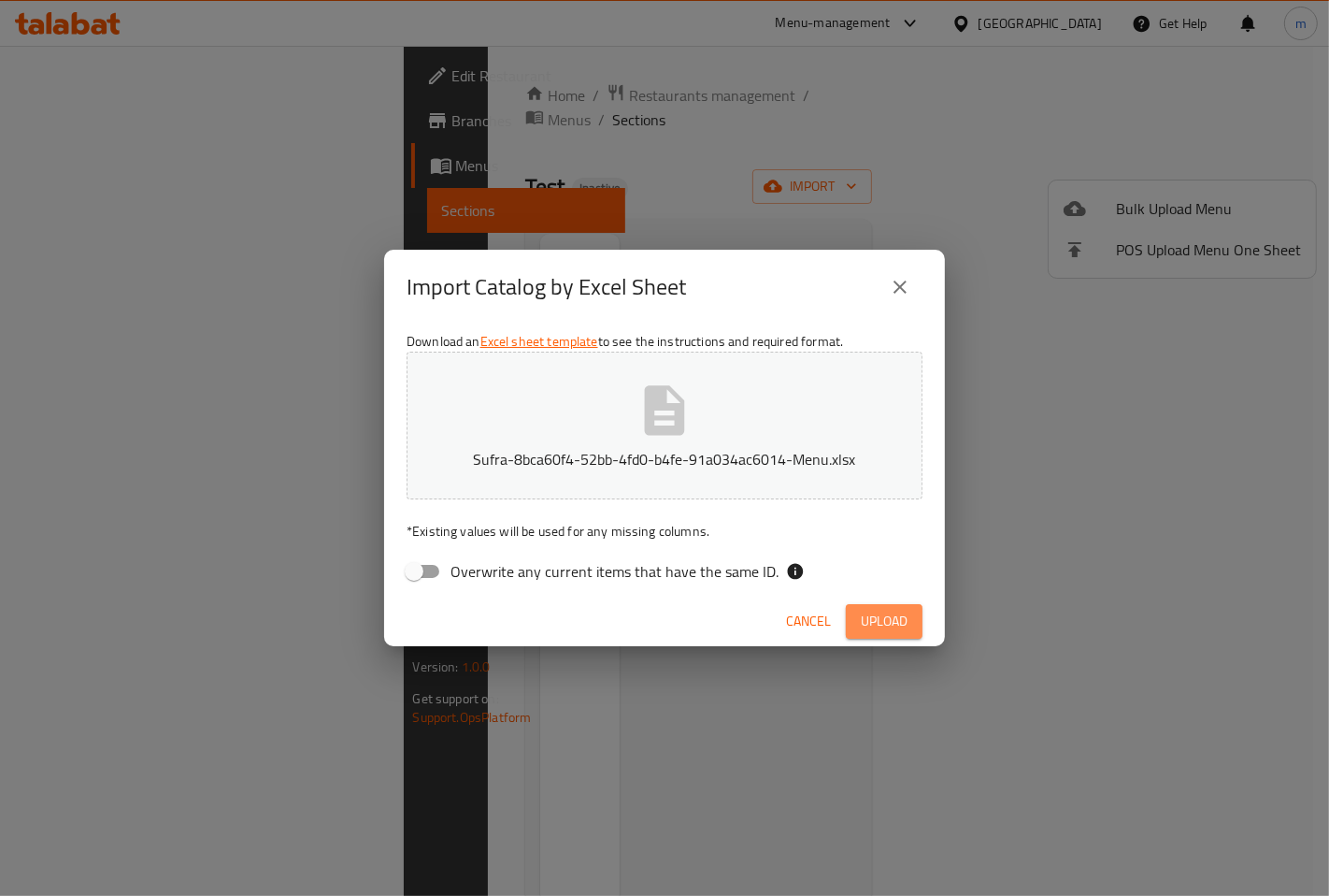
click at [875, 613] on span "Upload" at bounding box center [884, 621] width 47 height 23
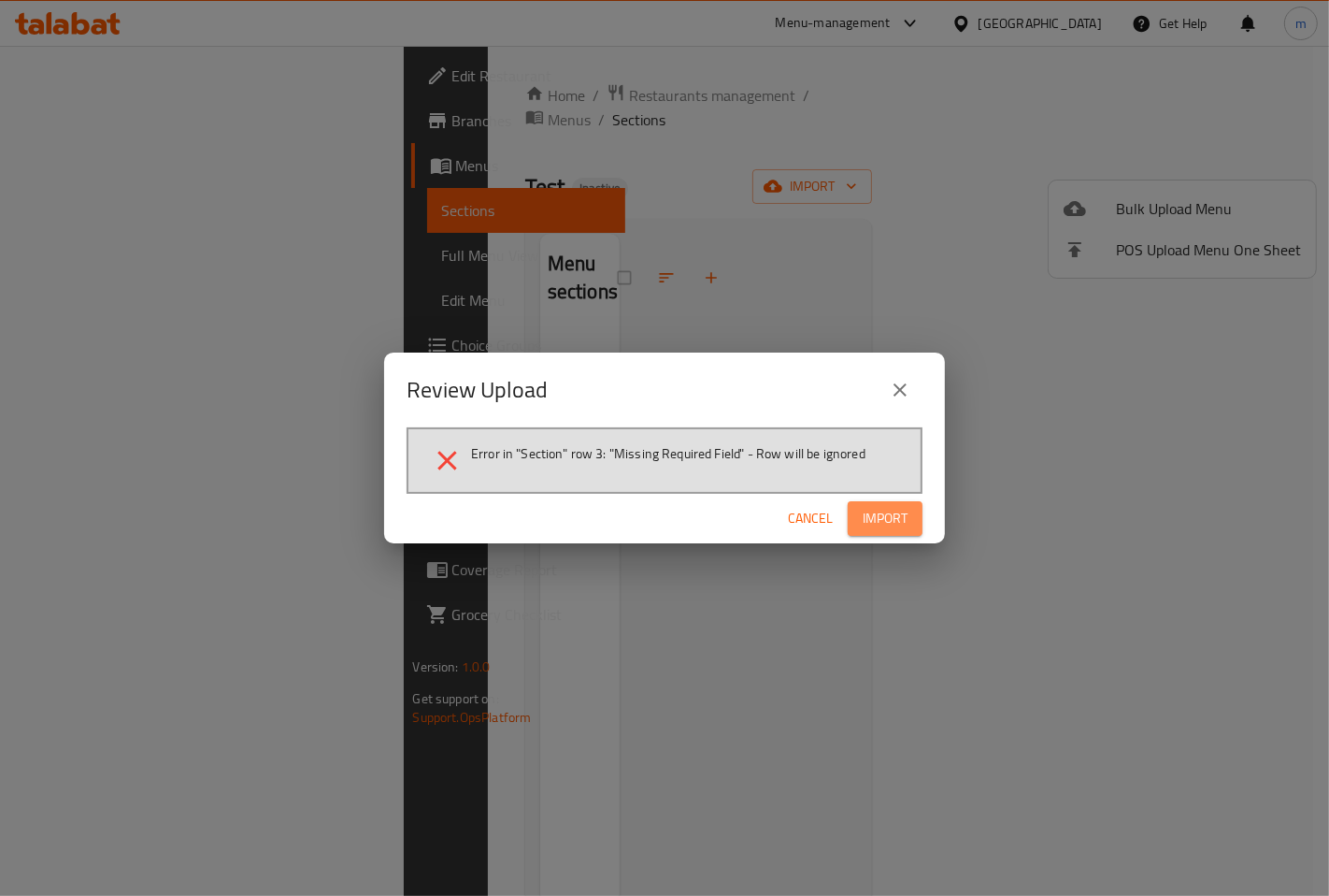
click at [898, 507] on span "Import" at bounding box center [885, 518] width 45 height 23
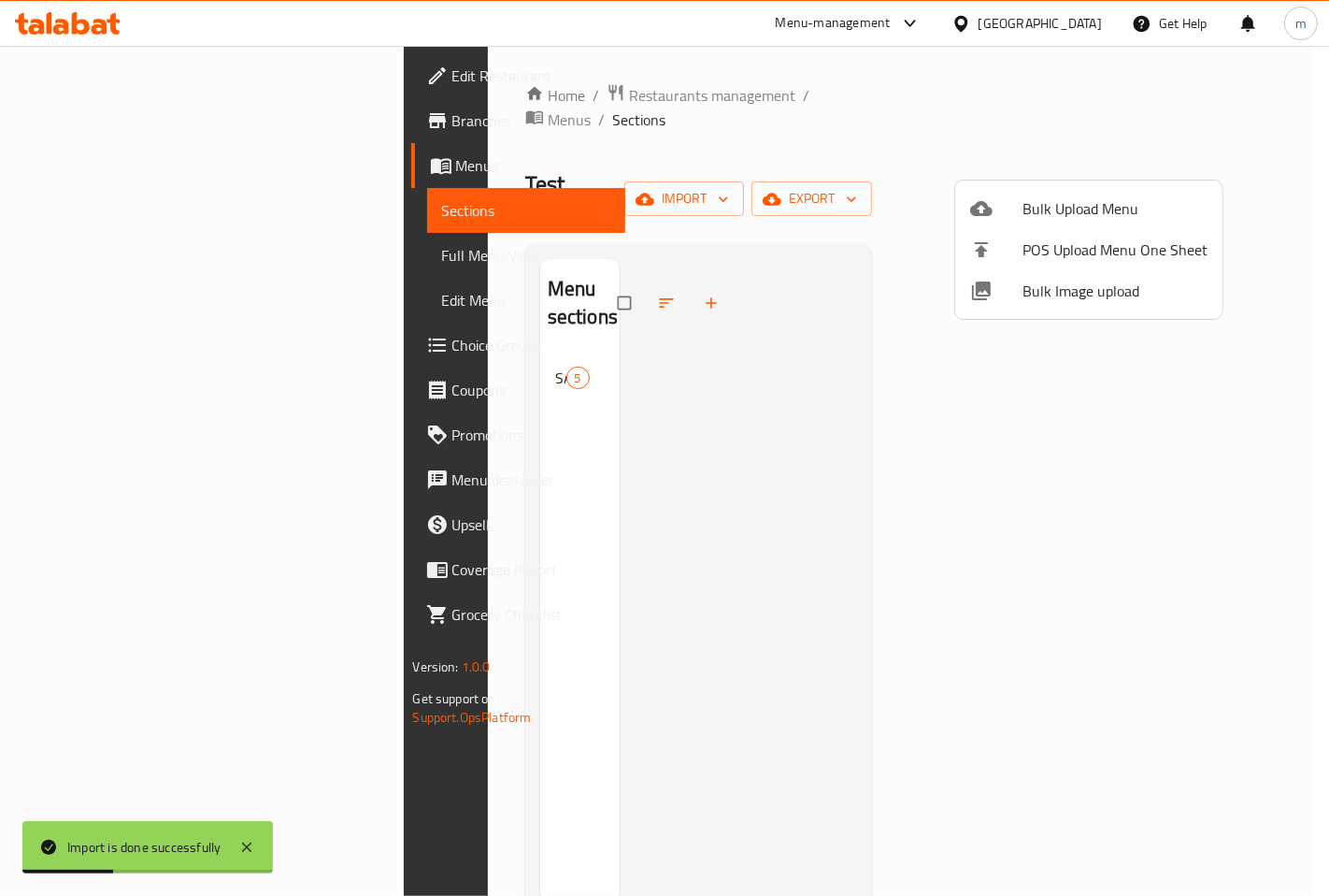
click at [452, 311] on div at bounding box center [664, 448] width 1329 height 896
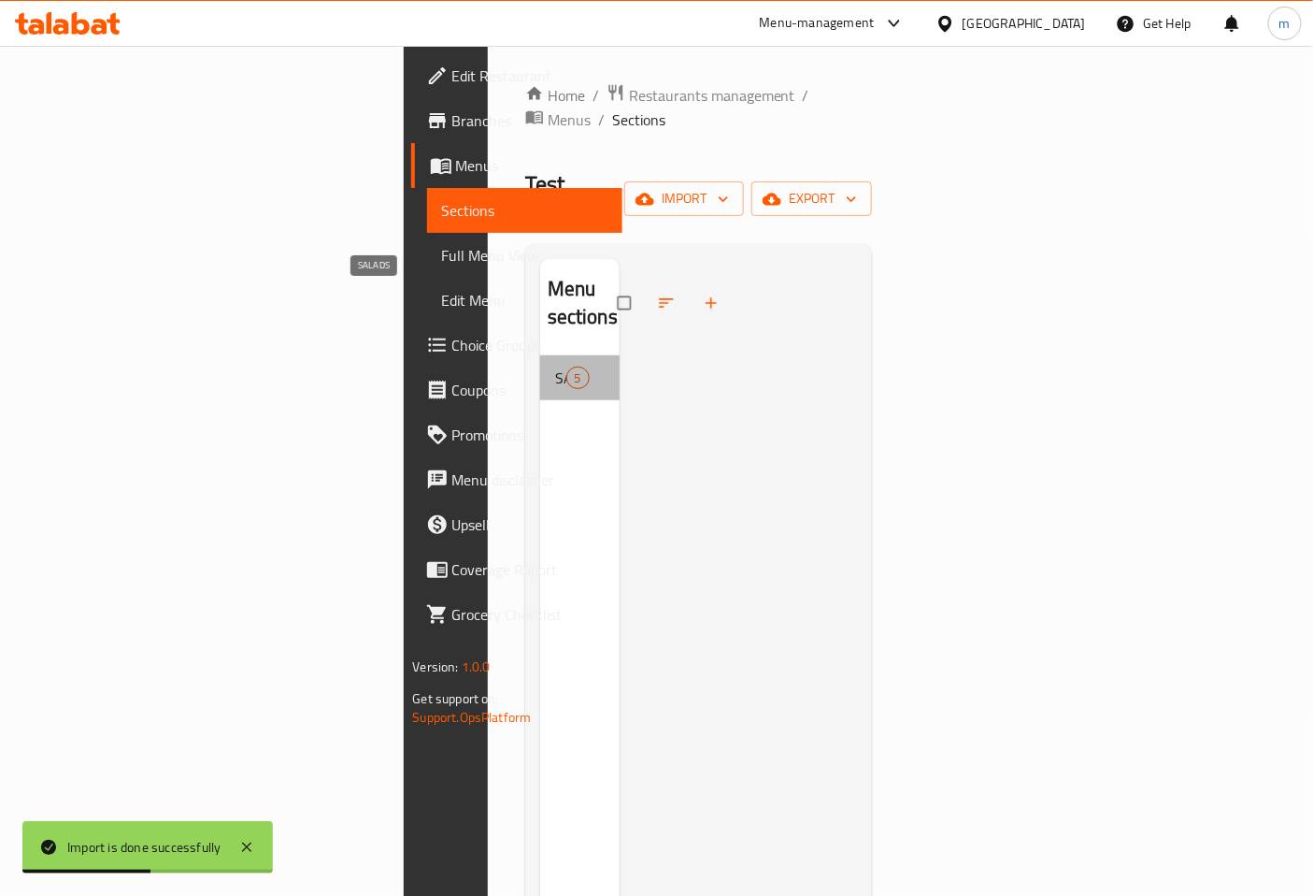
click at [555, 366] on span "SALADS" at bounding box center [560, 377] width 11 height 22
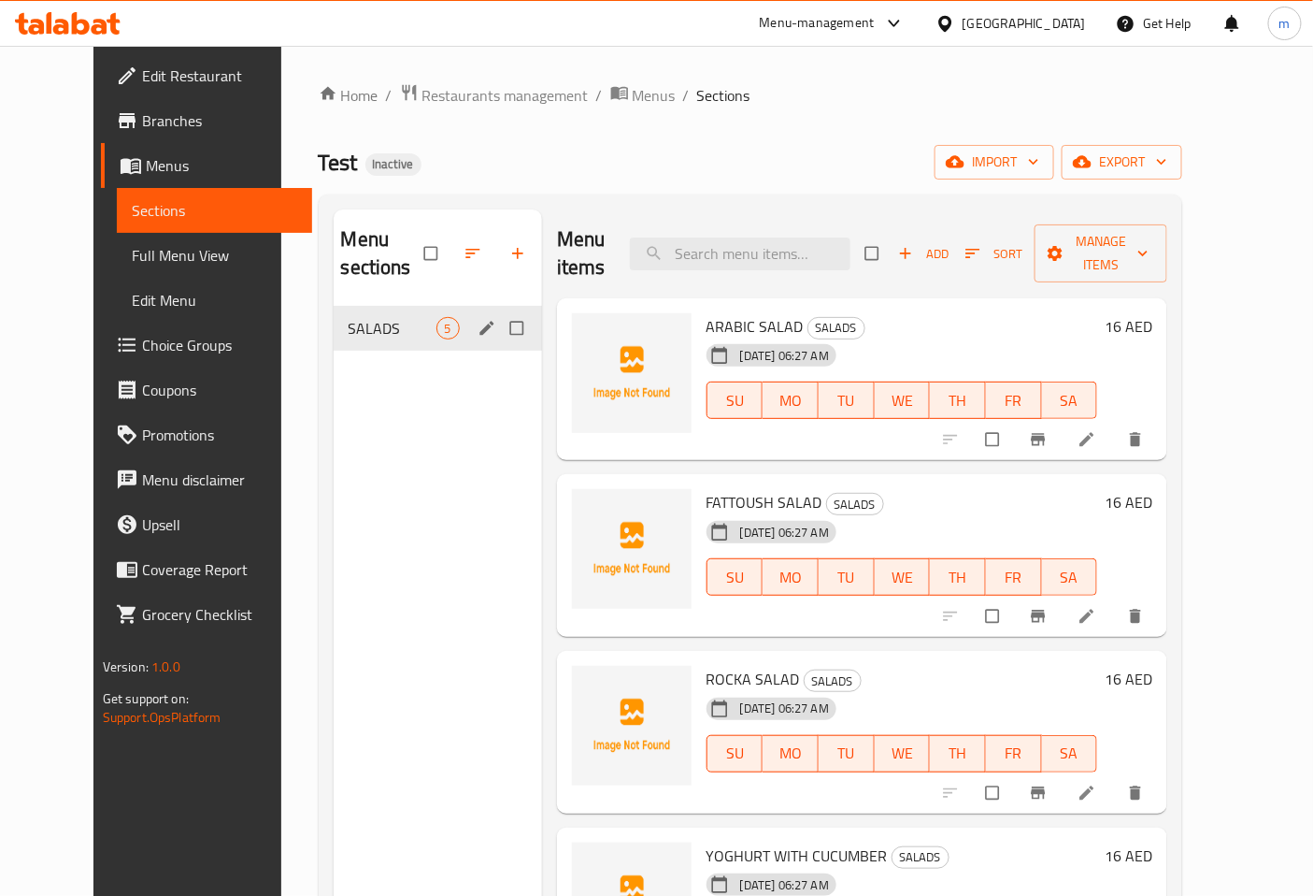
click at [499, 310] on input "Menu sections" at bounding box center [518, 328] width 39 height 36
checkbox input "true"
click at [451, 249] on icon "button" at bounding box center [460, 253] width 19 height 19
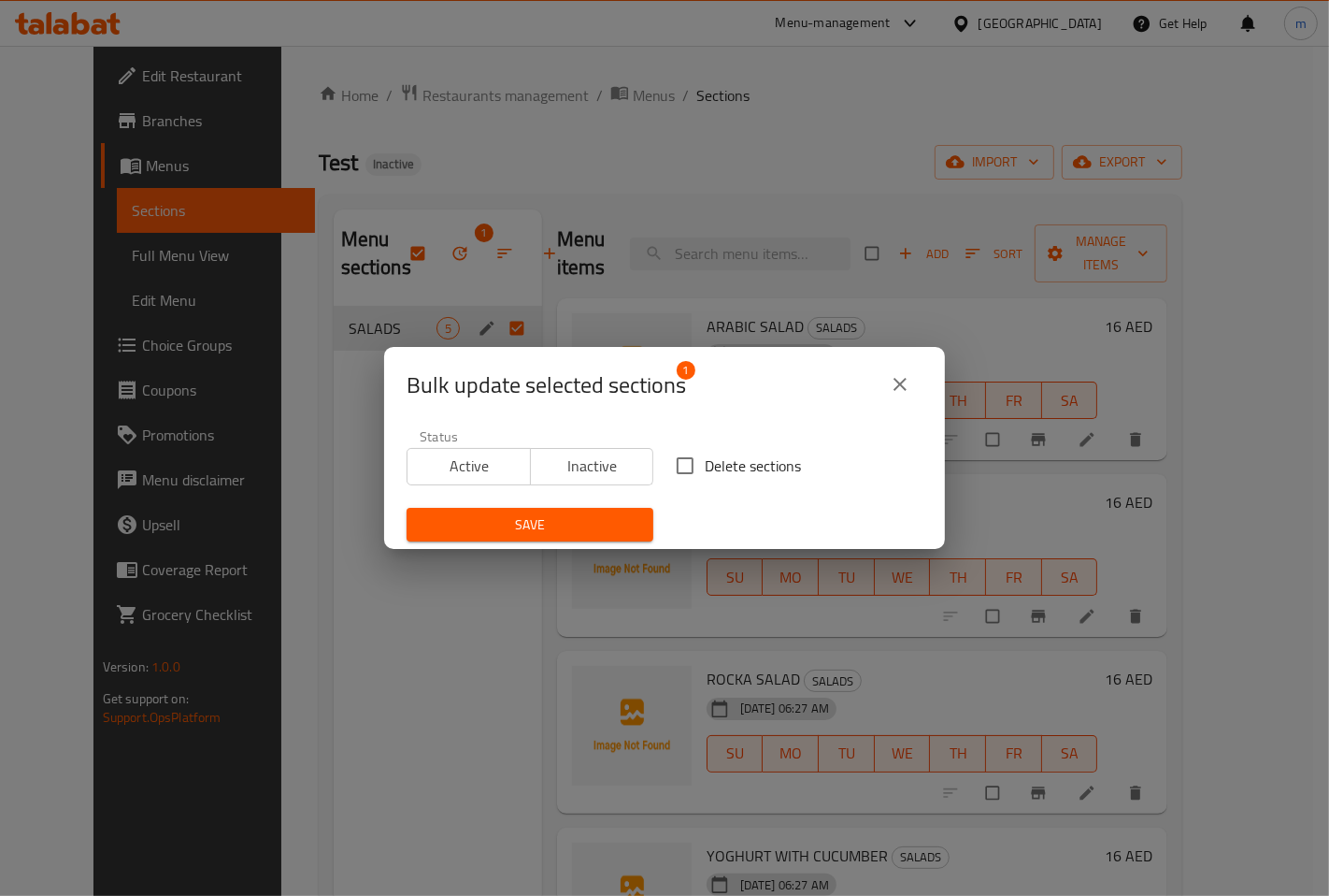
click at [705, 464] on span "Delete sections" at bounding box center [753, 465] width 96 height 22
click at [697, 464] on input "Delete sections" at bounding box center [685, 465] width 39 height 39
checkbox input "true"
click at [570, 510] on button "Save" at bounding box center [530, 525] width 247 height 35
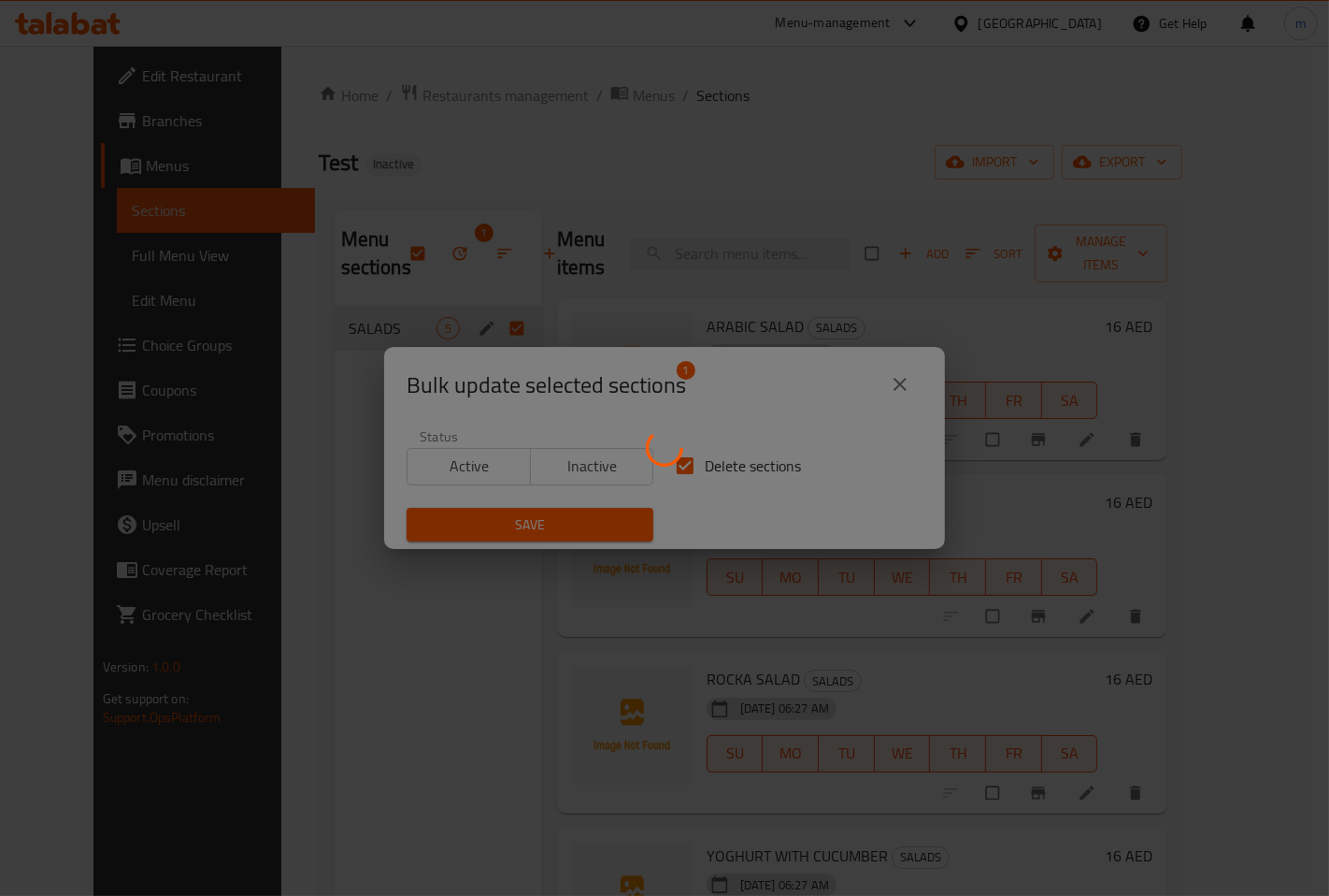
checkbox input "false"
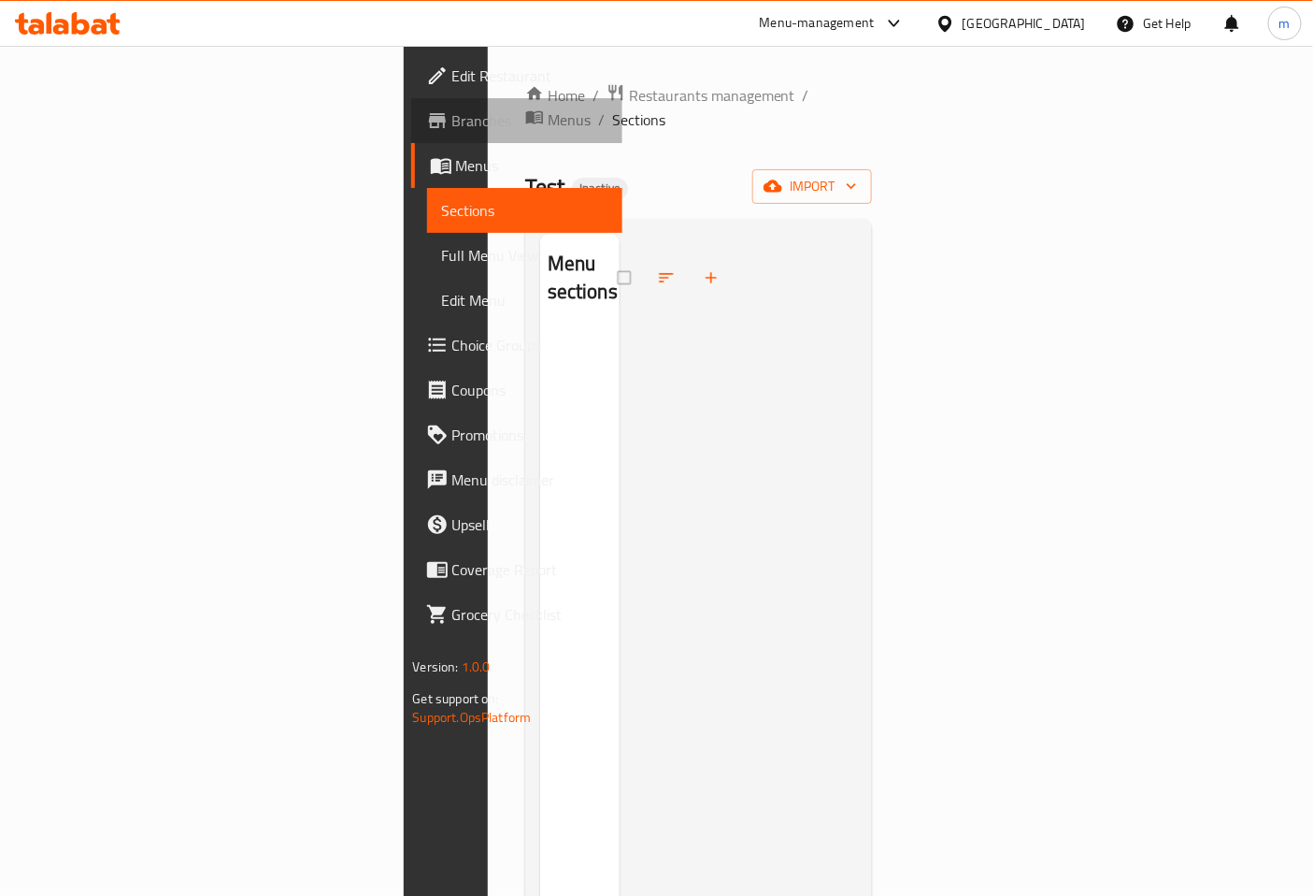
click at [452, 109] on span "Branches" at bounding box center [530, 120] width 156 height 22
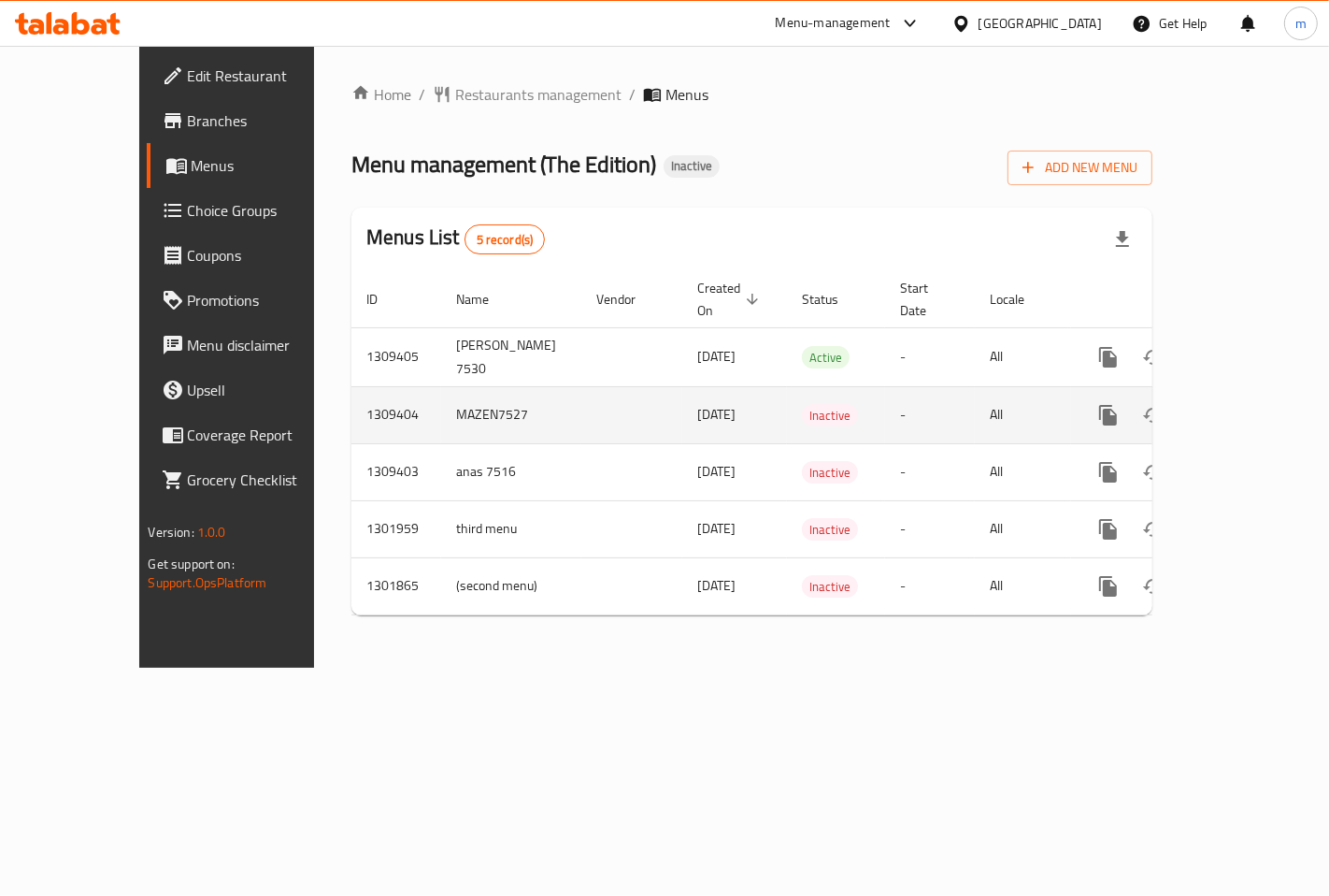
click at [1255, 404] on icon "enhanced table" at bounding box center [1243, 415] width 22 height 22
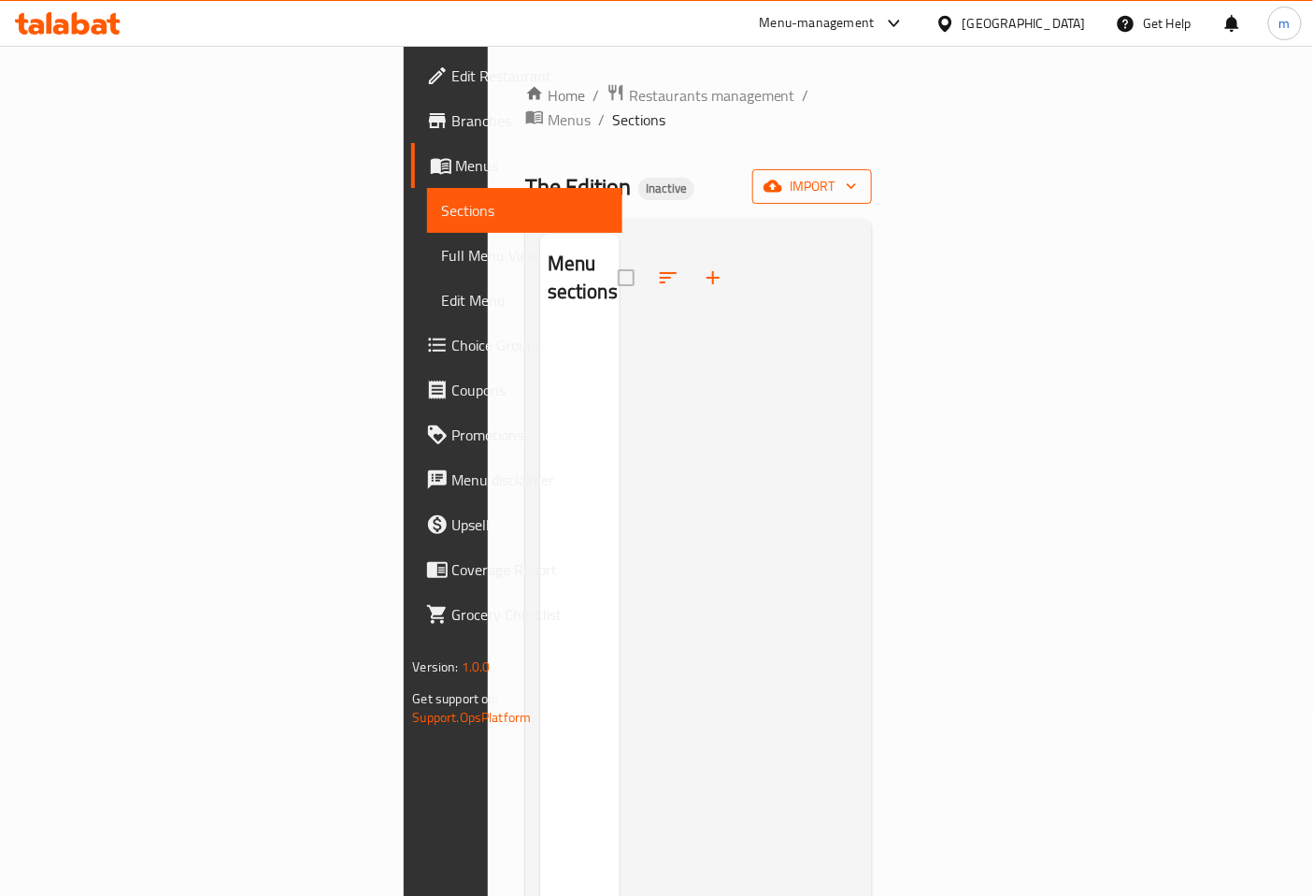
click at [857, 175] on span "import" at bounding box center [813, 186] width 90 height 23
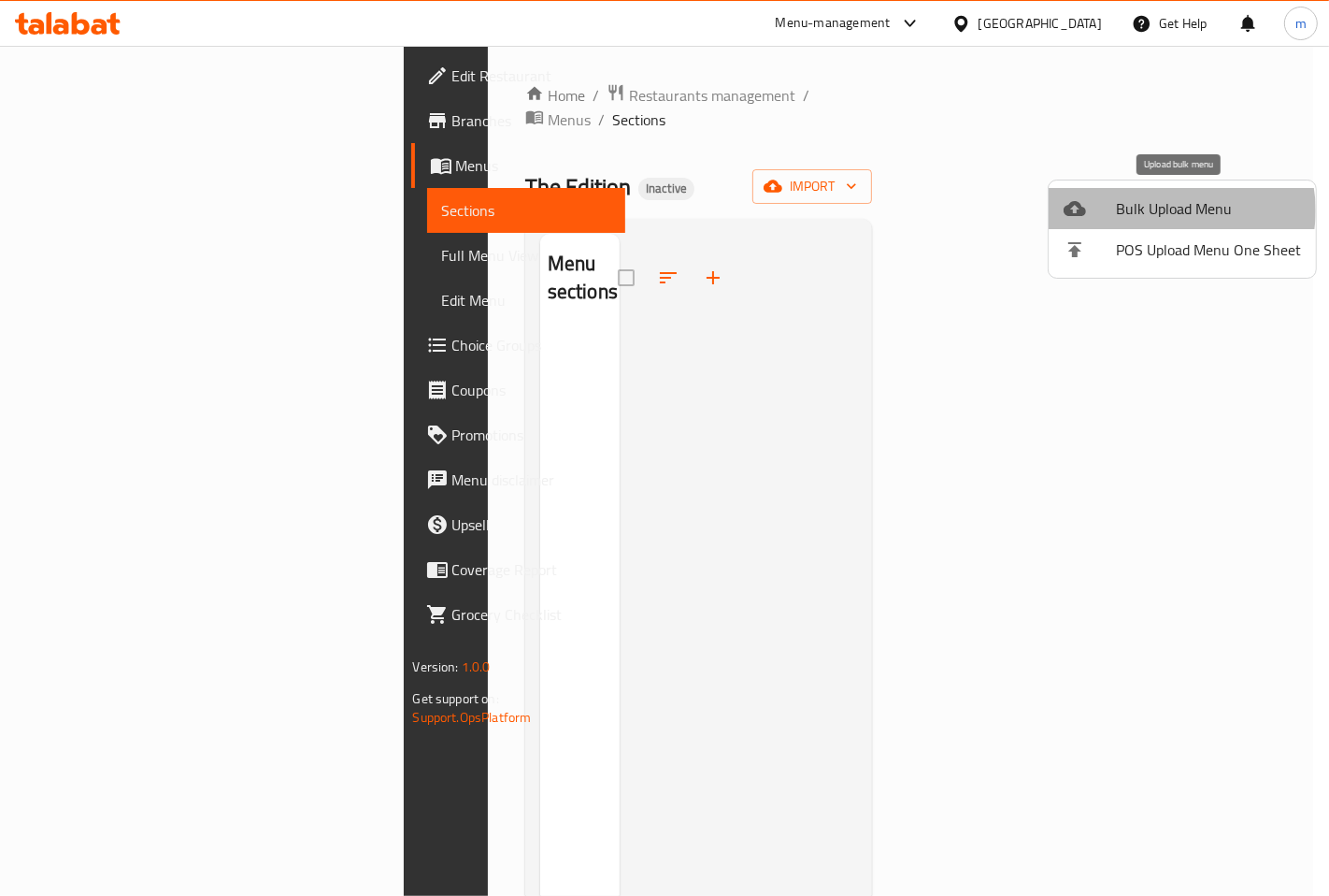
click at [1178, 210] on span "Bulk Upload Menu" at bounding box center [1208, 208] width 185 height 22
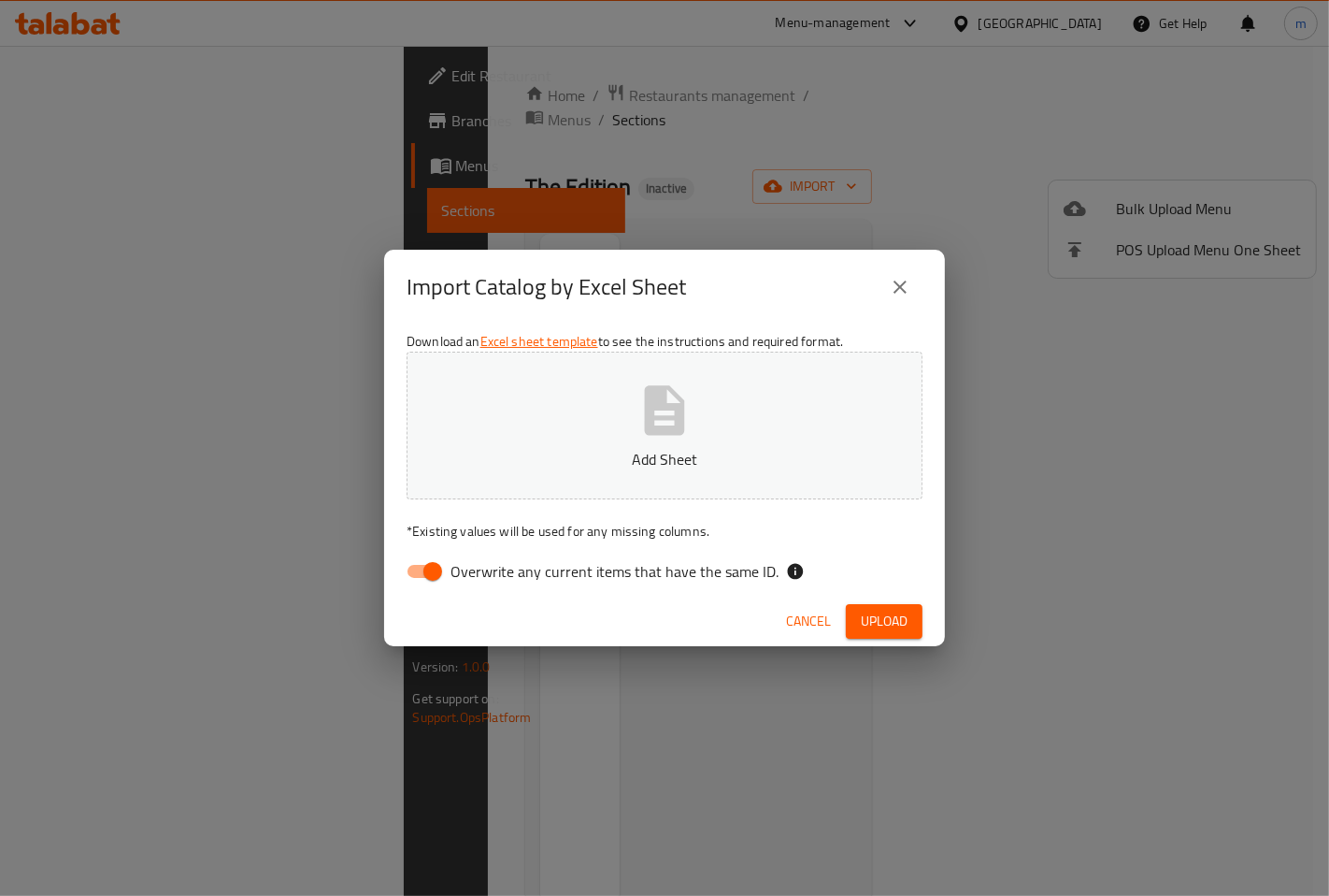
click at [432, 575] on input "Overwrite any current items that have the same ID." at bounding box center [433, 571] width 107 height 36
checkbox input "false"
click at [608, 426] on button "Add Sheet" at bounding box center [665, 426] width 516 height 148
click at [856, 612] on button "Upload" at bounding box center [884, 621] width 77 height 35
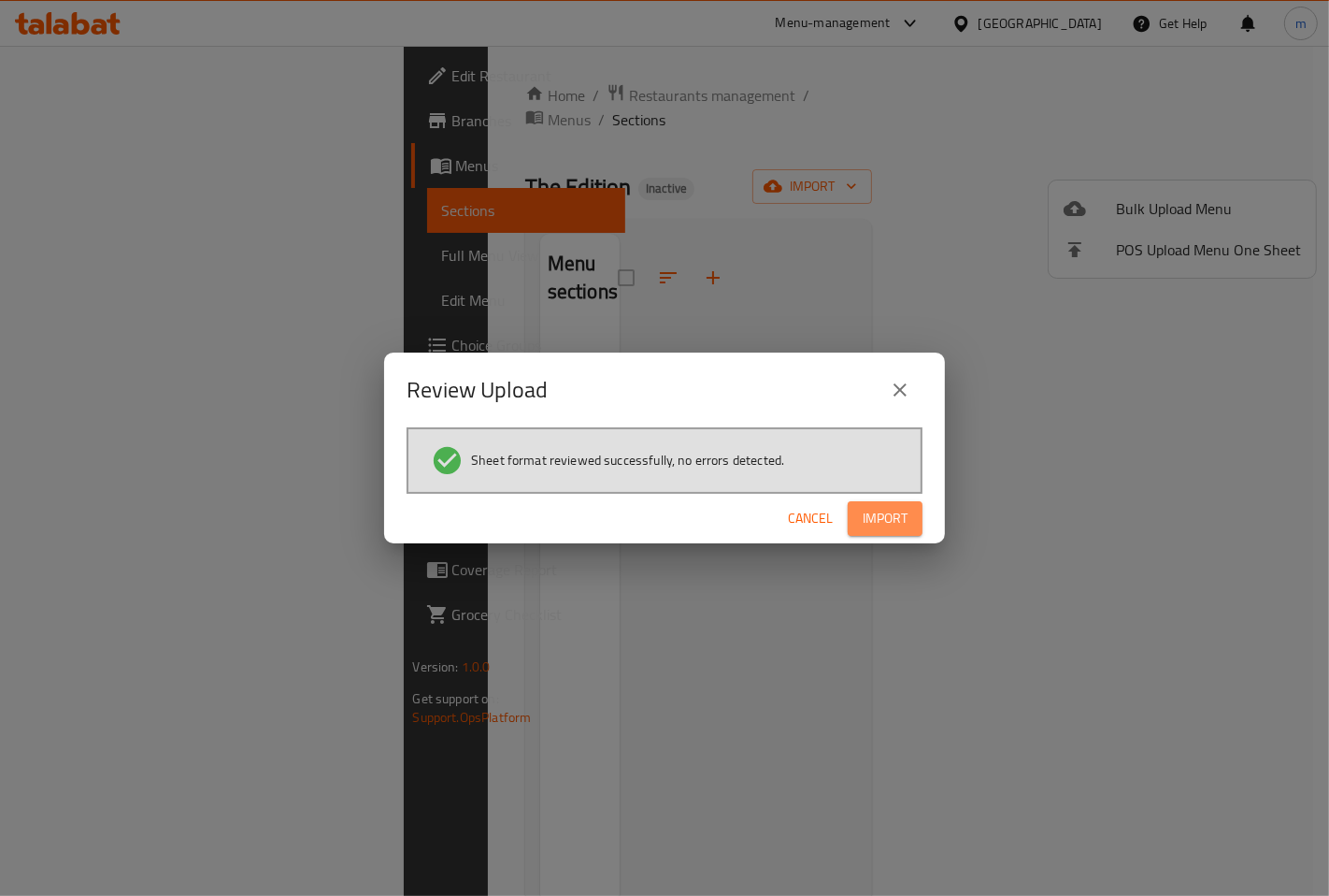
click at [876, 514] on span "Import" at bounding box center [885, 518] width 45 height 23
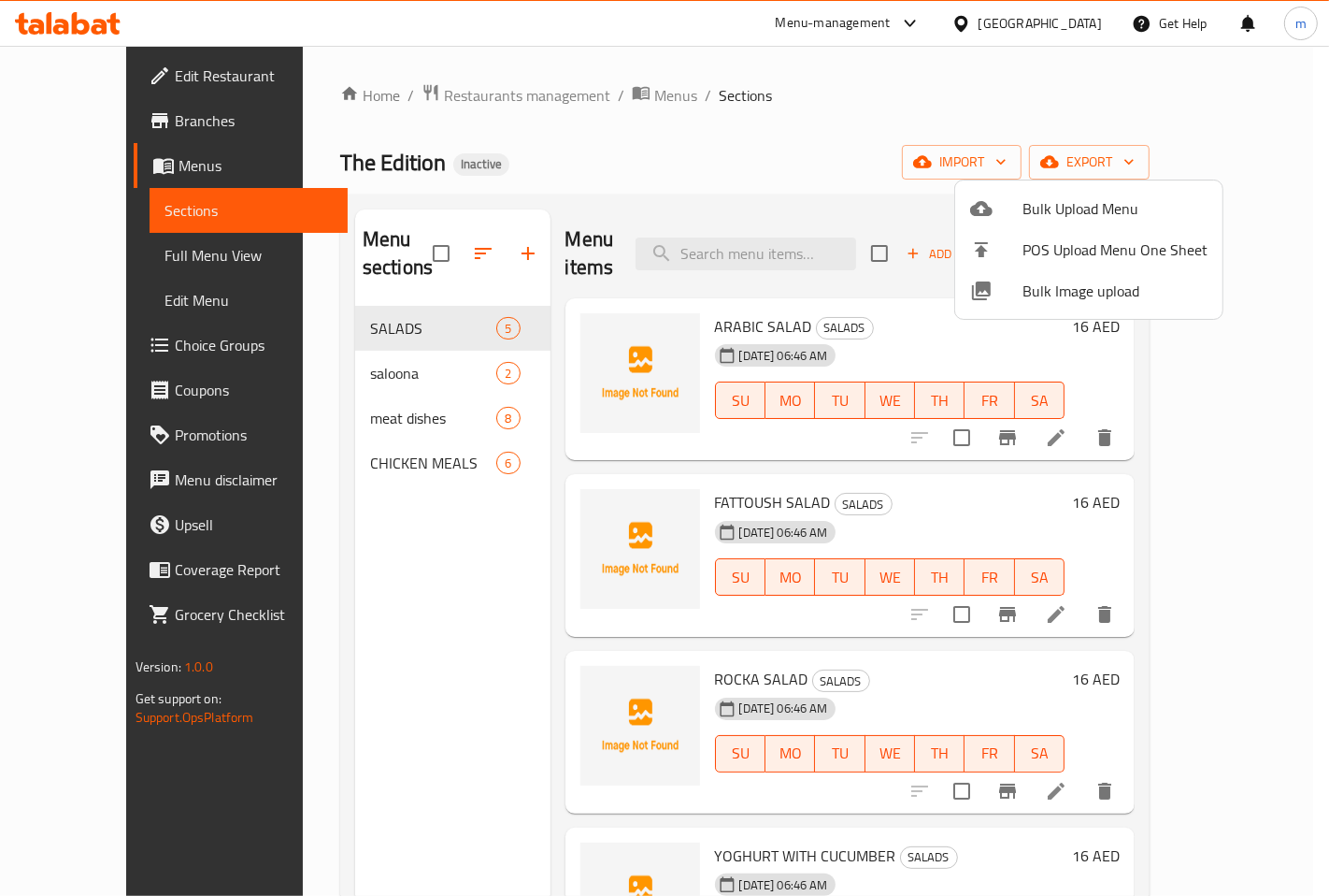
click at [413, 526] on div at bounding box center [664, 448] width 1329 height 896
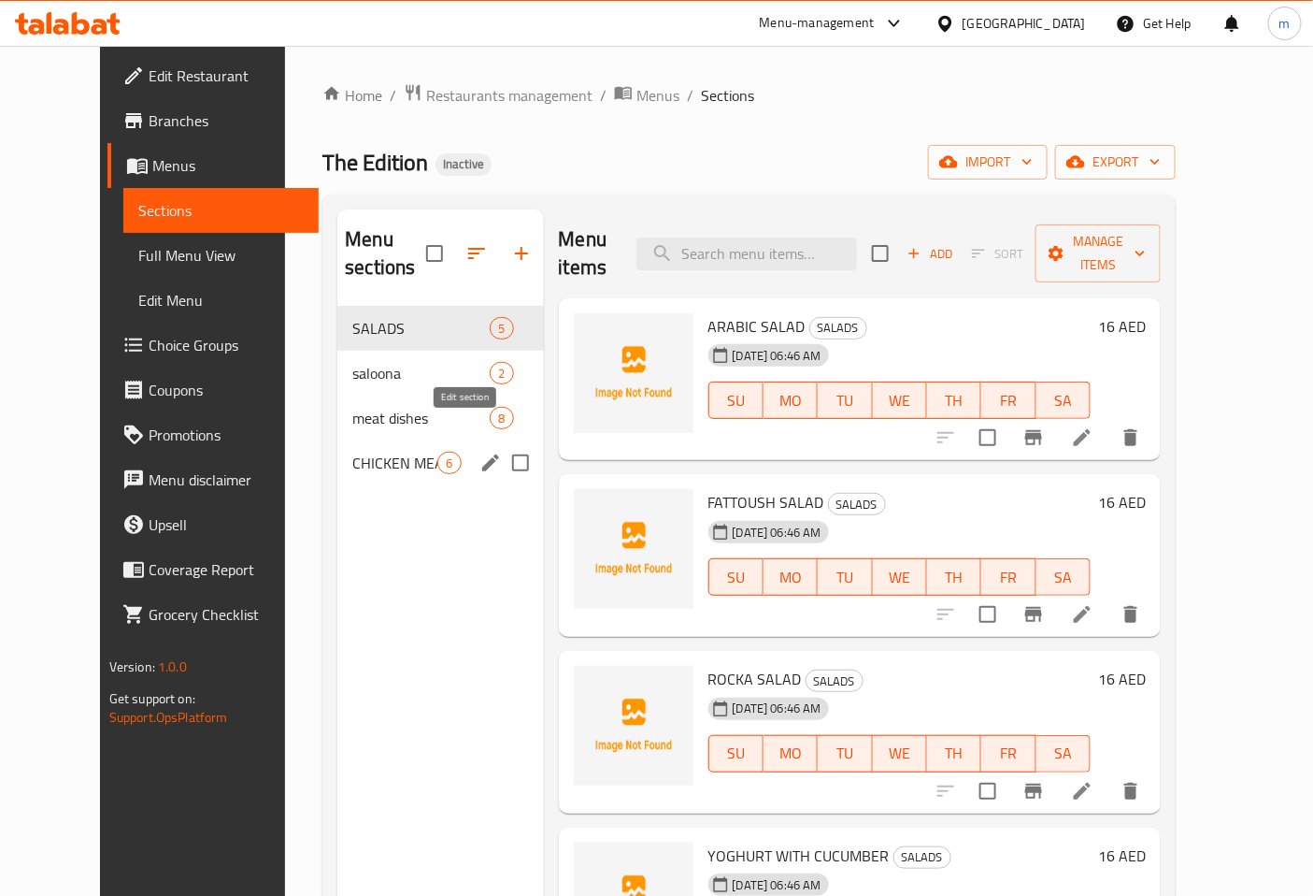
click at [482, 454] on icon "edit" at bounding box center [490, 462] width 17 height 17
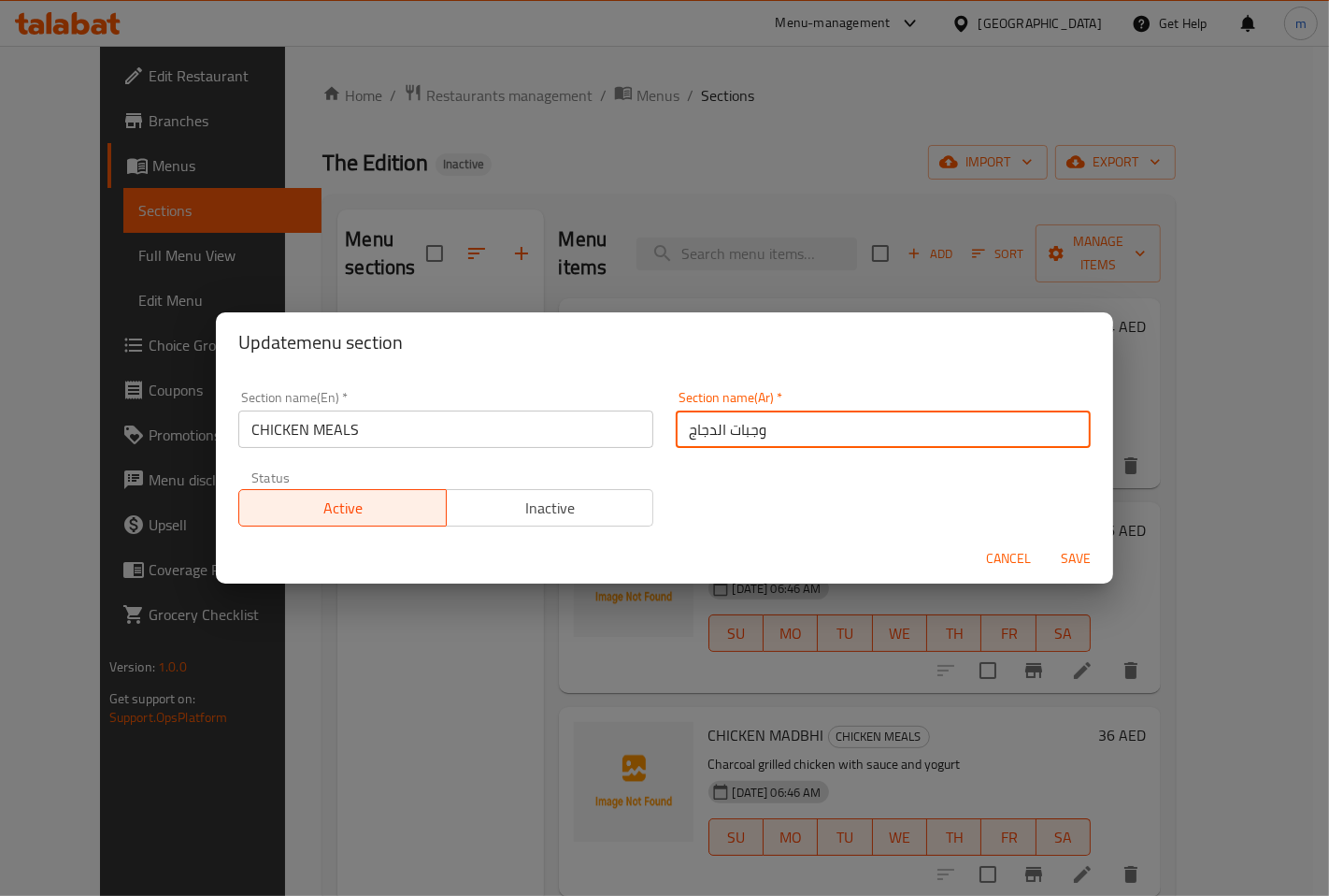
drag, startPoint x: 678, startPoint y: 430, endPoint x: 669, endPoint y: 440, distance: 13.3
click at [676, 440] on input "وجبات الدجاج" at bounding box center [883, 428] width 415 height 37
drag, startPoint x: 724, startPoint y: 430, endPoint x: 773, endPoint y: 432, distance: 49.6
click at [773, 432] on input "وجبات الدجاج" at bounding box center [883, 428] width 415 height 37
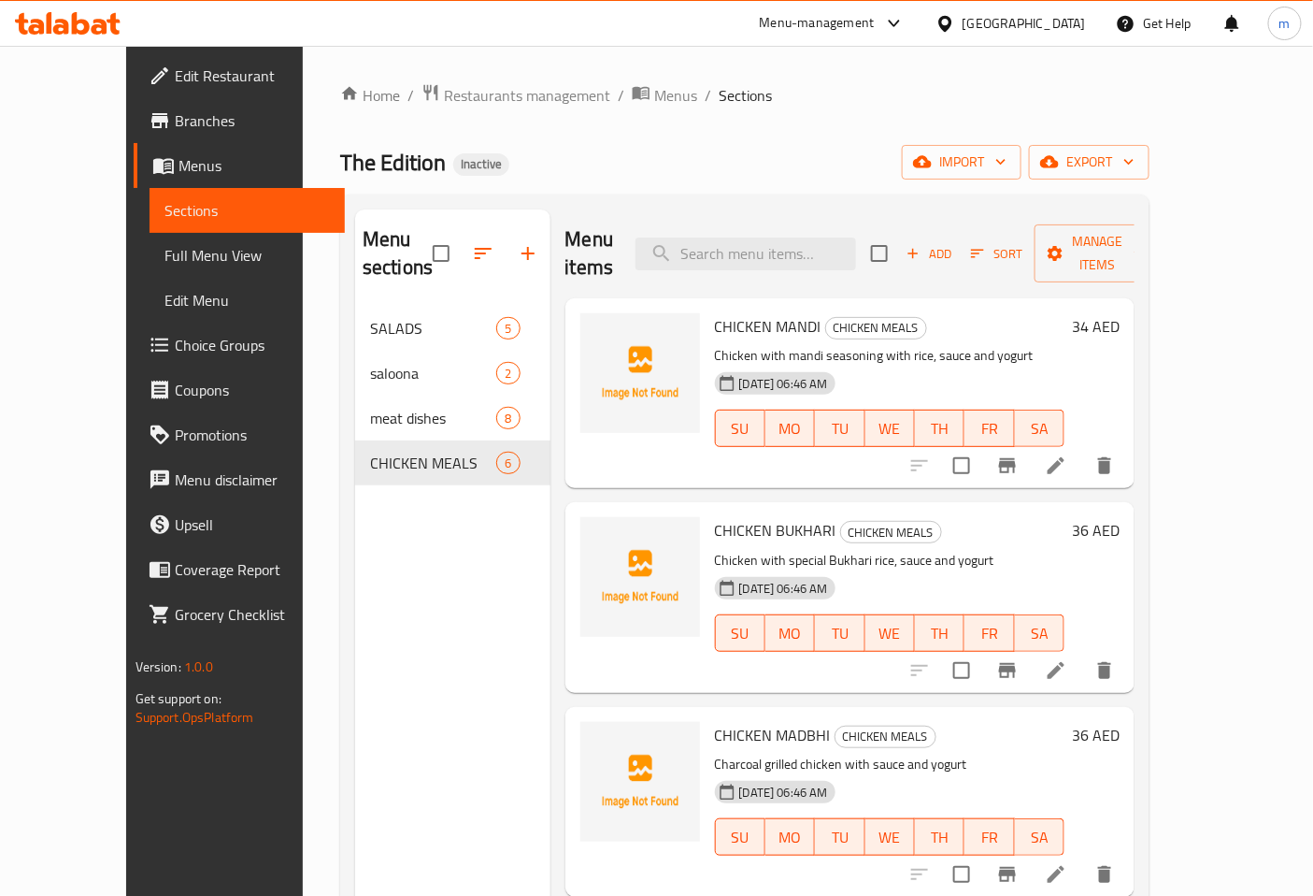
click at [574, 148] on div "The Edition Inactive import export" at bounding box center [745, 162] width 810 height 35
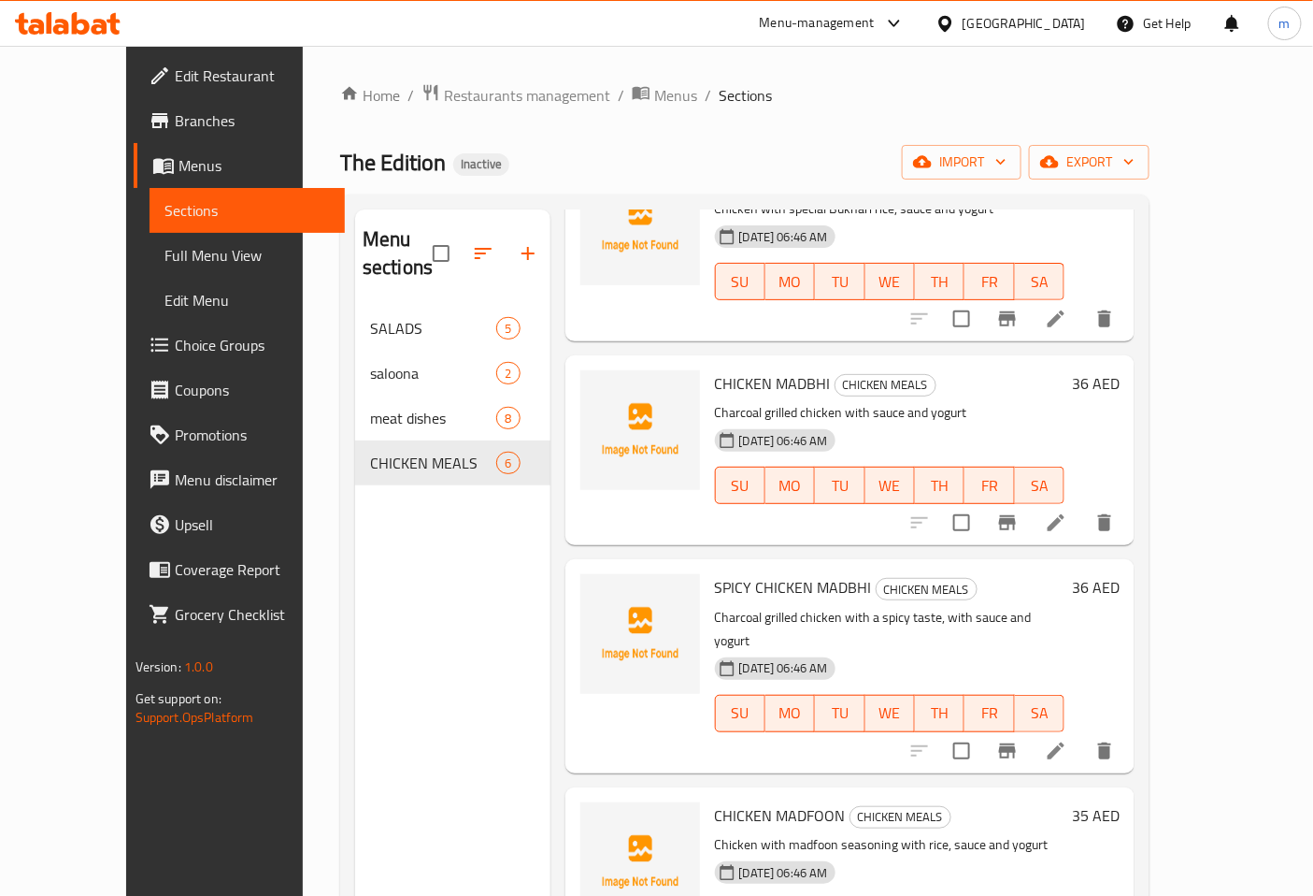
scroll to position [375, 0]
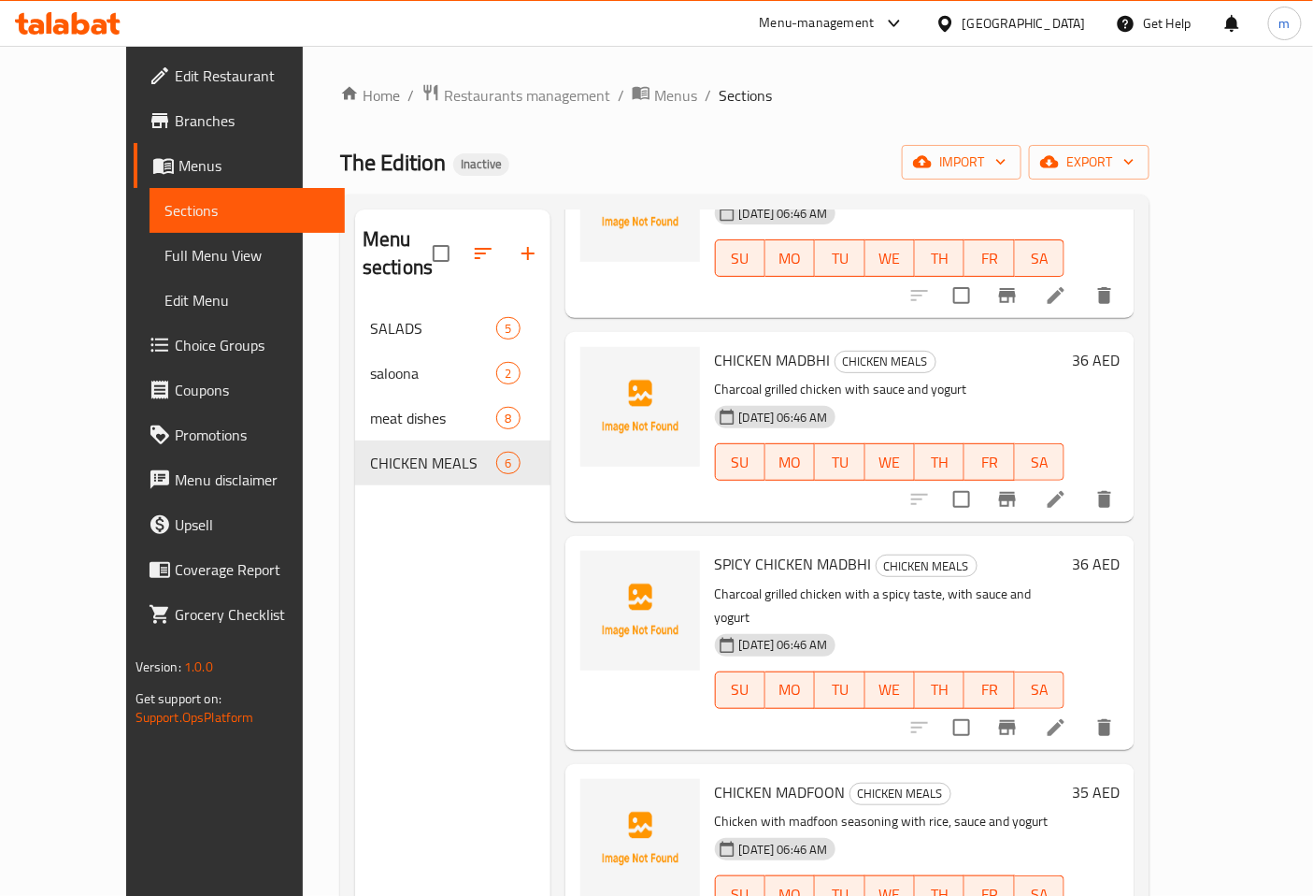
click at [1083, 710] on li at bounding box center [1056, 727] width 52 height 34
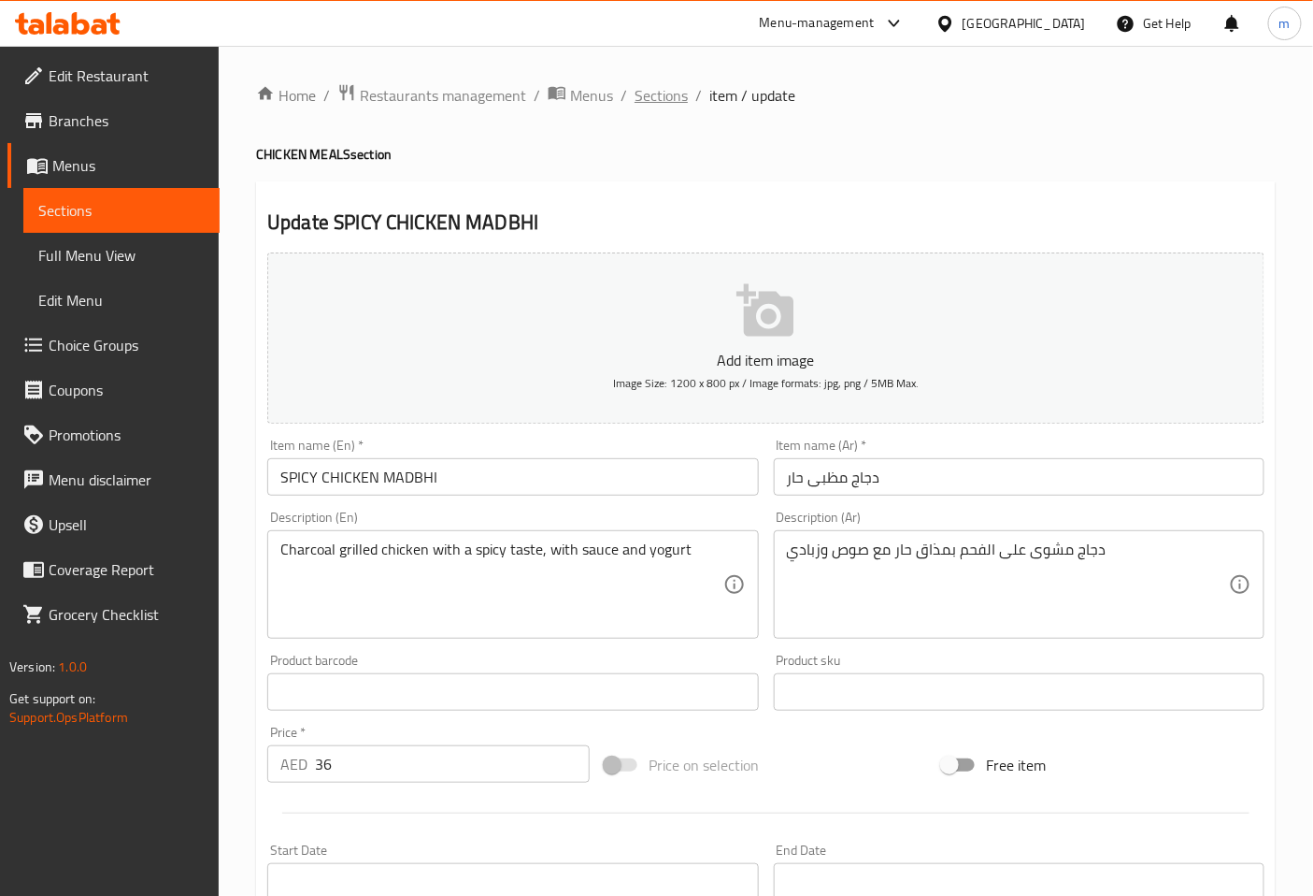
click at [656, 86] on span "Sections" at bounding box center [661, 95] width 53 height 22
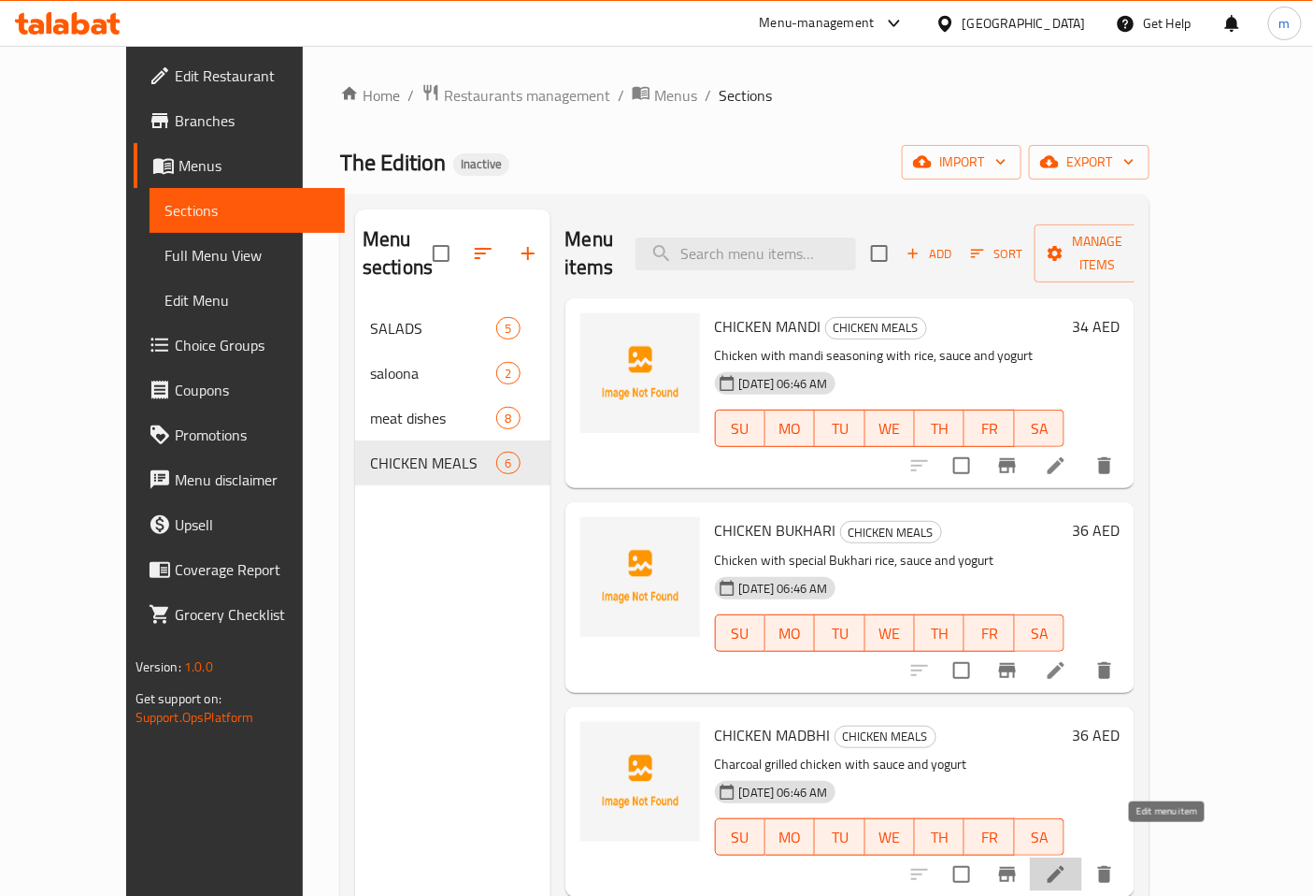
click at [1068, 863] on icon at bounding box center [1056, 874] width 22 height 22
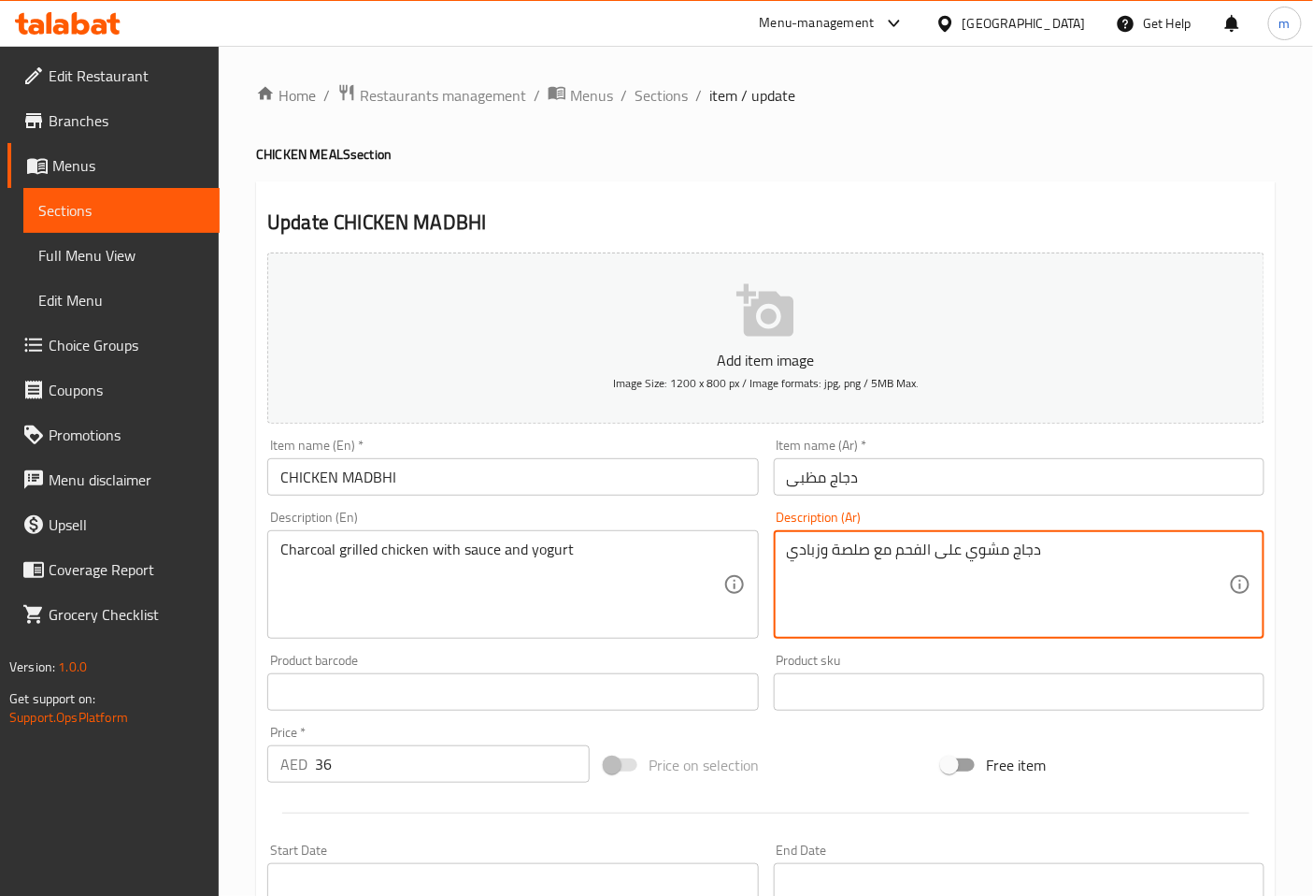
drag, startPoint x: 833, startPoint y: 550, endPoint x: 868, endPoint y: 555, distance: 35.0
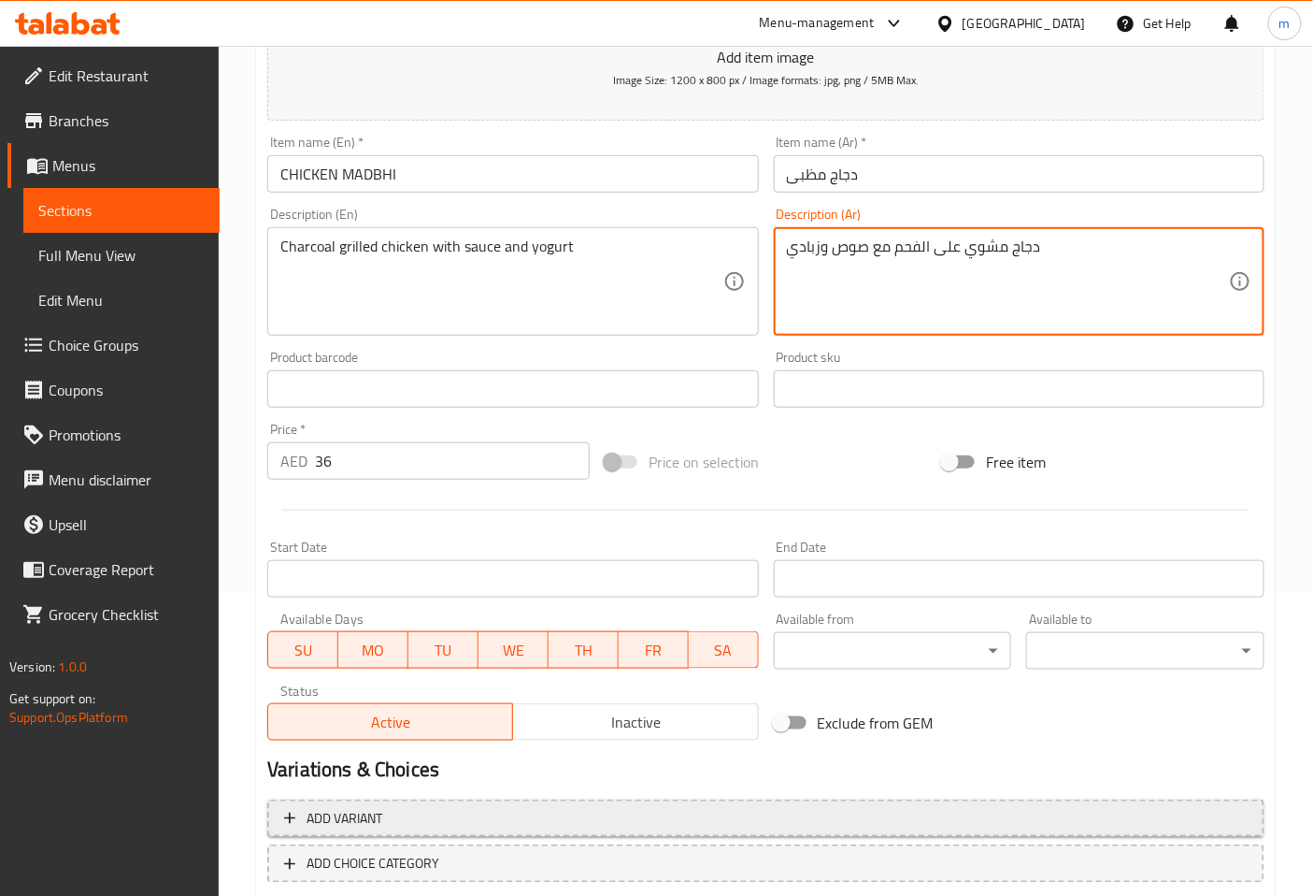
scroll to position [407, 0]
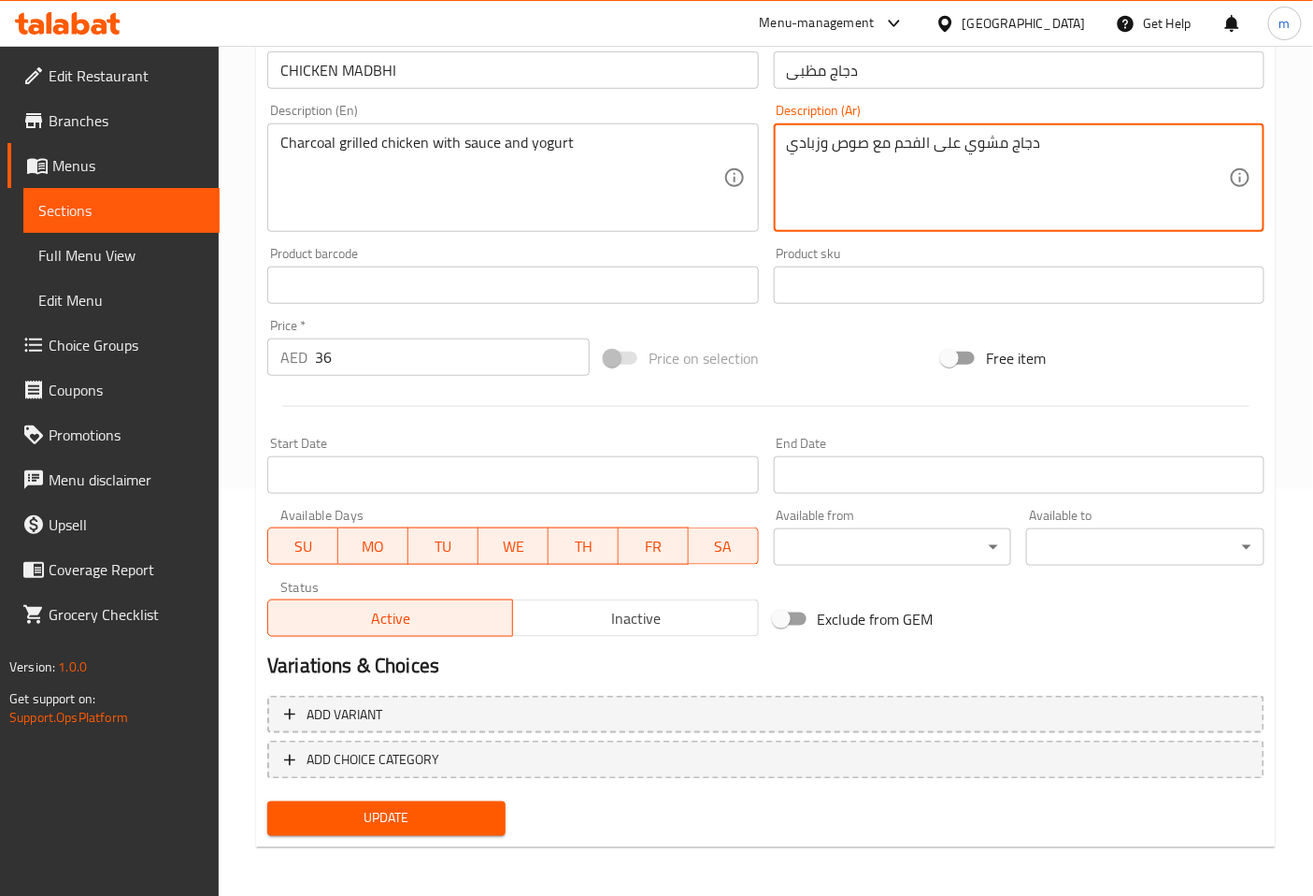
type textarea "دجاج مشوي على الفحم مع صوص وزبادي"
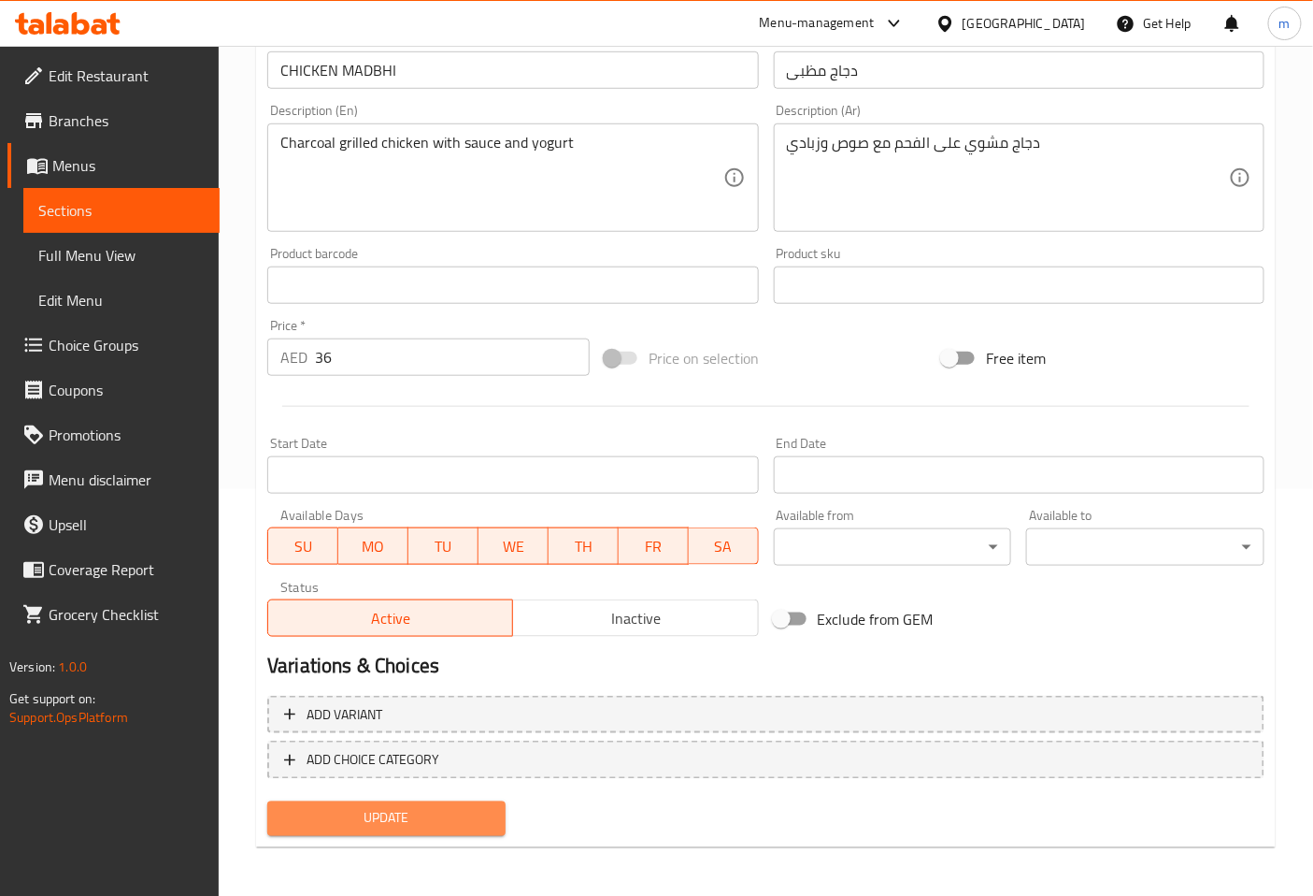
click at [390, 811] on span "Update" at bounding box center [386, 818] width 208 height 23
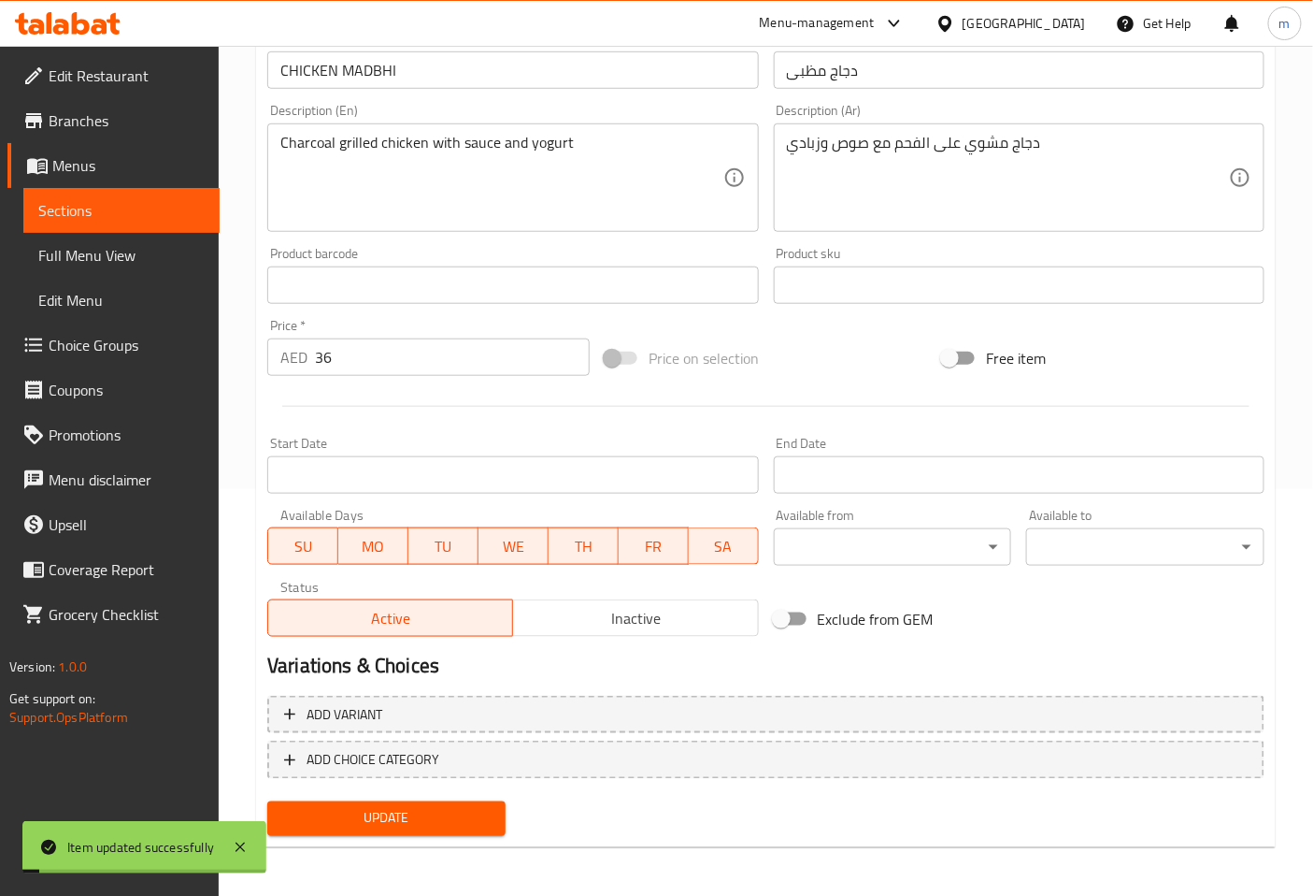
scroll to position [0, 0]
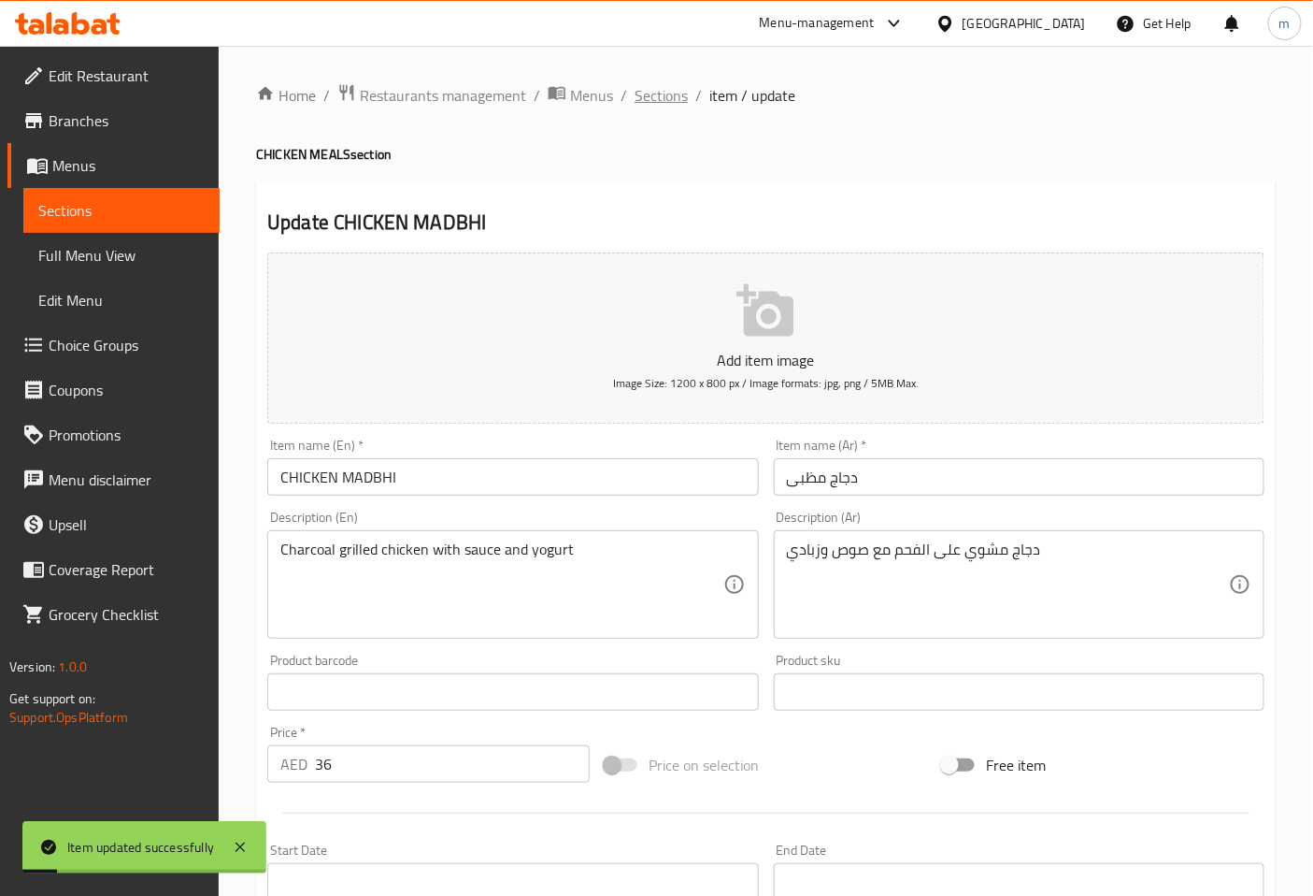
click at [660, 87] on span "Sections" at bounding box center [661, 95] width 53 height 22
